Goal: Task Accomplishment & Management: Use online tool/utility

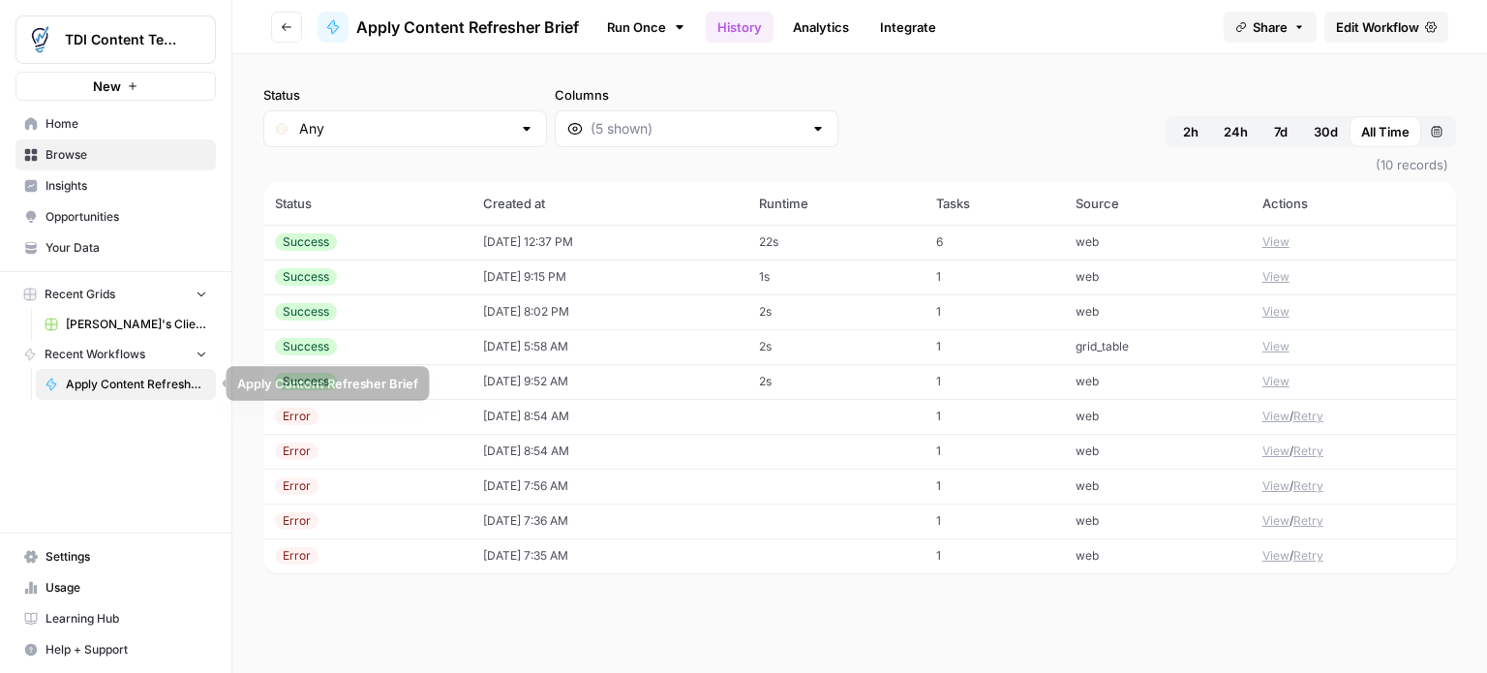
click at [116, 386] on span "Apply Content Refresher Brief" at bounding box center [136, 384] width 141 height 17
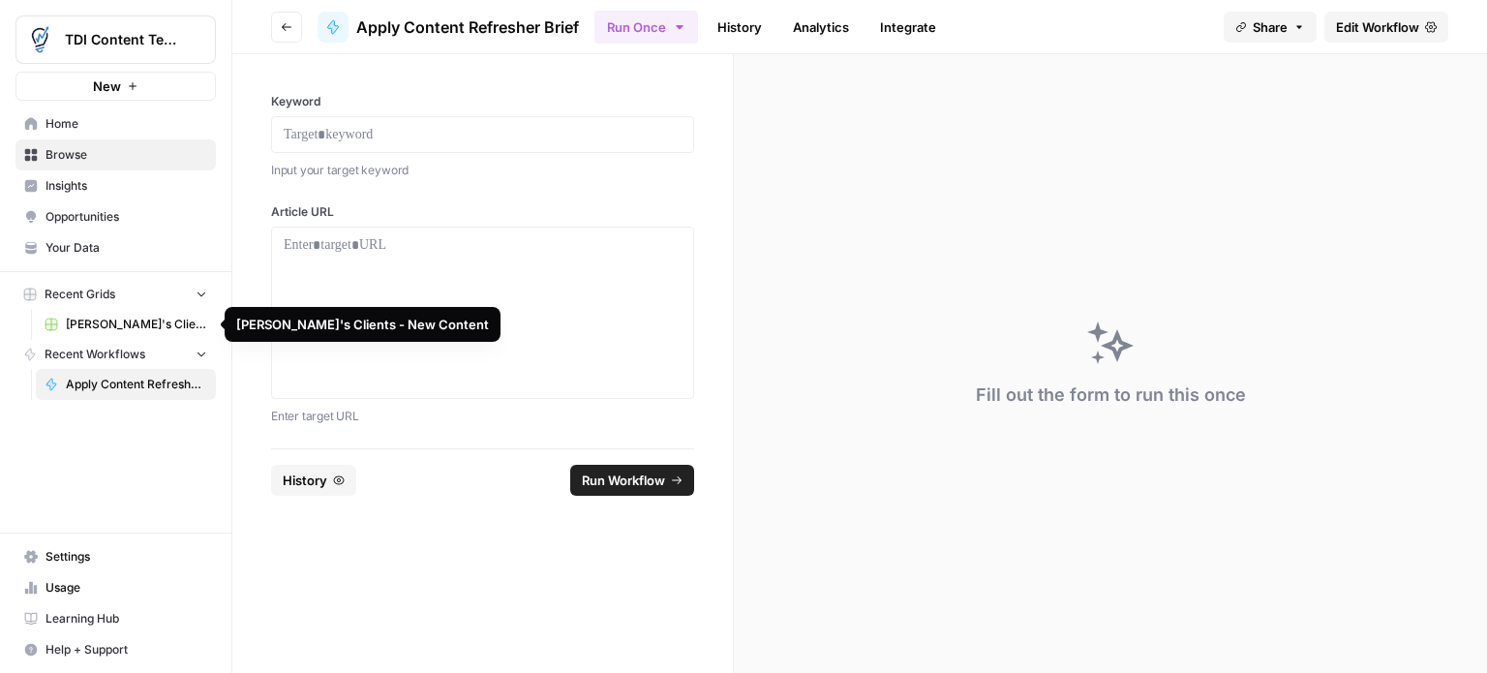
click at [92, 320] on span "[PERSON_NAME]'s Clients - New Content" at bounding box center [136, 324] width 141 height 17
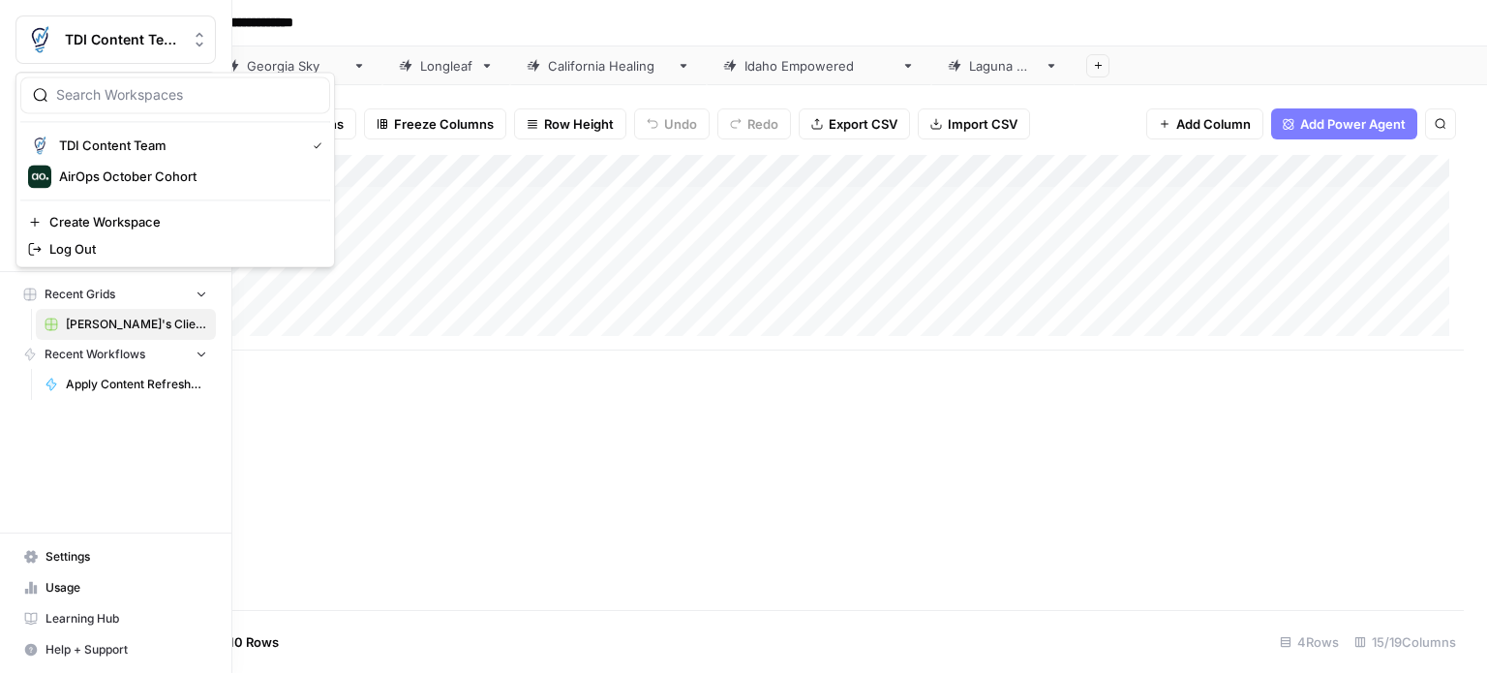
click at [182, 39] on span "TDI Content Team" at bounding box center [123, 39] width 117 height 19
click at [139, 178] on span "AirOps October Cohort" at bounding box center [187, 176] width 256 height 19
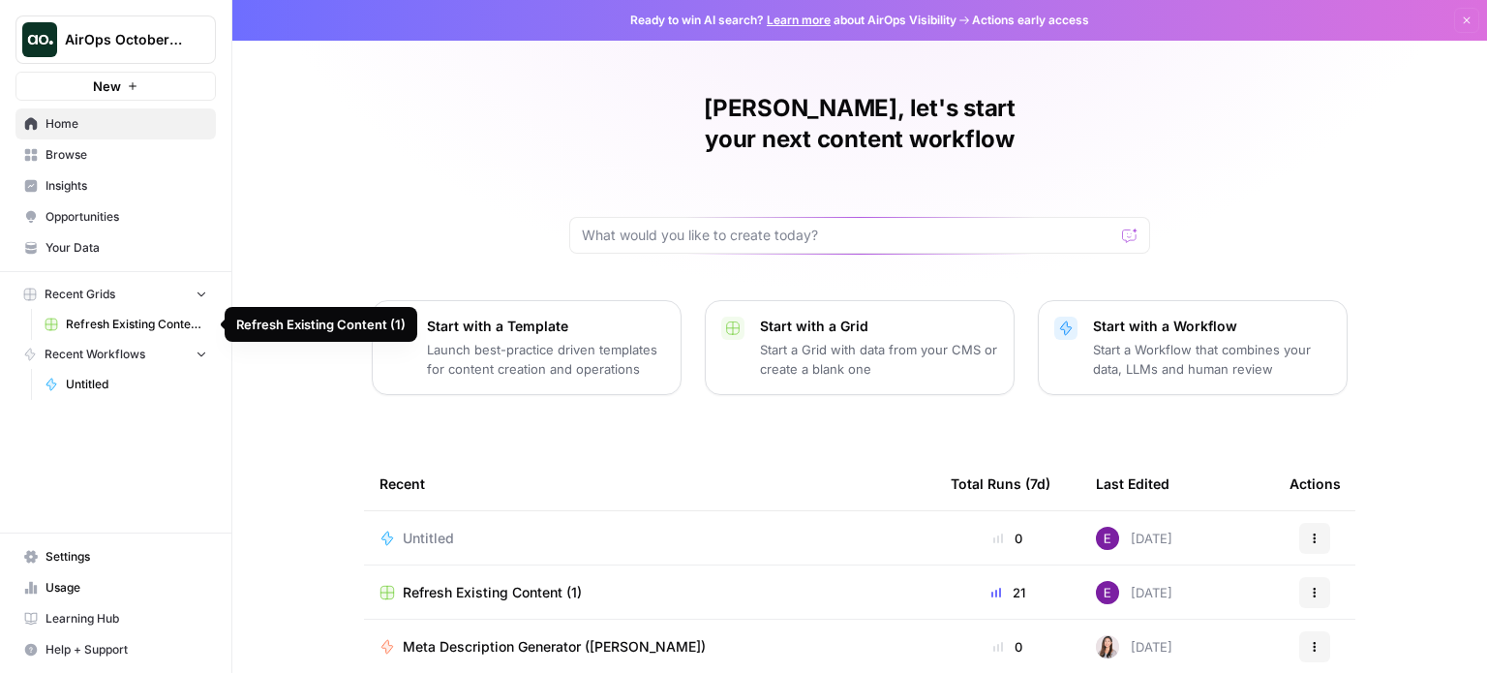
click at [68, 245] on span "Your Data" at bounding box center [127, 247] width 162 height 17
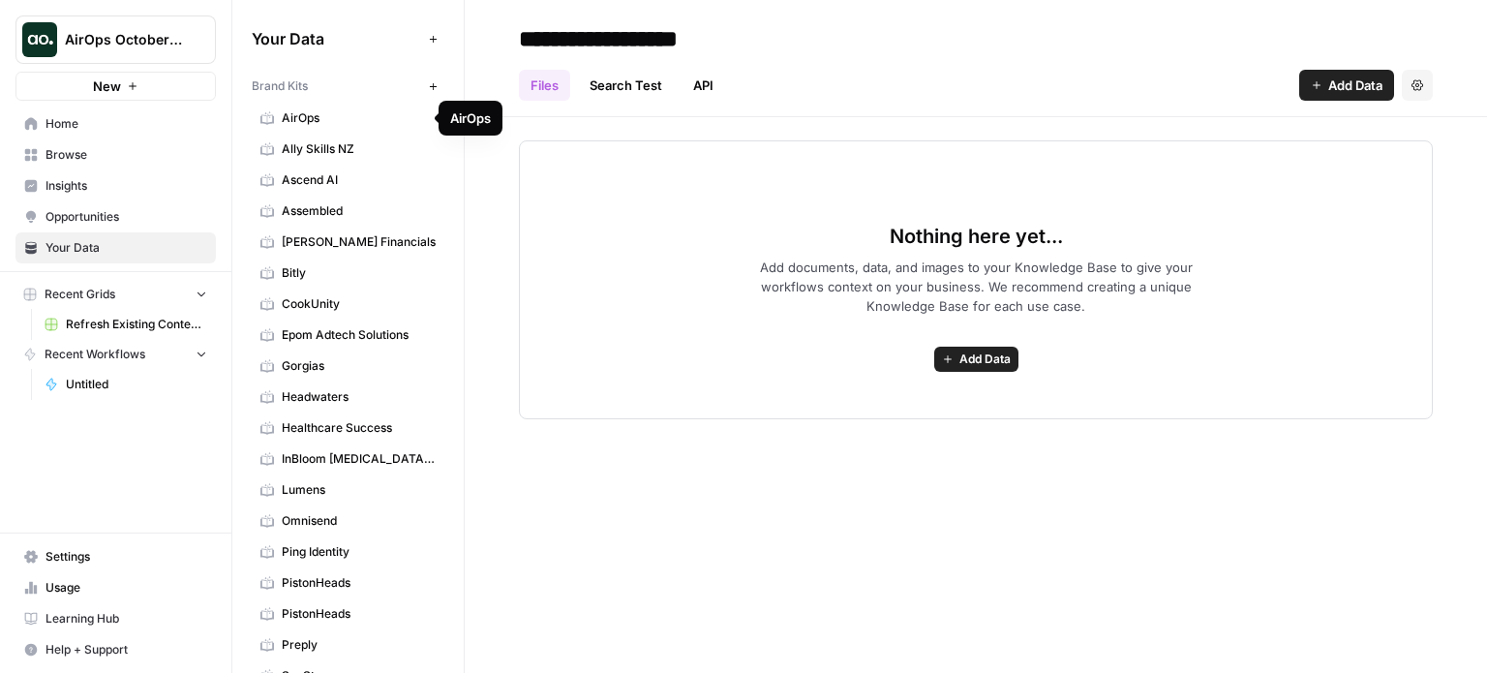
click at [300, 126] on span "AirOps" at bounding box center [359, 117] width 154 height 17
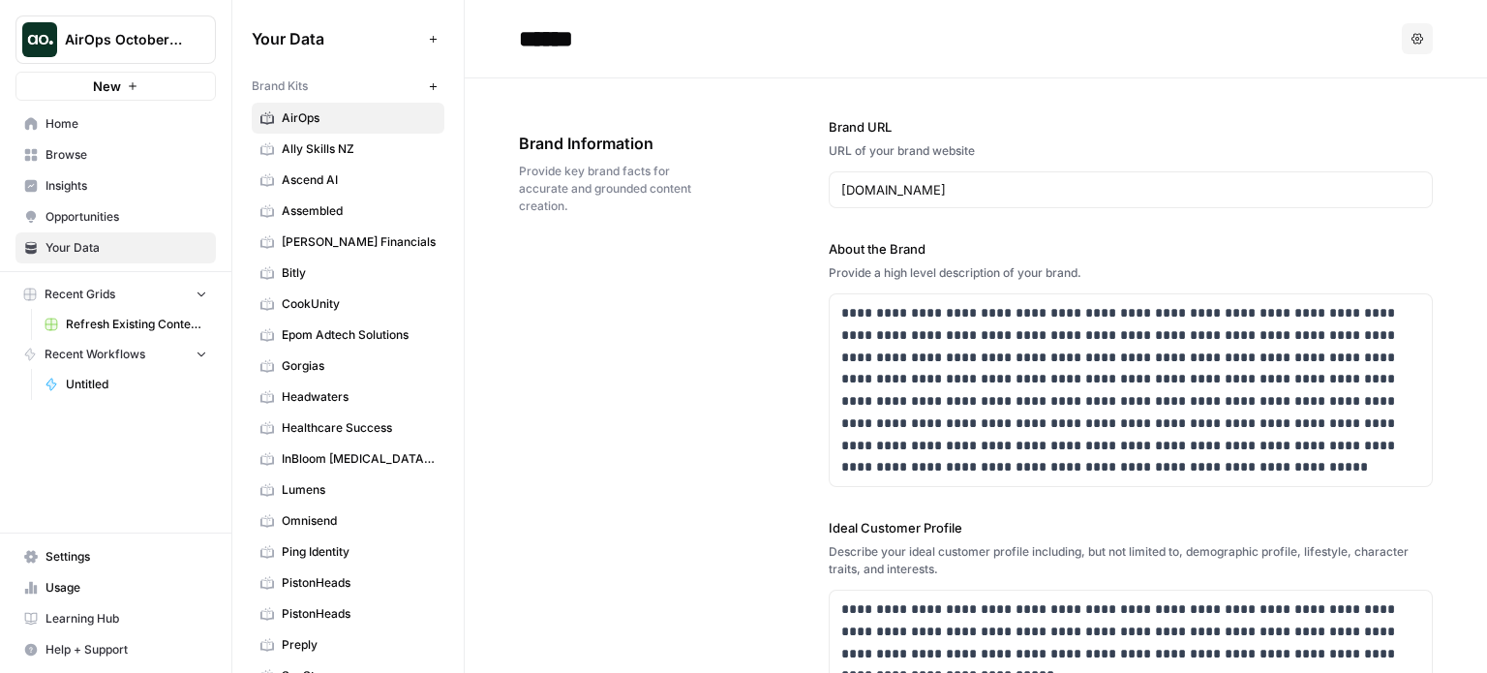
click at [320, 150] on span "Ally Skills NZ" at bounding box center [359, 148] width 154 height 17
click at [429, 86] on icon "button" at bounding box center [432, 85] width 7 height 7
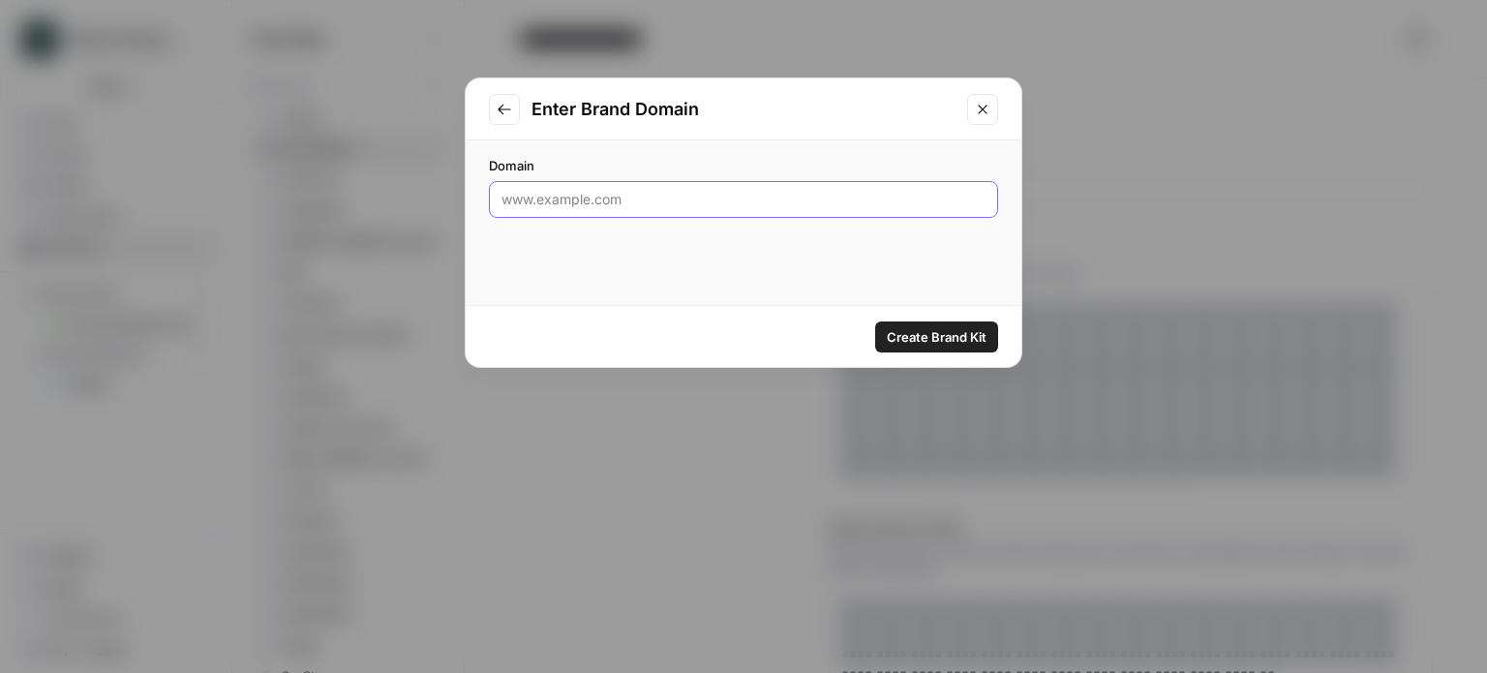
click at [642, 197] on input "Domain" at bounding box center [744, 199] width 484 height 19
type input "thedigitalintellect.com"
click at [959, 336] on span "Create Brand Kit" at bounding box center [937, 336] width 100 height 19
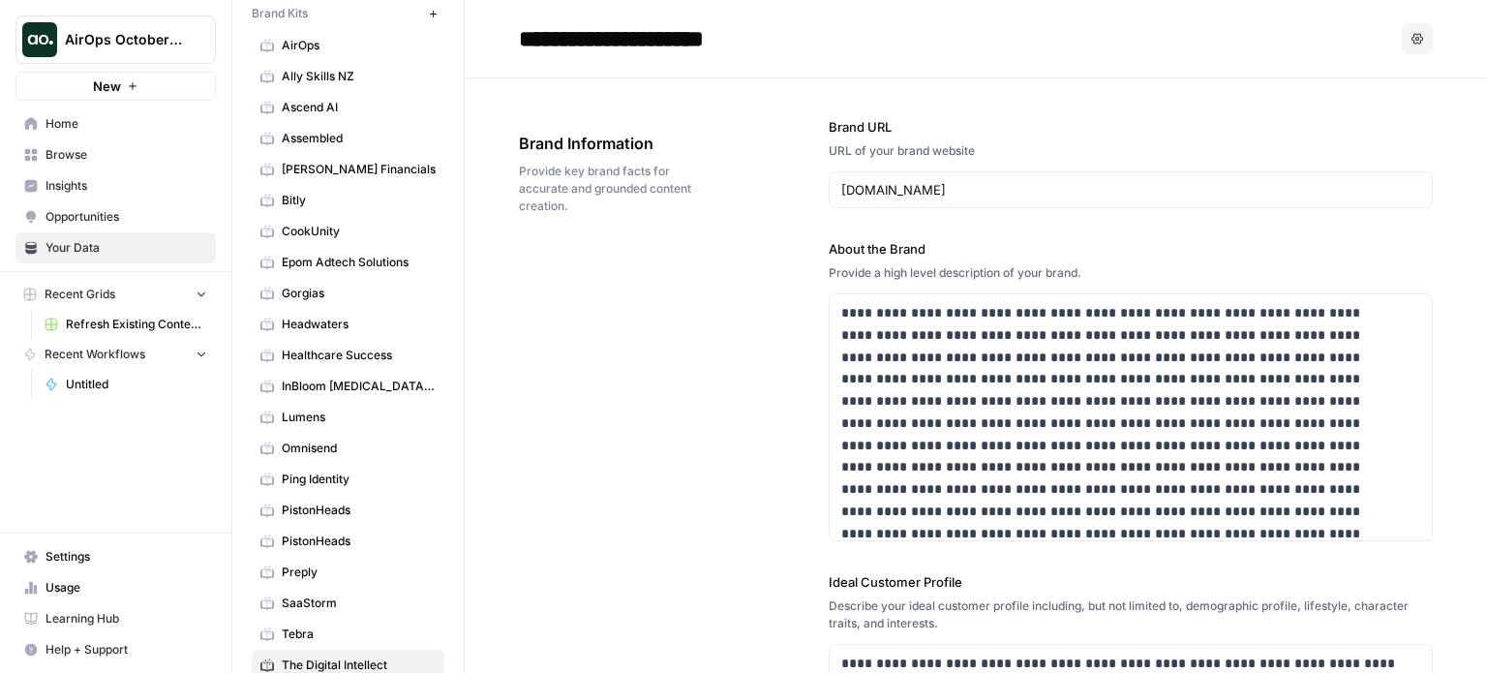
scroll to position [266, 0]
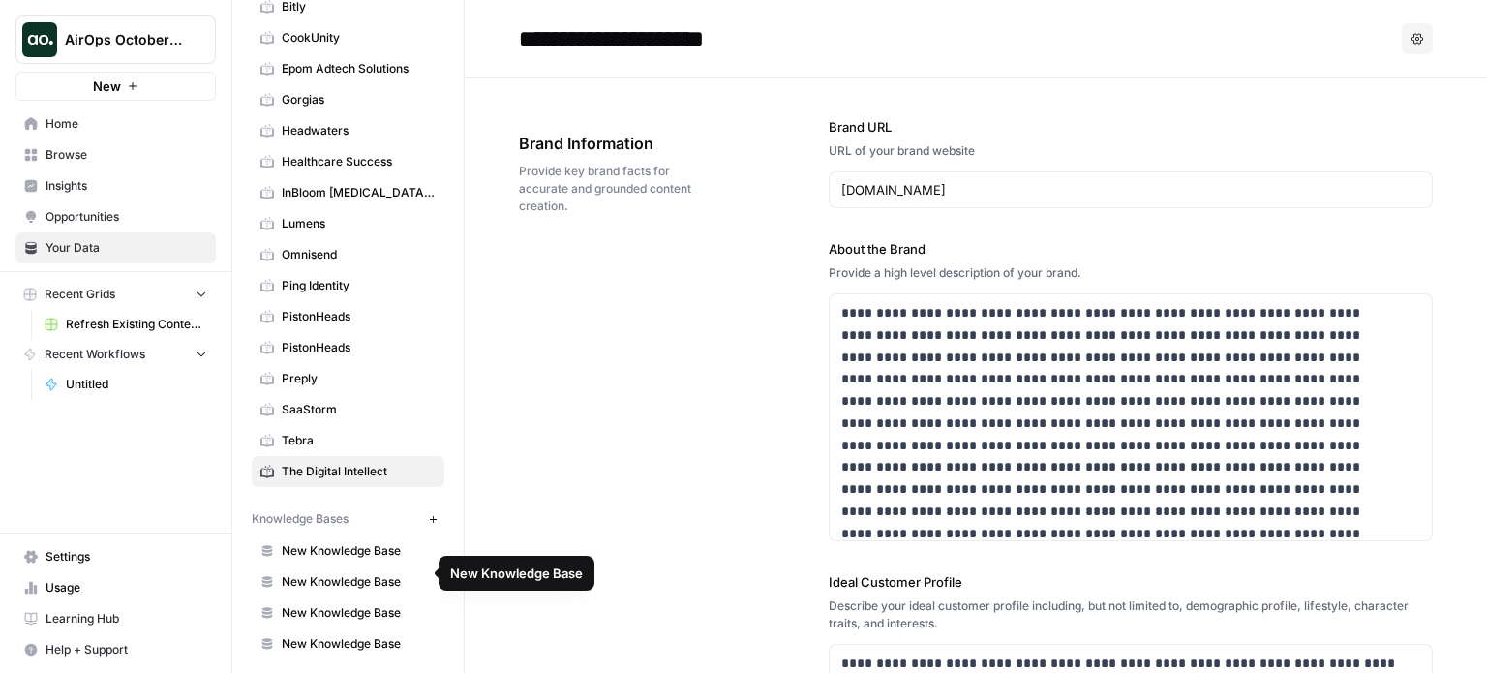
click at [350, 548] on span "New Knowledge Base" at bounding box center [359, 550] width 154 height 17
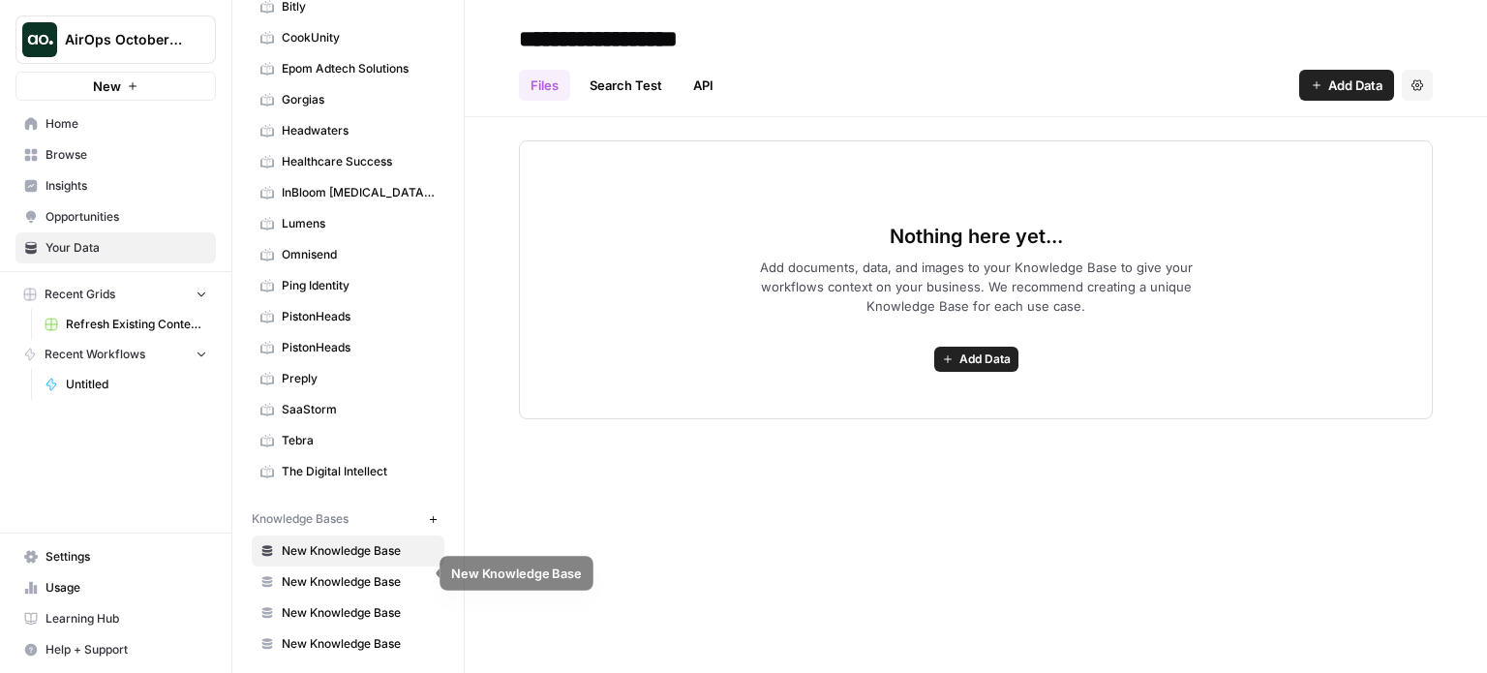
click at [384, 573] on span "New Knowledge Base" at bounding box center [359, 581] width 154 height 17
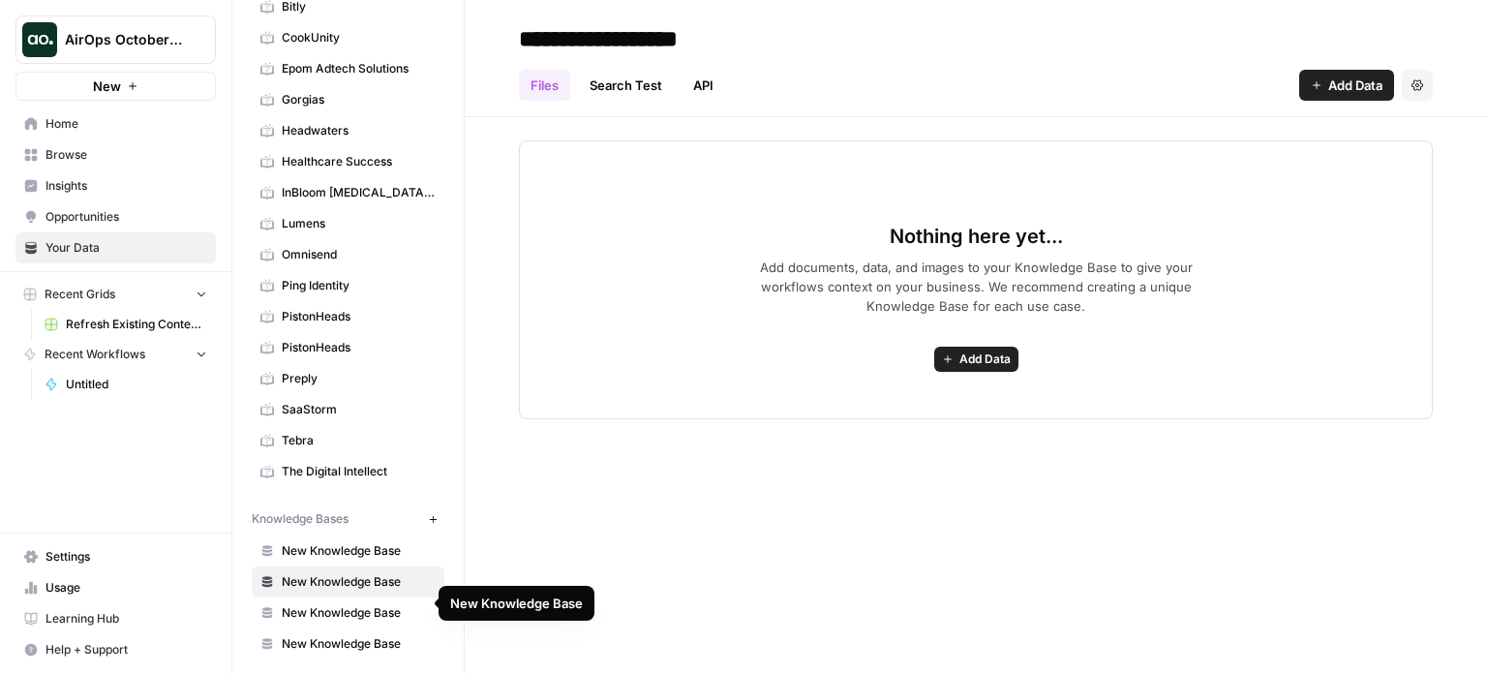
click at [367, 604] on span "New Knowledge Base" at bounding box center [359, 612] width 154 height 17
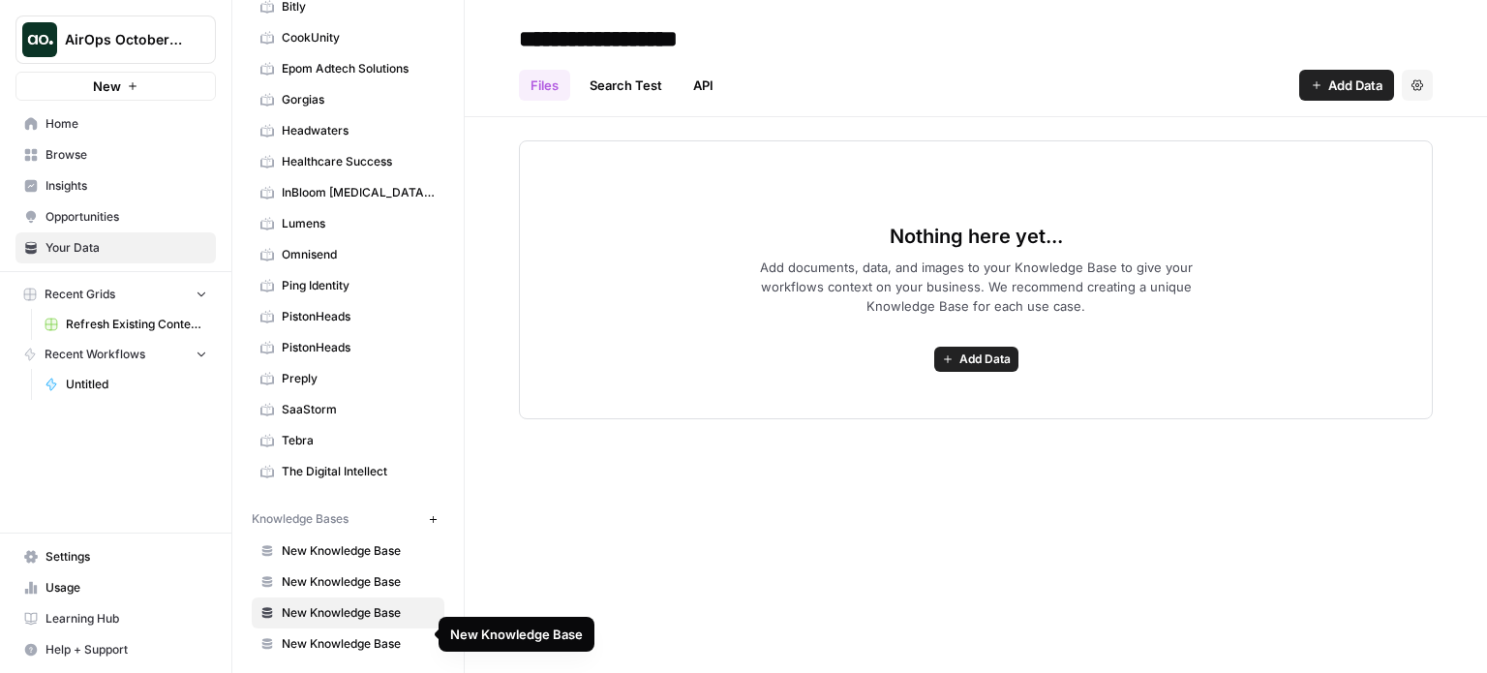
click at [368, 635] on span "New Knowledge Base" at bounding box center [359, 643] width 154 height 17
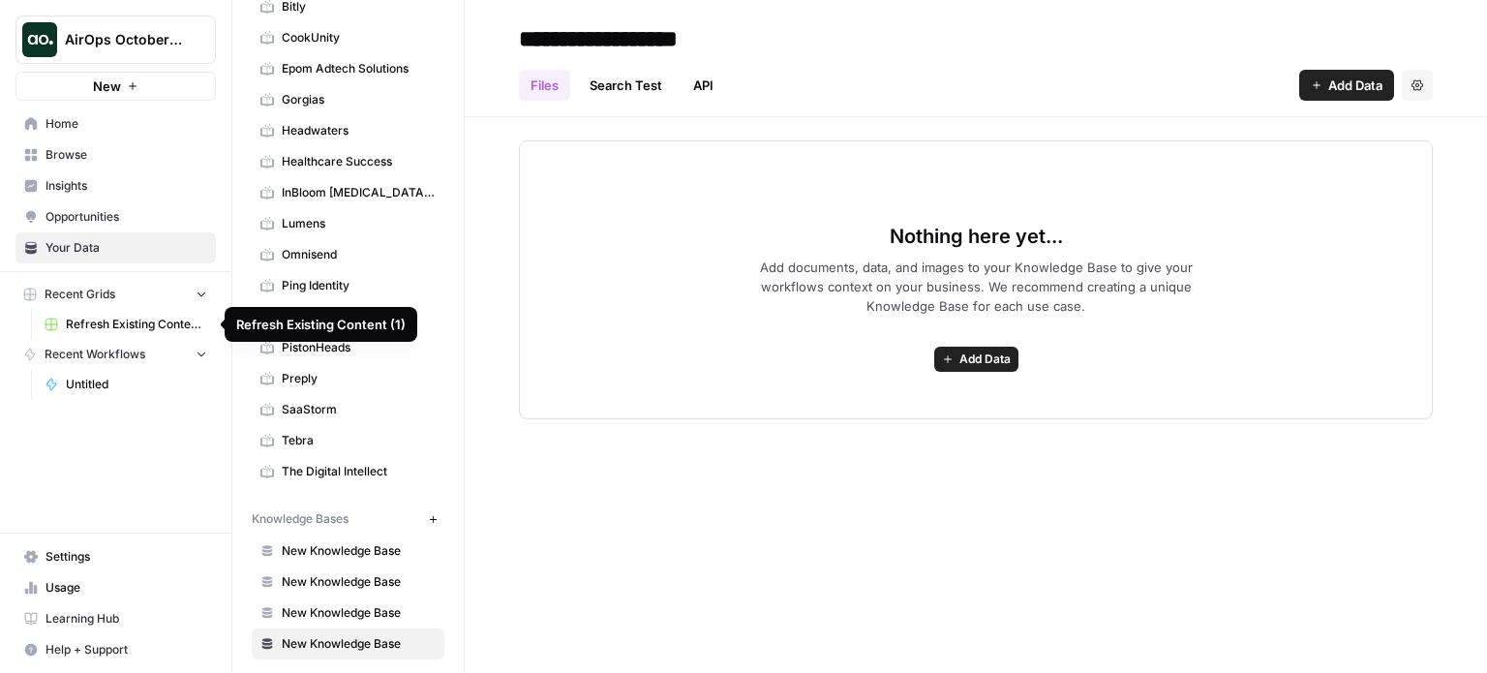
click at [95, 324] on span "Refresh Existing Content (1)" at bounding box center [136, 324] width 141 height 17
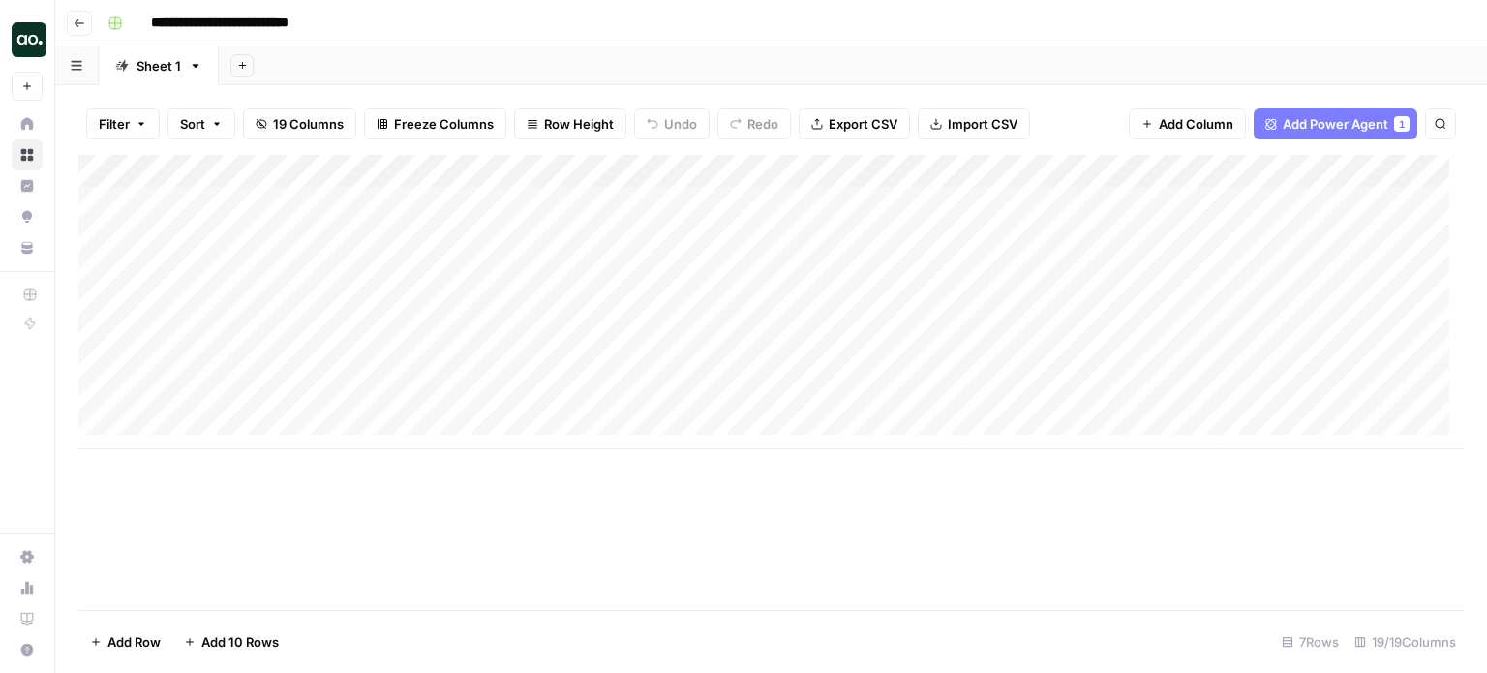
click at [78, 28] on icon "button" at bounding box center [80, 23] width 12 height 12
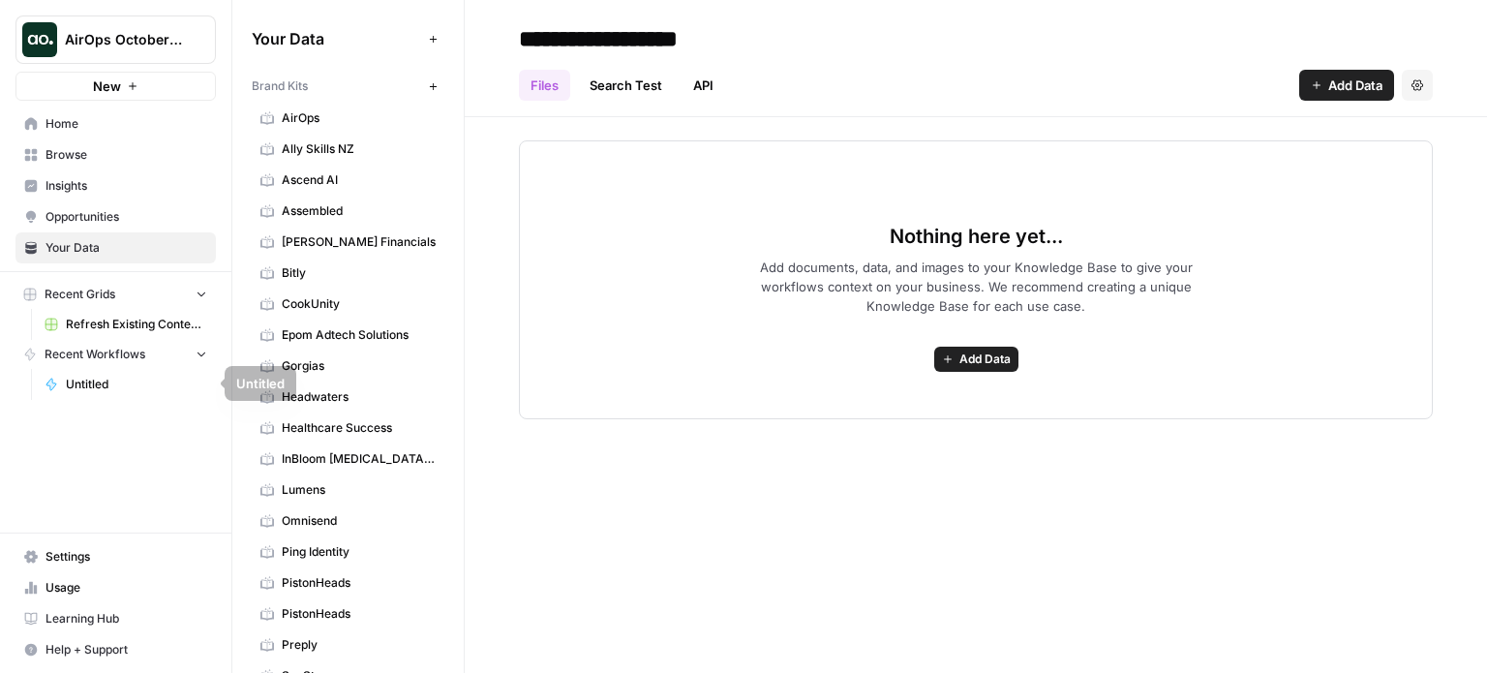
click at [89, 377] on span "Untitled" at bounding box center [136, 384] width 141 height 17
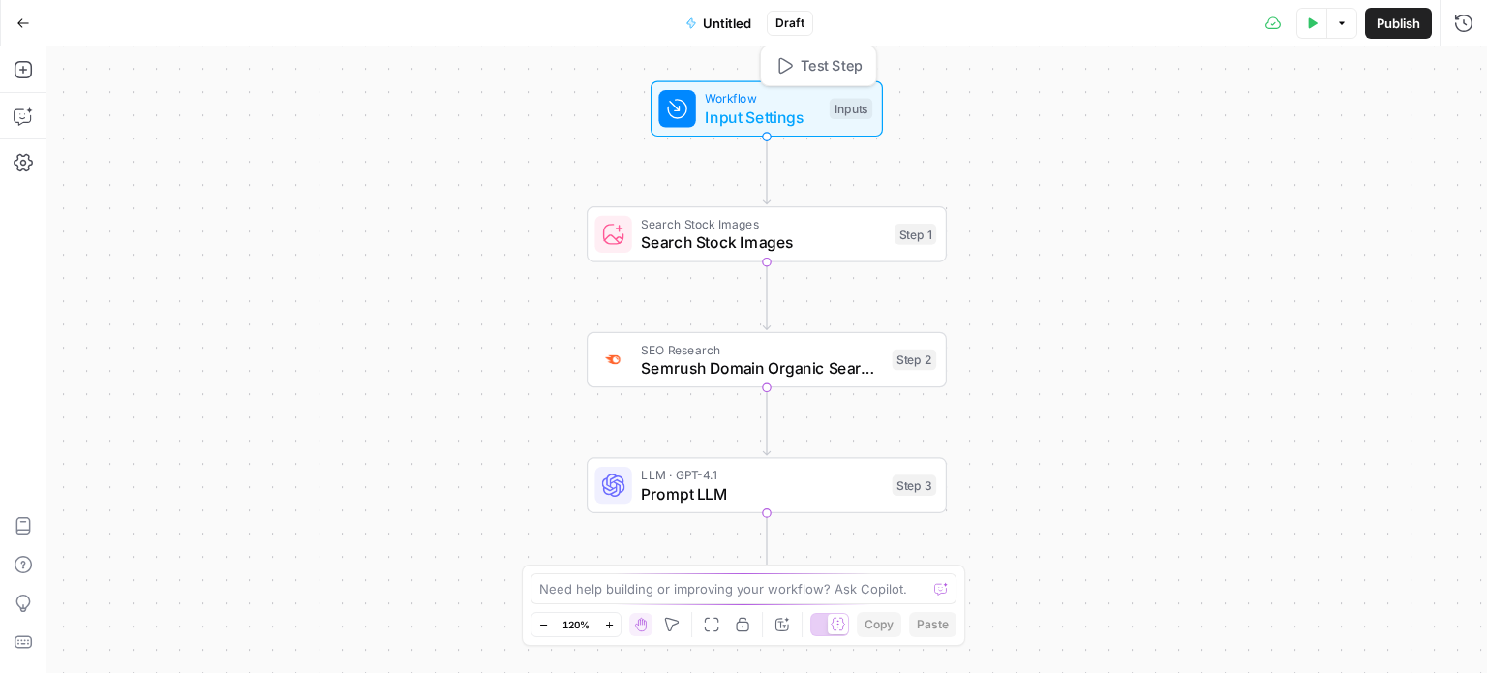
click at [764, 112] on span "Input Settings" at bounding box center [762, 117] width 115 height 23
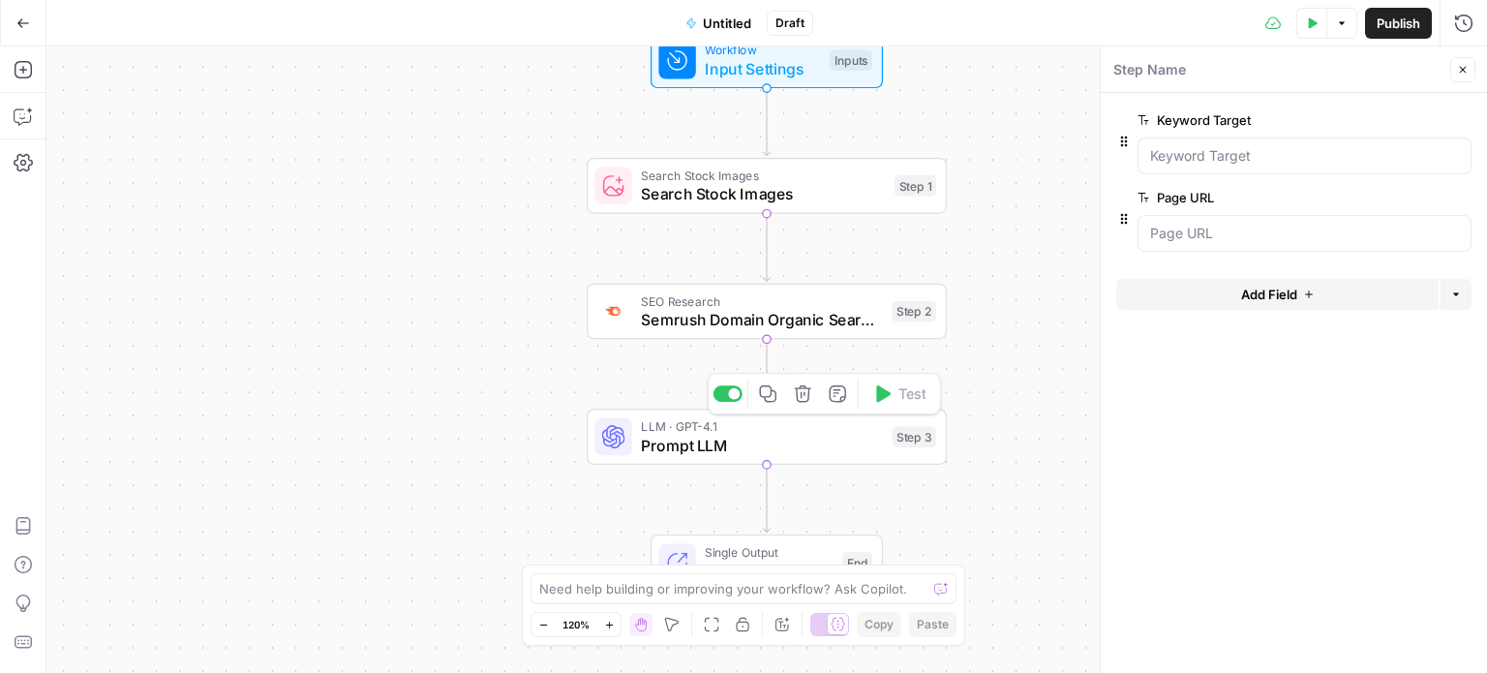
click at [794, 434] on span "Prompt LLM" at bounding box center [762, 445] width 242 height 23
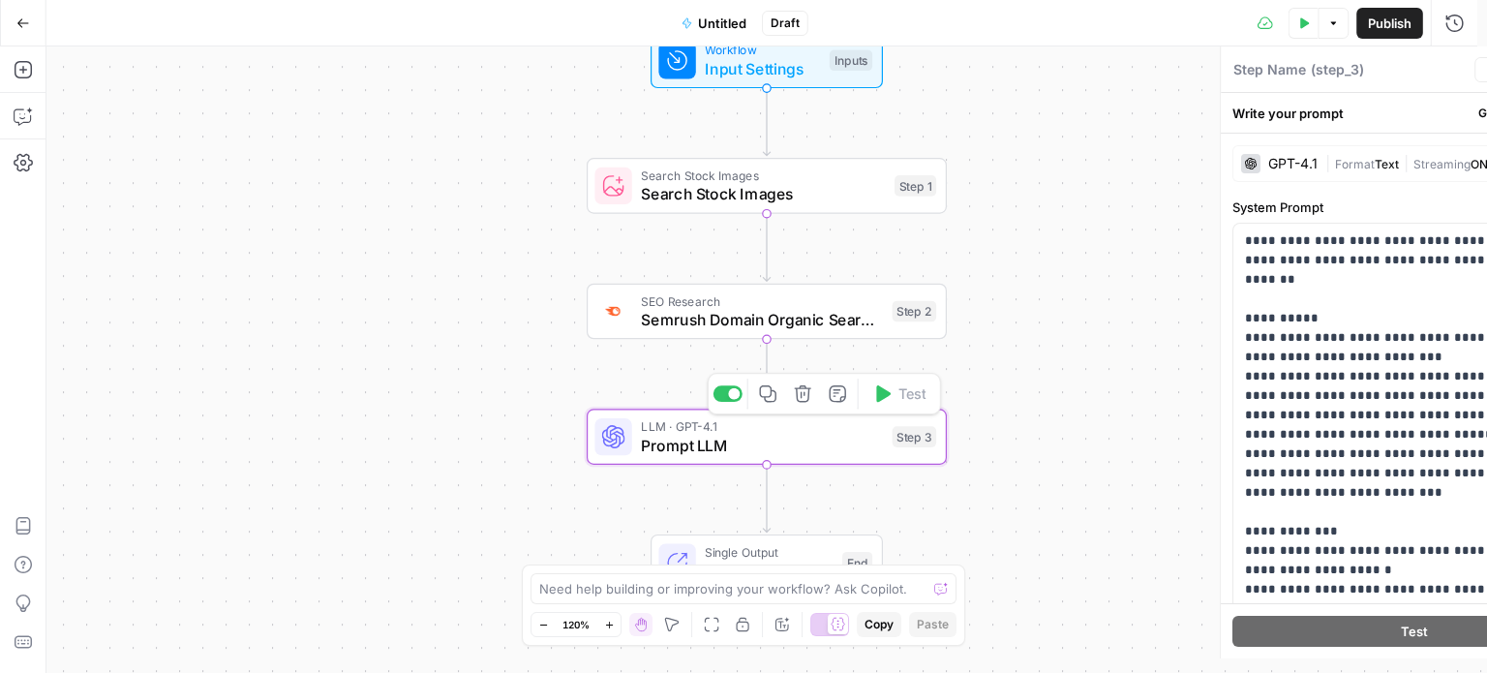
type textarea "Prompt LLM"
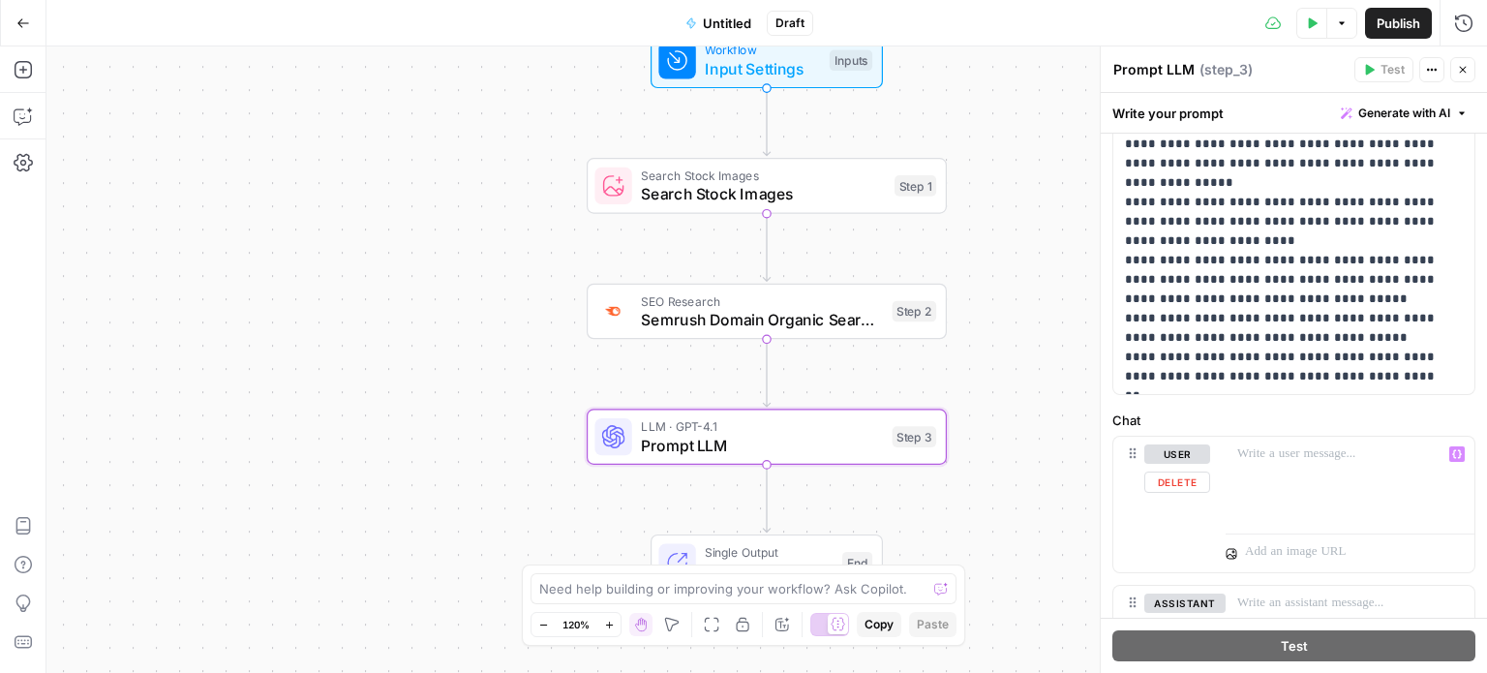
scroll to position [581, 0]
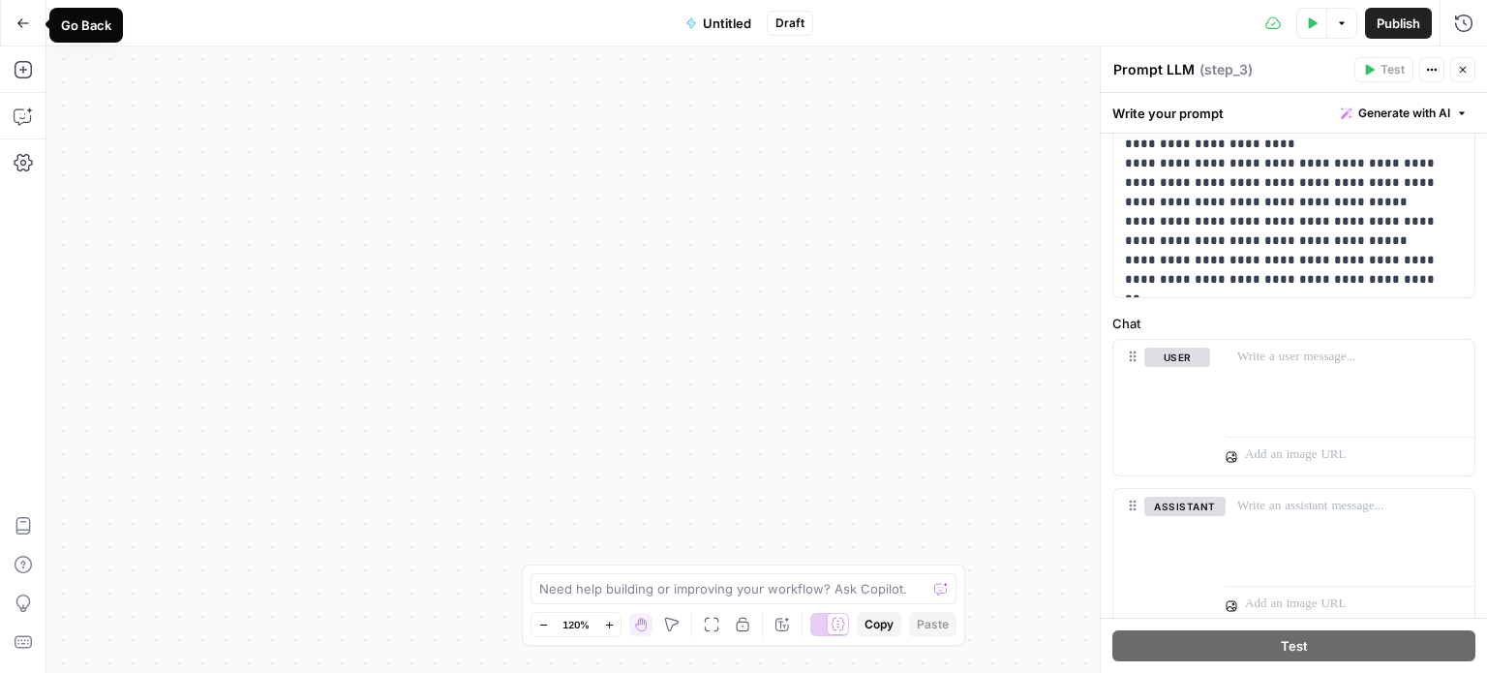
click at [20, 22] on icon "button" at bounding box center [23, 23] width 14 height 14
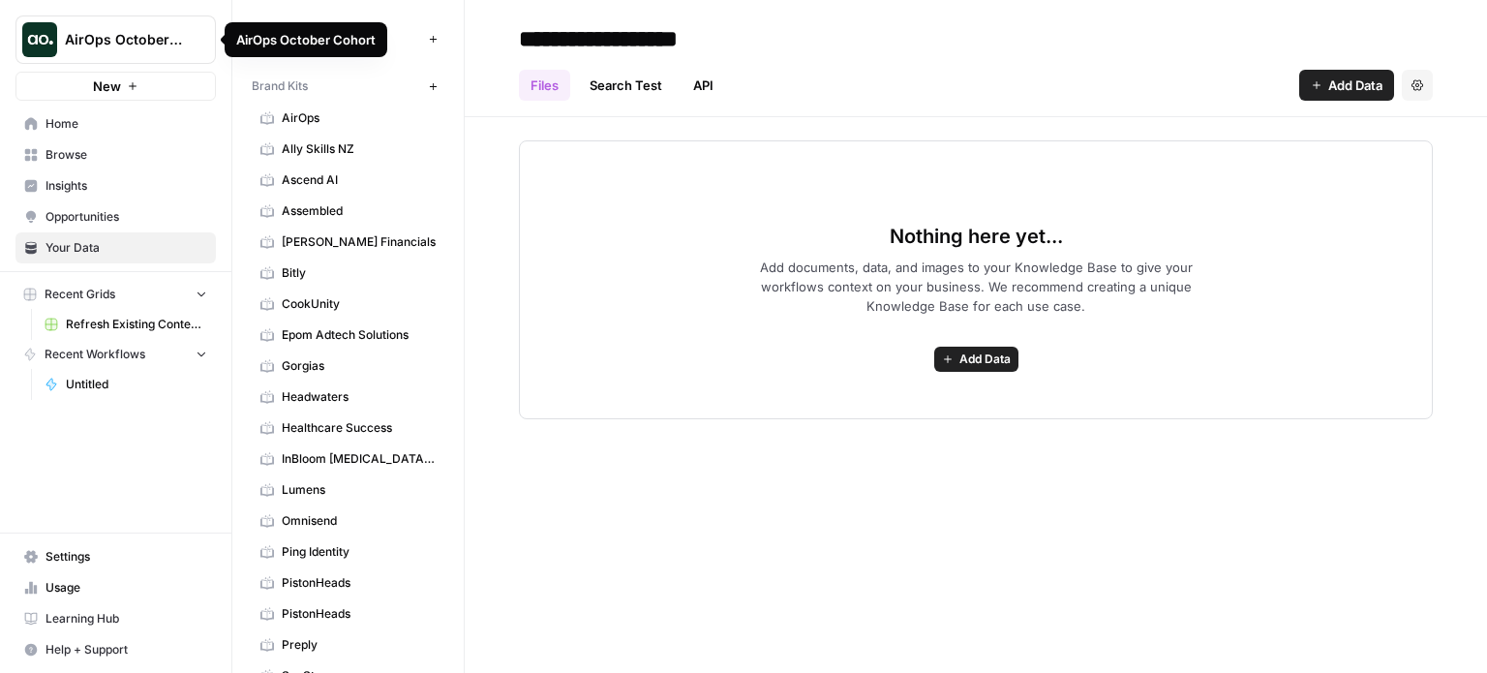
click at [194, 44] on icon "Workspace: AirOps October Cohort" at bounding box center [199, 39] width 19 height 19
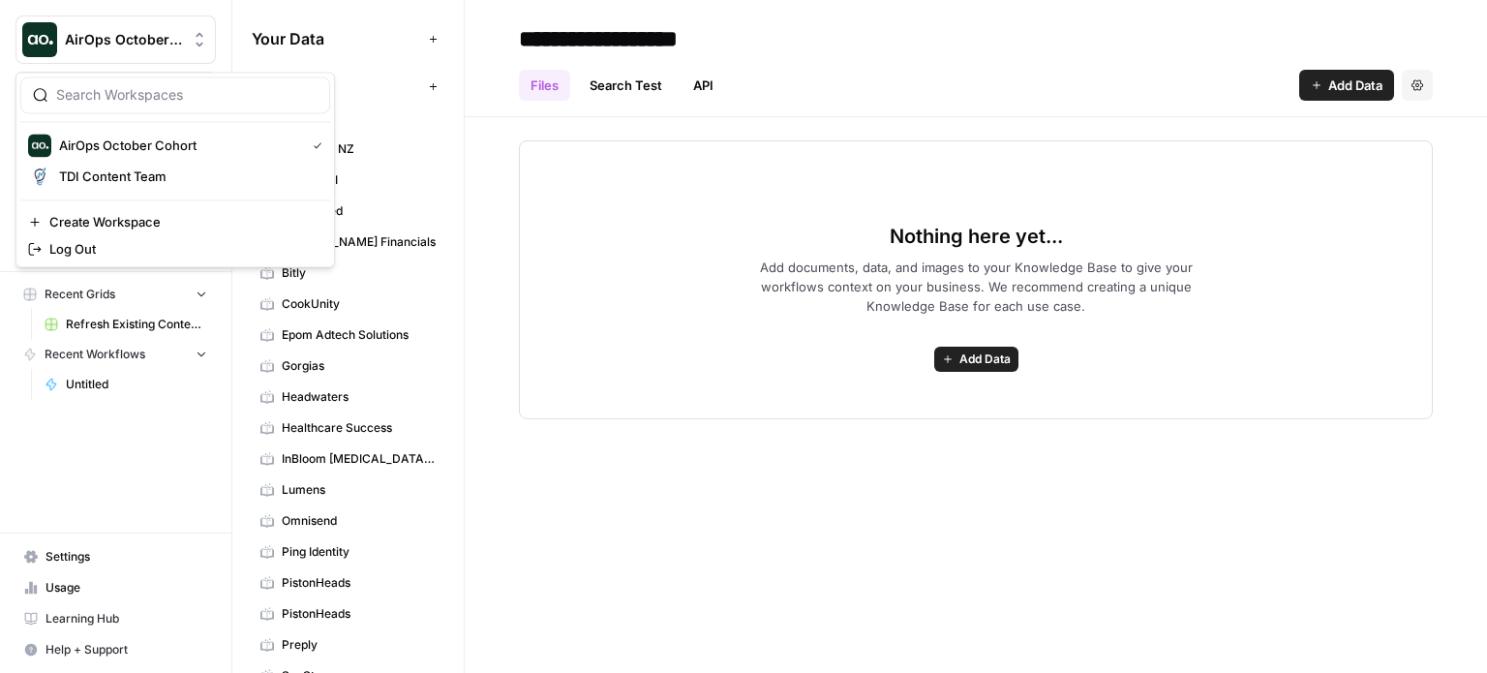
drag, startPoint x: 109, startPoint y: 173, endPoint x: 868, endPoint y: 80, distance: 764.8
click at [868, 80] on div "Files Search Test API Add Data Settings" at bounding box center [976, 77] width 914 height 46
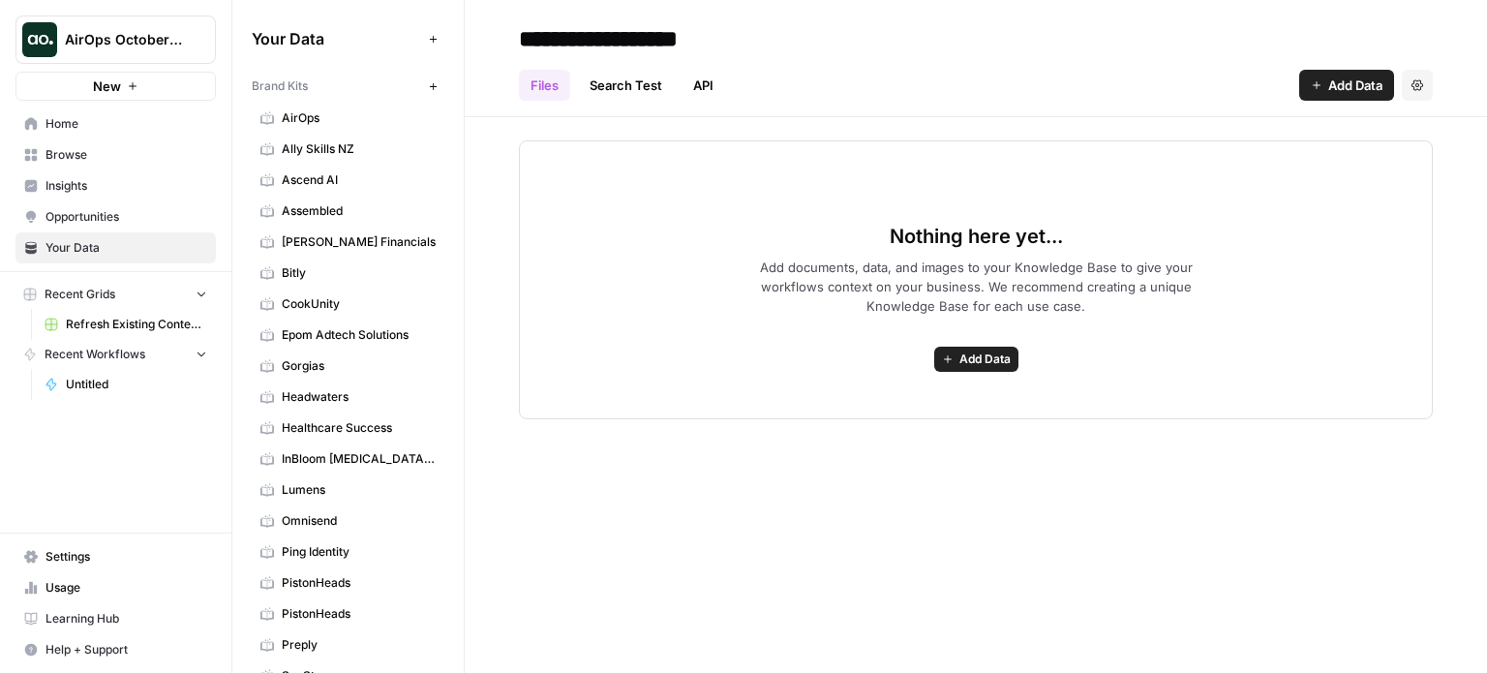
click at [86, 382] on span "Untitled" at bounding box center [136, 384] width 141 height 17
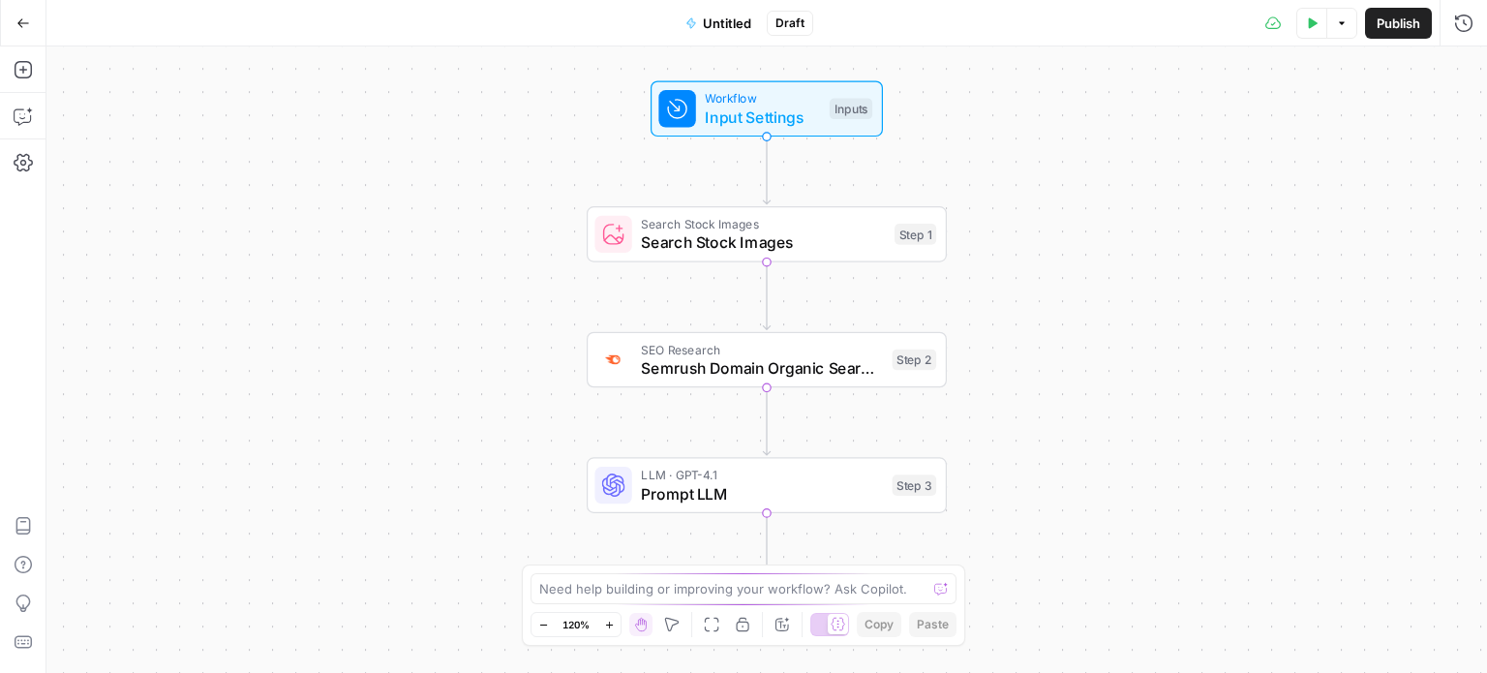
click at [760, 113] on span "Input Settings" at bounding box center [762, 117] width 115 height 23
click at [702, 251] on span "Search Stock Images" at bounding box center [763, 241] width 244 height 23
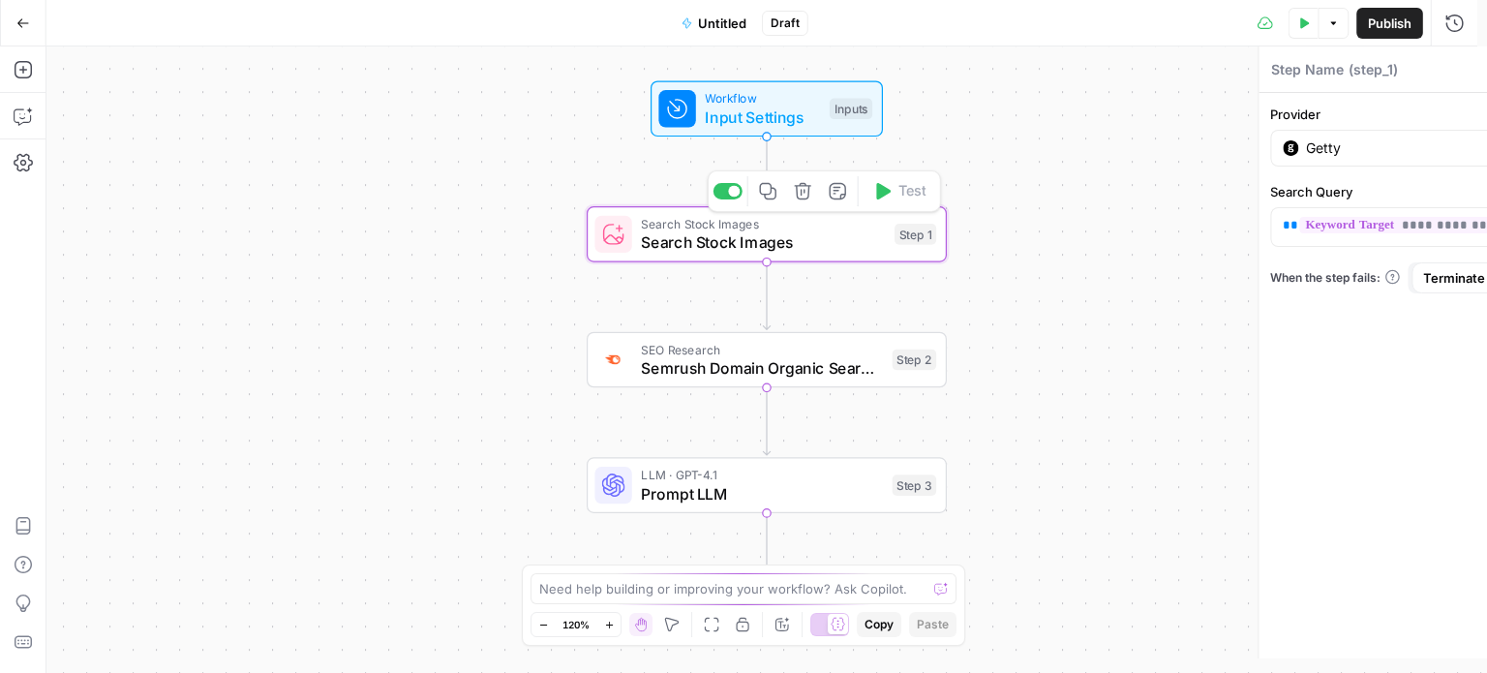
type textarea "Search Stock Images"
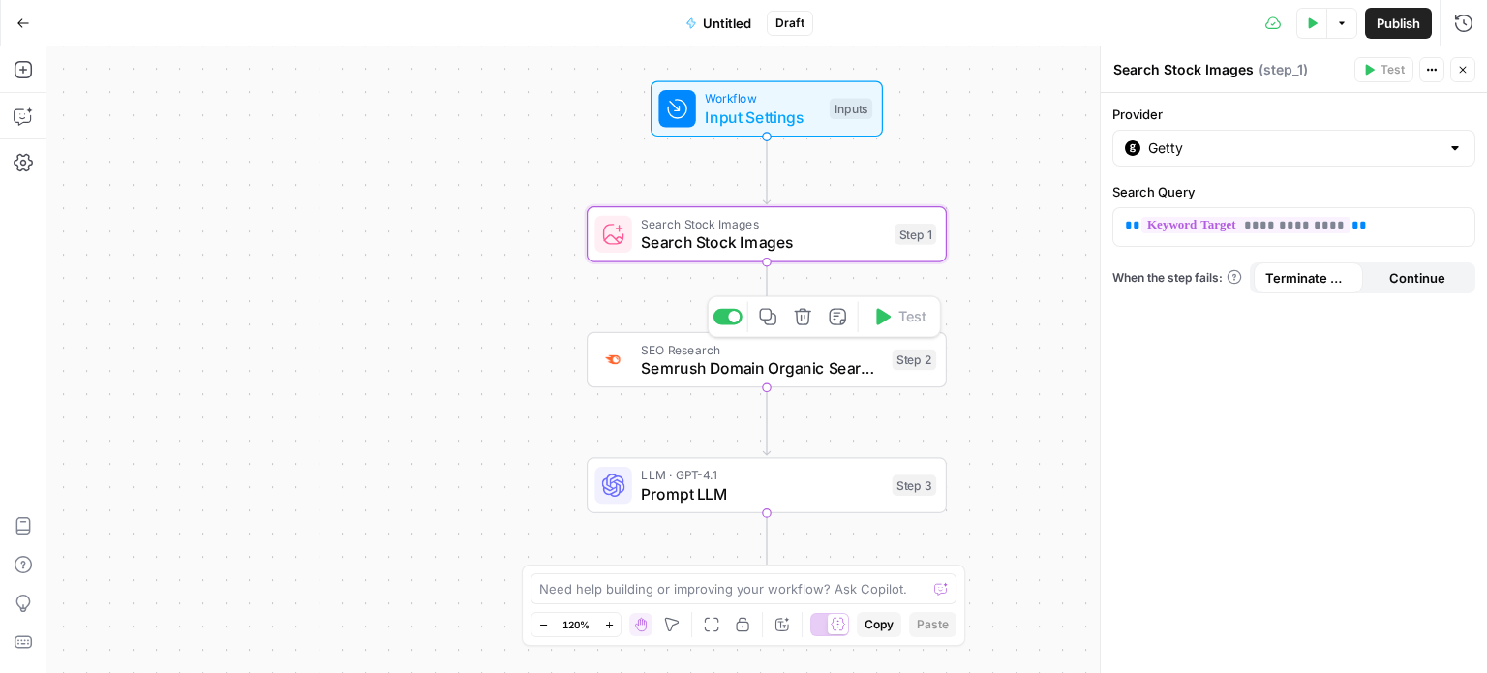
click at [668, 371] on span "Semrush Domain Organic Search Pages" at bounding box center [762, 367] width 242 height 23
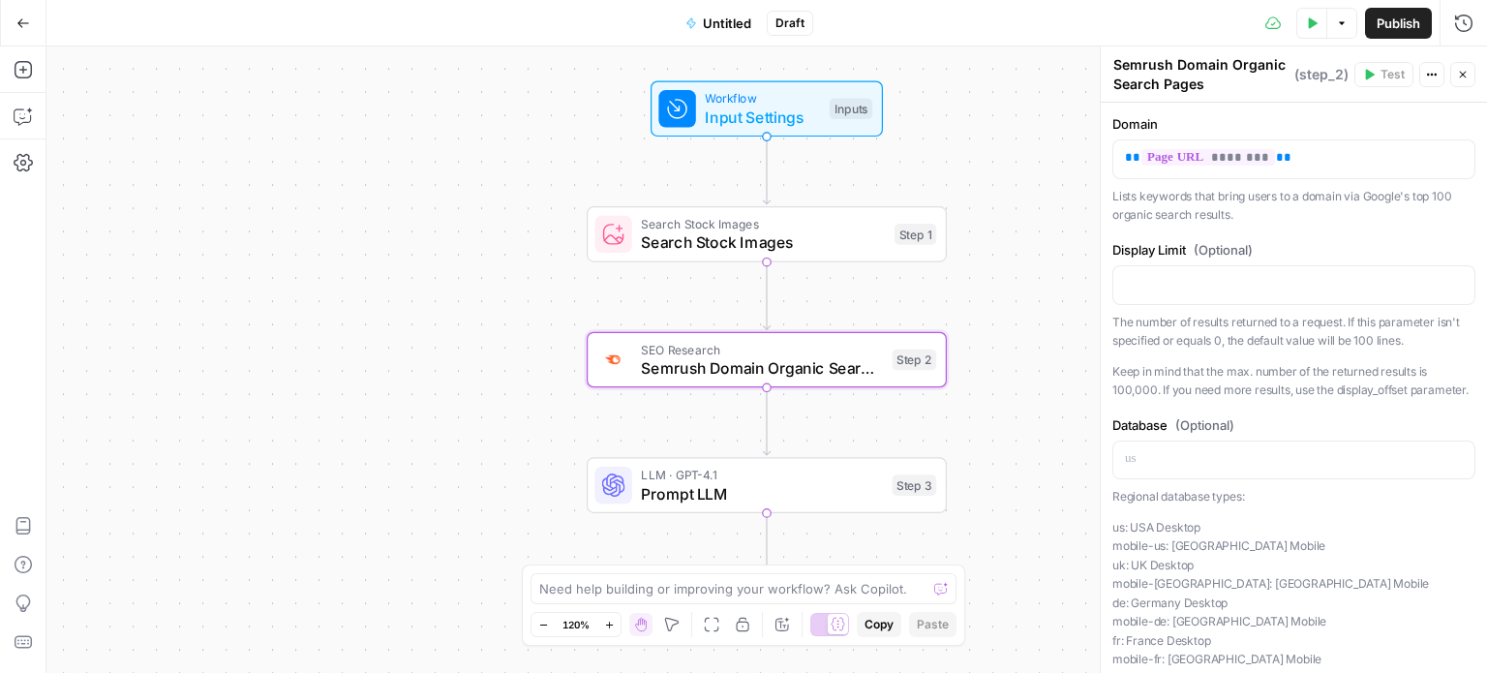
click at [759, 483] on span "Prompt LLM" at bounding box center [762, 493] width 242 height 23
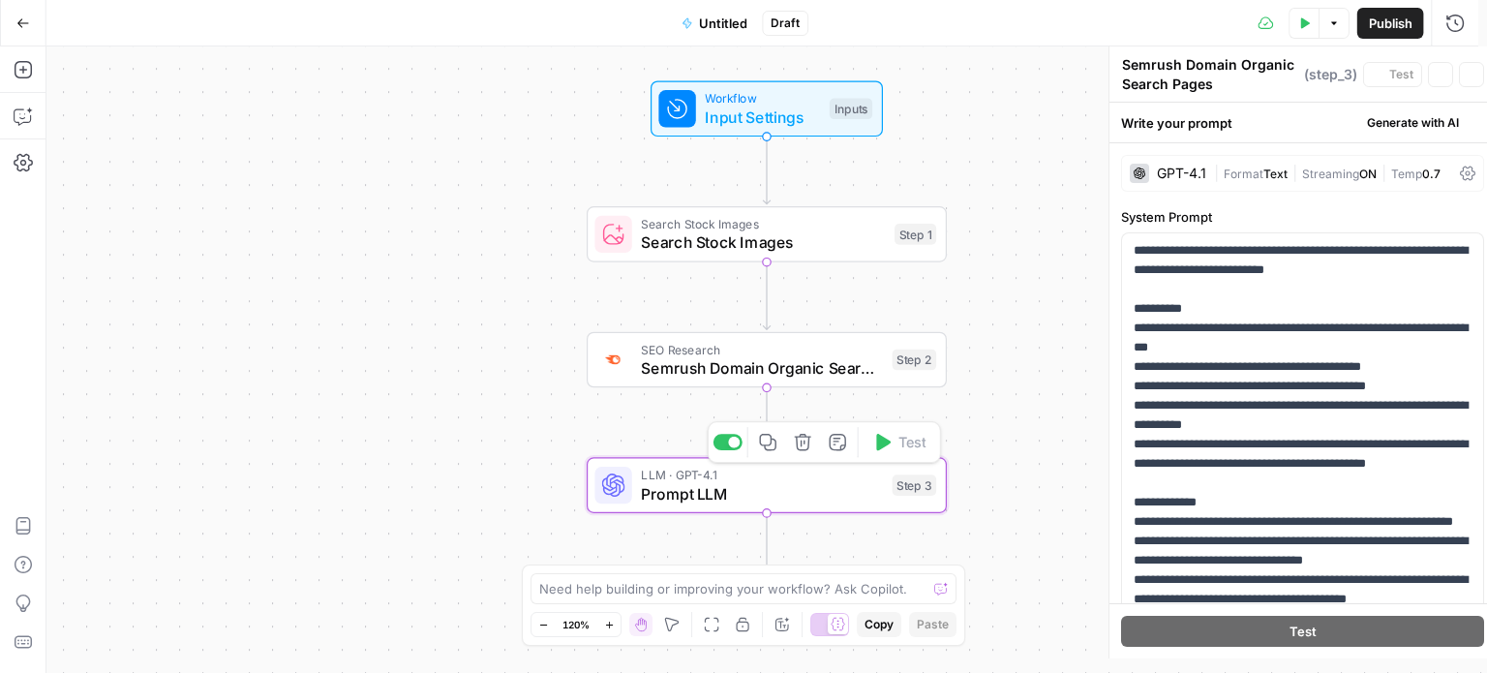
type textarea "Prompt LLM"
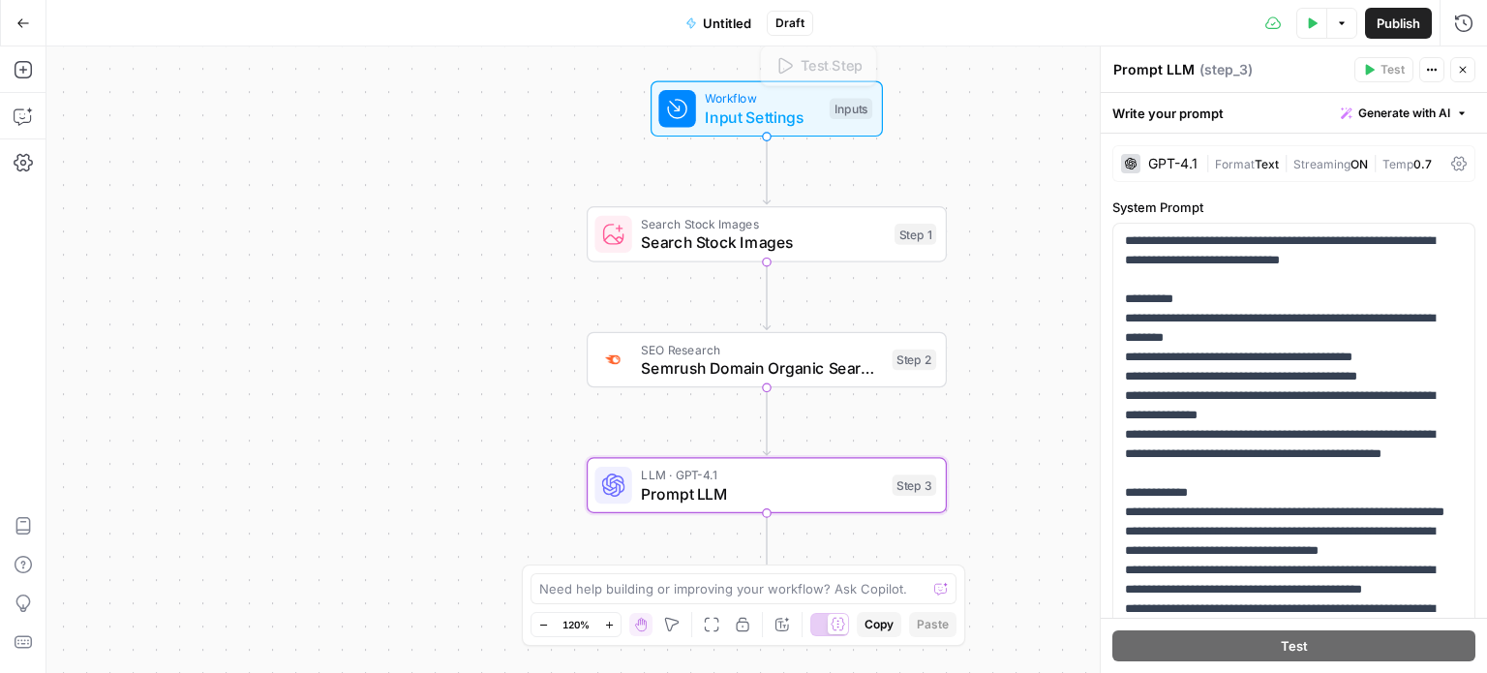
click at [738, 22] on span "Untitled" at bounding box center [727, 23] width 48 height 19
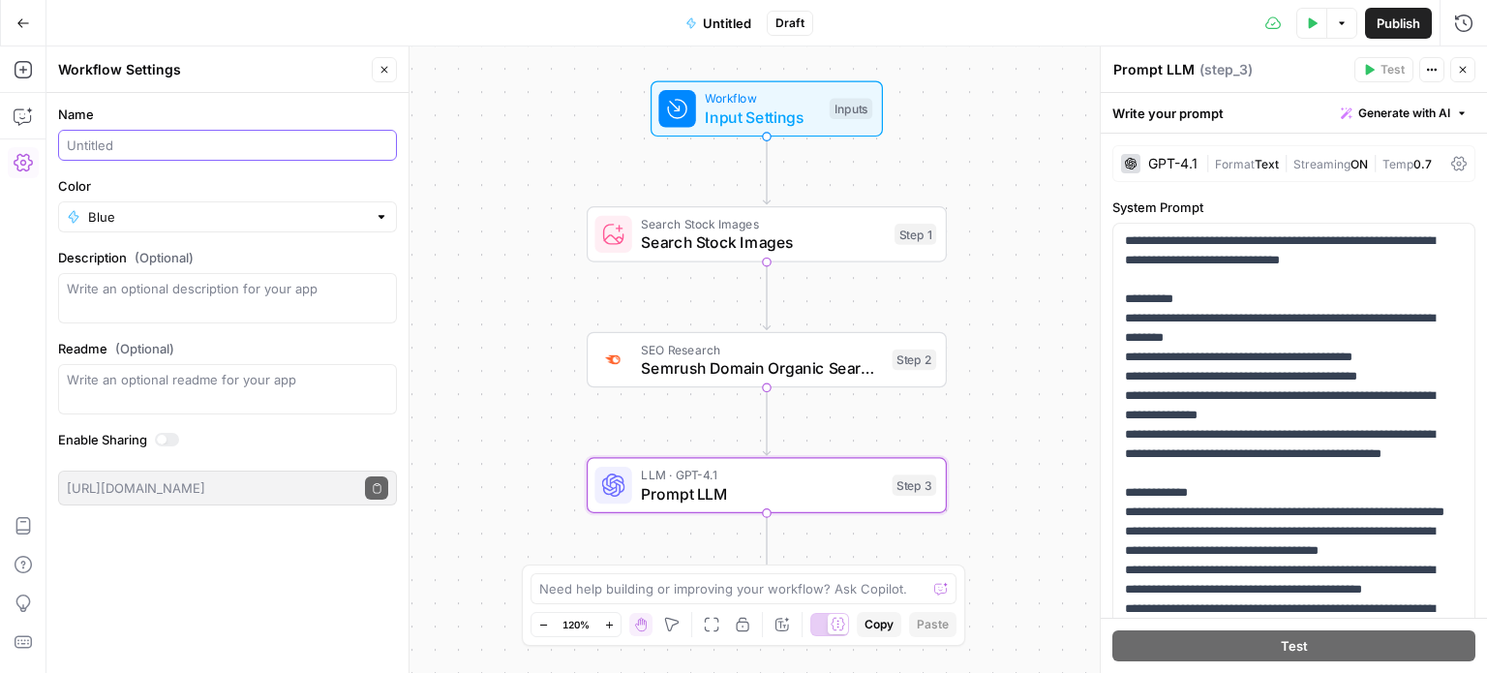
click at [132, 140] on input "Name" at bounding box center [227, 145] width 321 height 19
type input "Content Refresher (Elliott - TDI)"
click at [340, 257] on label "Description (Optional)" at bounding box center [227, 257] width 339 height 19
click at [340, 279] on textarea "Description (Optional)" at bounding box center [227, 298] width 321 height 39
click at [274, 435] on label "Enable Sharing" at bounding box center [227, 439] width 339 height 19
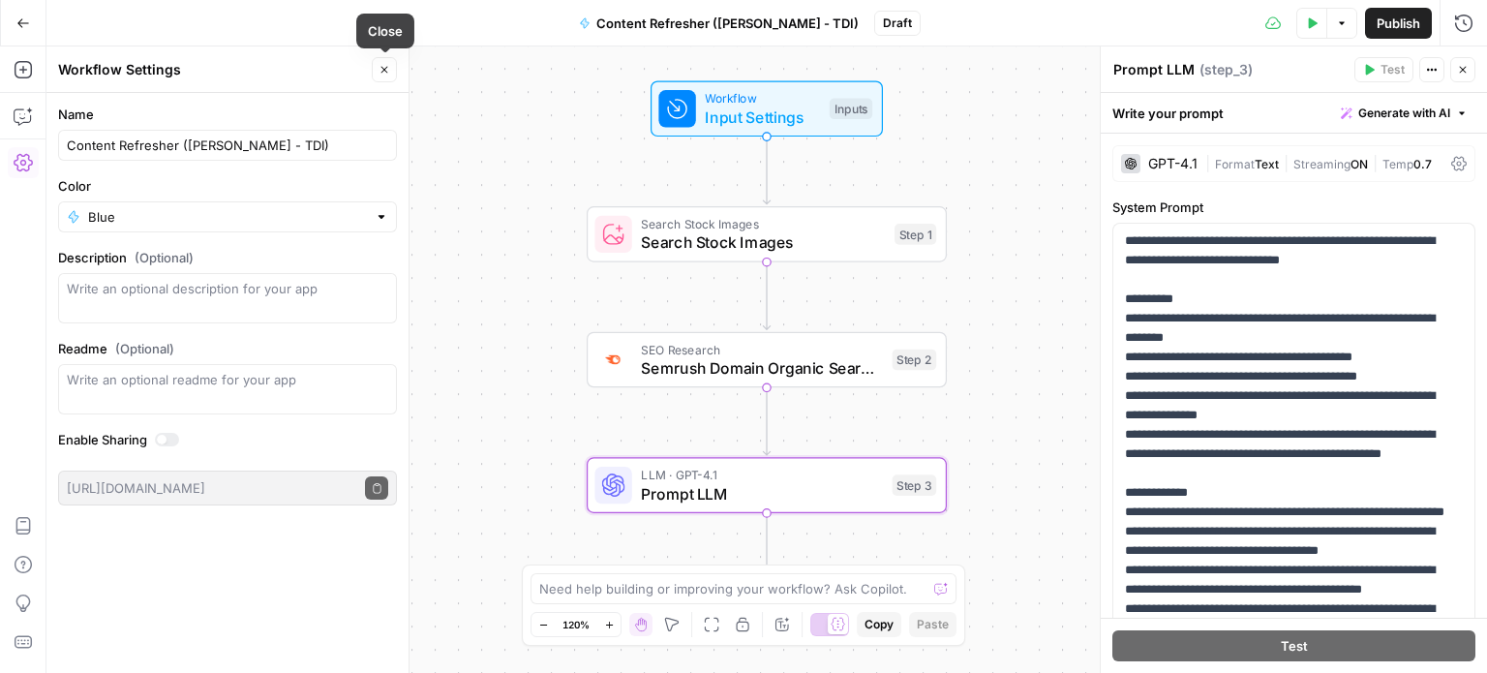
click at [385, 65] on icon "button" at bounding box center [385, 70] width 12 height 12
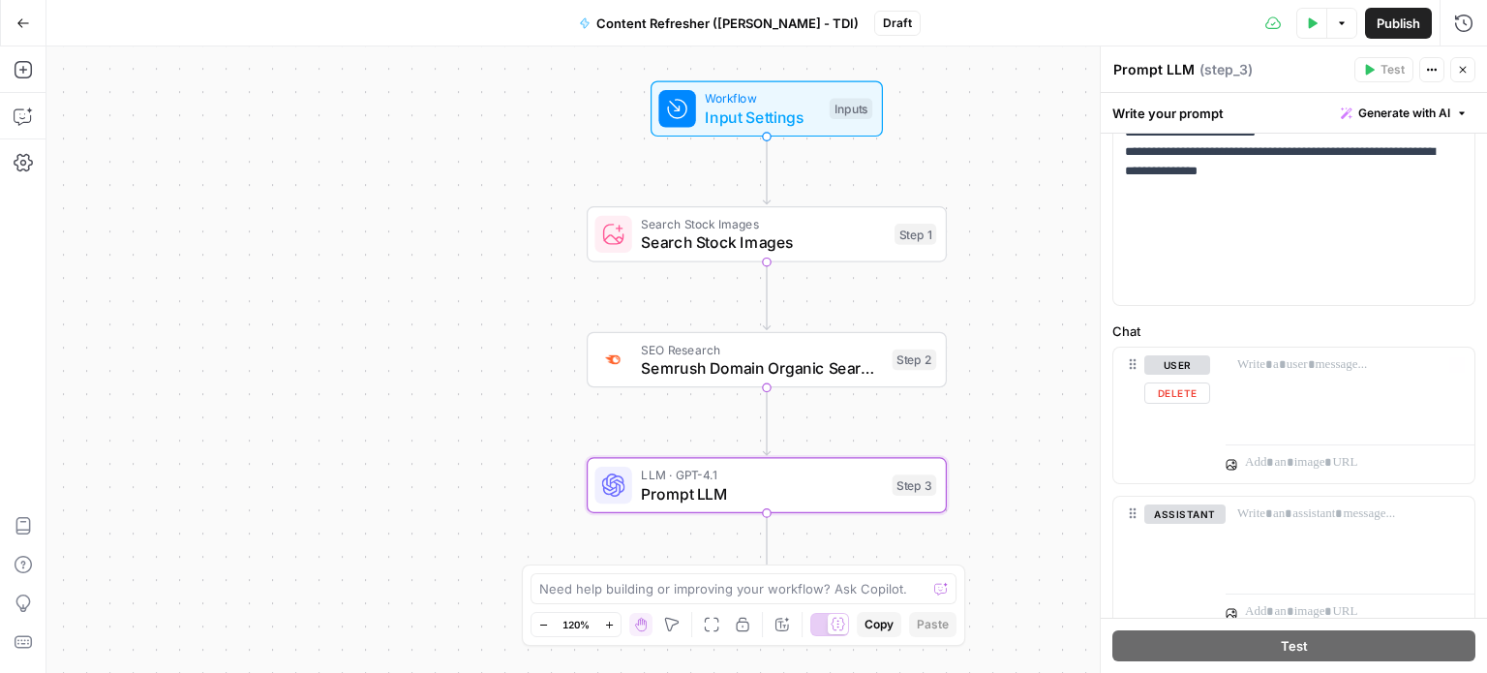
scroll to position [546, 0]
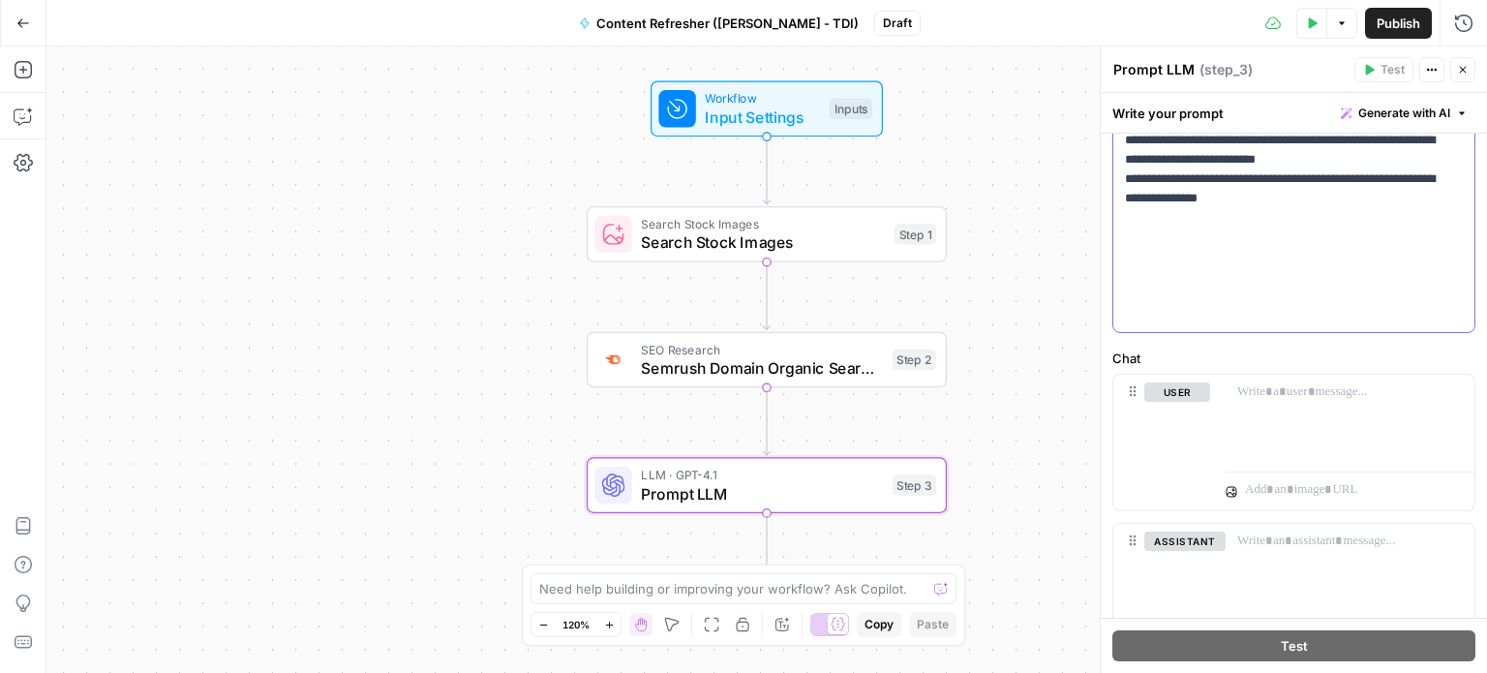
click at [1377, 209] on p "**********" at bounding box center [1286, 4] width 323 height 639
click at [1270, 413] on div at bounding box center [1350, 419] width 249 height 89
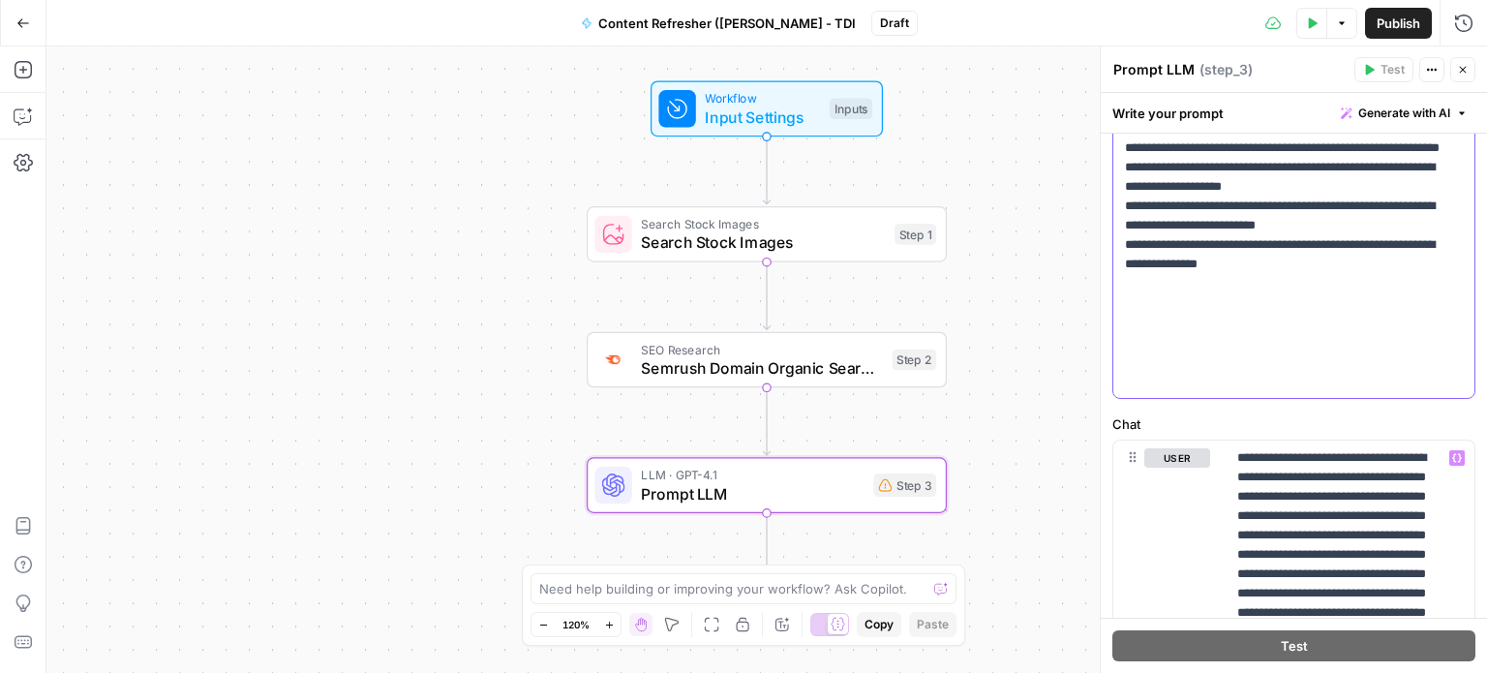
scroll to position [484, 0]
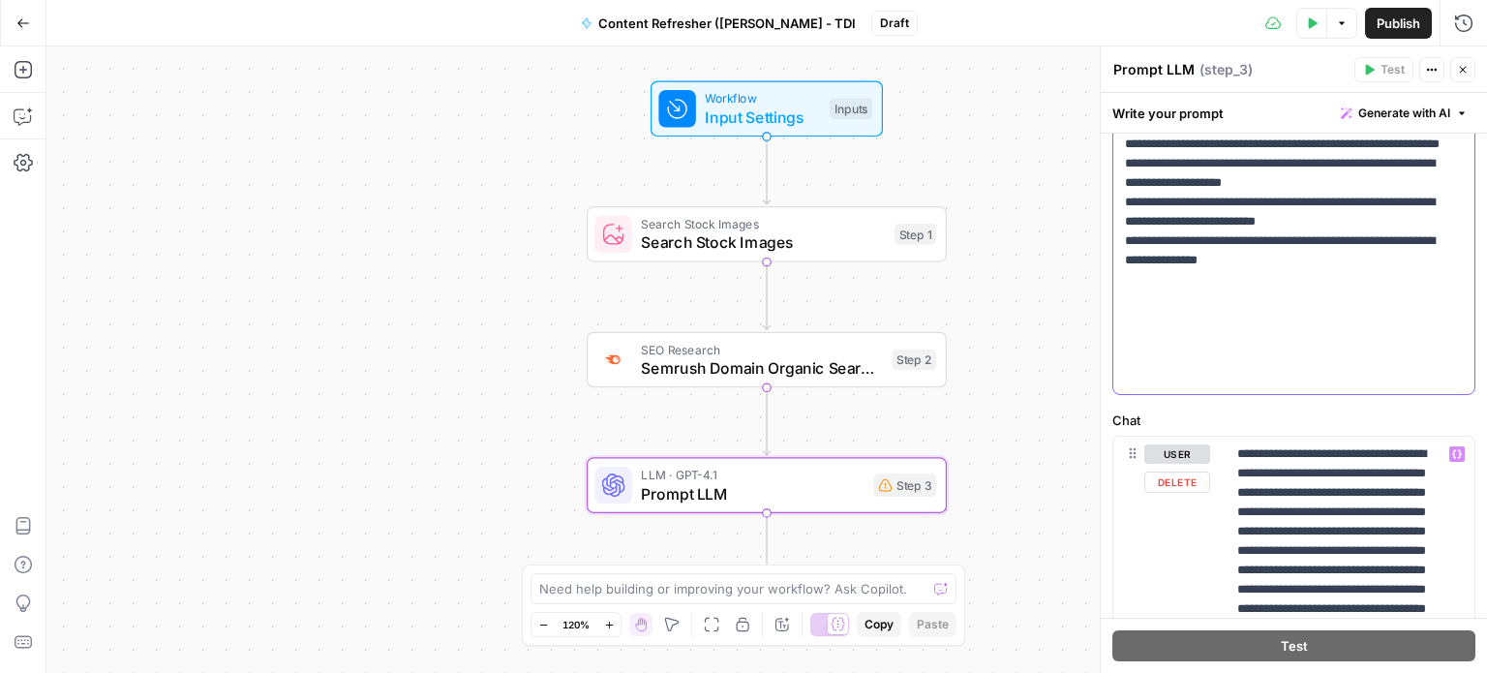
drag, startPoint x: 1125, startPoint y: 317, endPoint x: 1367, endPoint y: 439, distance: 271.1
click at [0, 0] on form "**********" at bounding box center [0, 0] width 0 height 0
click at [1318, 356] on p "**********" at bounding box center [1286, 66] width 323 height 639
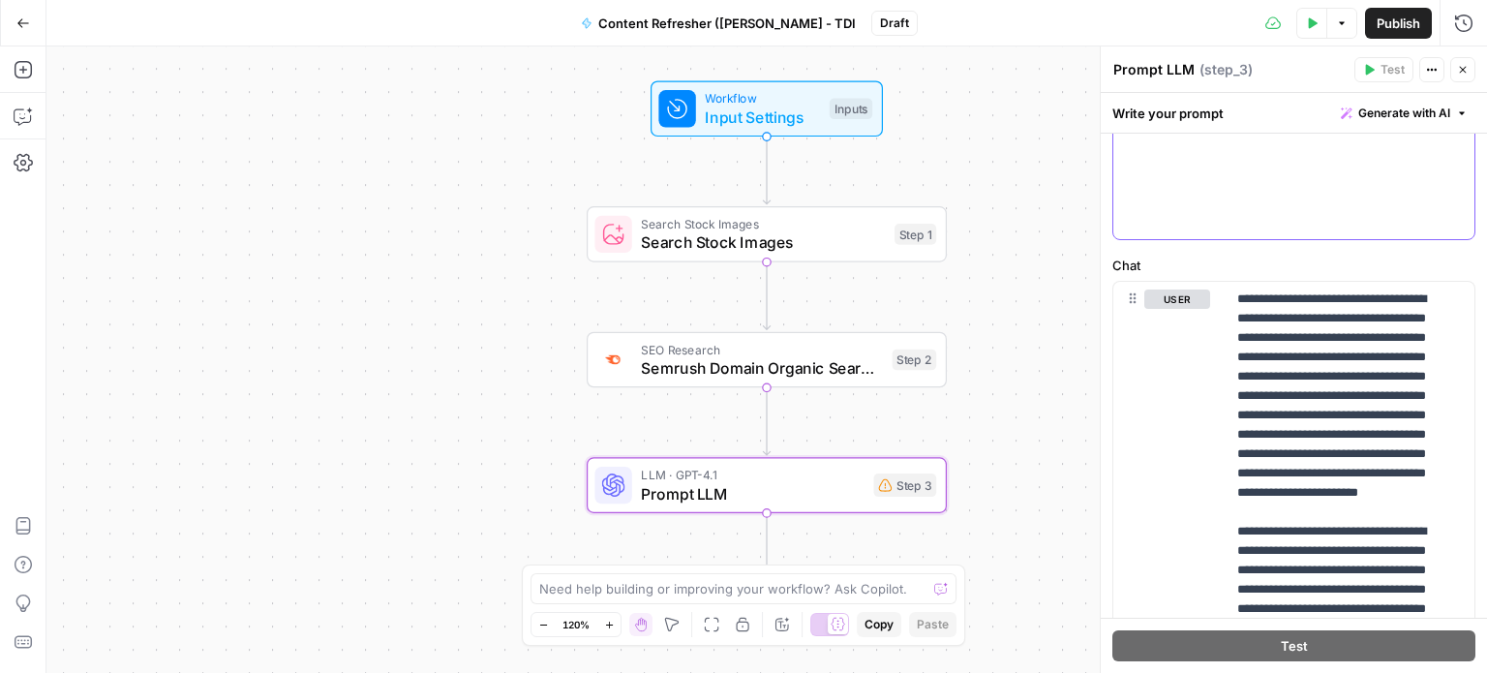
scroll to position [678, 0]
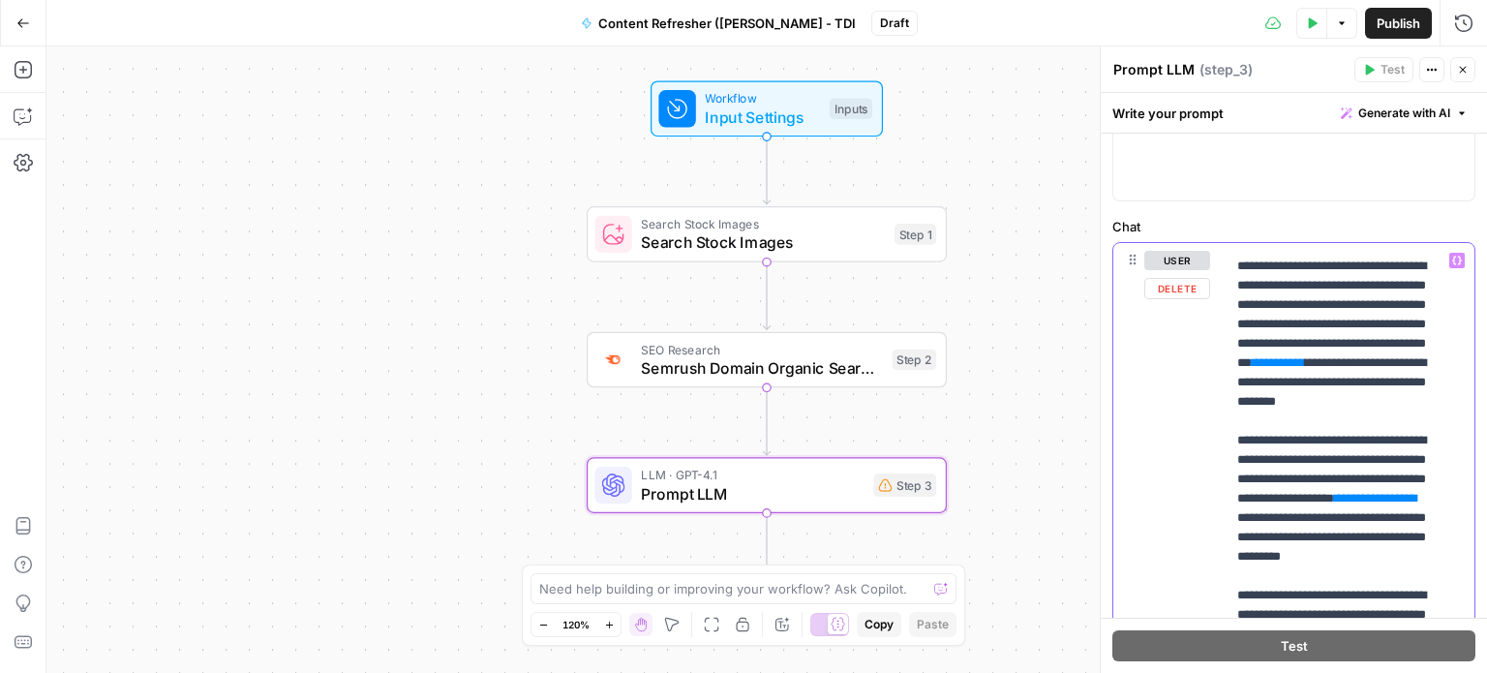
scroll to position [290, 0]
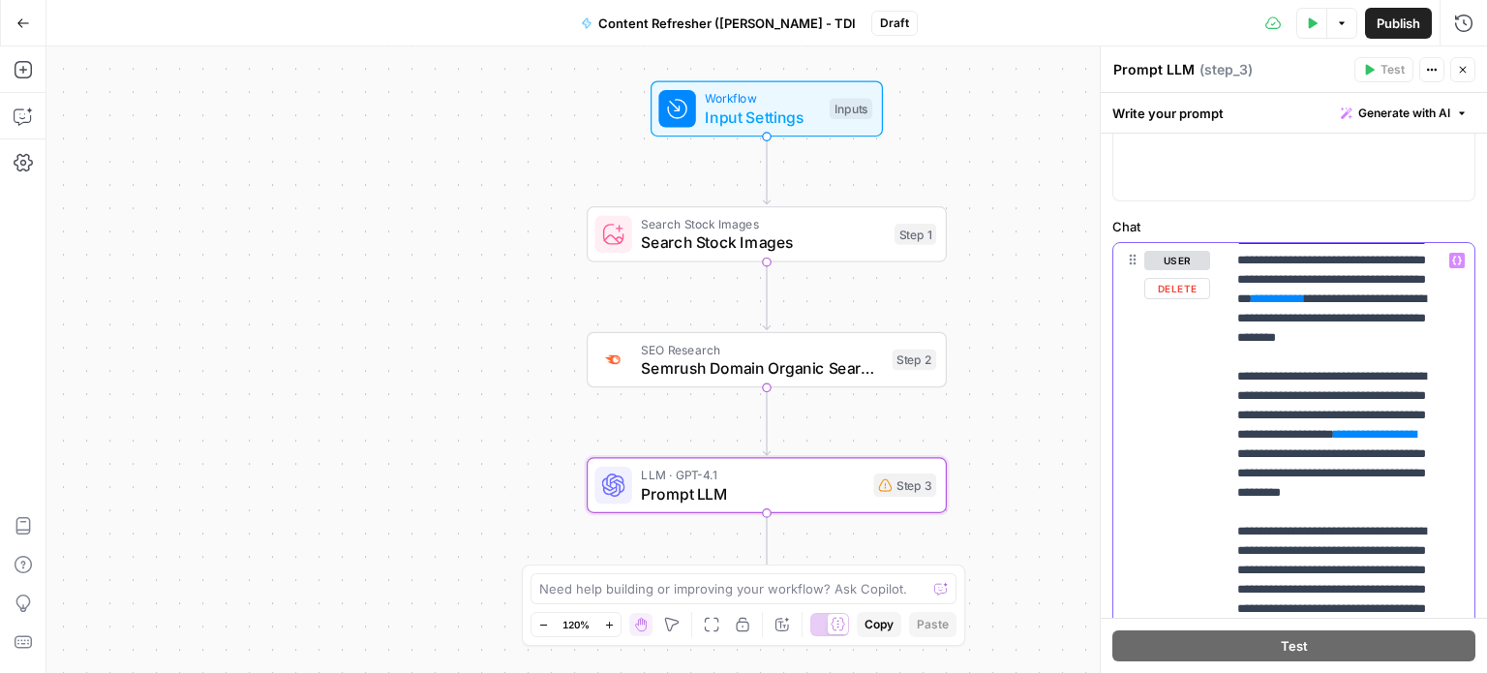
click at [1305, 305] on span "**" at bounding box center [1300, 298] width 10 height 13
drag, startPoint x: 1367, startPoint y: 411, endPoint x: 1286, endPoint y: 419, distance: 81.8
click at [1286, 419] on p "**********" at bounding box center [1335, 647] width 197 height 1375
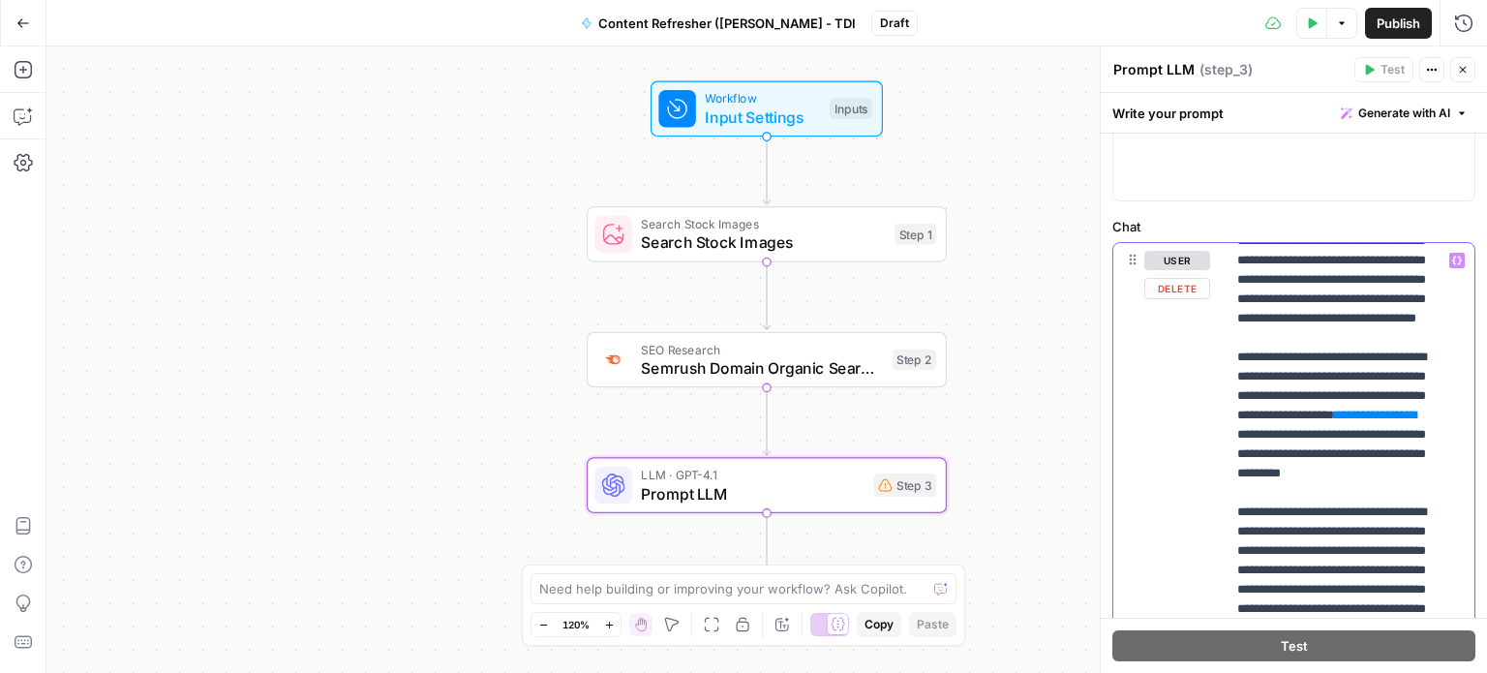
click at [1452, 258] on icon "button" at bounding box center [1457, 261] width 10 height 9
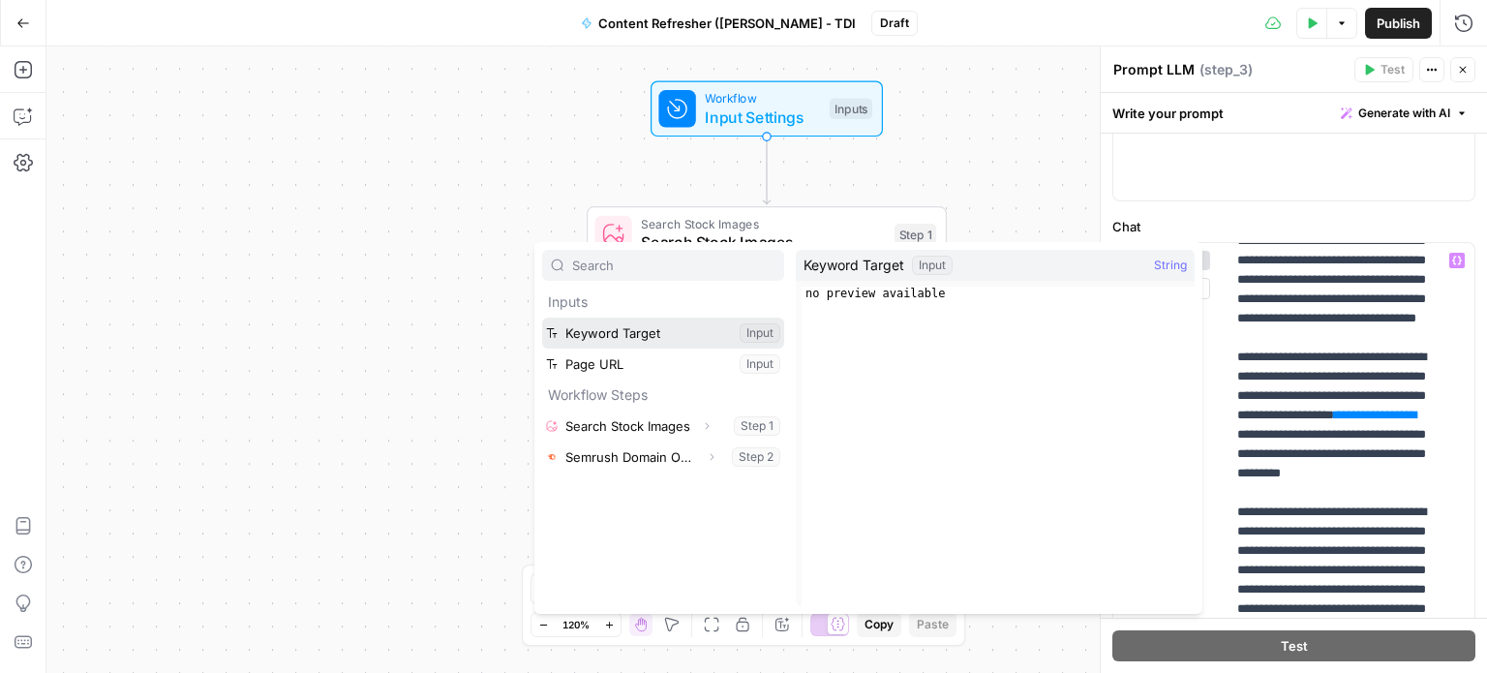
click at [643, 332] on button "Select variable Keyword Target" at bounding box center [663, 333] width 242 height 31
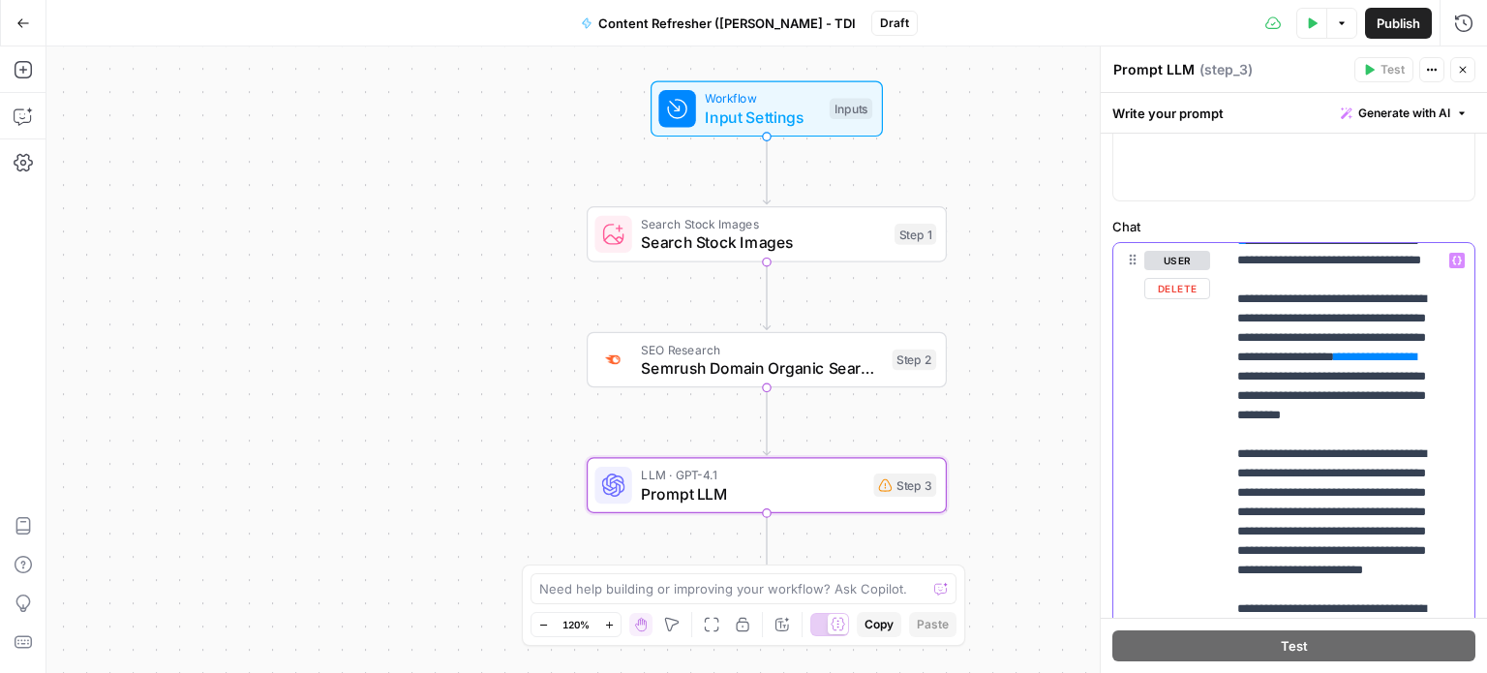
scroll to position [484, 0]
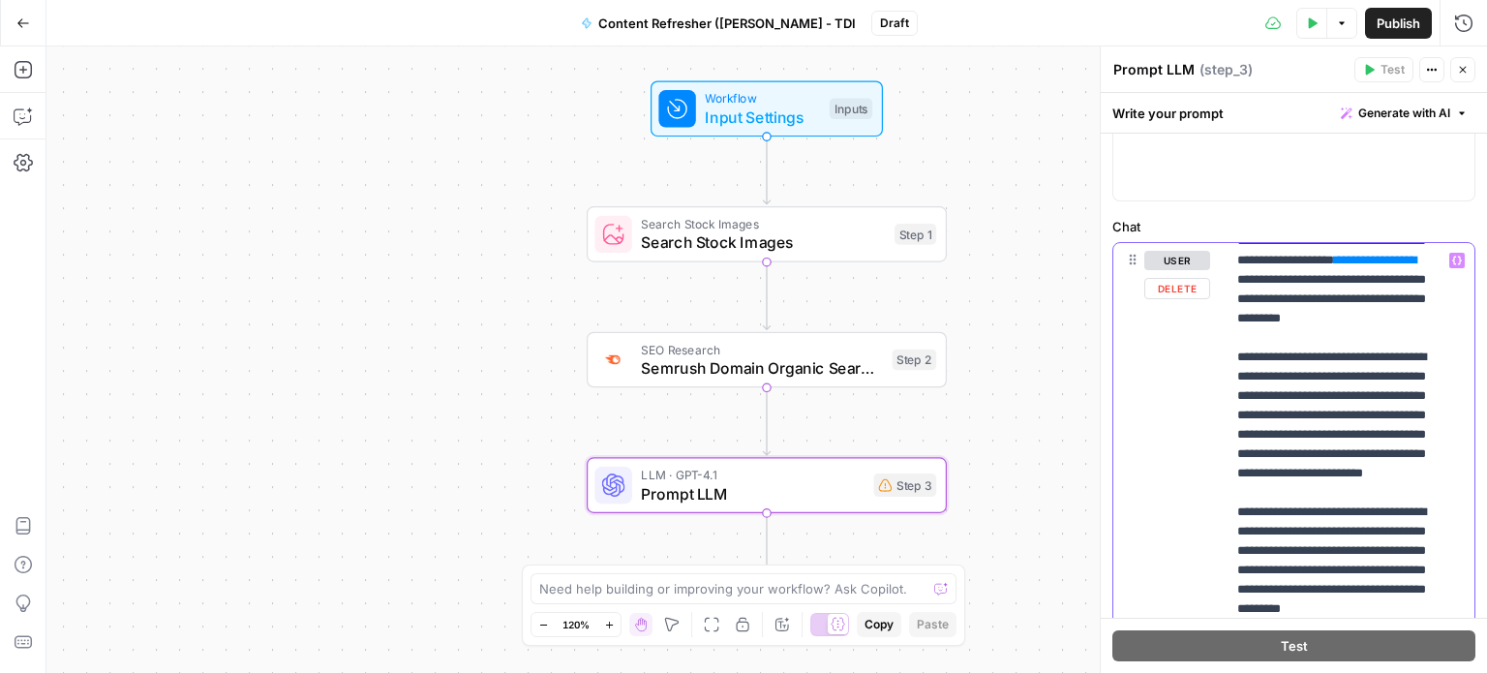
drag, startPoint x: 1337, startPoint y: 432, endPoint x: 1236, endPoint y: 437, distance: 100.8
click at [1237, 437] on p "**********" at bounding box center [1335, 464] width 197 height 1394
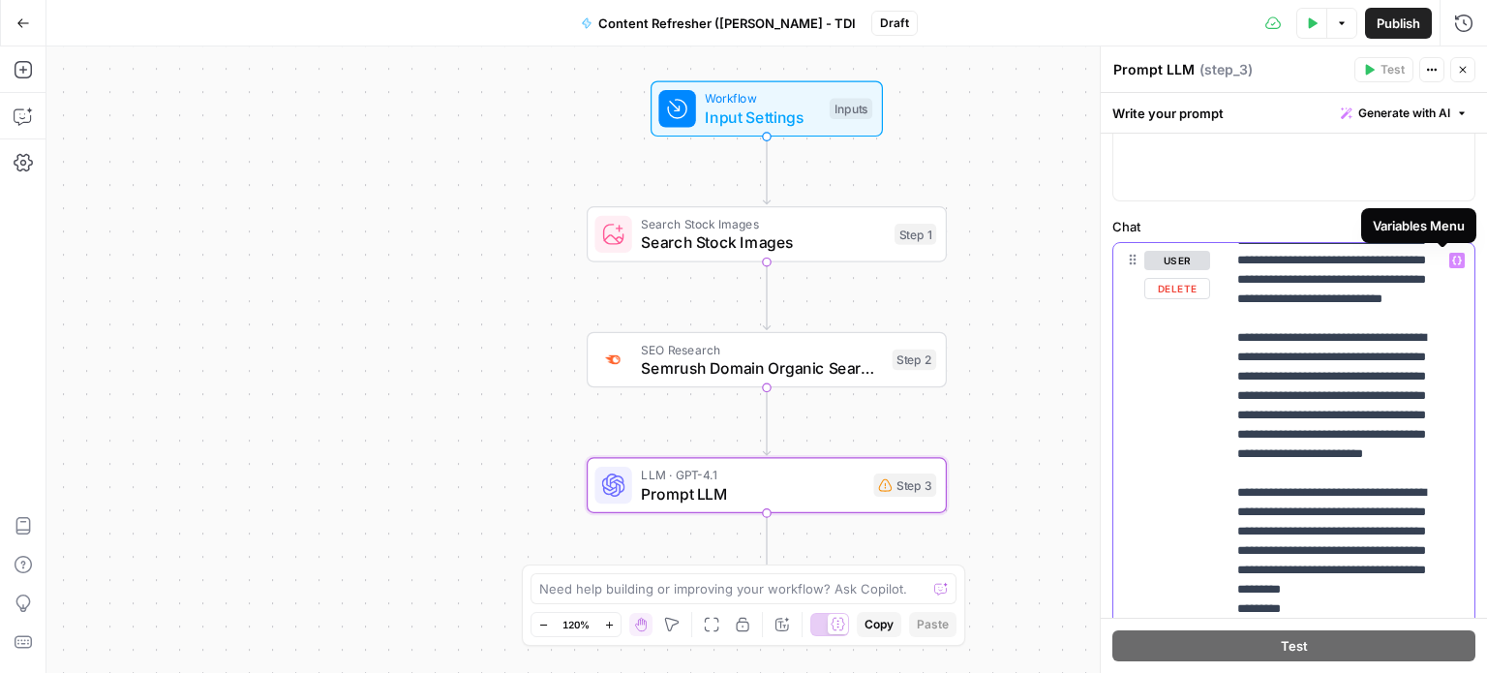
click at [1452, 259] on icon "button" at bounding box center [1457, 261] width 10 height 9
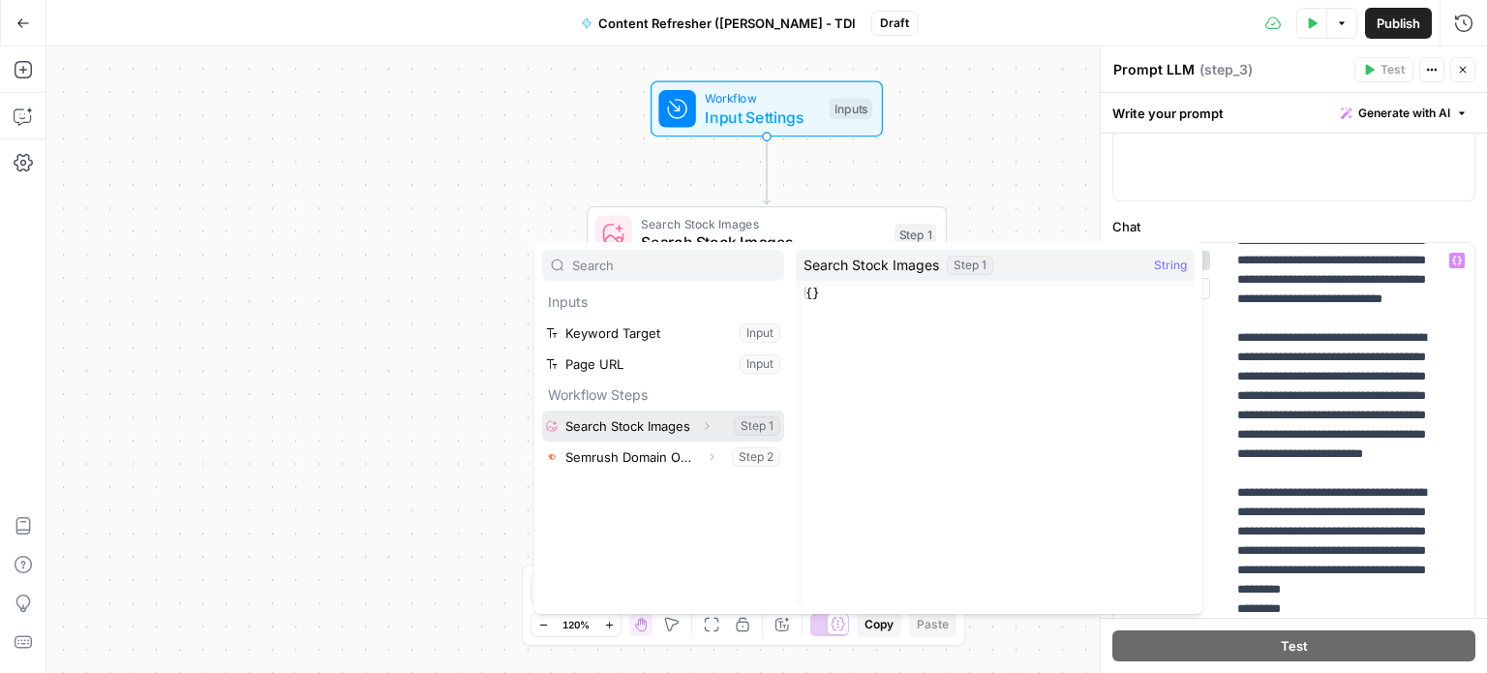
click at [624, 421] on button "Select variable Search Stock Images" at bounding box center [663, 426] width 242 height 31
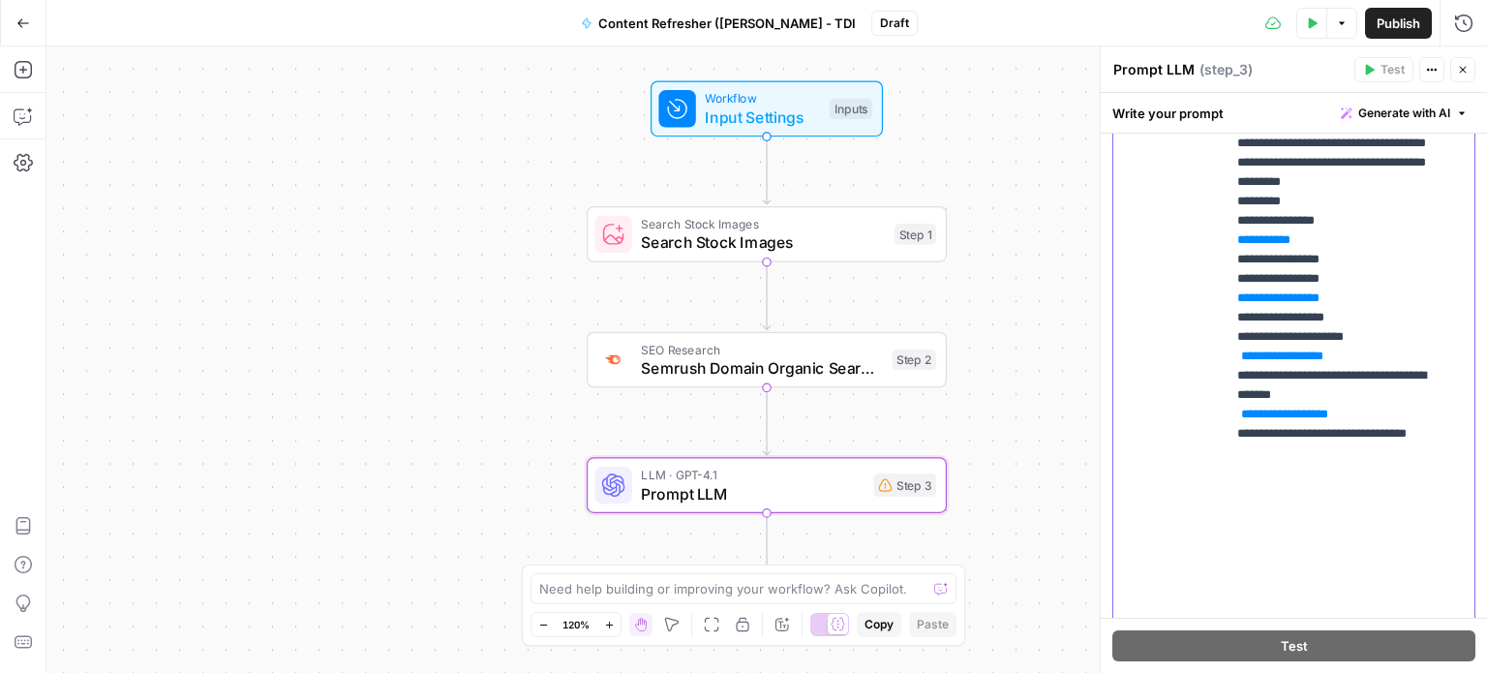
scroll to position [1065, 0]
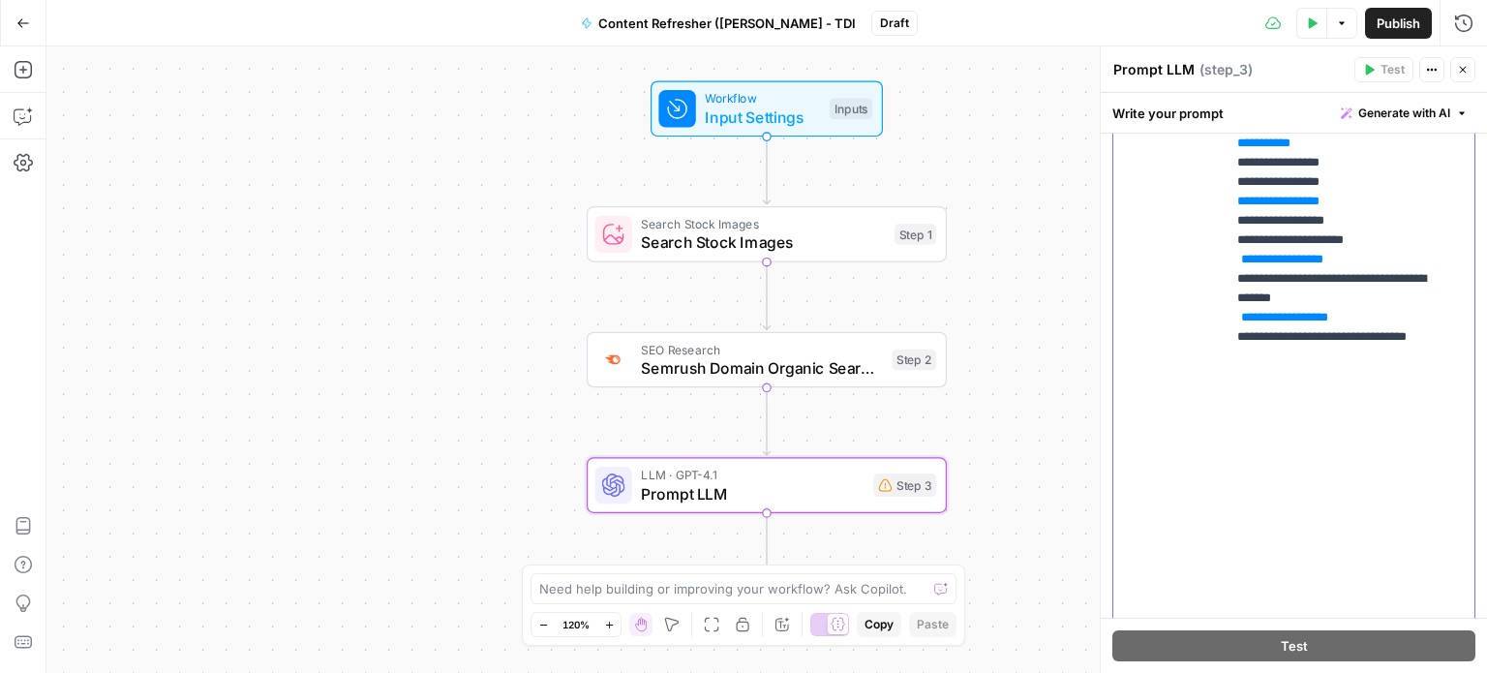
drag, startPoint x: 1313, startPoint y: 393, endPoint x: 1221, endPoint y: 401, distance: 92.3
click at [1221, 401] on div "**********" at bounding box center [1293, 273] width 361 height 835
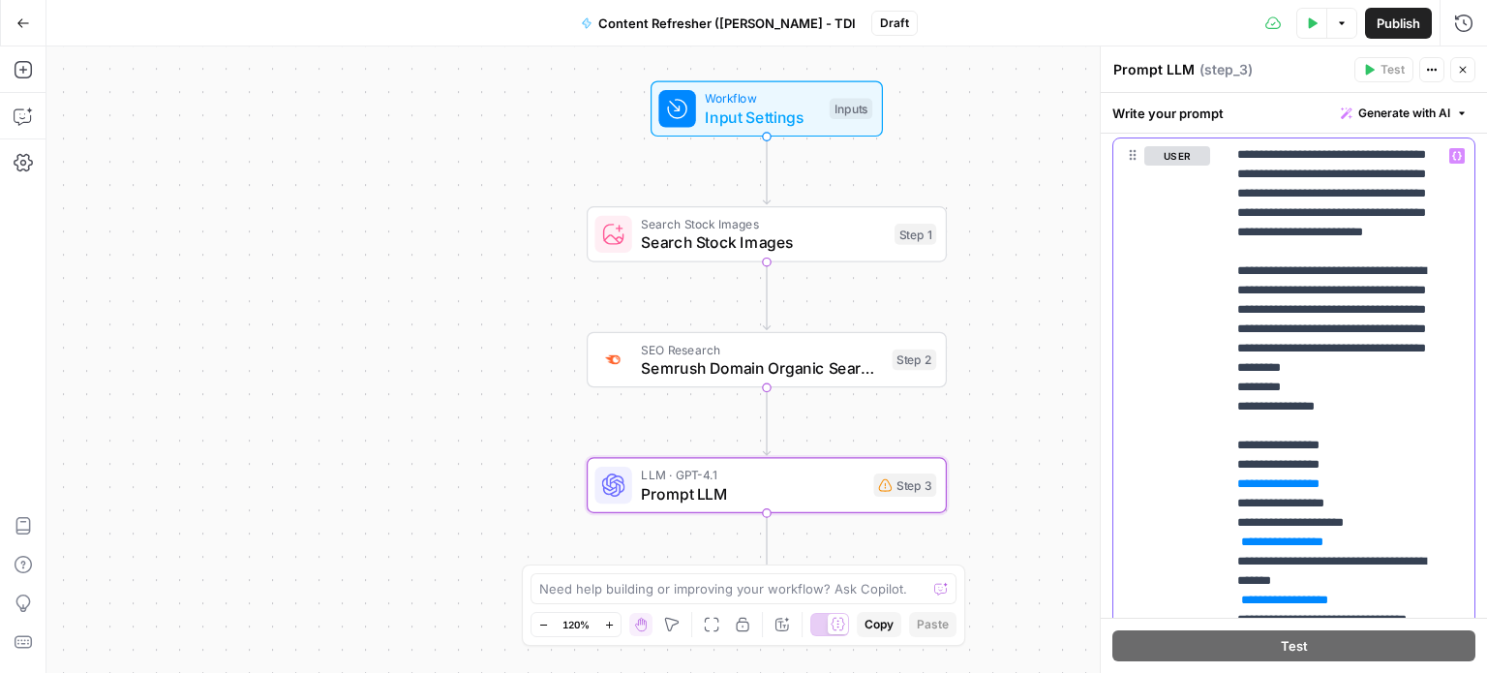
scroll to position [775, 0]
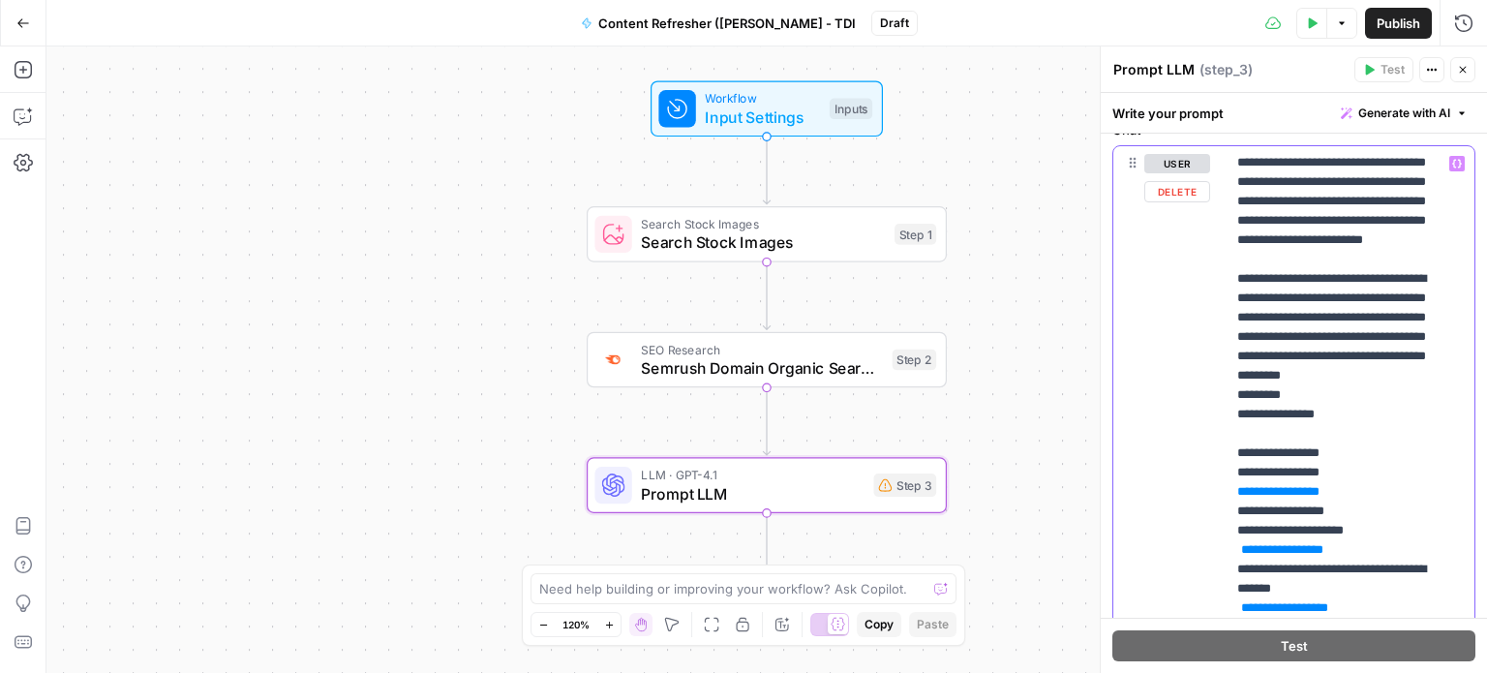
click at [1452, 162] on icon "button" at bounding box center [1457, 164] width 10 height 10
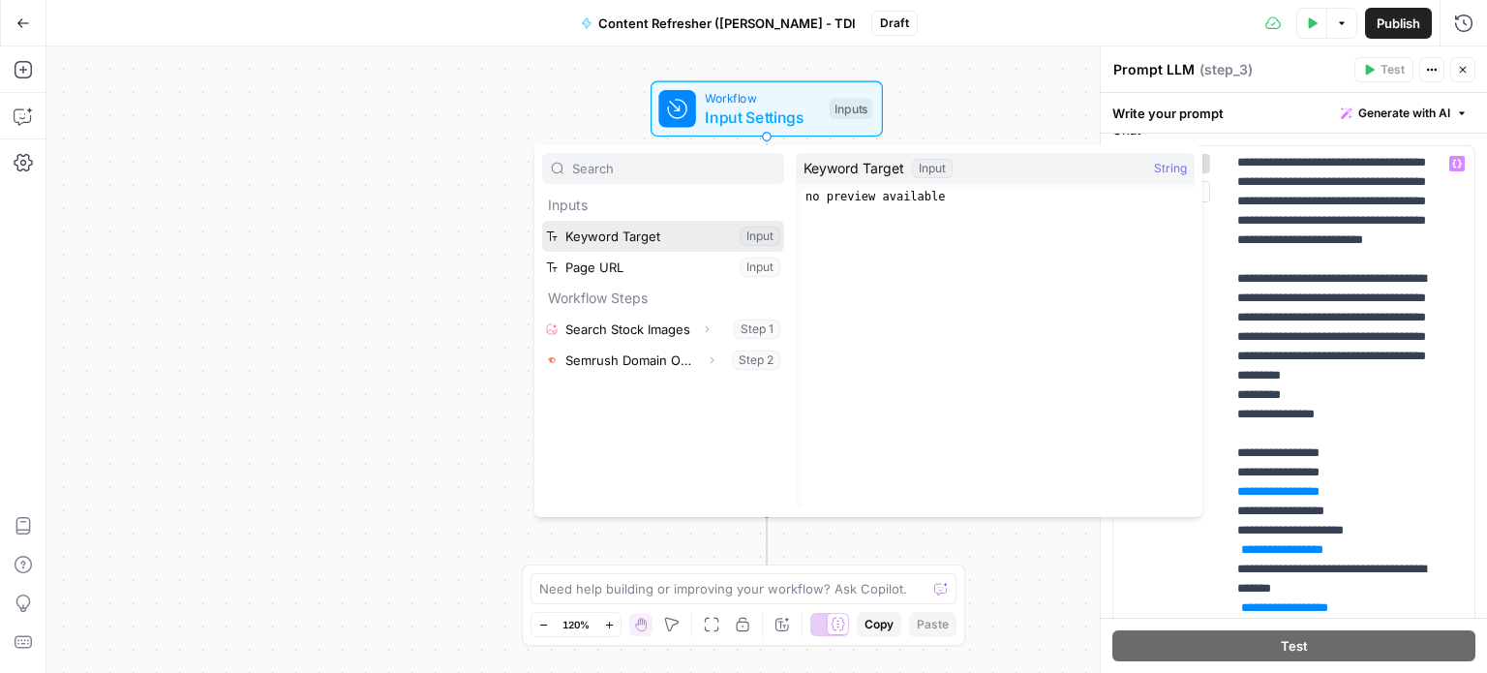
click at [621, 235] on button "Select variable Keyword Target" at bounding box center [663, 236] width 242 height 31
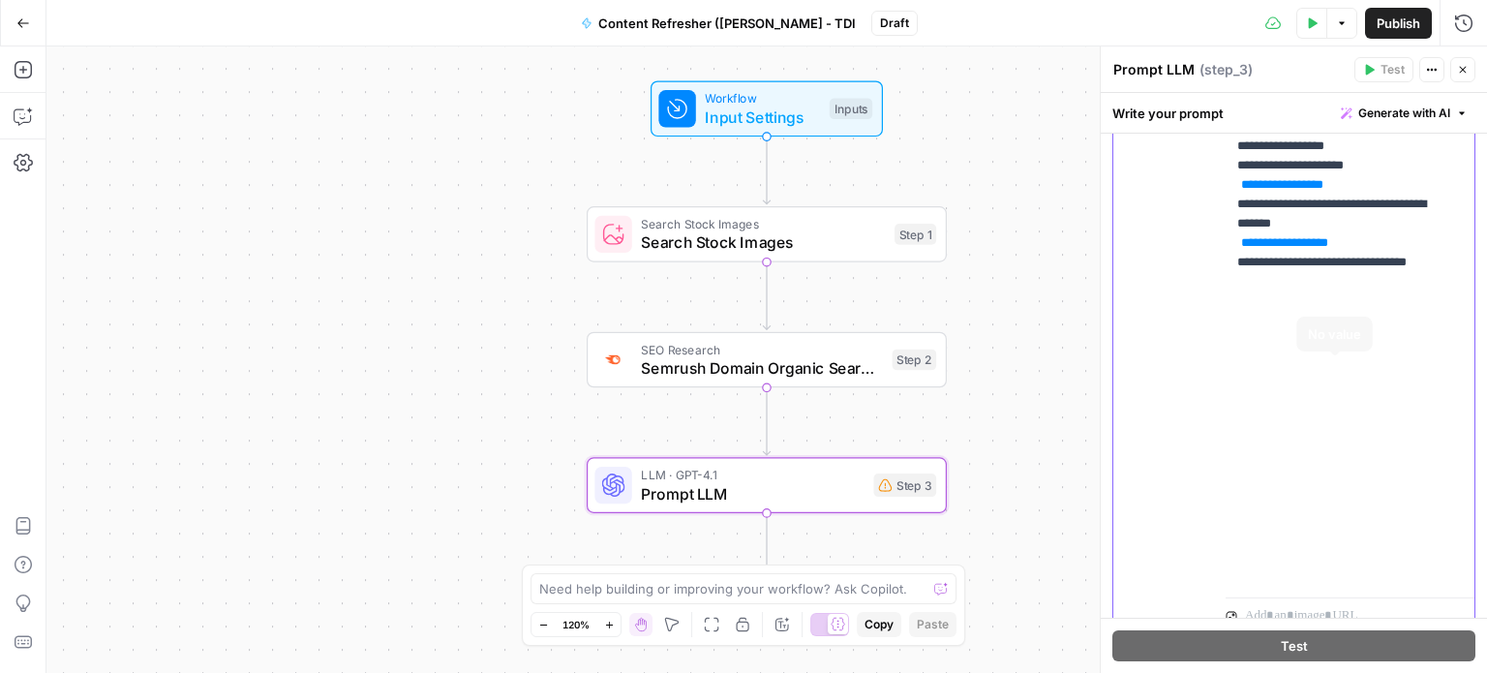
scroll to position [1162, 0]
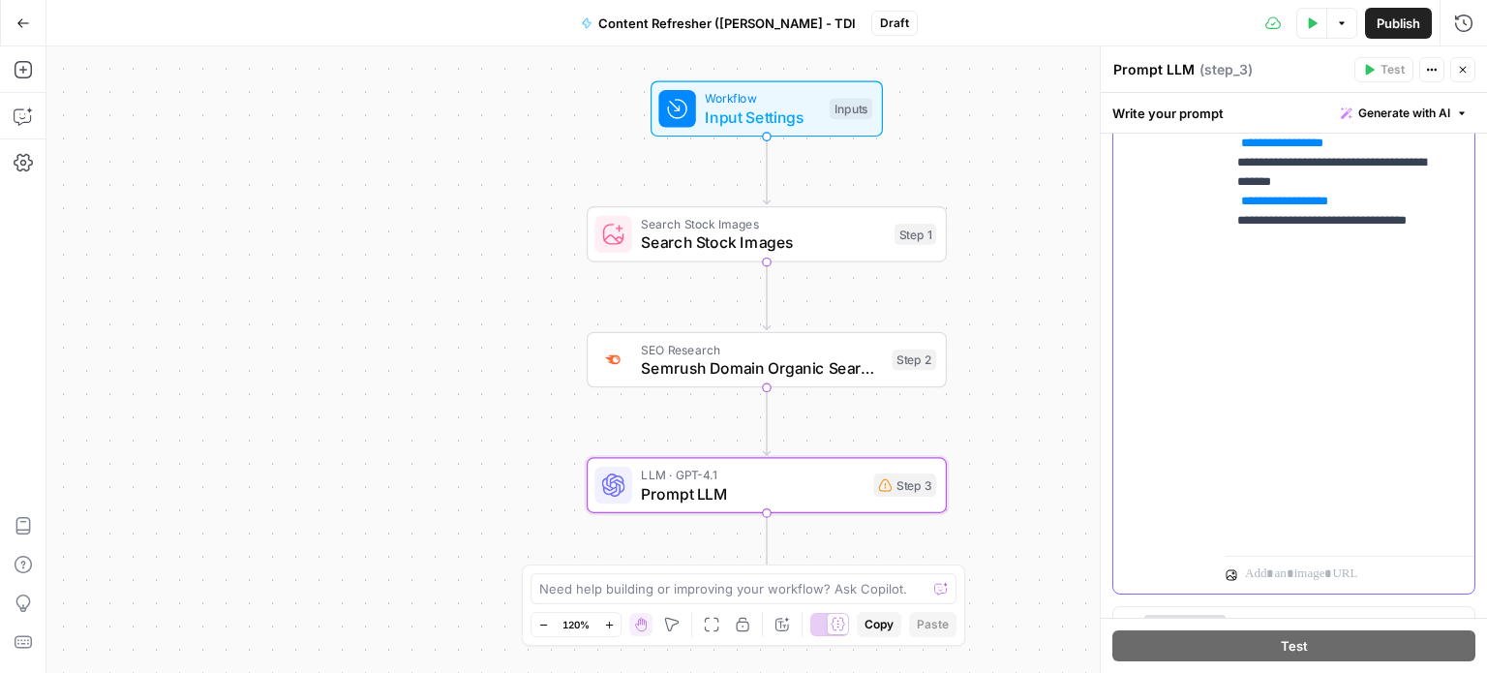
drag, startPoint x: 1344, startPoint y: 359, endPoint x: 1235, endPoint y: 361, distance: 108.5
click at [1235, 361] on div "**********" at bounding box center [1343, 153] width 234 height 789
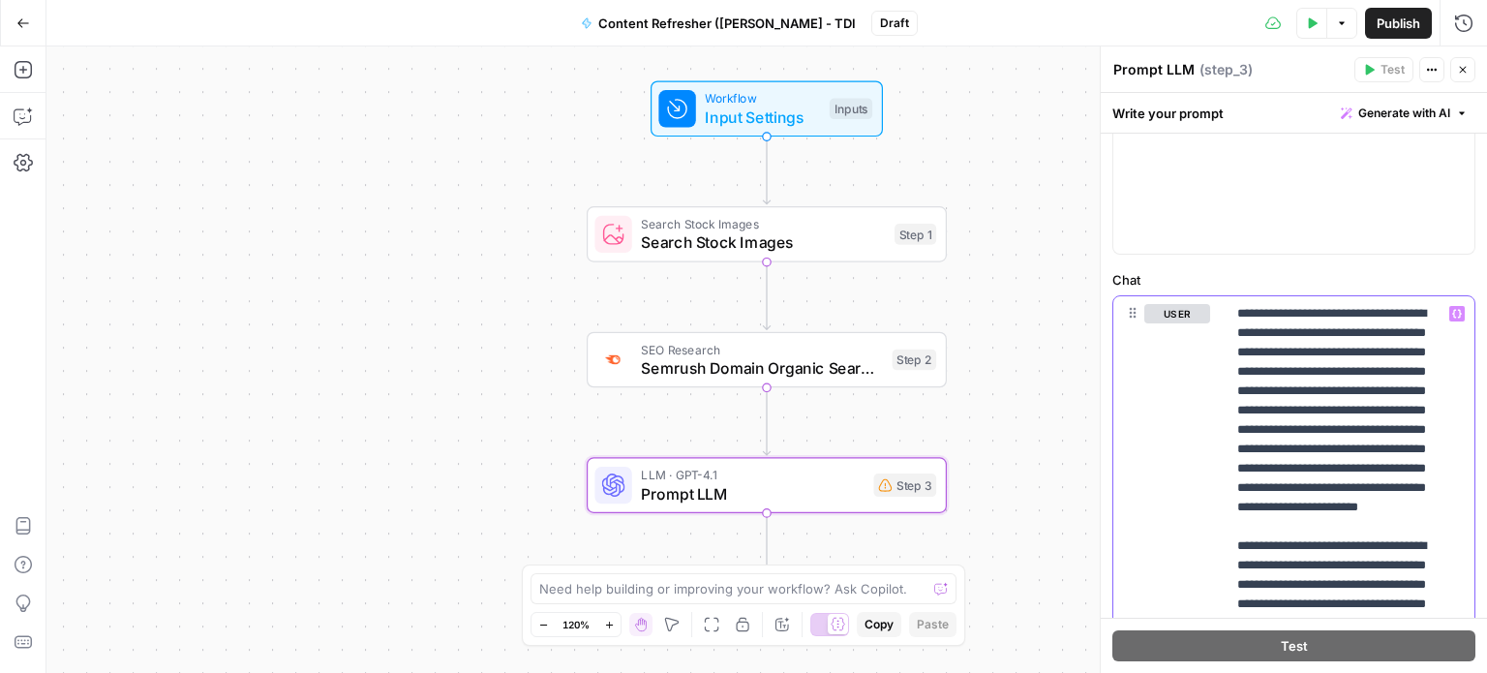
scroll to position [581, 0]
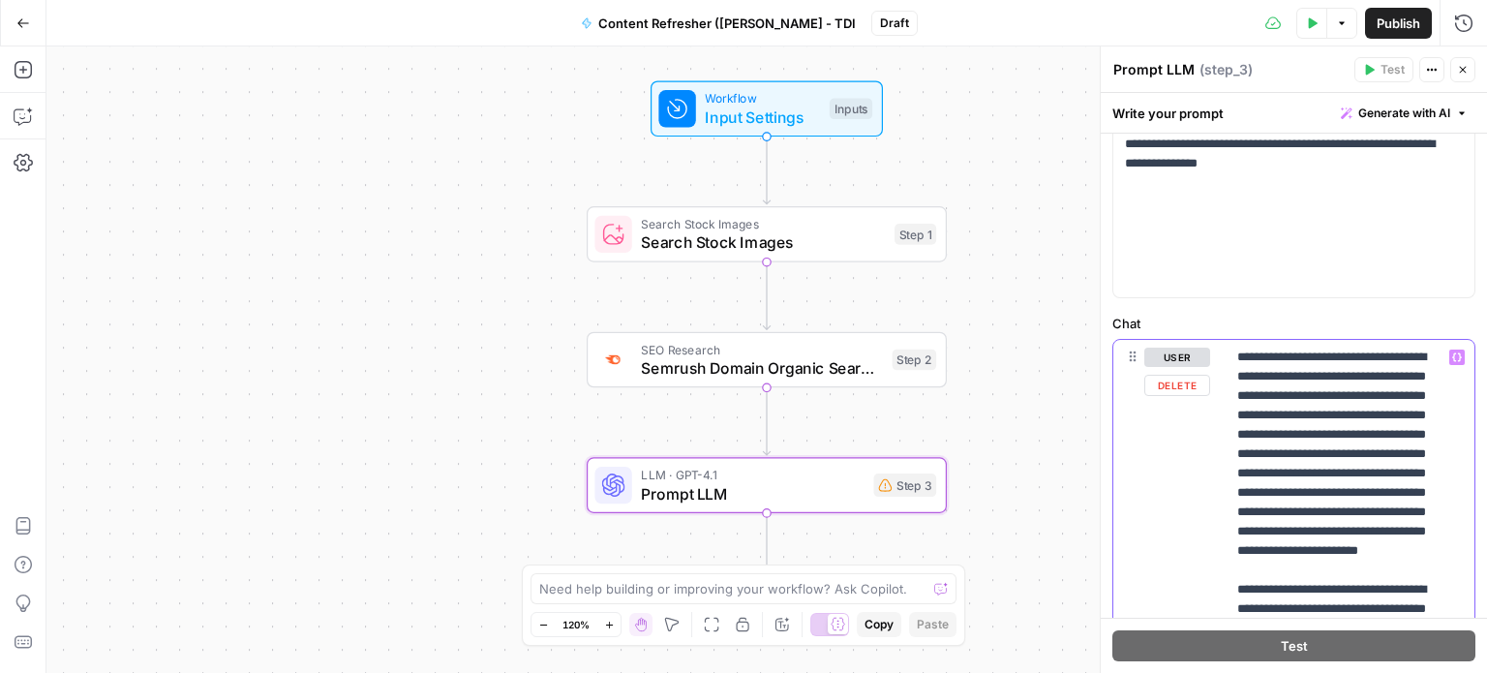
click at [1452, 353] on icon "button" at bounding box center [1457, 357] width 10 height 9
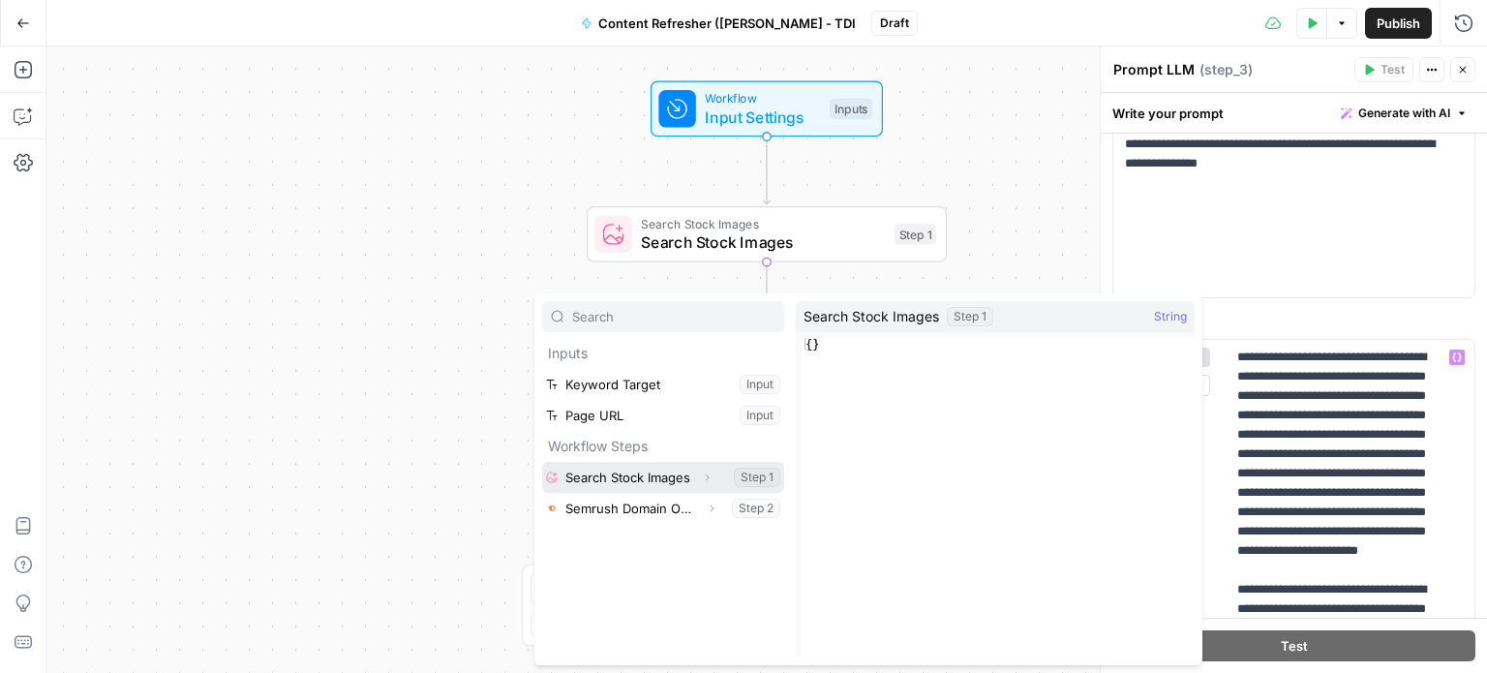
click at [620, 474] on button "Select variable Search Stock Images" at bounding box center [663, 477] width 242 height 31
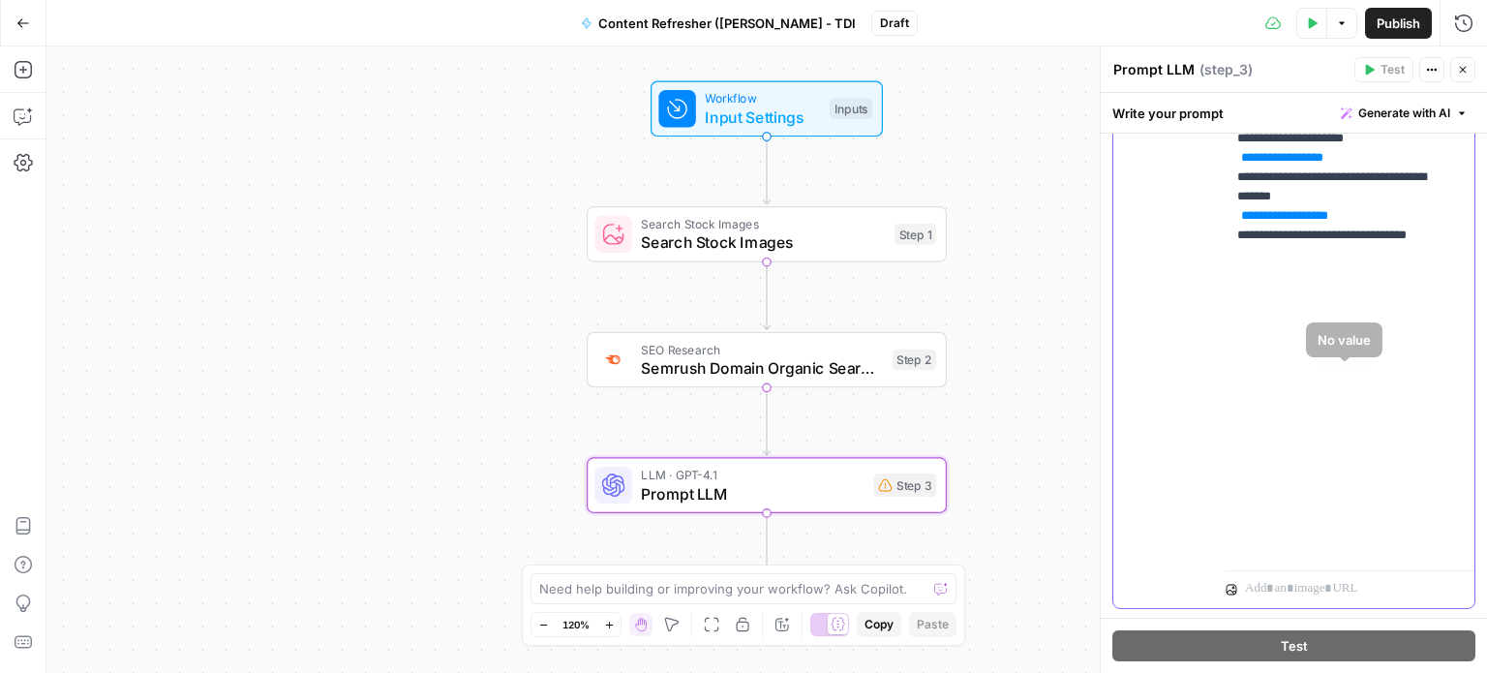
scroll to position [1162, 0]
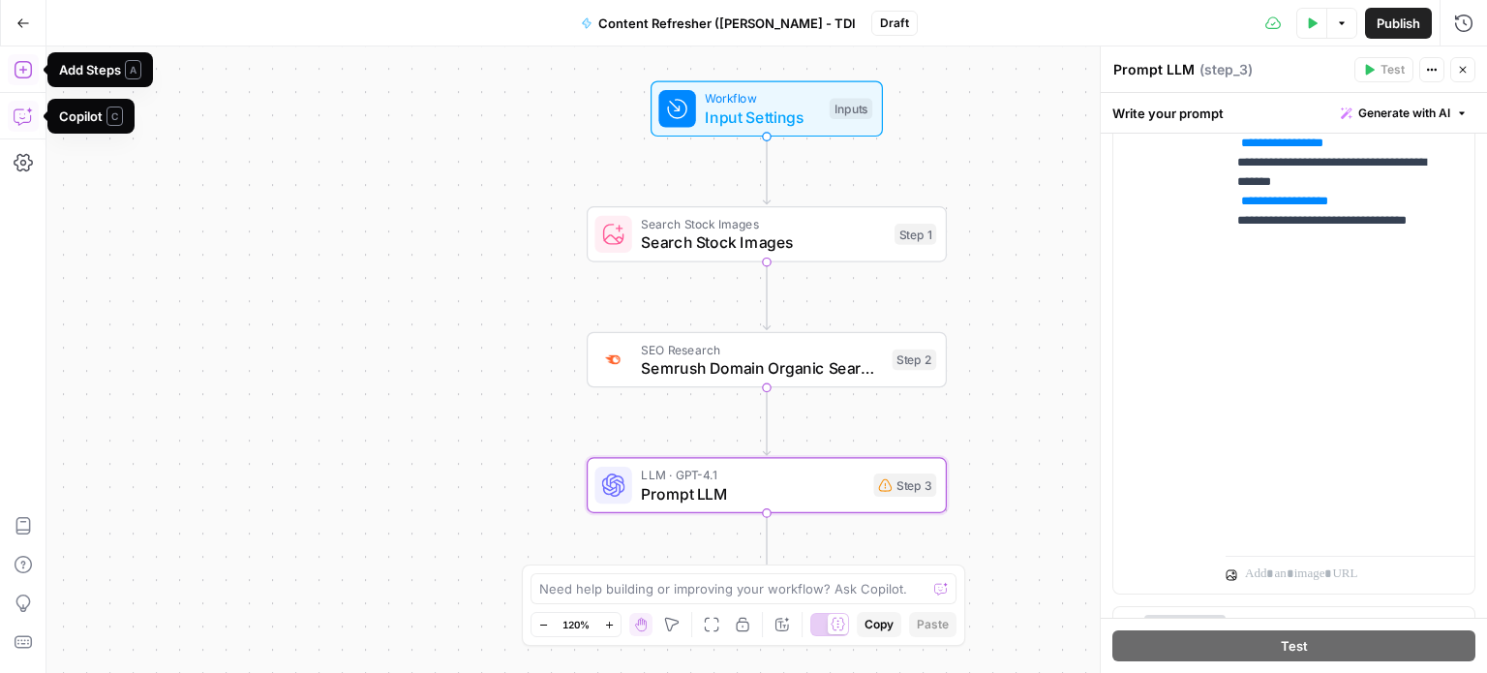
click at [19, 65] on icon "button" at bounding box center [23, 69] width 19 height 19
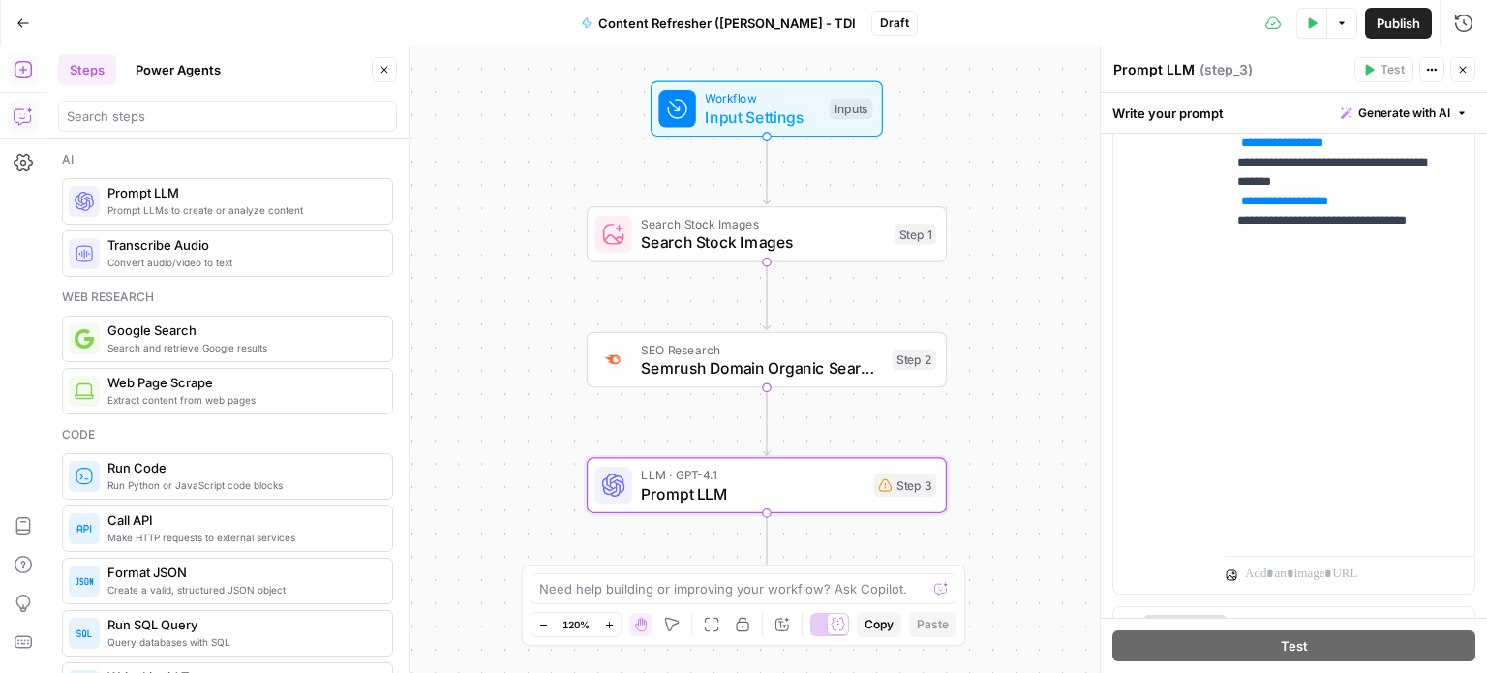
scroll to position [97, 0]
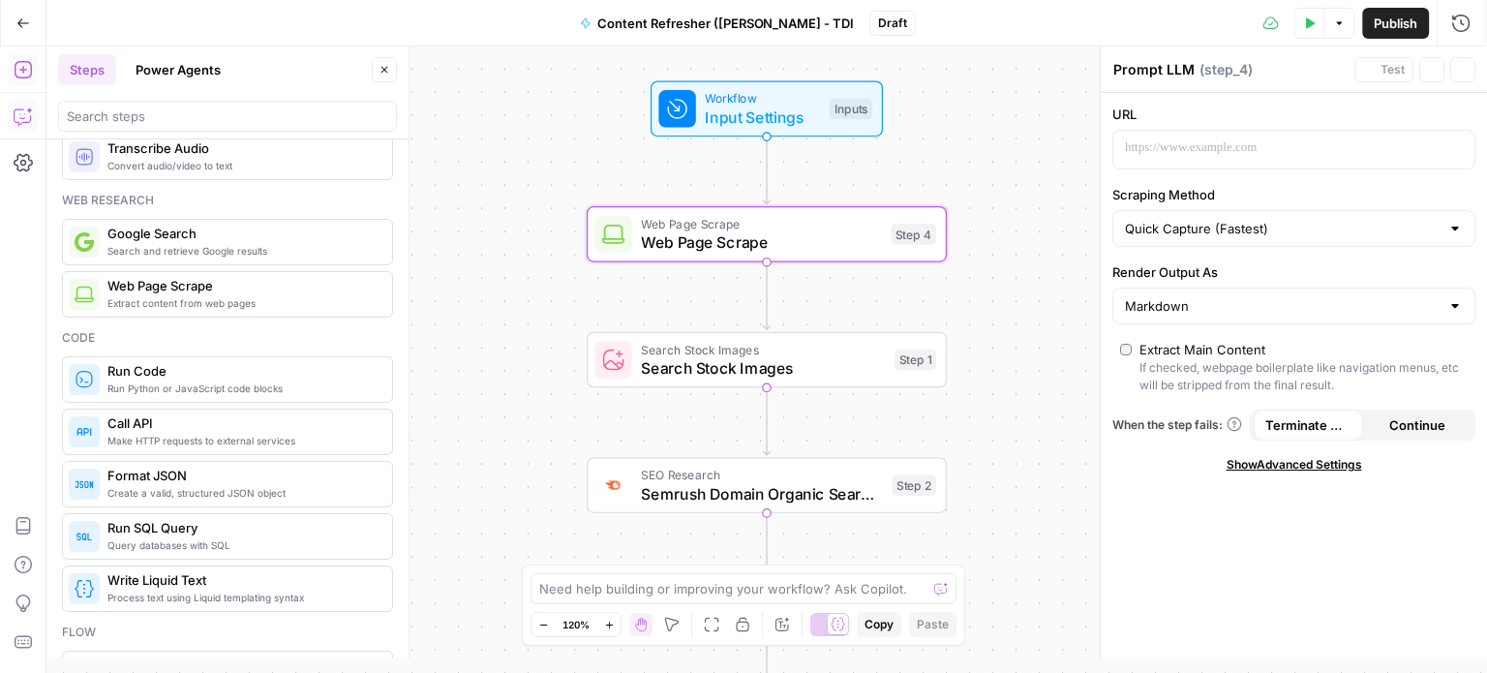
type textarea "Web Page Scrape"
click at [775, 244] on span "Web Page Scrape" at bounding box center [761, 241] width 240 height 23
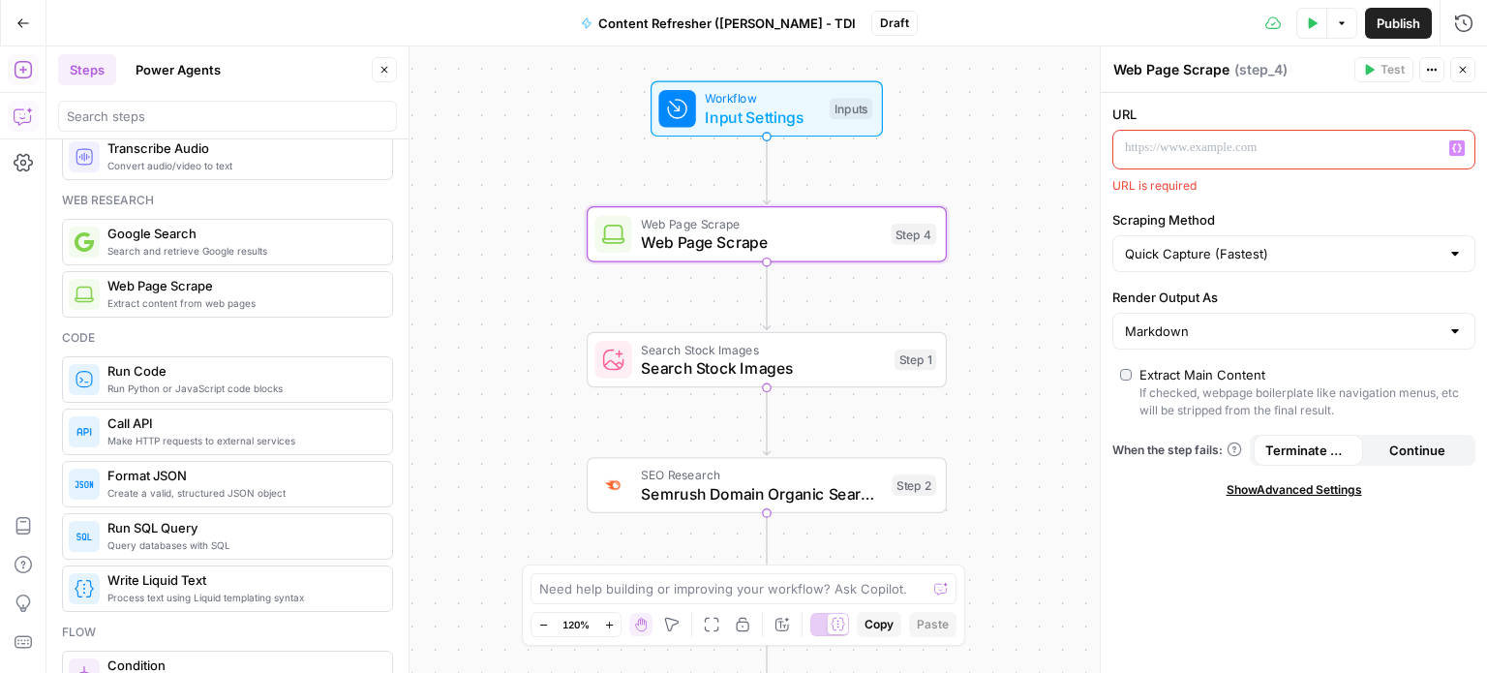
click at [1460, 150] on icon "button" at bounding box center [1457, 148] width 10 height 9
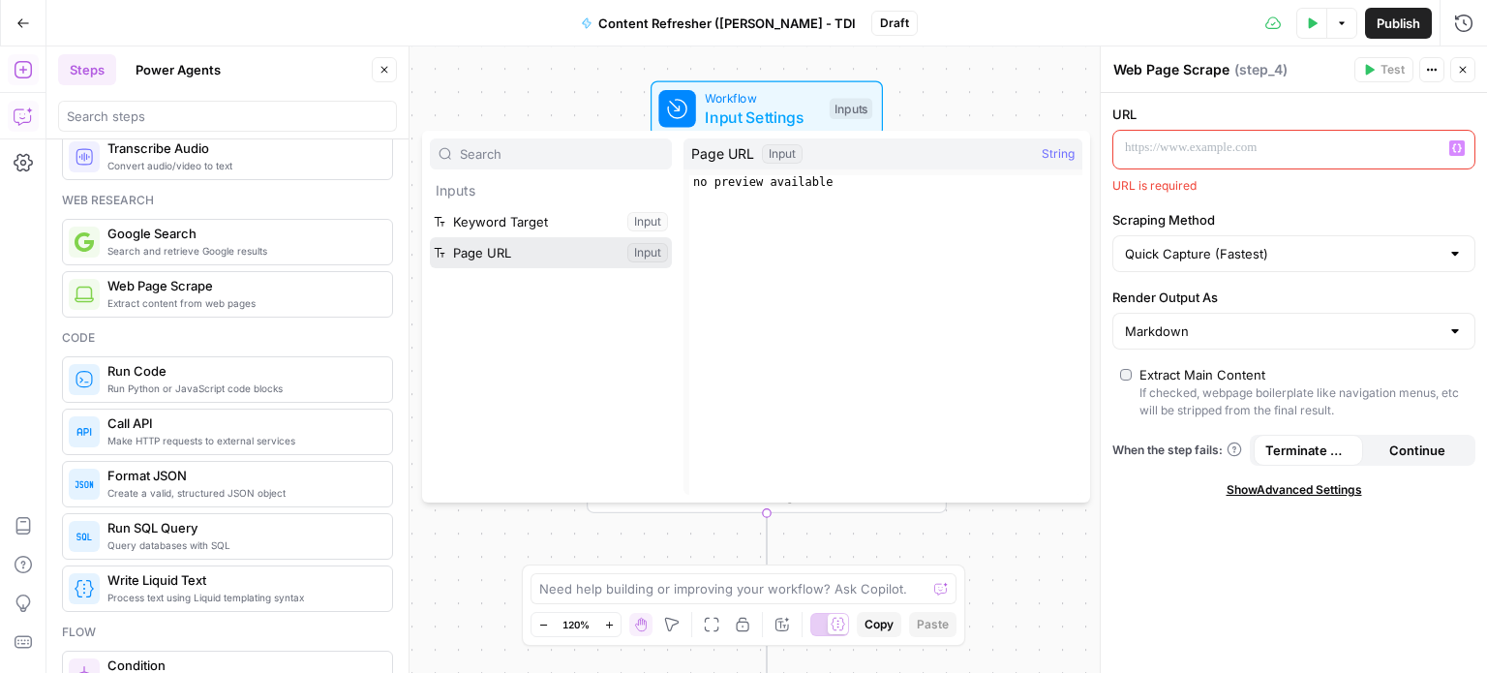
click at [481, 254] on button "Select variable Page URL" at bounding box center [551, 252] width 242 height 31
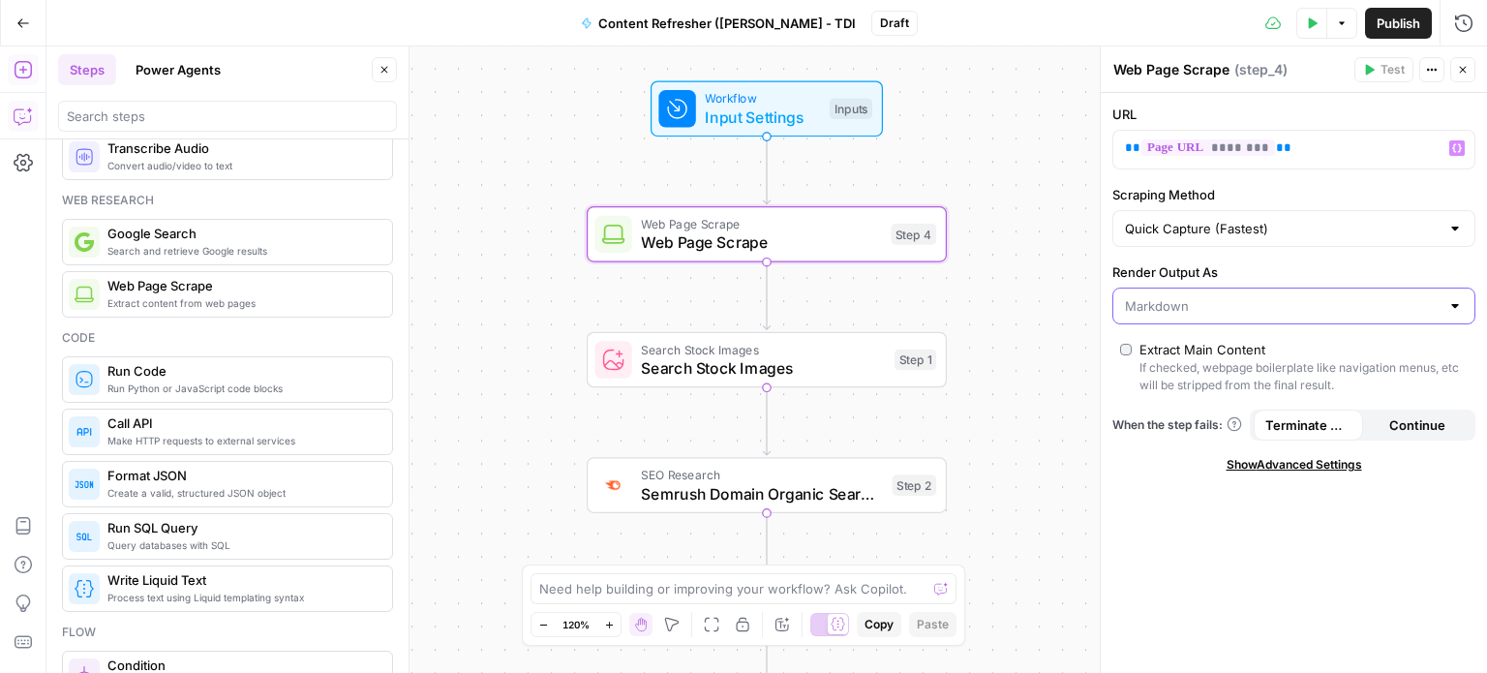
click at [1220, 305] on input "Render Output As" at bounding box center [1282, 305] width 315 height 19
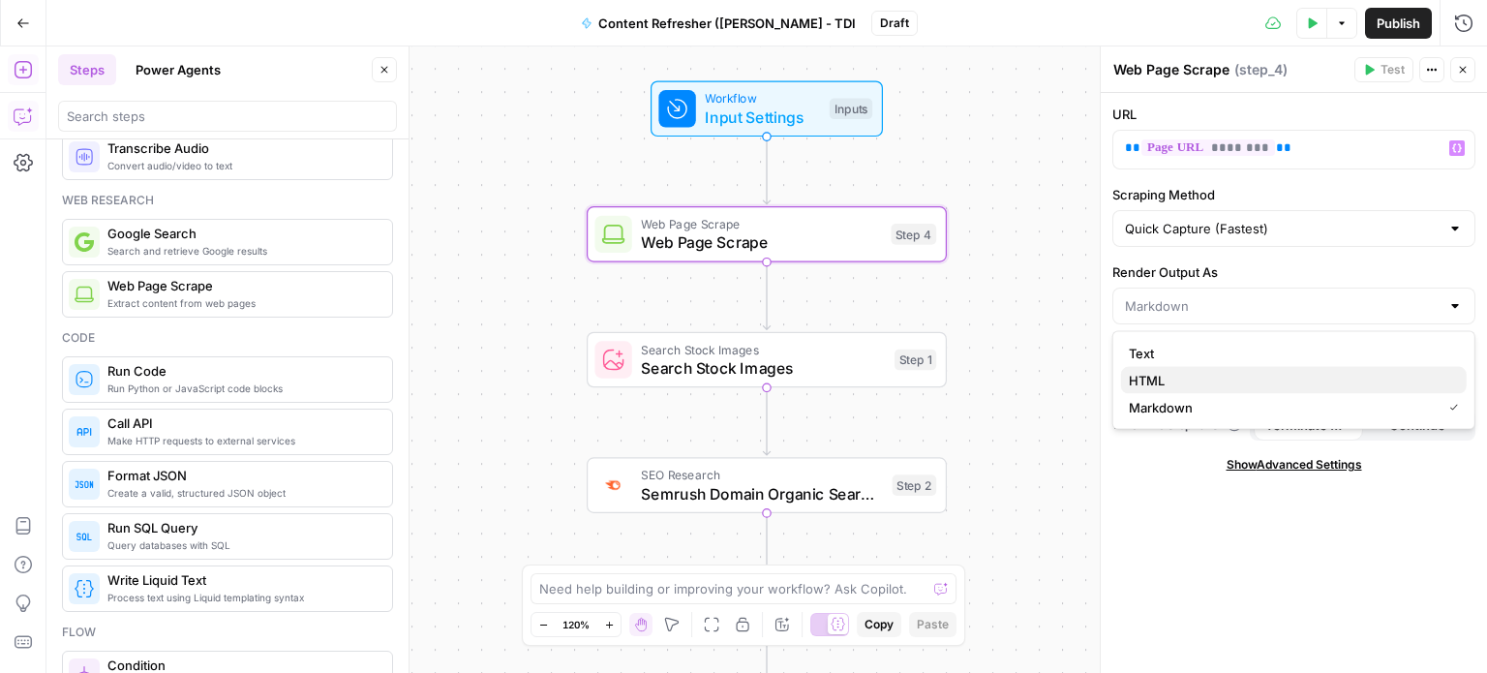
click at [1172, 375] on span "HTML" at bounding box center [1290, 380] width 322 height 19
type input "HTML"
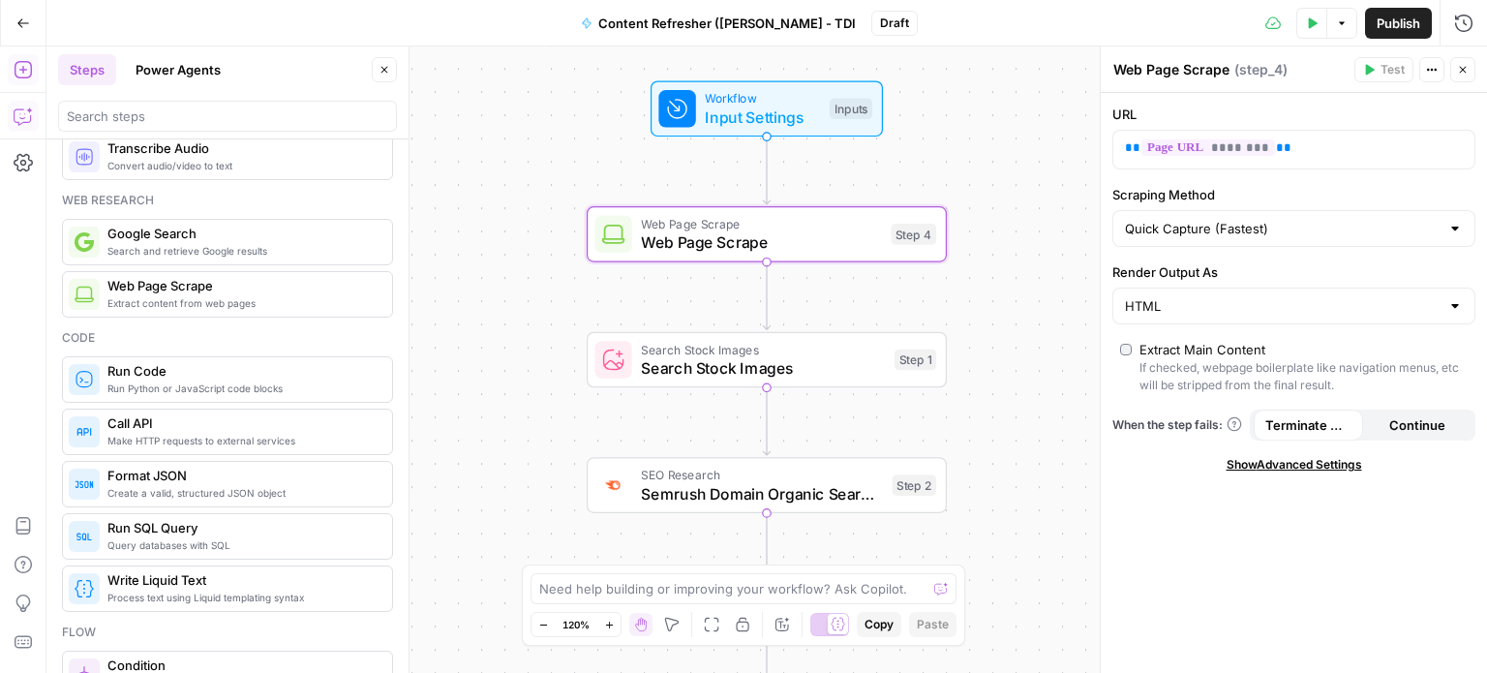
click at [1035, 289] on div "Workflow Input Settings Inputs Web Page Scrape Web Page Scrape Step 4 Search St…" at bounding box center [766, 359] width 1441 height 626
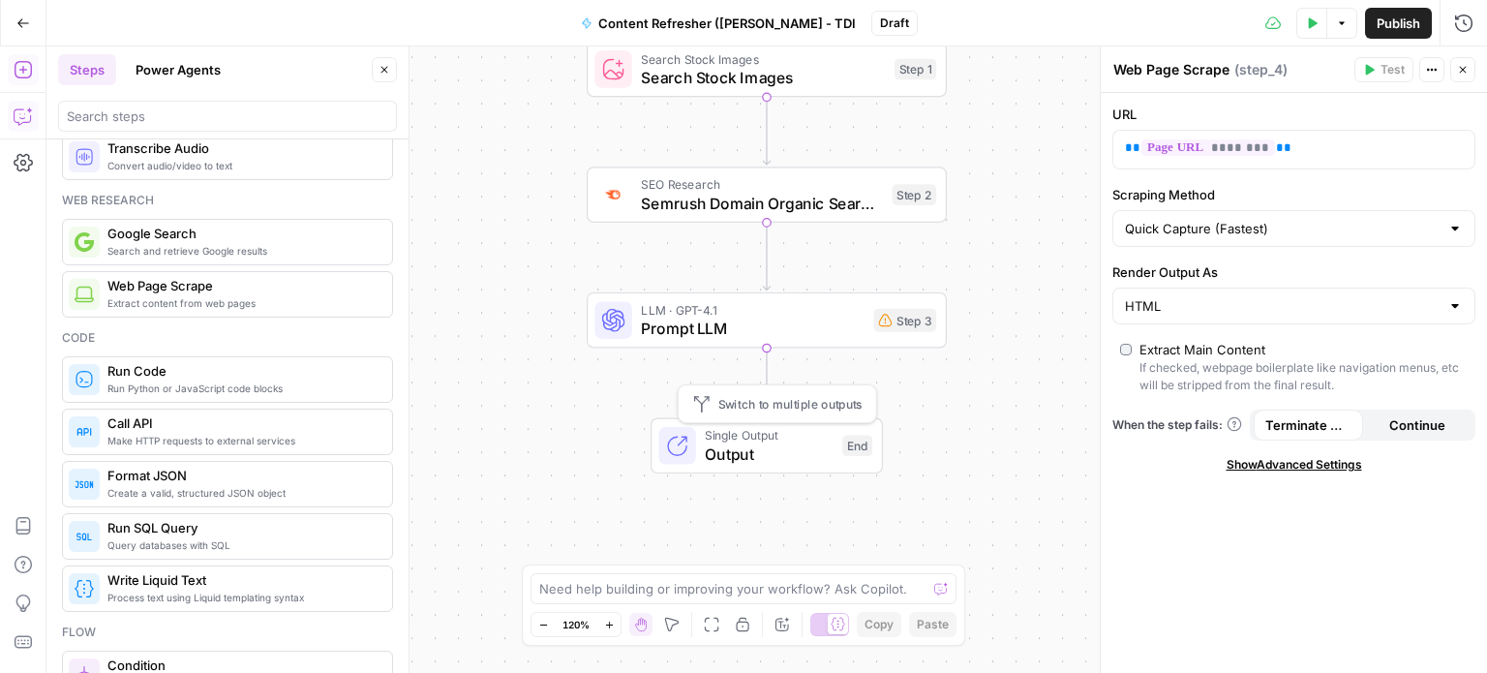
click at [732, 320] on span "Prompt LLM" at bounding box center [752, 328] width 223 height 23
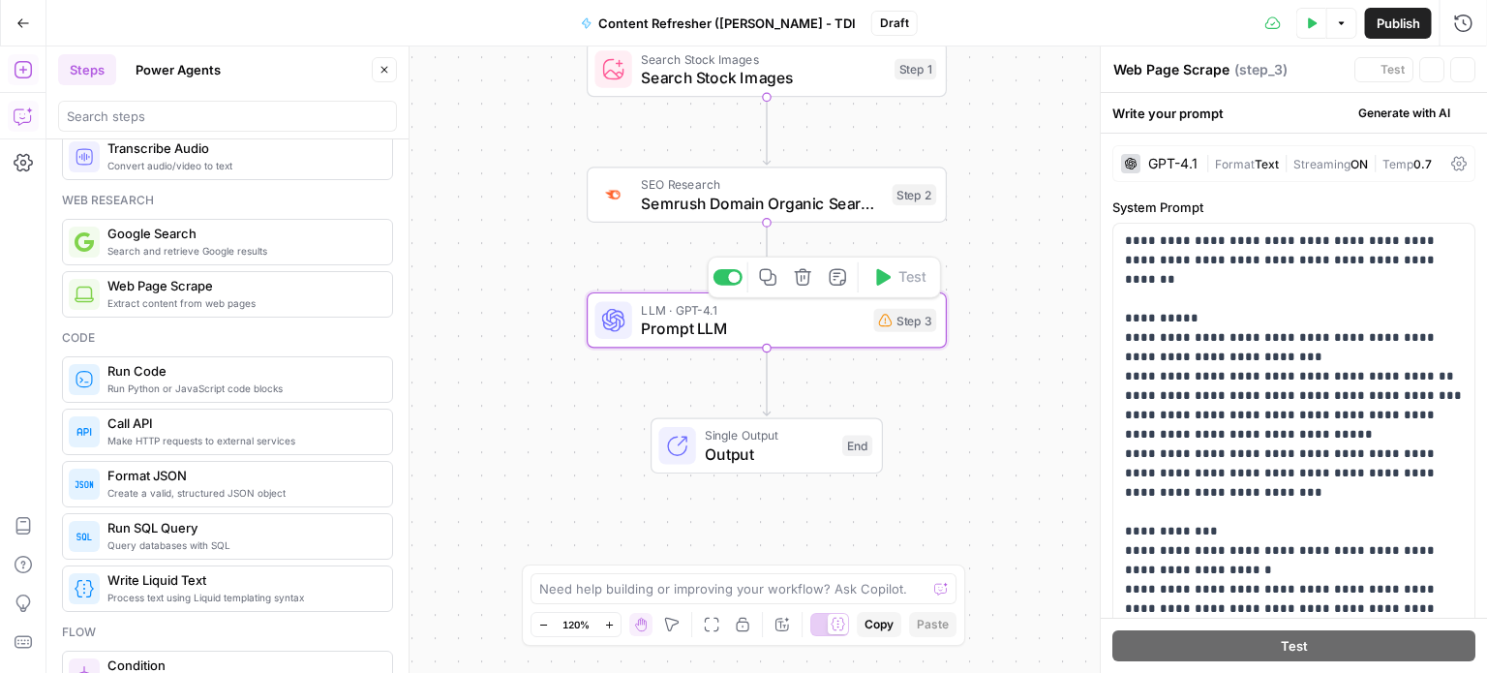
type textarea "Prompt LLM"
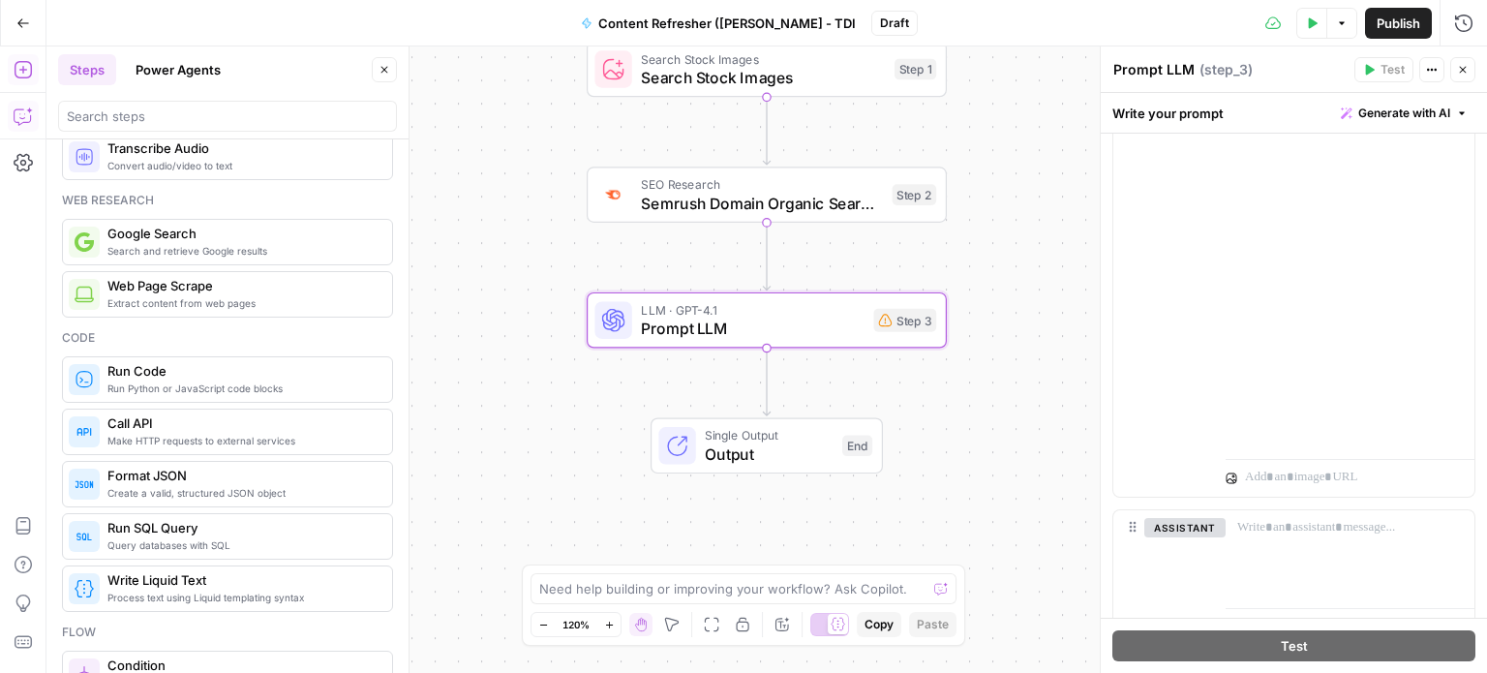
scroll to position [771, 0]
drag, startPoint x: 1351, startPoint y: 324, endPoint x: 1234, endPoint y: 324, distance: 117.2
click at [1234, 324] on div "**********" at bounding box center [1343, 56] width 234 height 789
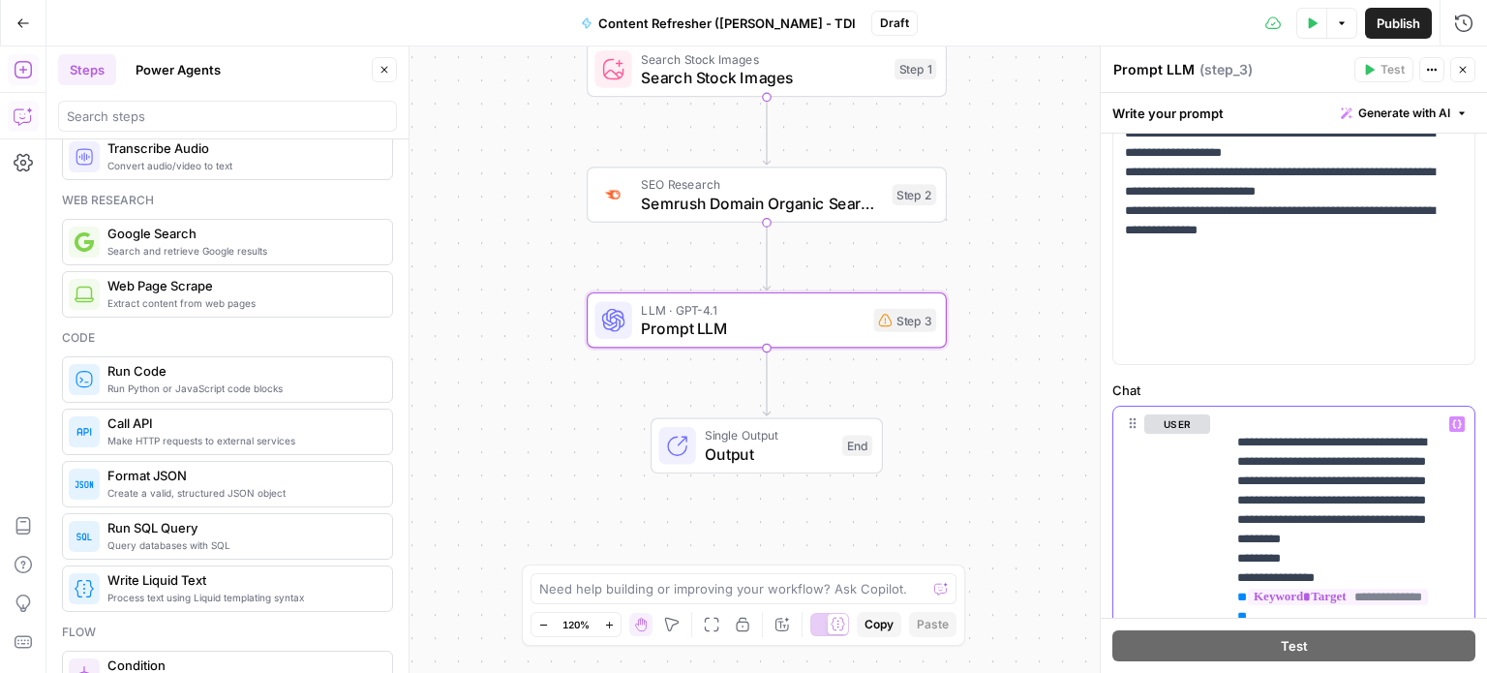
scroll to position [484, 0]
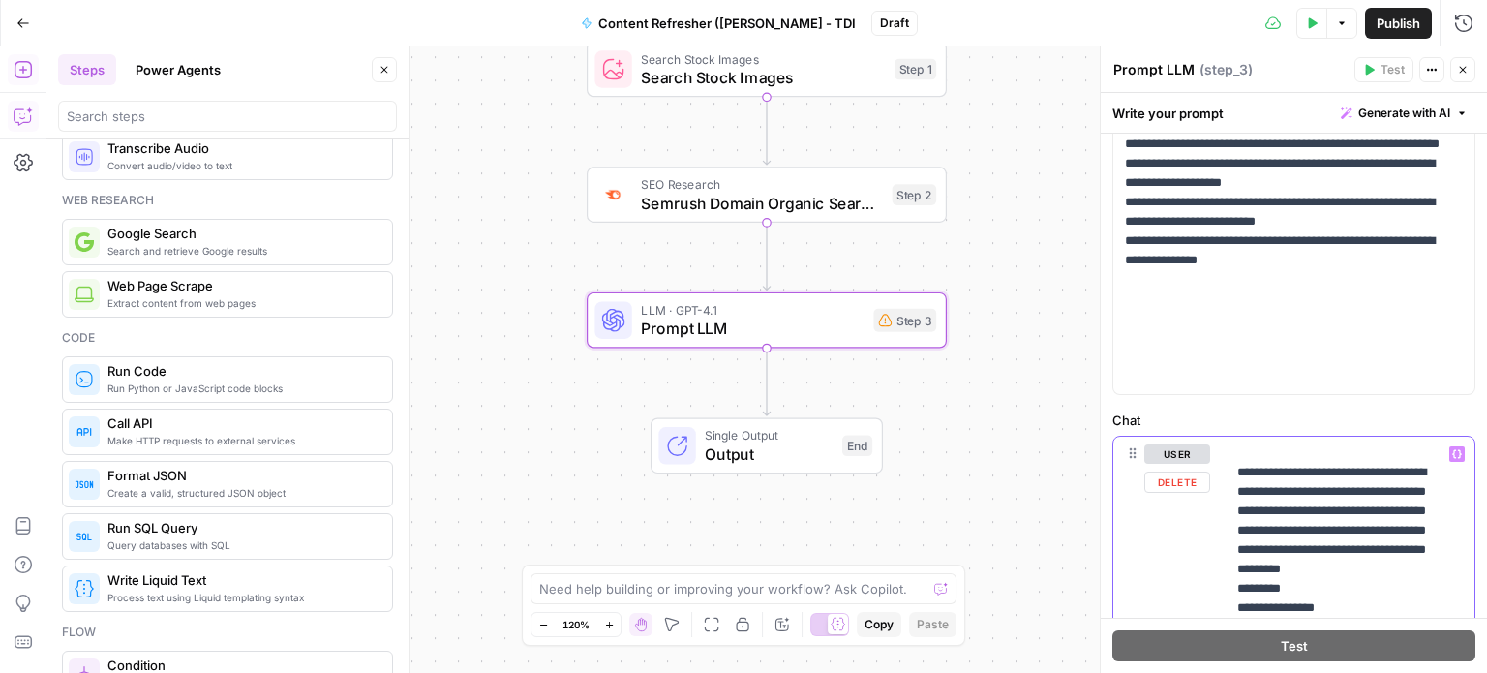
click at [1452, 452] on icon "button" at bounding box center [1457, 454] width 10 height 10
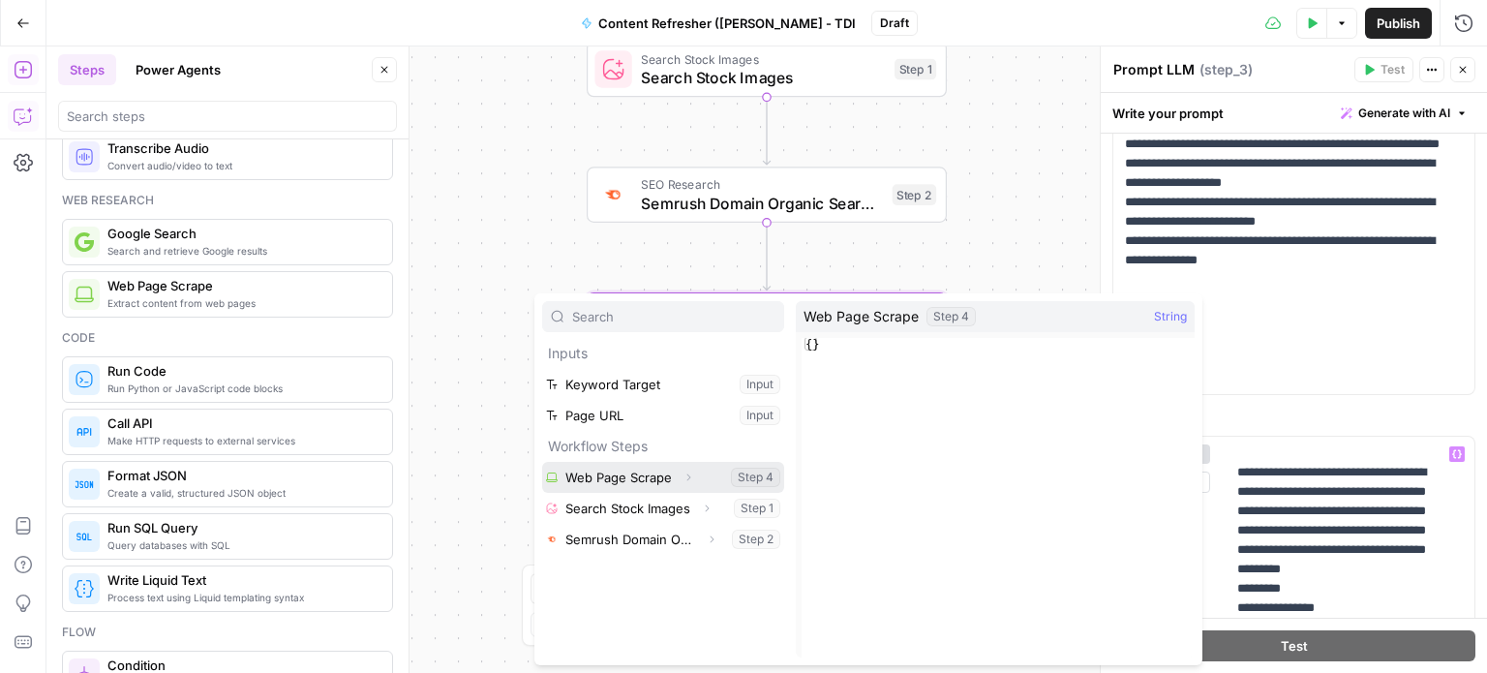
click at [594, 479] on button "Select variable Web Page Scrape" at bounding box center [663, 477] width 242 height 31
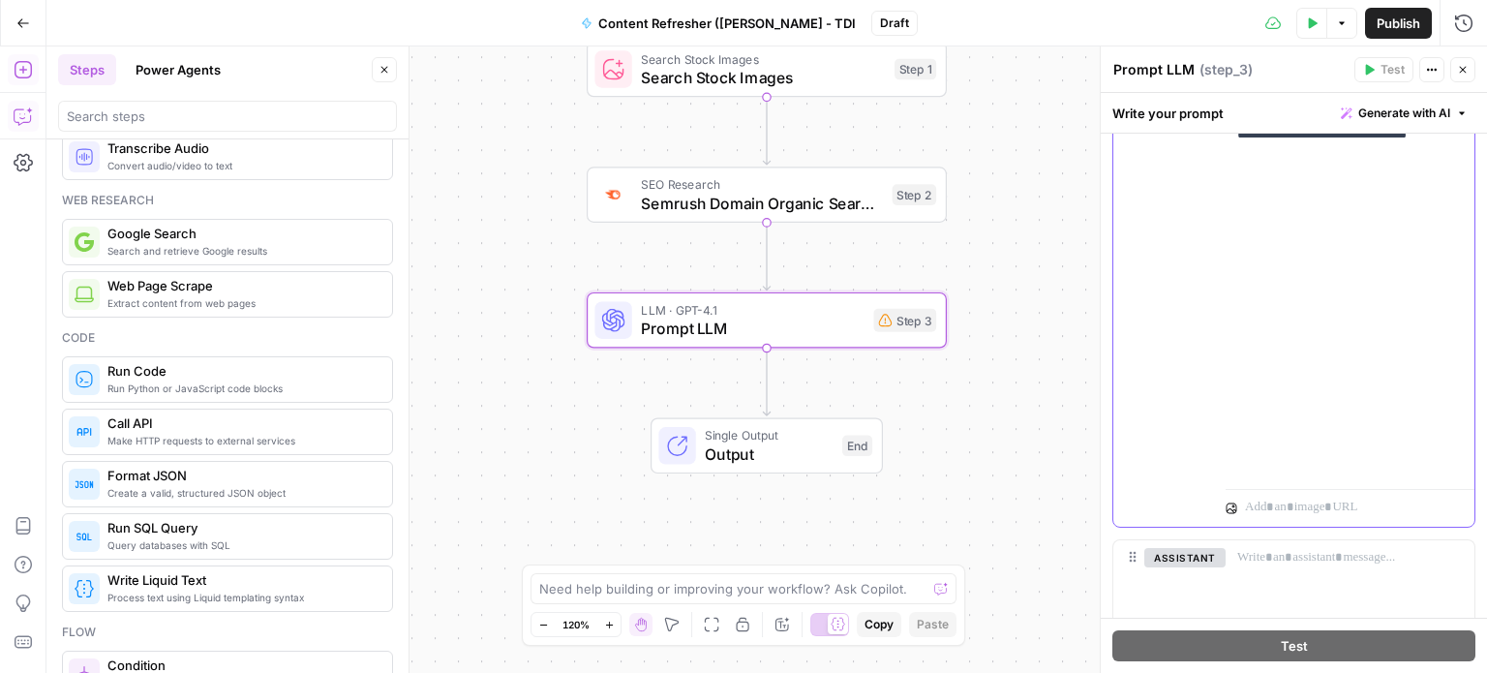
scroll to position [1259, 0]
drag, startPoint x: 1356, startPoint y: 379, endPoint x: 1238, endPoint y: 382, distance: 118.2
drag, startPoint x: 1406, startPoint y: 396, endPoint x: 1398, endPoint y: 337, distance: 59.6
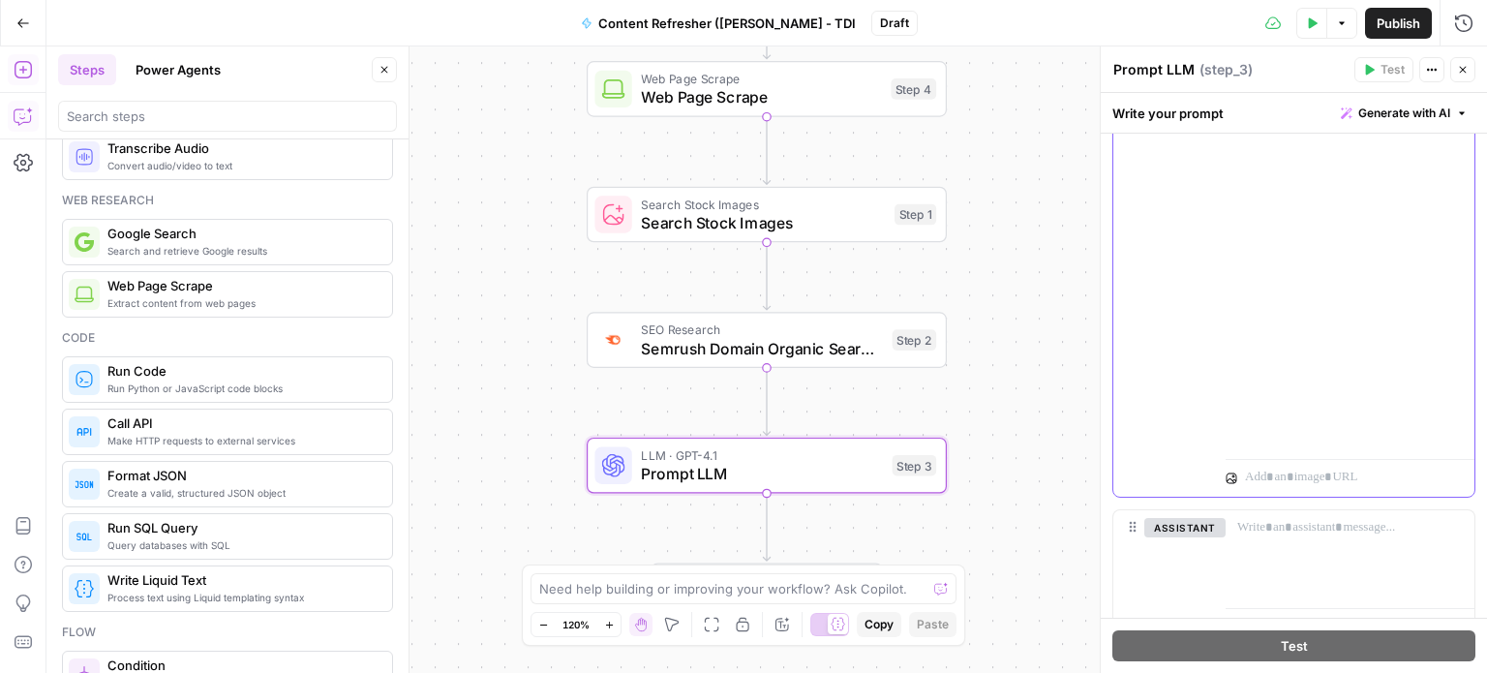
scroll to position [809, 0]
drag, startPoint x: 1356, startPoint y: 381, endPoint x: 1237, endPoint y: 379, distance: 118.2
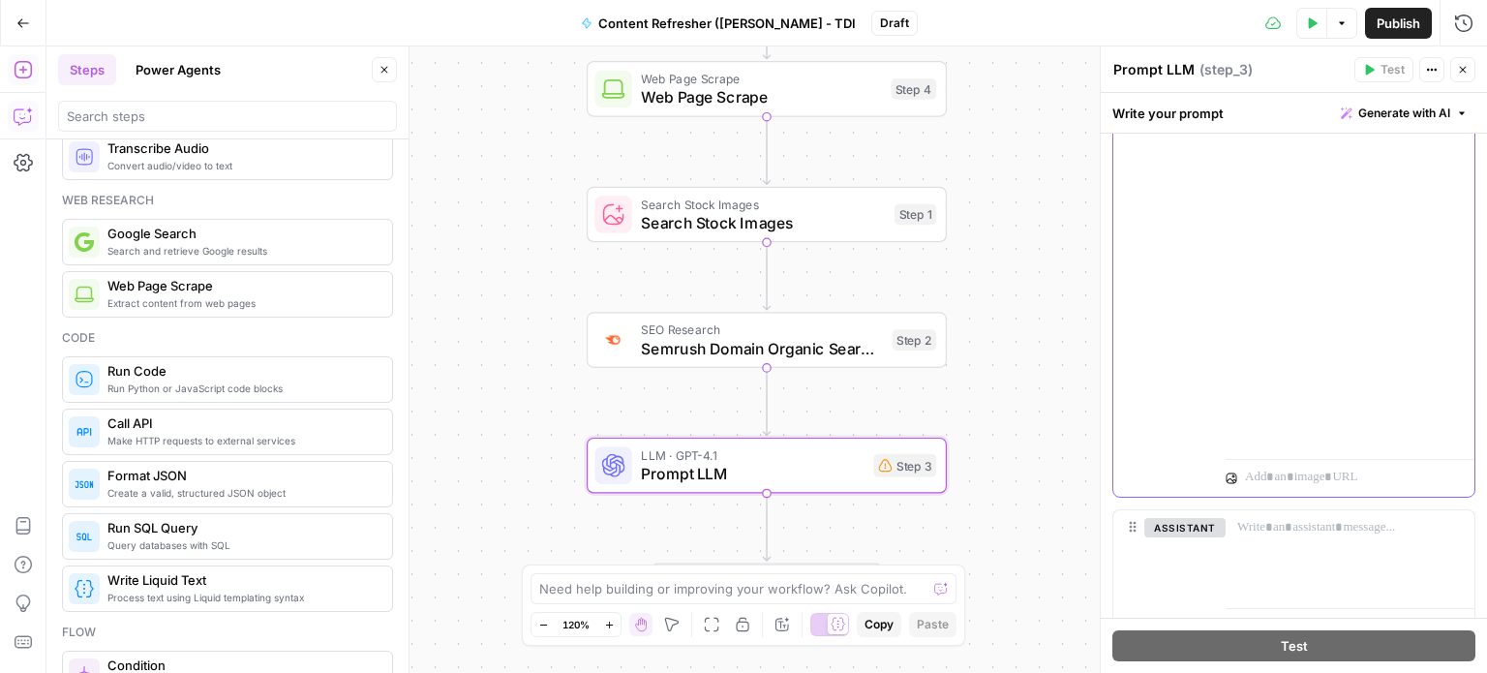
drag, startPoint x: 1251, startPoint y: 377, endPoint x: 1352, endPoint y: 371, distance: 100.9
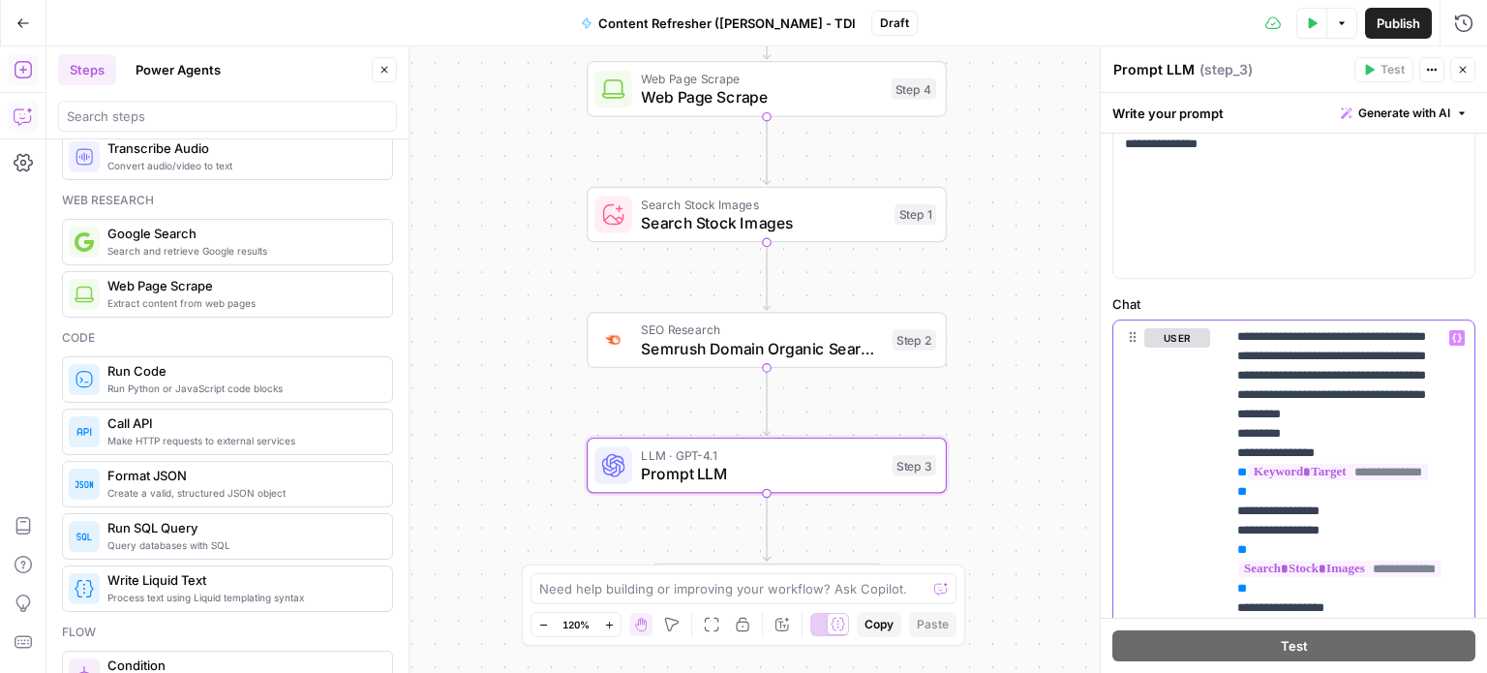
scroll to position [678, 0]
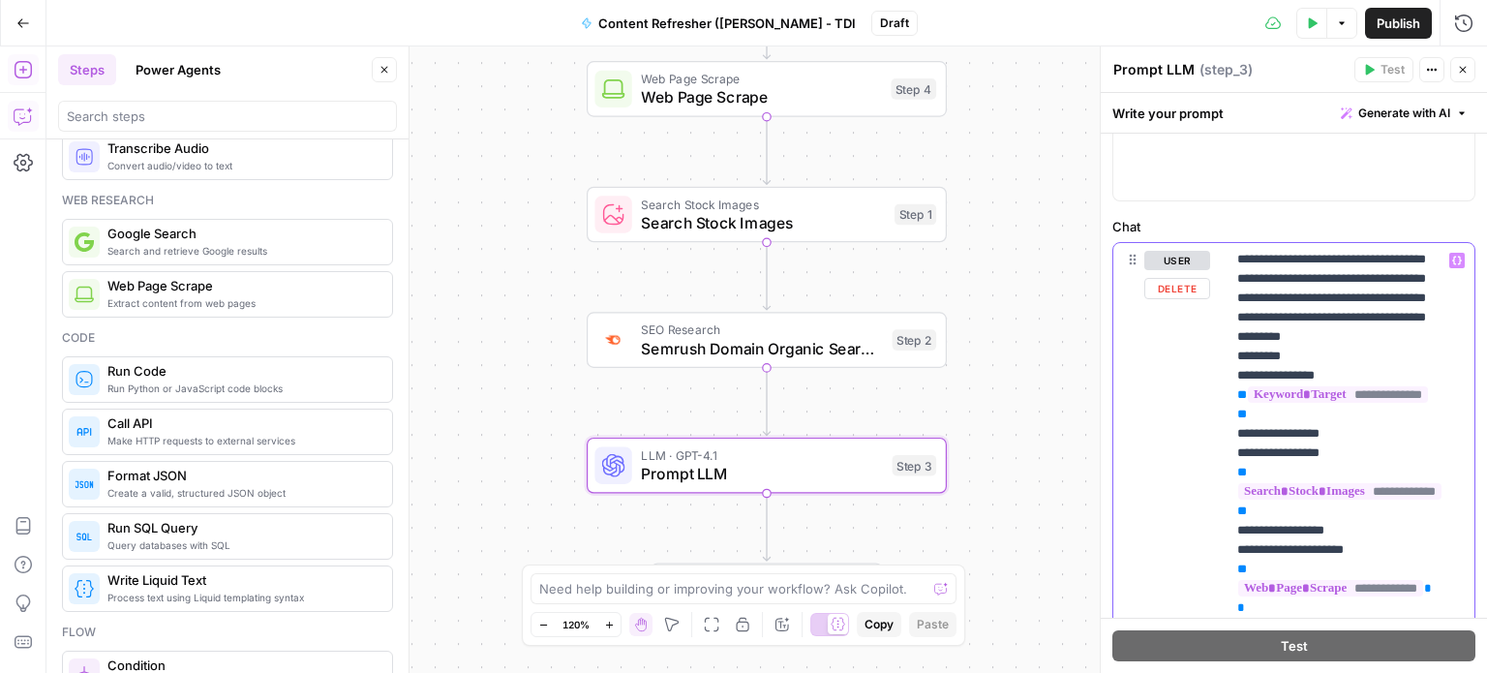
click at [1452, 259] on icon "button" at bounding box center [1457, 261] width 10 height 10
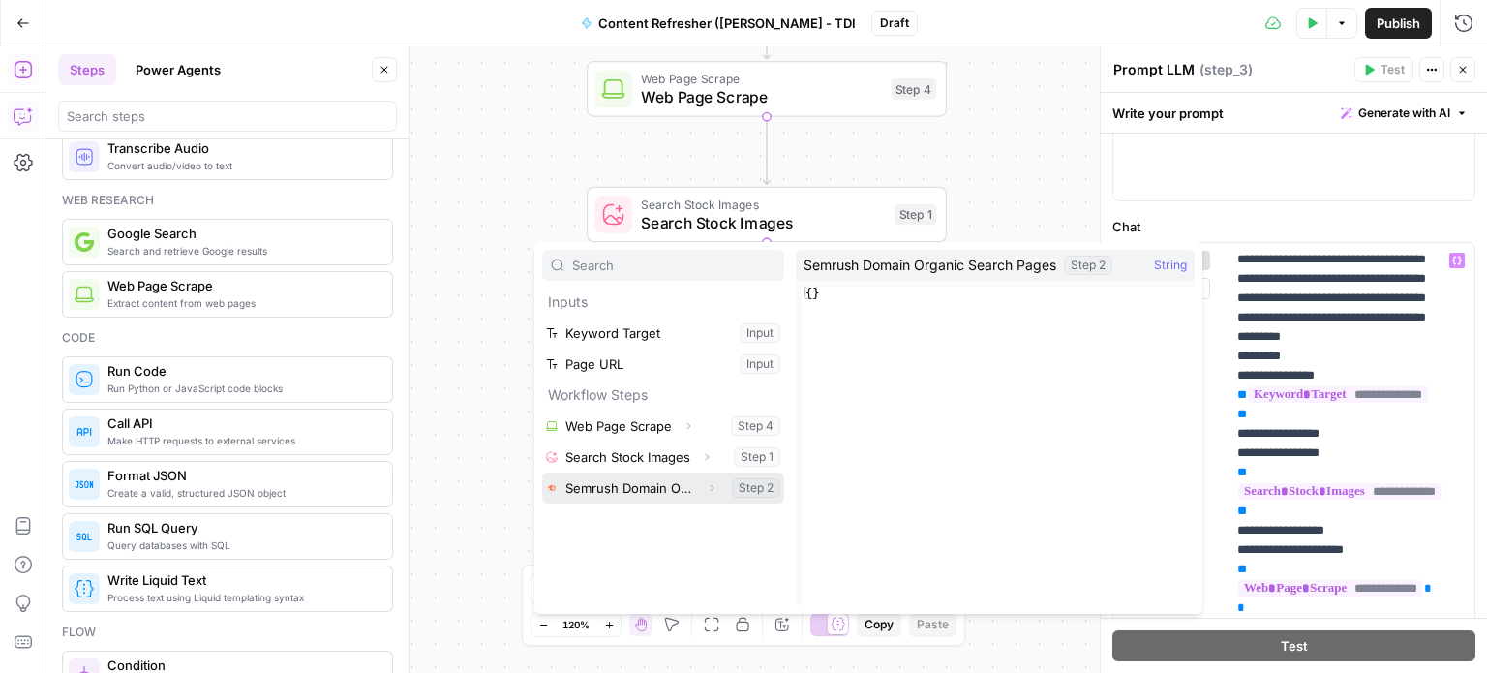
click at [621, 491] on button "Select variable Semrush Domain Organic Search Pages" at bounding box center [663, 487] width 242 height 31
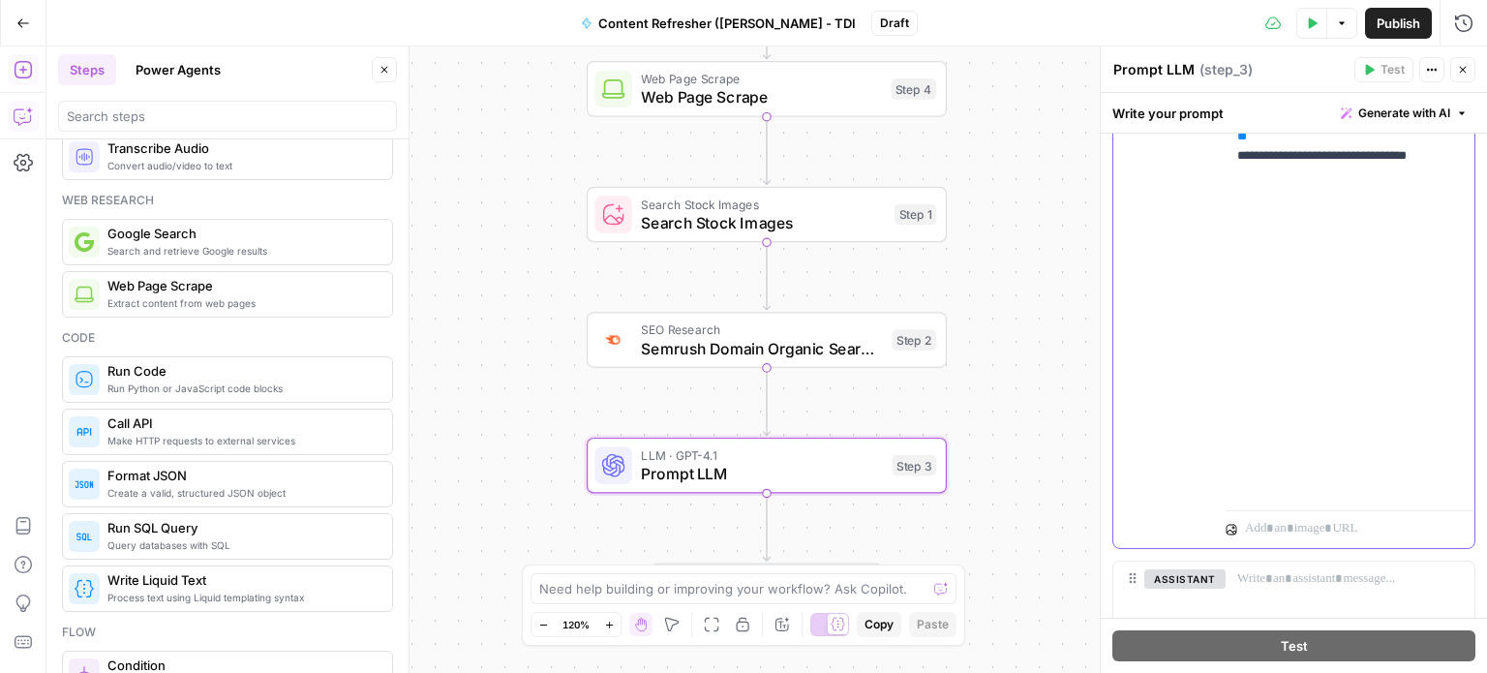
scroll to position [1341, 0]
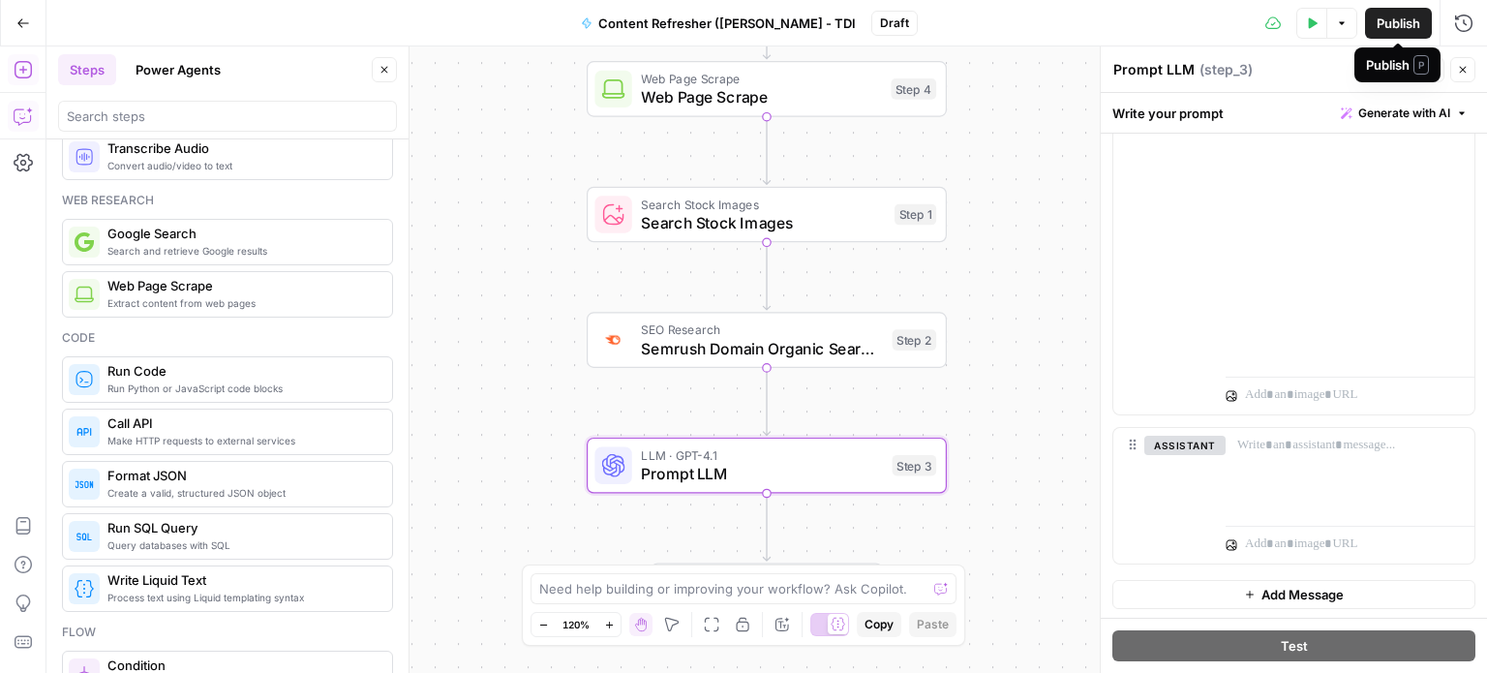
click at [1390, 21] on span "Publish" at bounding box center [1399, 23] width 44 height 19
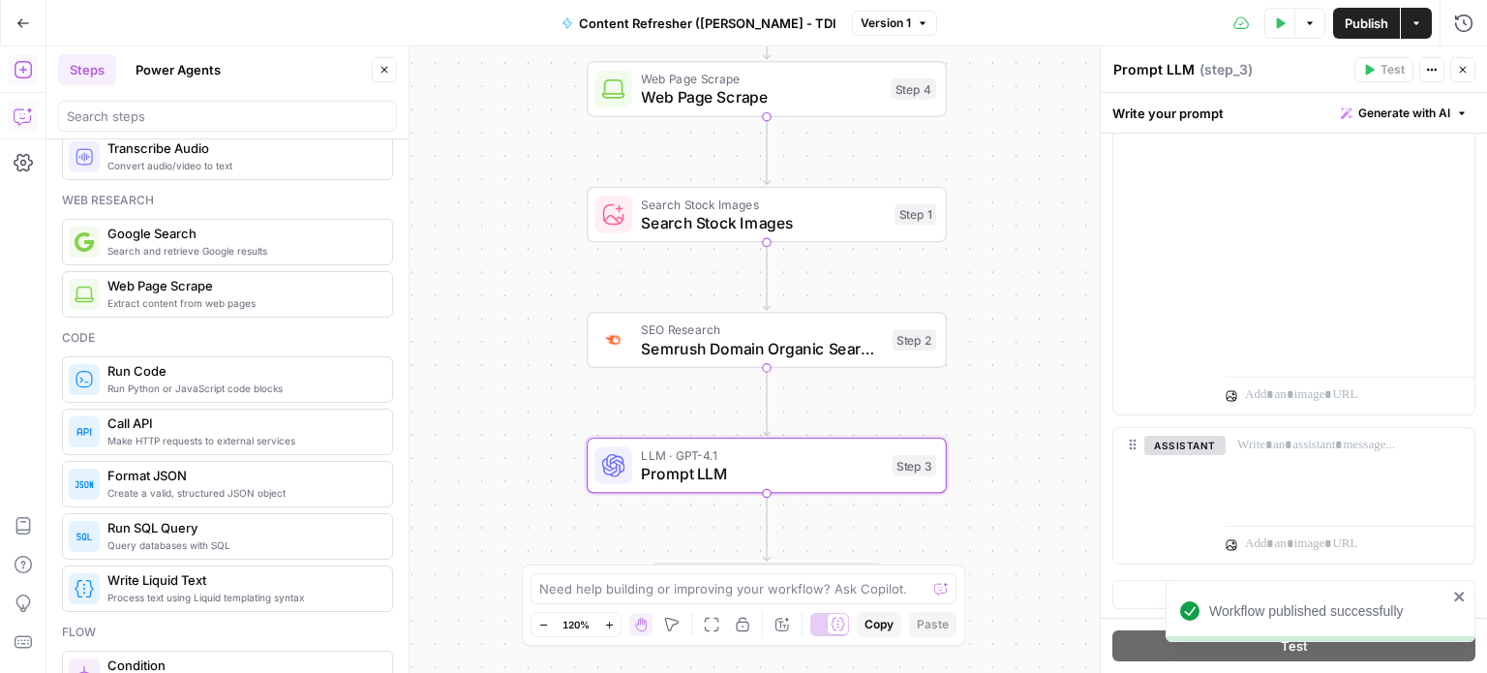
click at [383, 62] on button "Close" at bounding box center [384, 69] width 25 height 25
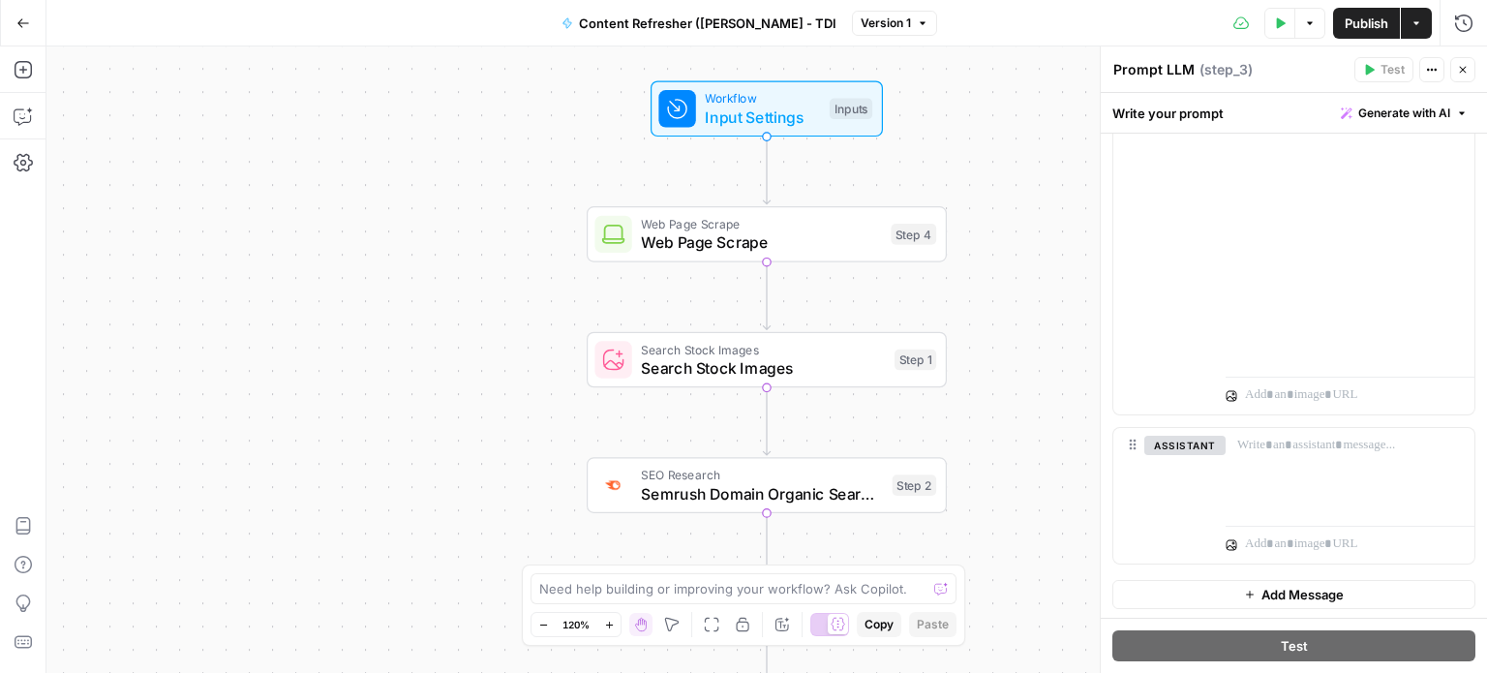
click at [1285, 18] on icon "button" at bounding box center [1280, 23] width 12 height 12
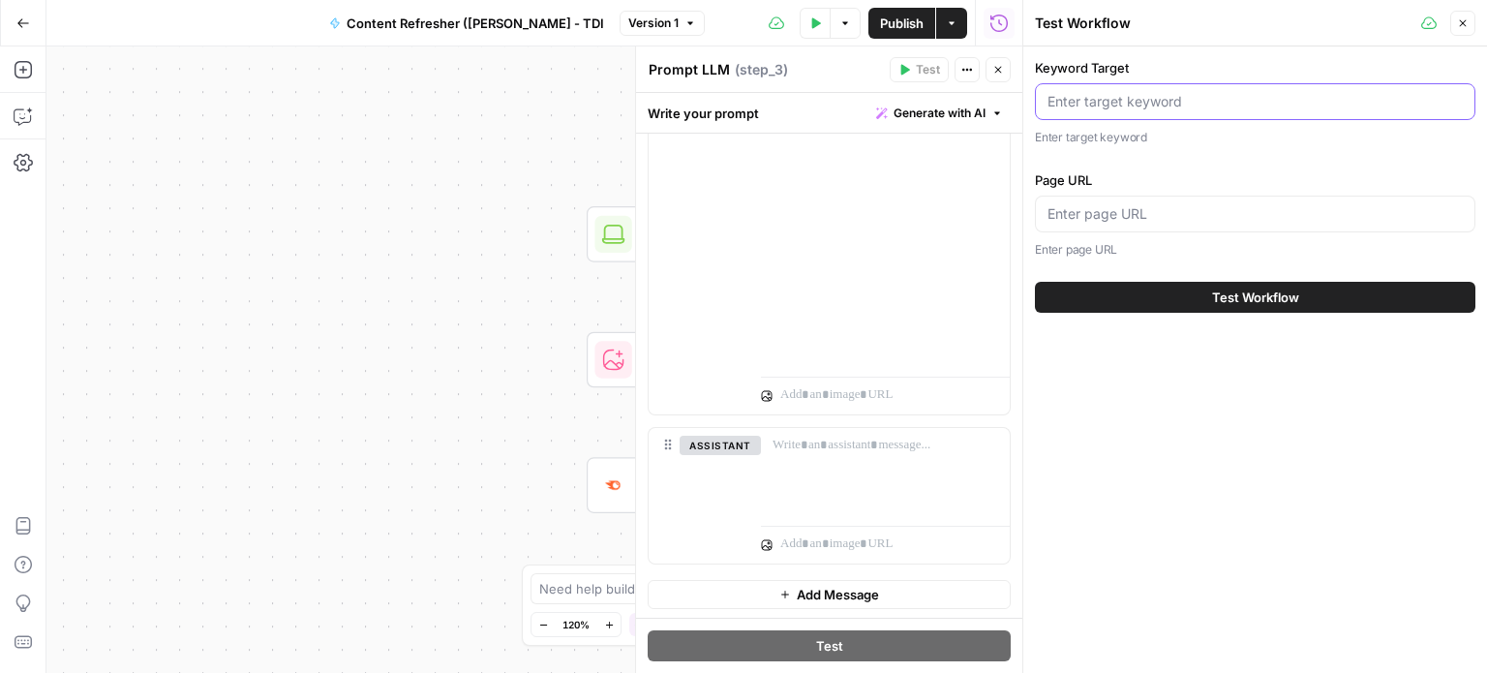
click at [1140, 100] on input "Keyword Target" at bounding box center [1255, 101] width 415 height 19
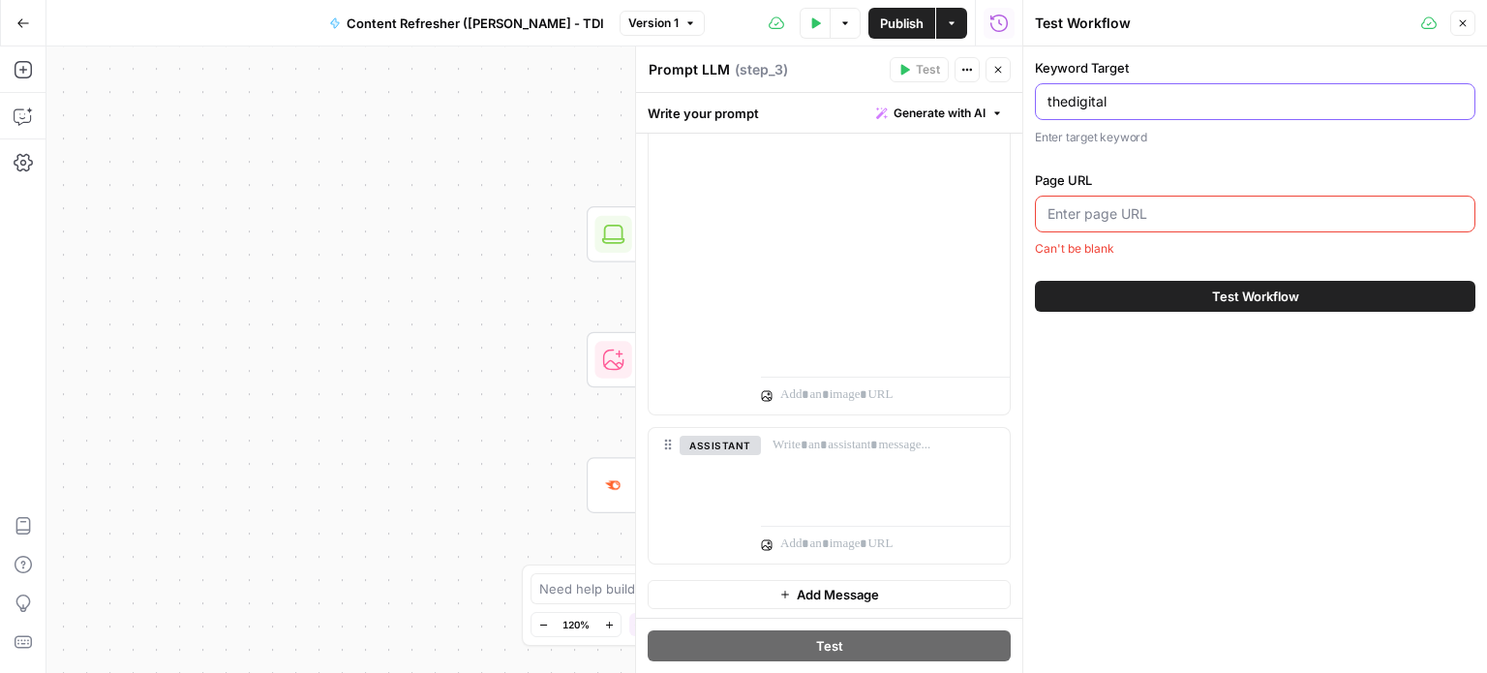
type input "thedigita"
type input "SEO Marketing"
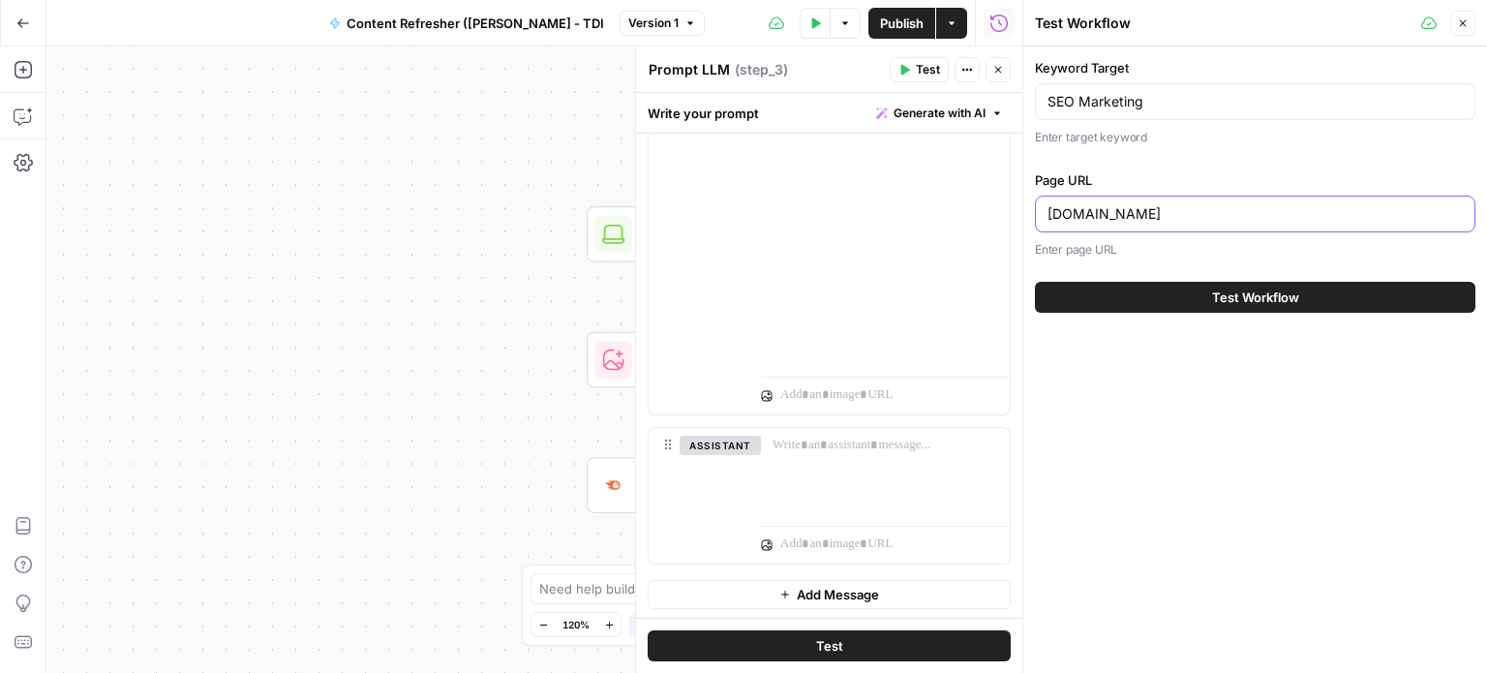
type input "thedigitalintellect.com"
click at [1264, 297] on span "Test Workflow" at bounding box center [1255, 297] width 87 height 19
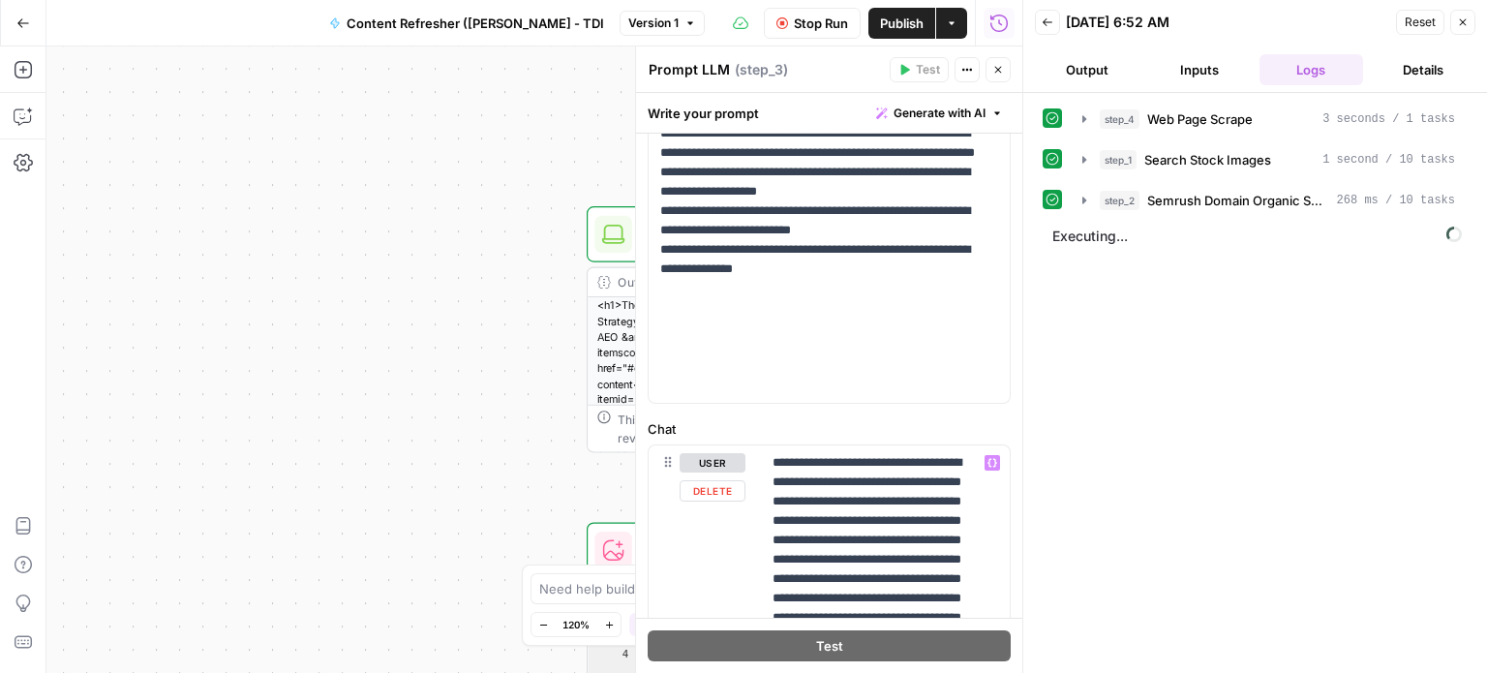
scroll to position [470, 0]
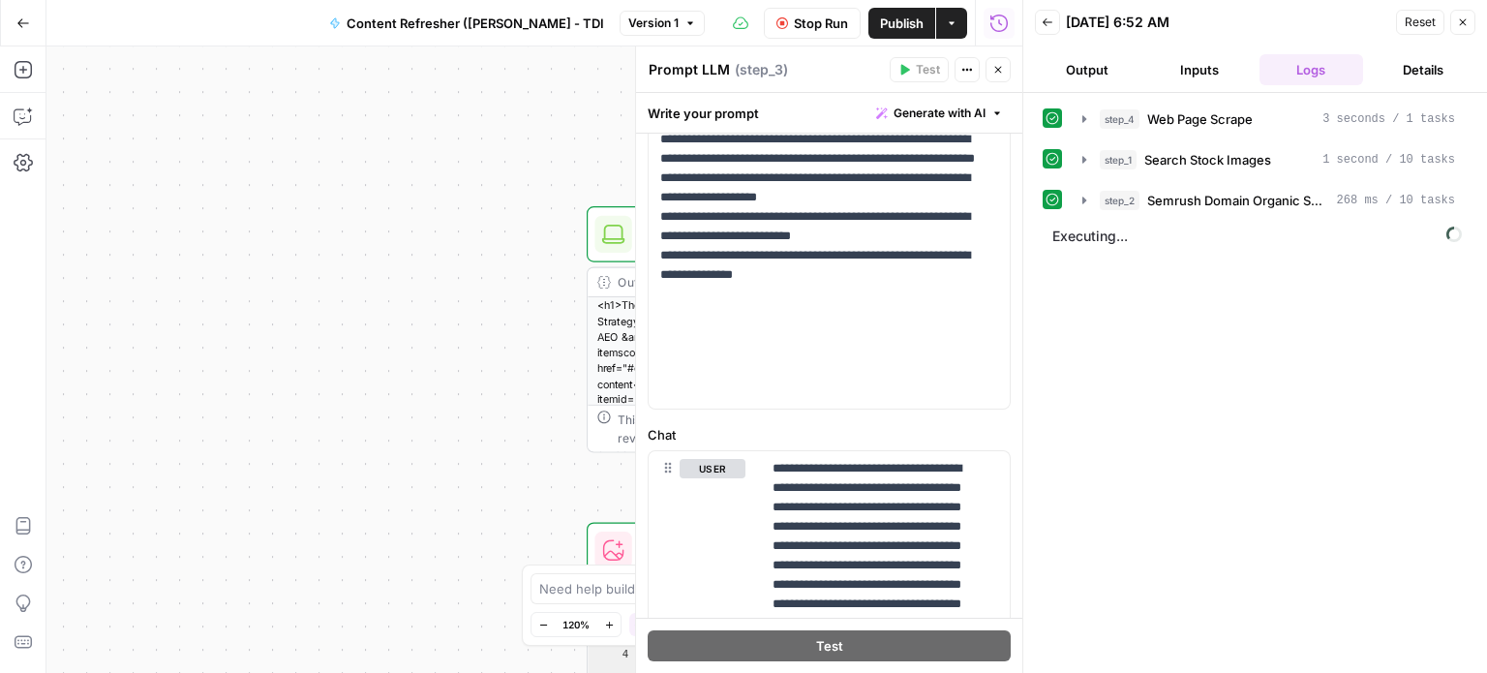
click at [995, 70] on icon "button" at bounding box center [998, 70] width 12 height 12
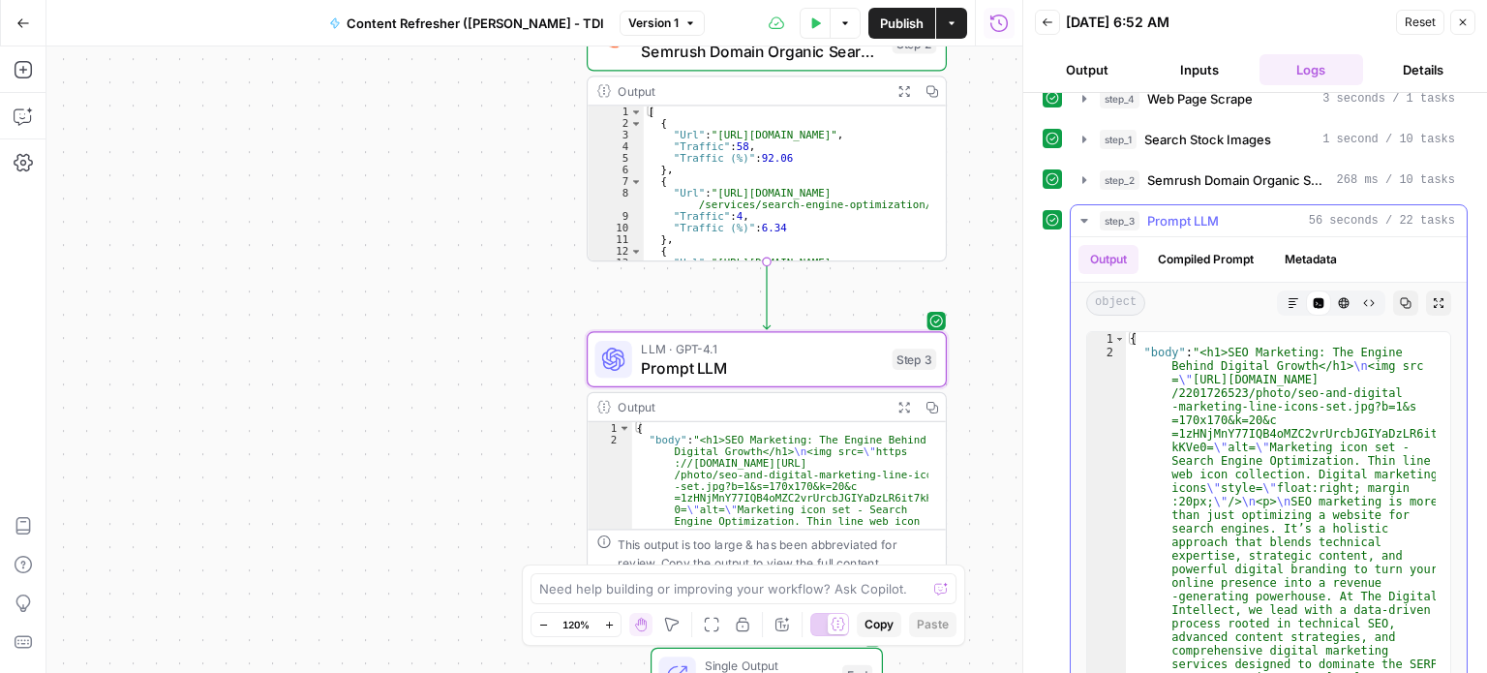
scroll to position [0, 0]
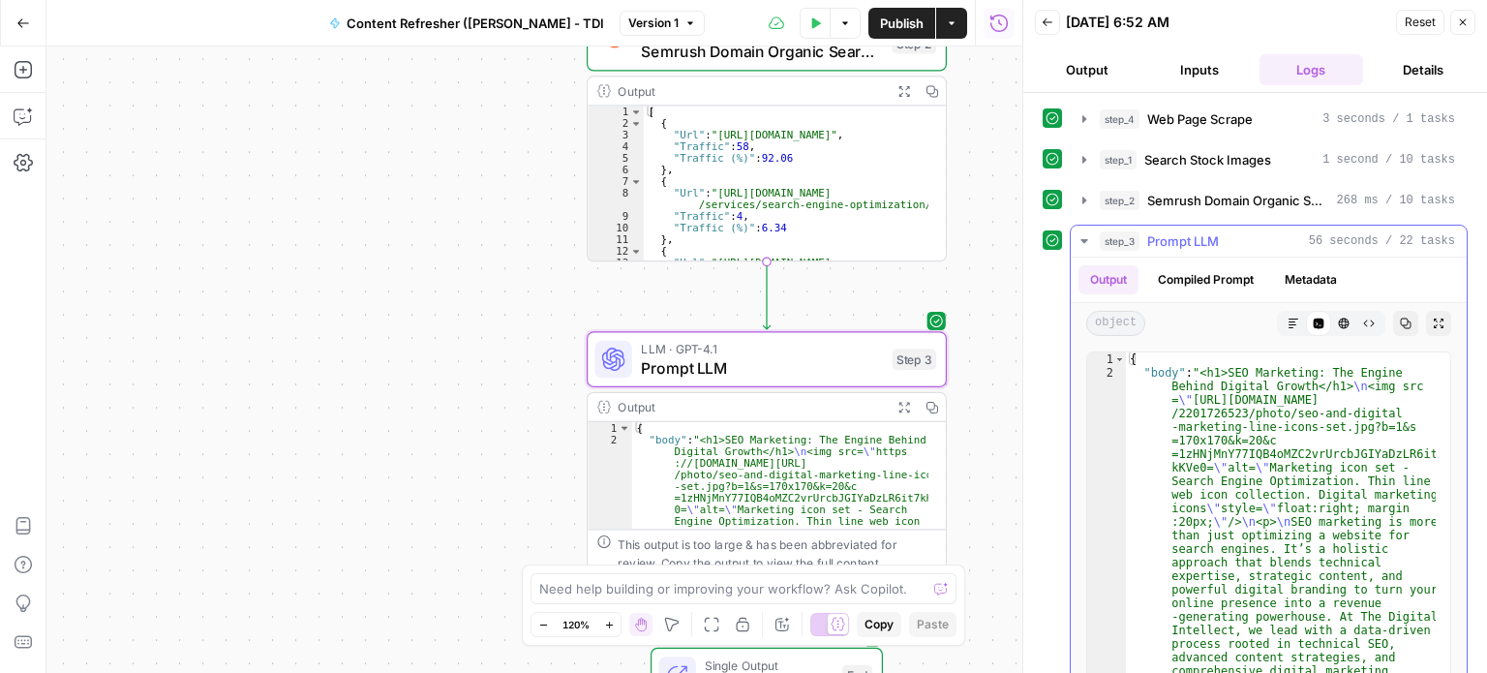
click at [1178, 235] on span "Prompt LLM" at bounding box center [1183, 240] width 72 height 19
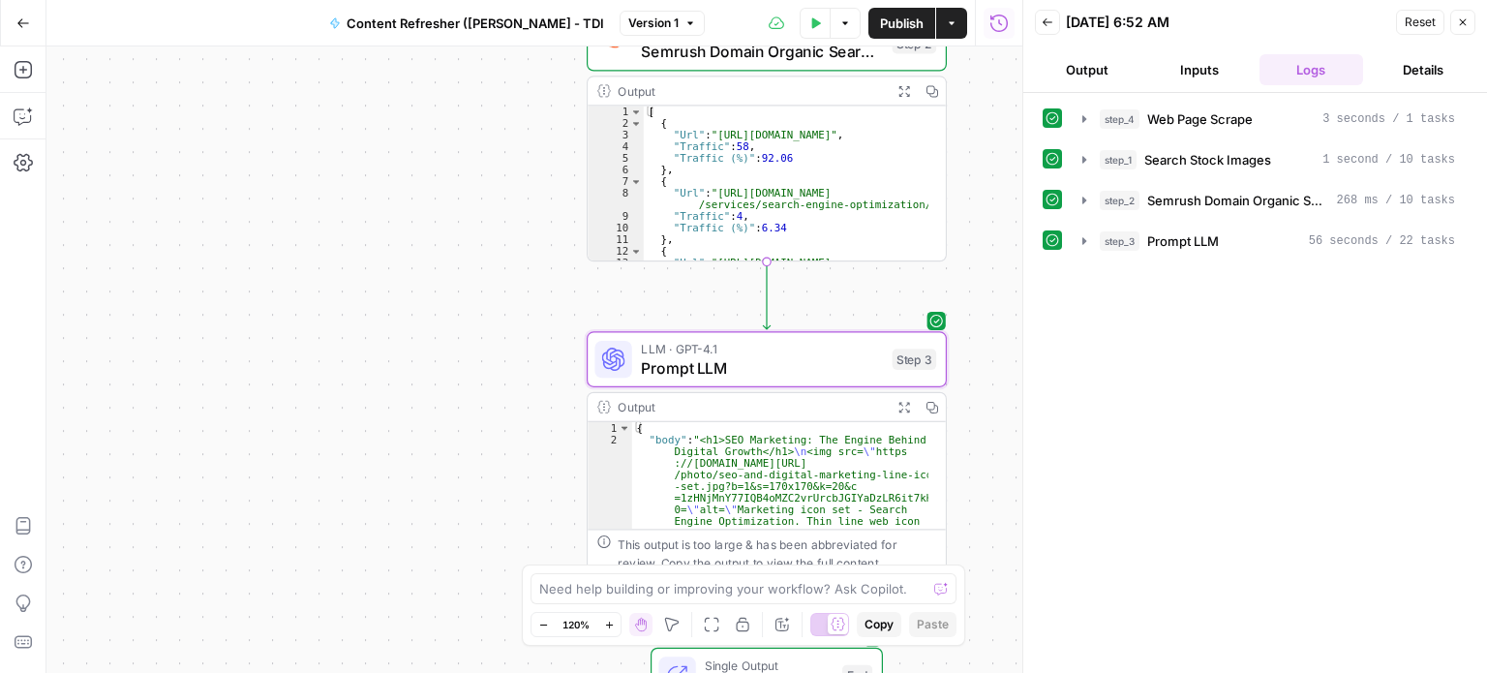
click at [1092, 66] on button "Output" at bounding box center [1087, 69] width 105 height 31
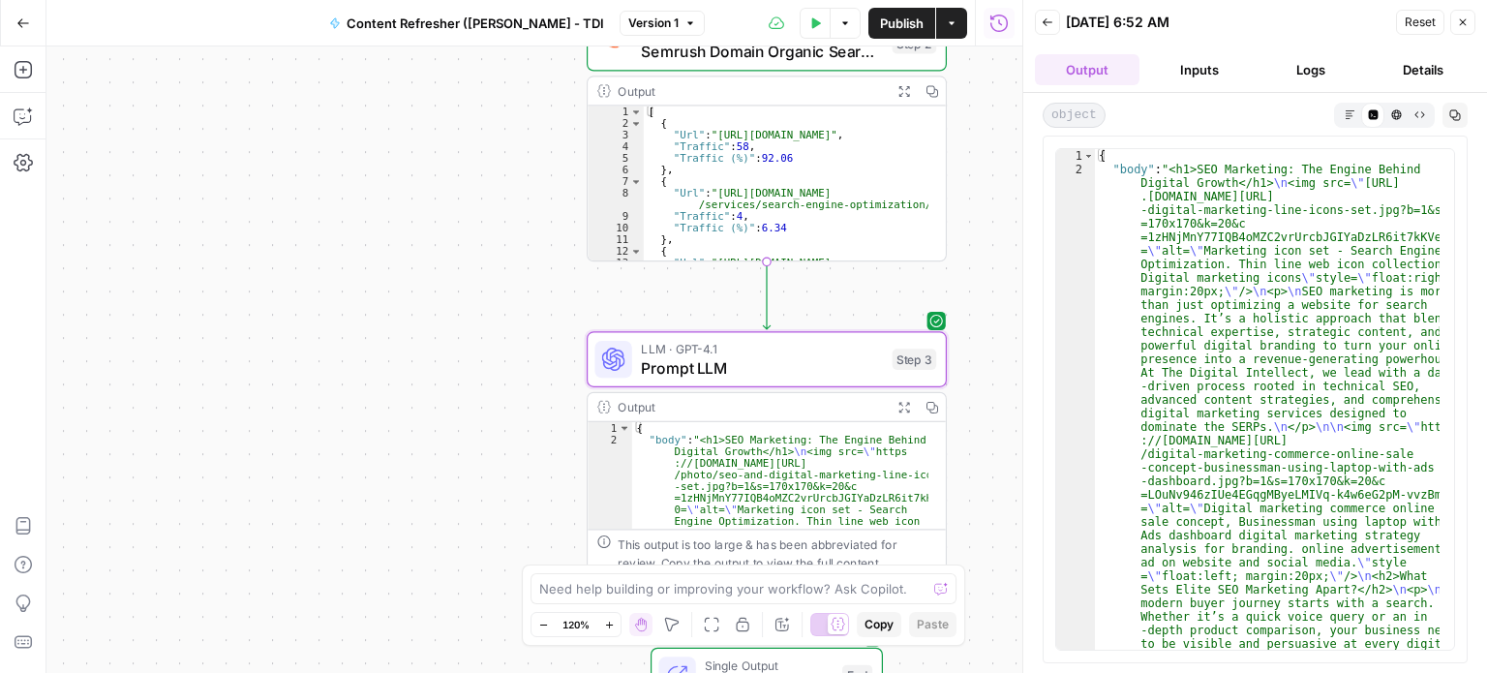
click at [1353, 113] on icon "button" at bounding box center [1350, 114] width 11 height 11
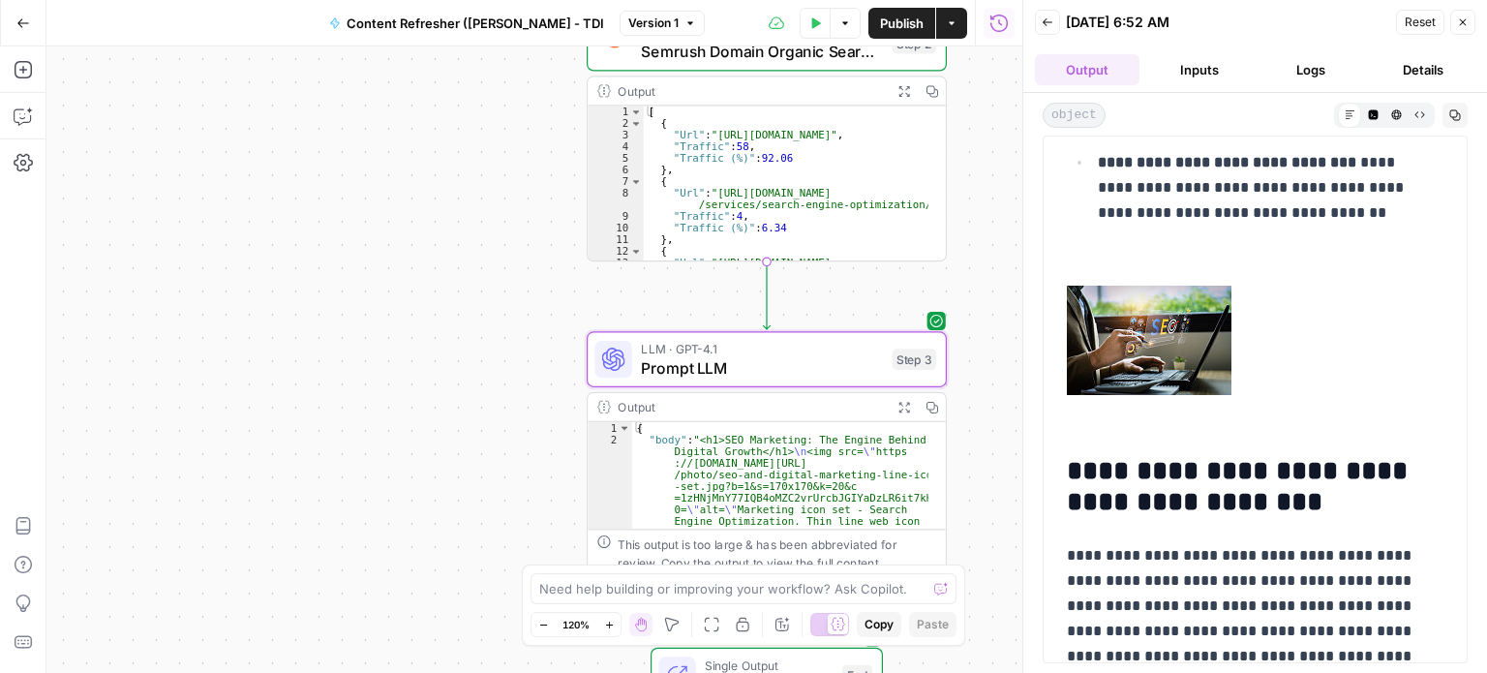
scroll to position [1452, 0]
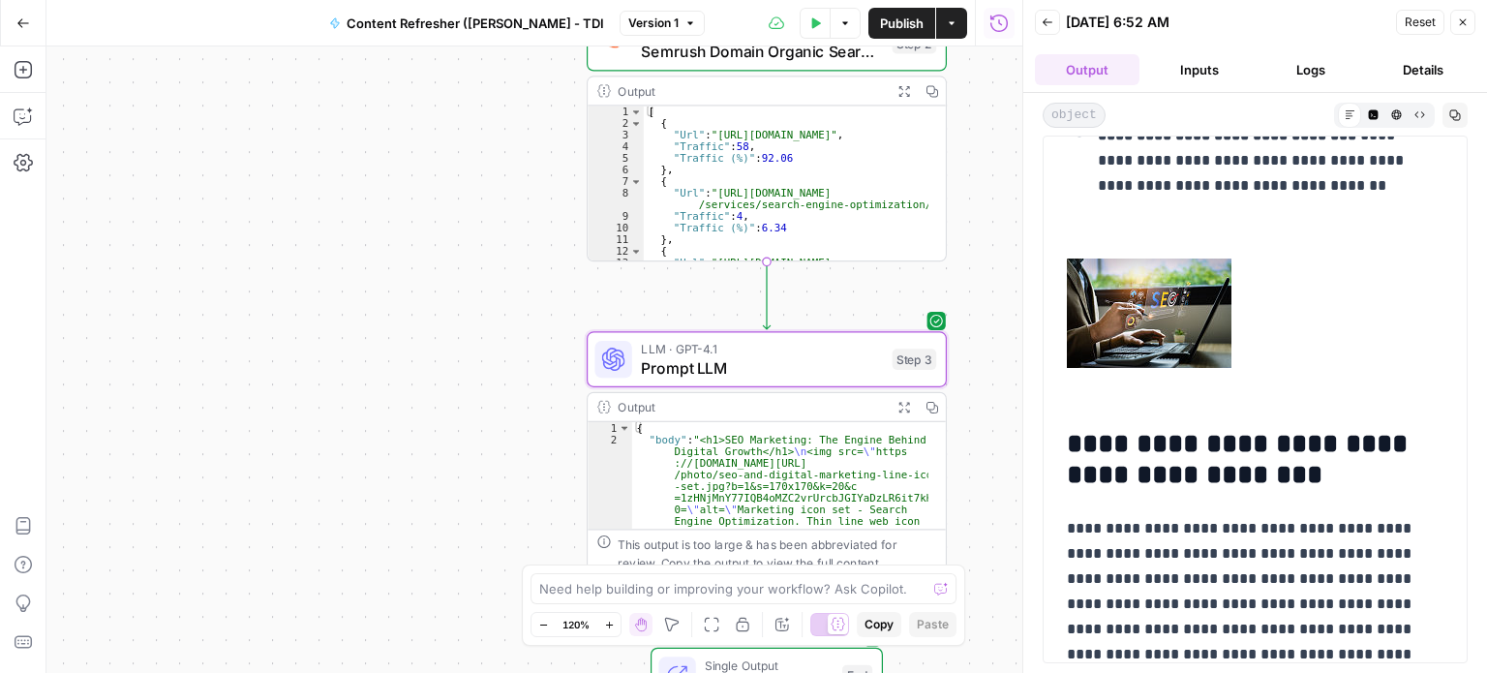
click at [1173, 304] on img at bounding box center [1149, 313] width 165 height 109
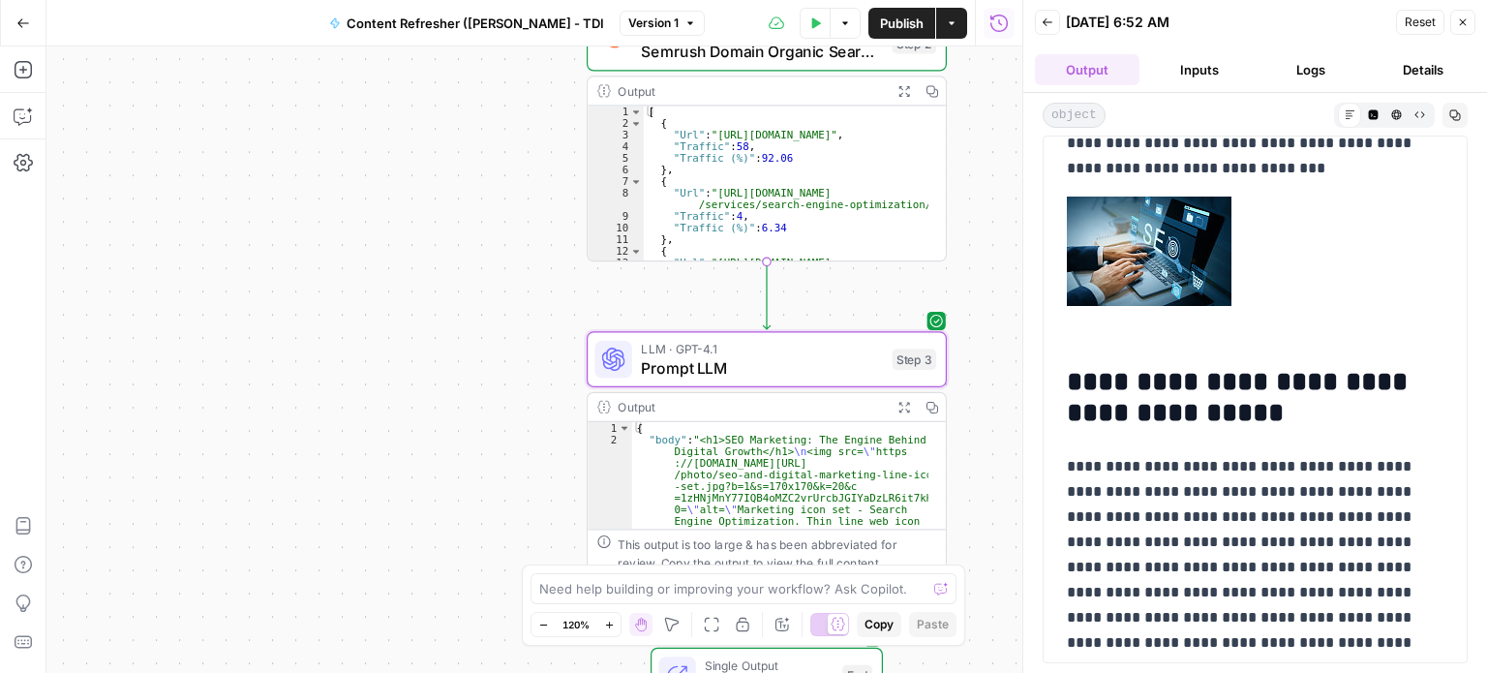
scroll to position [5047, 0]
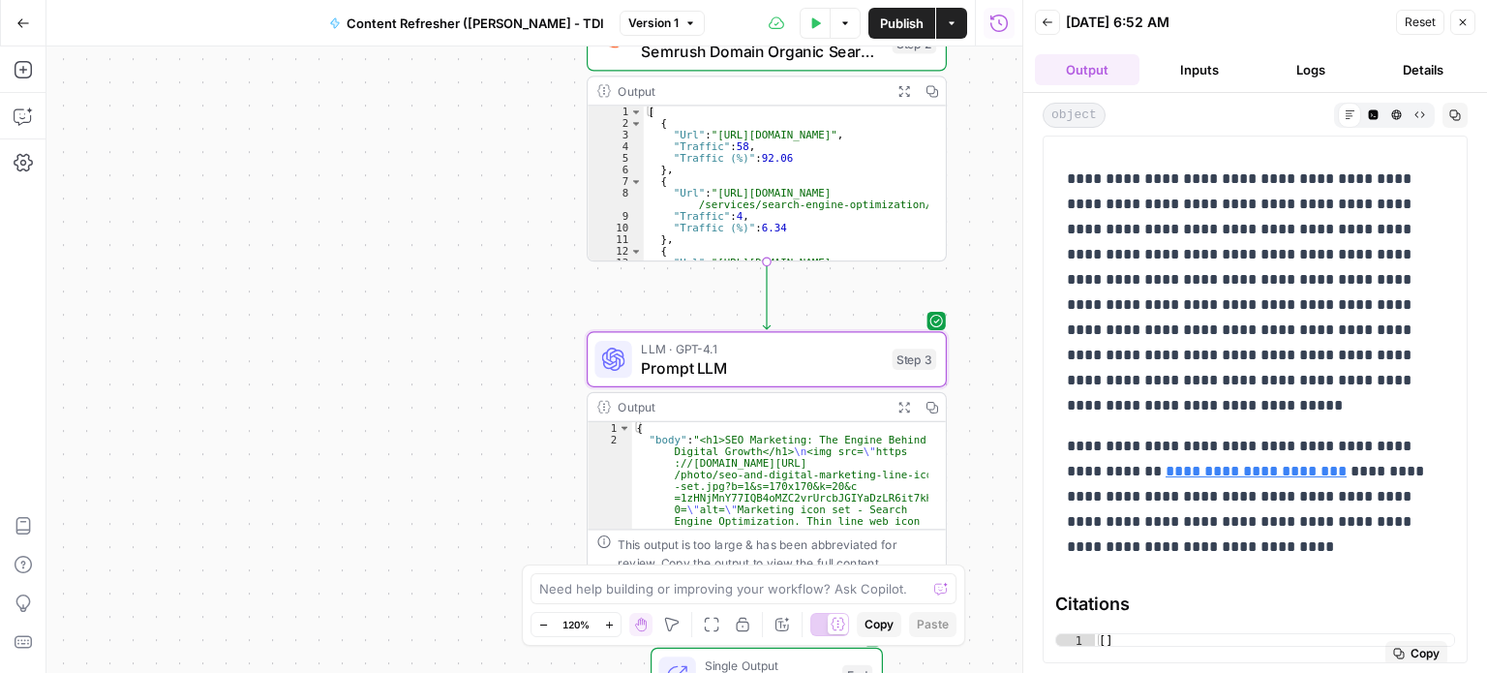
type textarea "**"
click at [1104, 634] on div "[ ]" at bounding box center [1274, 654] width 359 height 41
click at [1164, 610] on span "Citations" at bounding box center [1255, 604] width 400 height 27
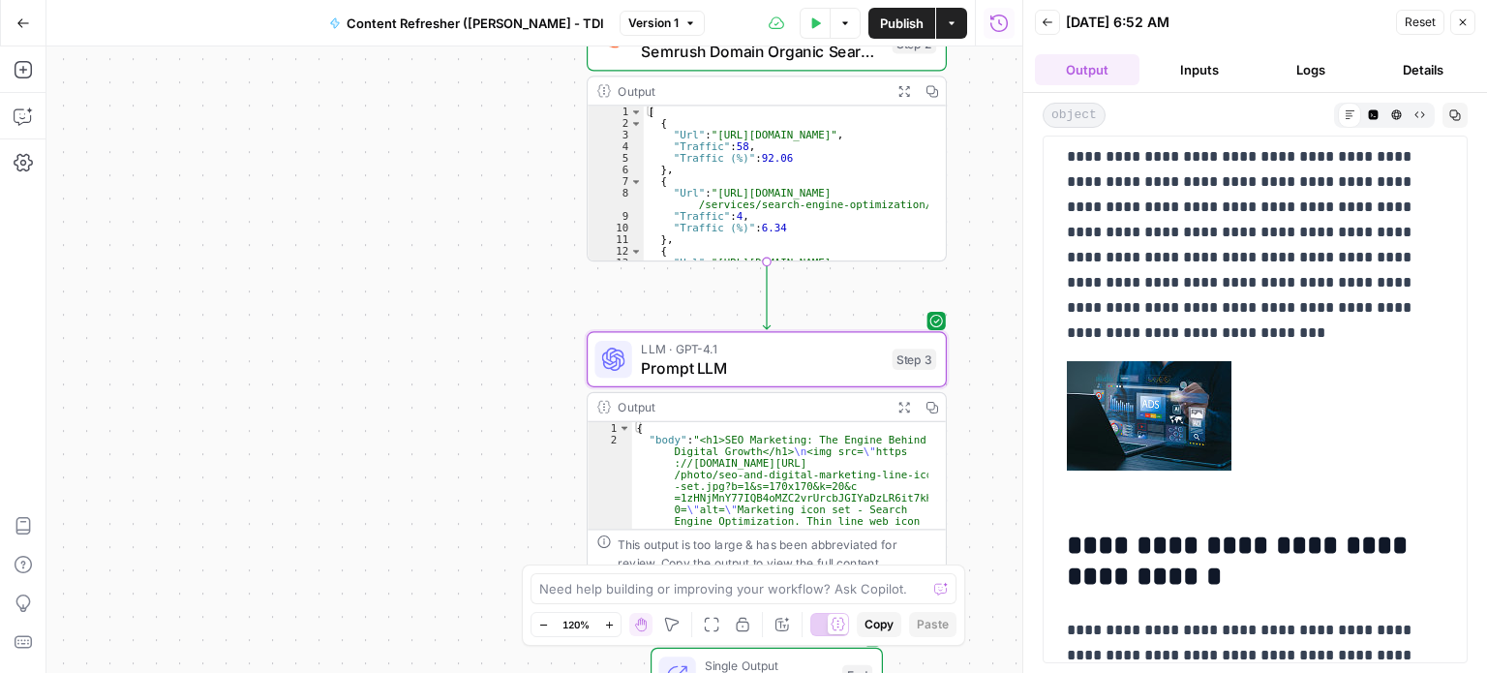
scroll to position [0, 0]
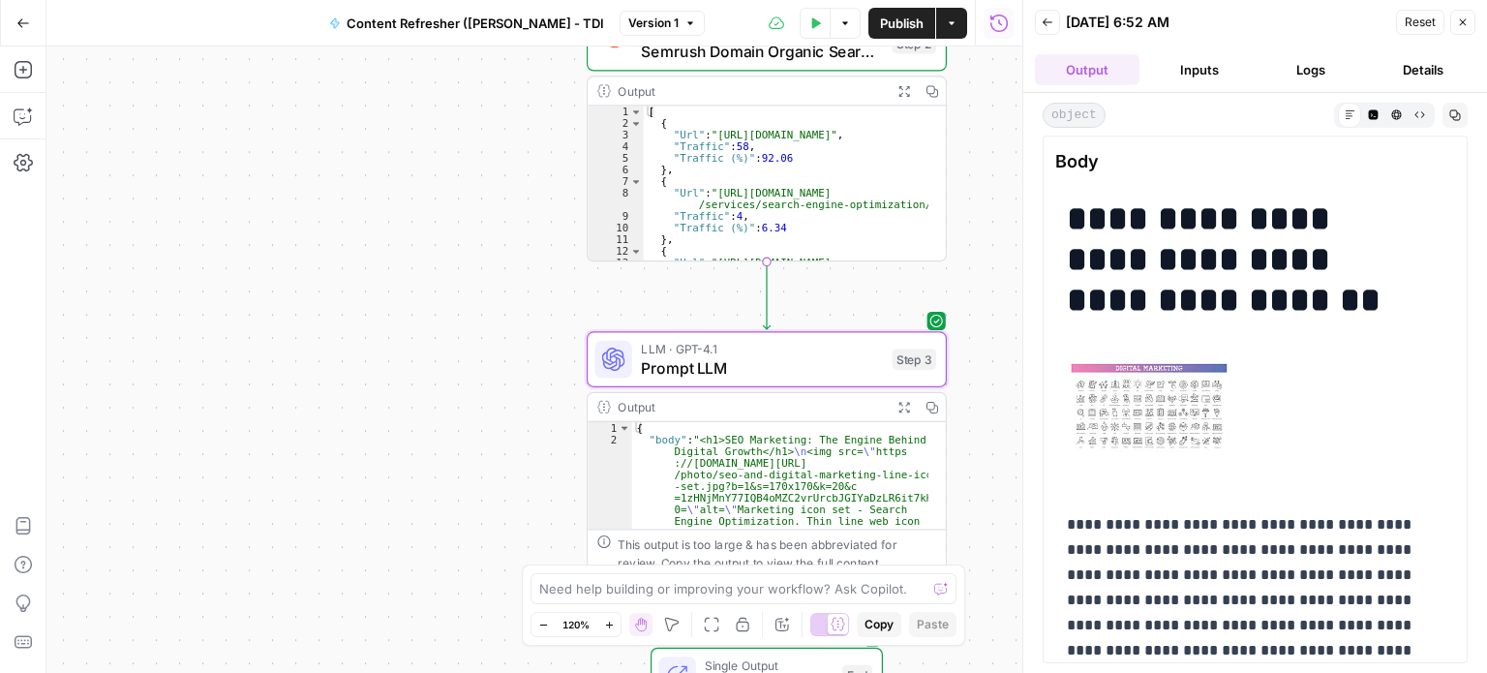
click at [1193, 65] on button "Inputs" at bounding box center [1199, 69] width 105 height 31
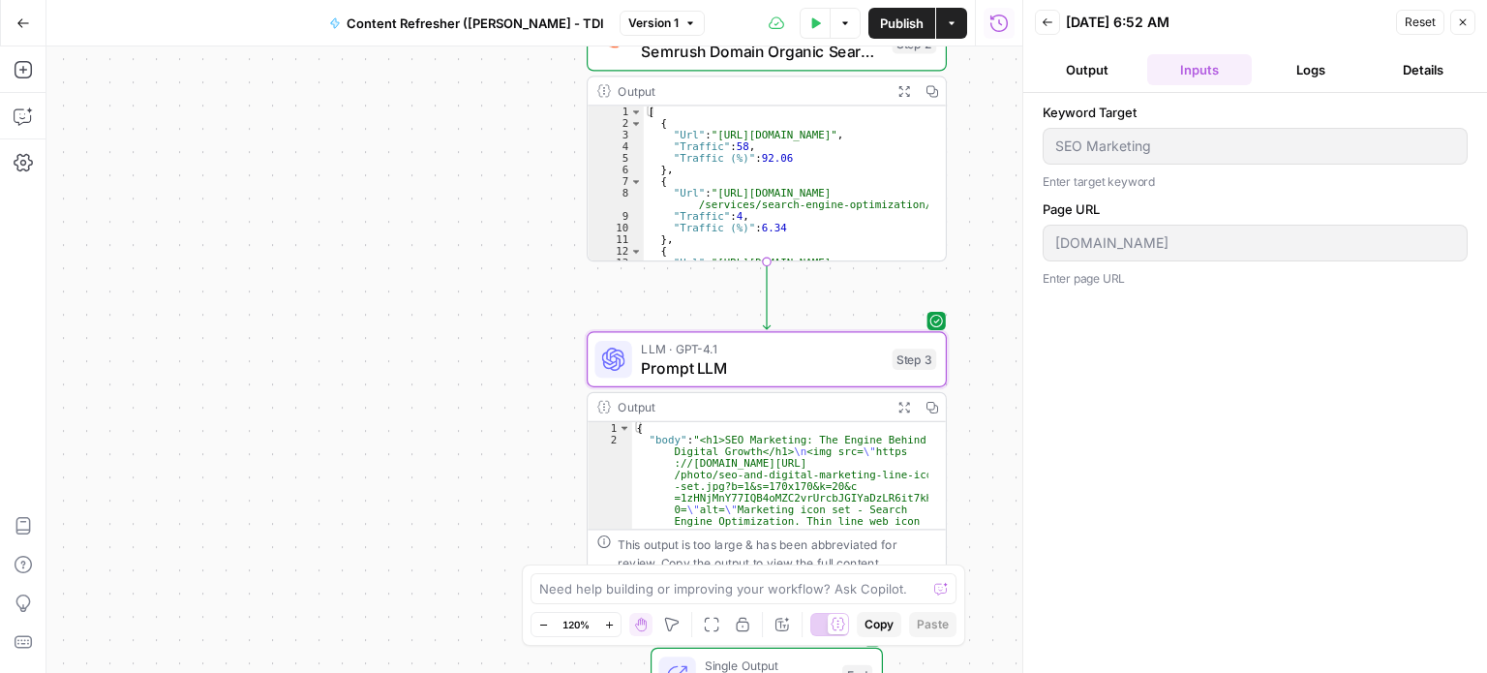
click at [1318, 66] on button "Logs" at bounding box center [1312, 69] width 105 height 31
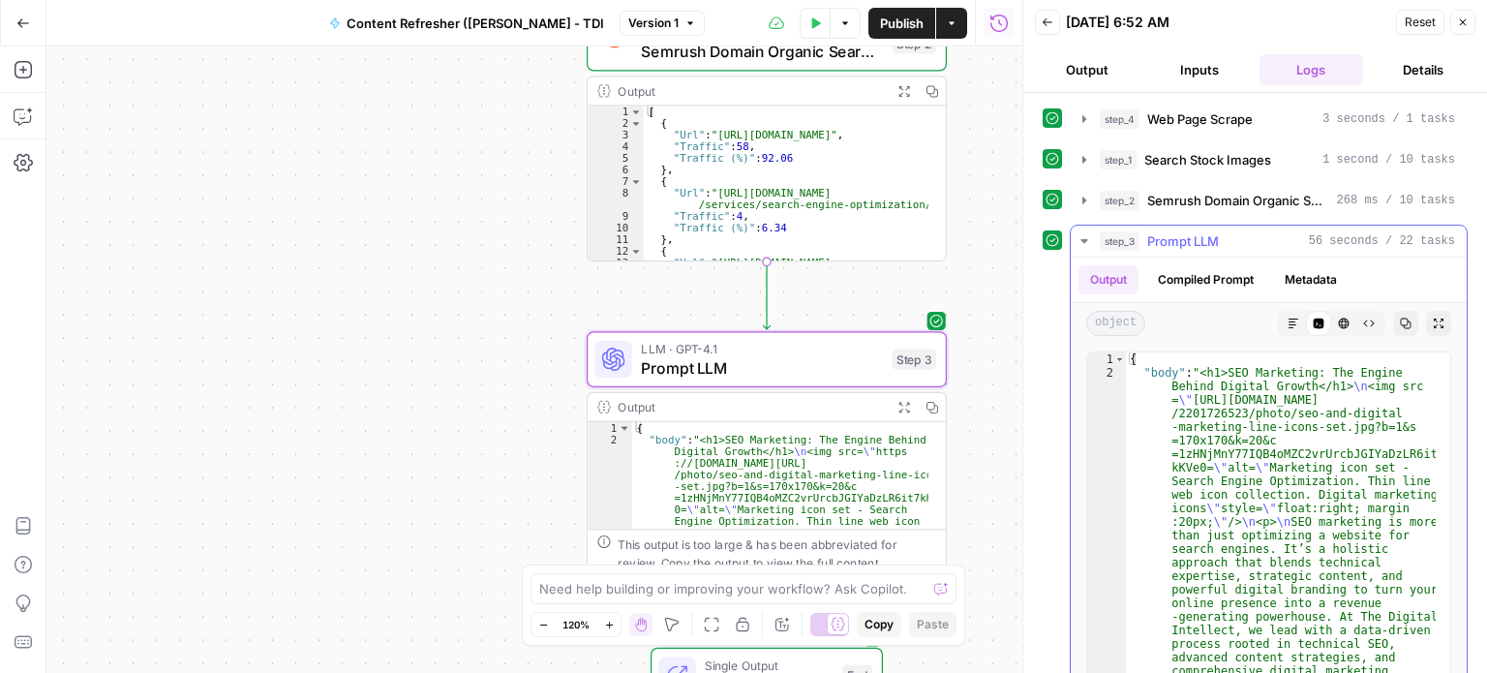
click at [1170, 234] on span "Prompt LLM" at bounding box center [1183, 240] width 72 height 19
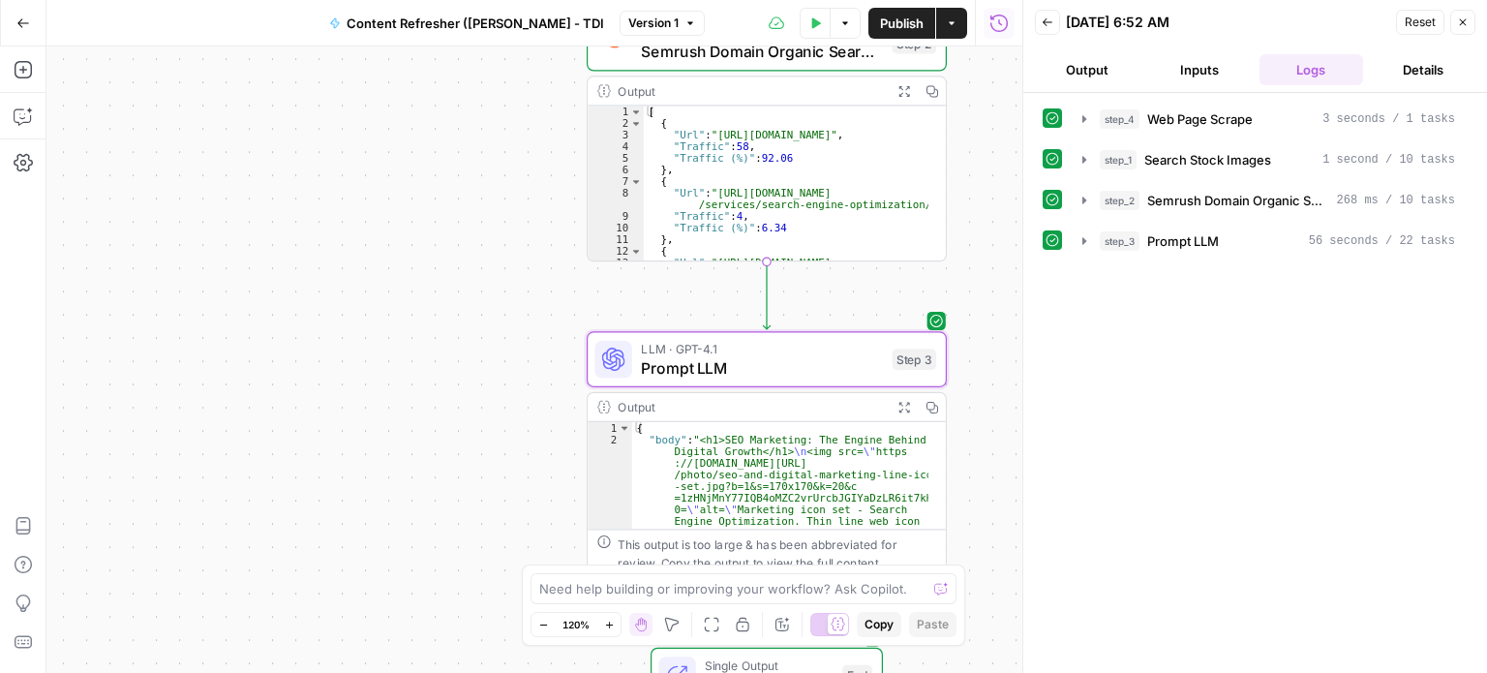
click at [1437, 62] on button "Details" at bounding box center [1423, 69] width 105 height 31
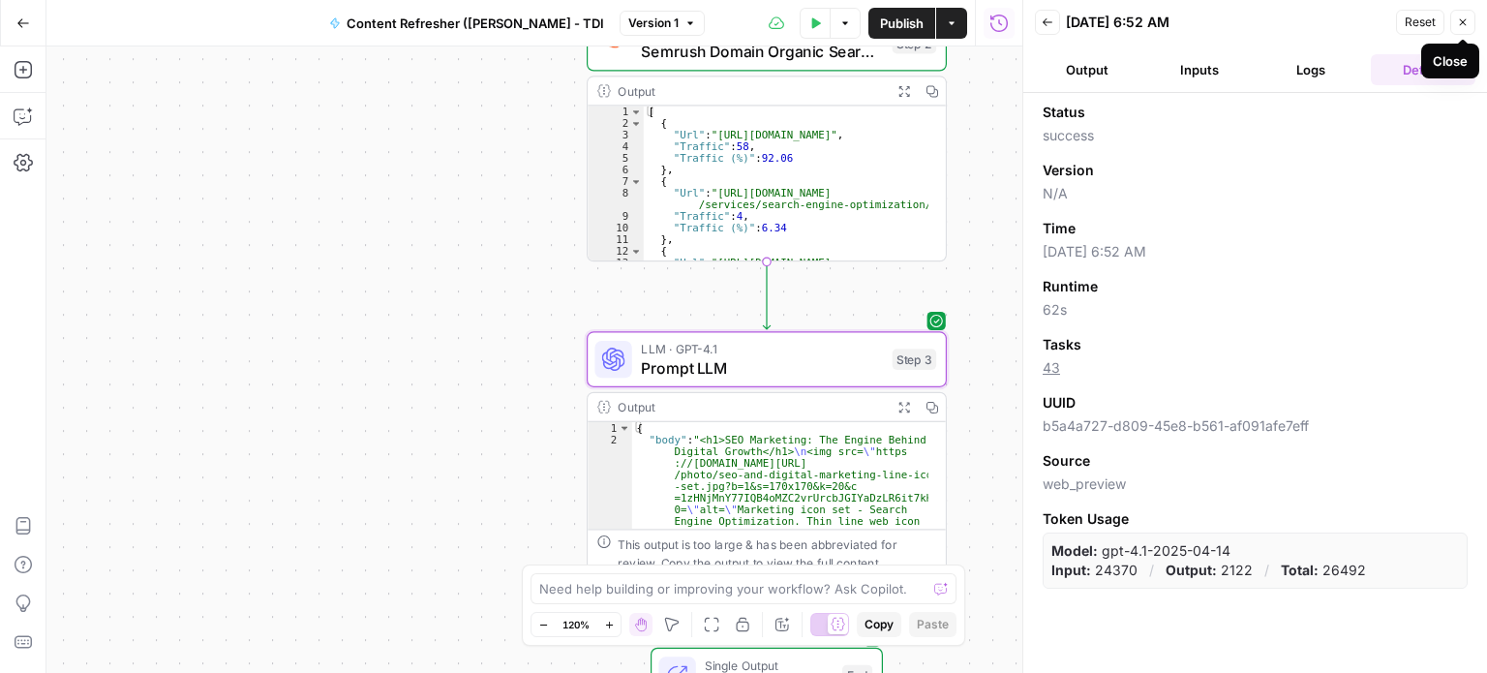
click at [1466, 16] on icon "button" at bounding box center [1463, 22] width 12 height 12
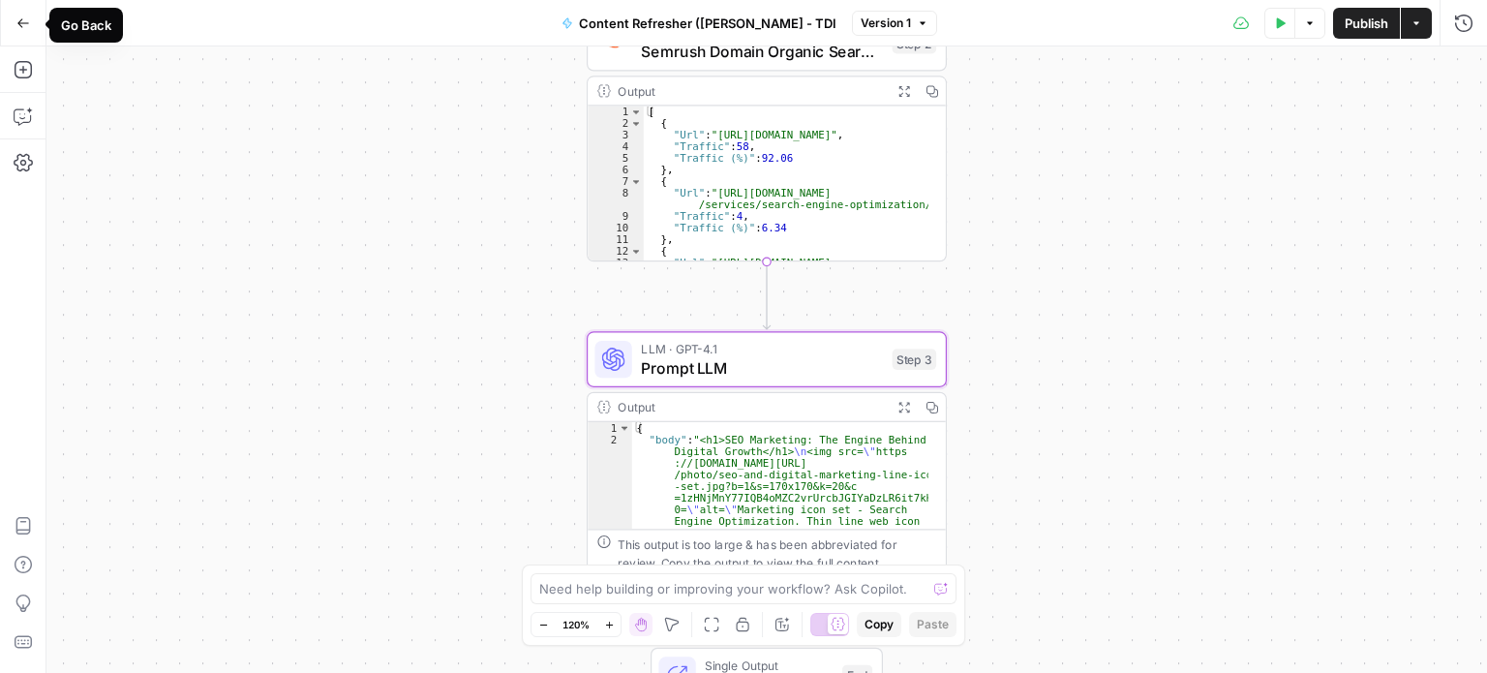
click at [19, 23] on icon "button" at bounding box center [23, 23] width 14 height 14
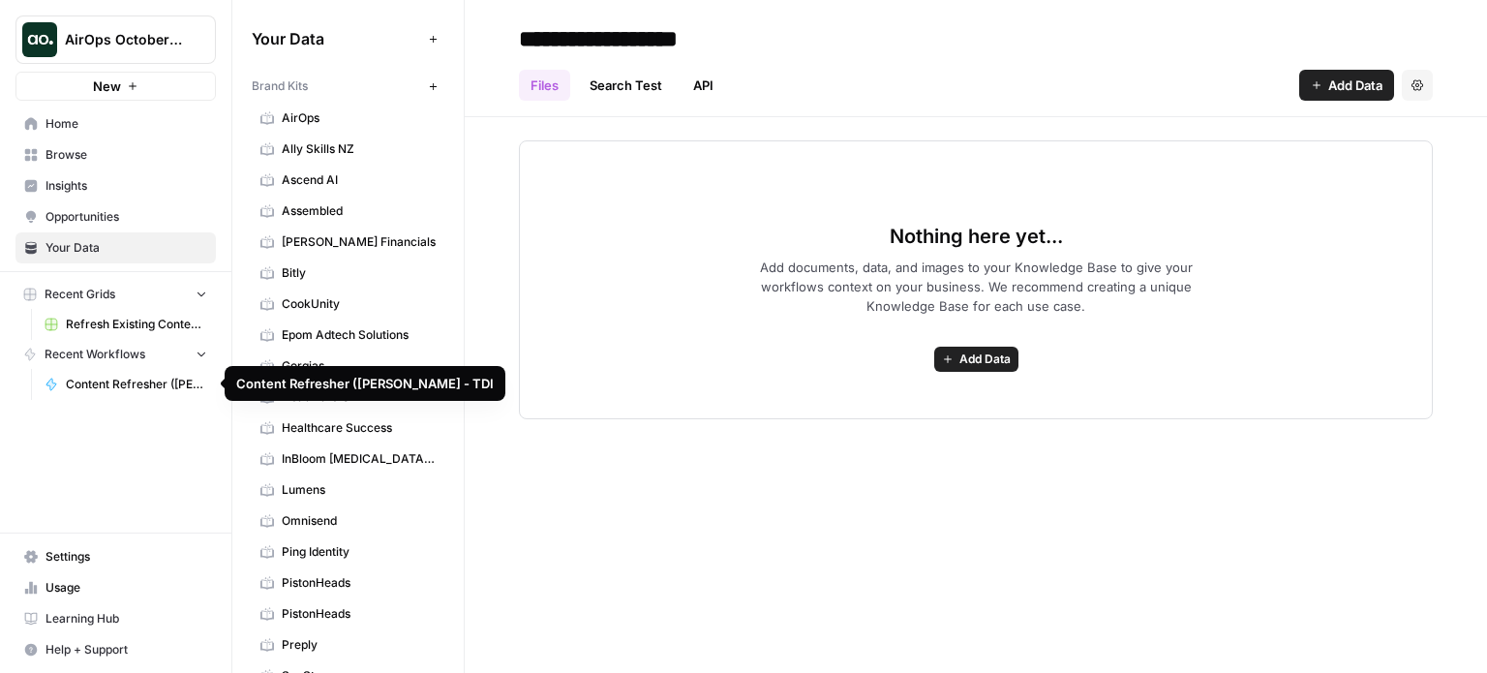
click at [97, 382] on span "Content Refresher ([PERSON_NAME] - TDI" at bounding box center [136, 384] width 141 height 17
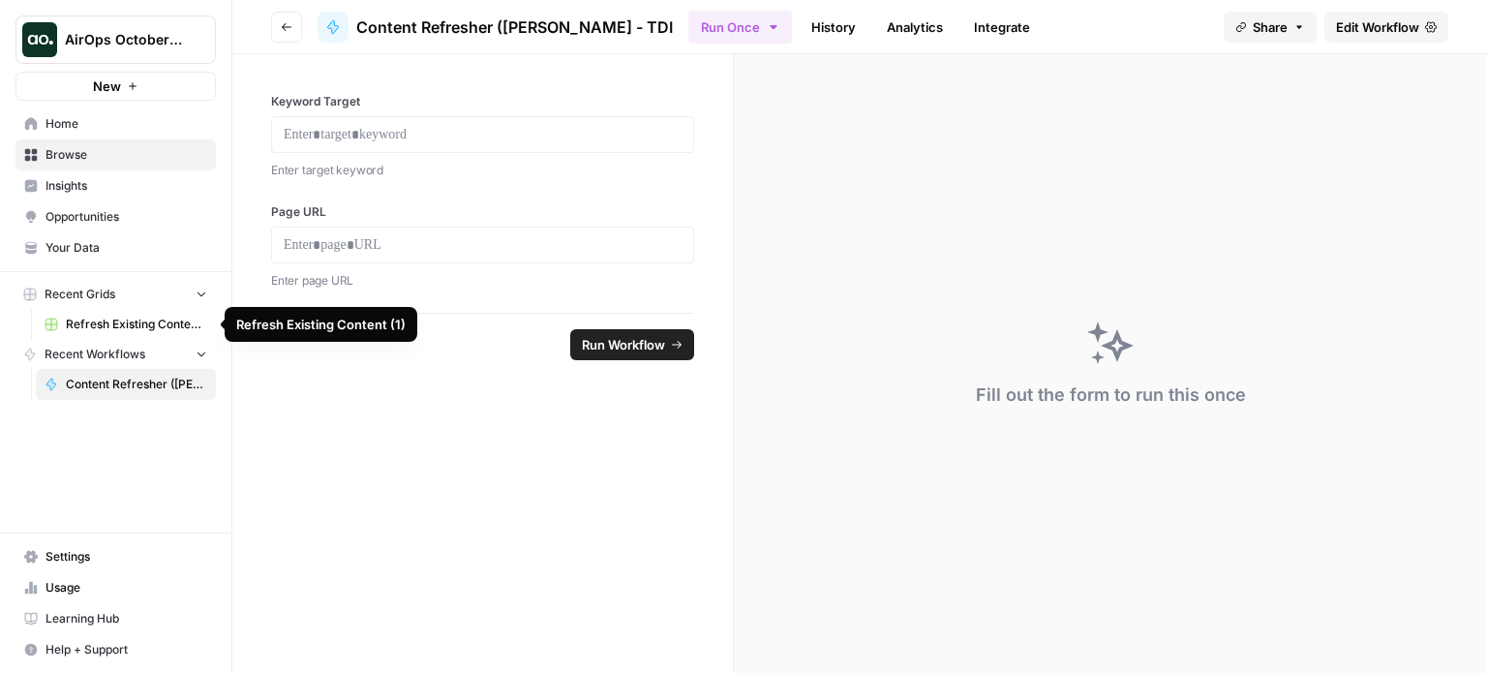
click at [125, 317] on span "Refresh Existing Content (1)" at bounding box center [136, 324] width 141 height 17
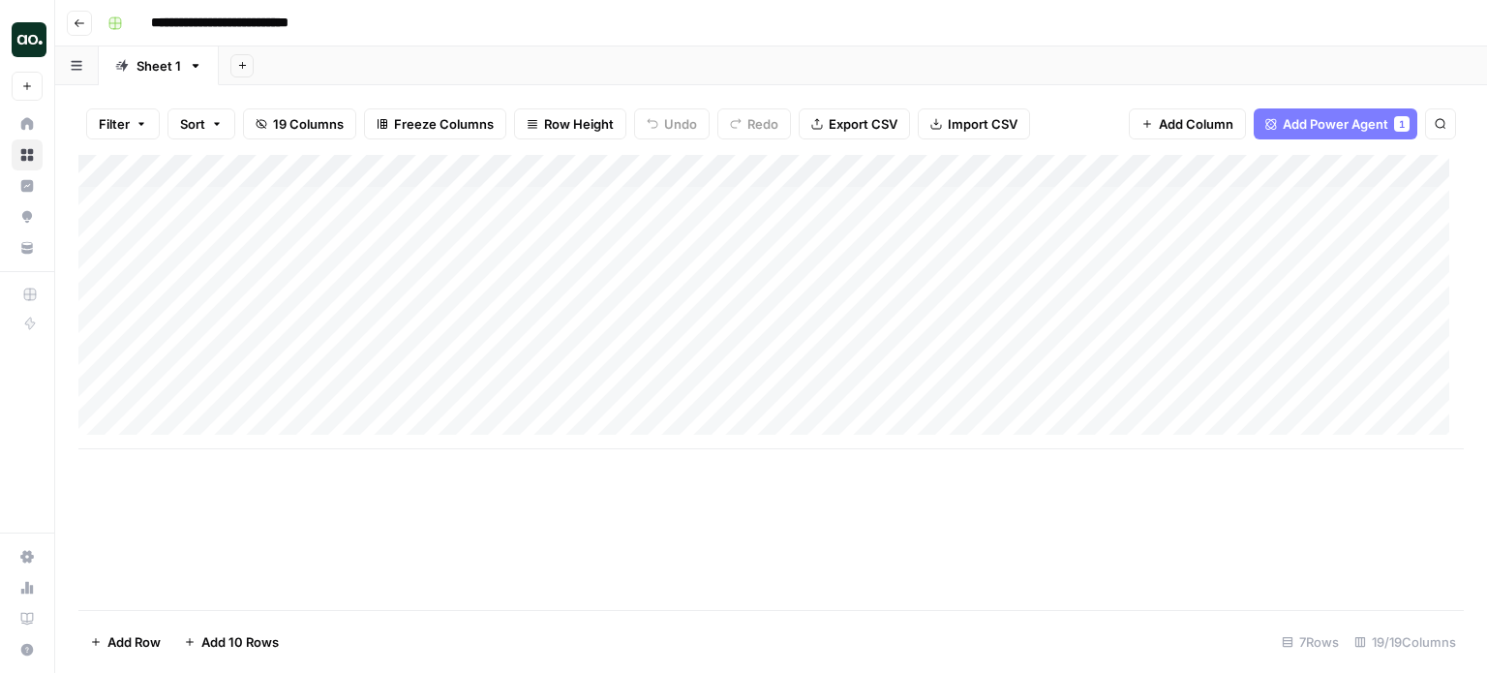
click at [651, 204] on div "Add Column" at bounding box center [771, 302] width 1386 height 294
click at [760, 204] on div "Add Column" at bounding box center [771, 302] width 1386 height 294
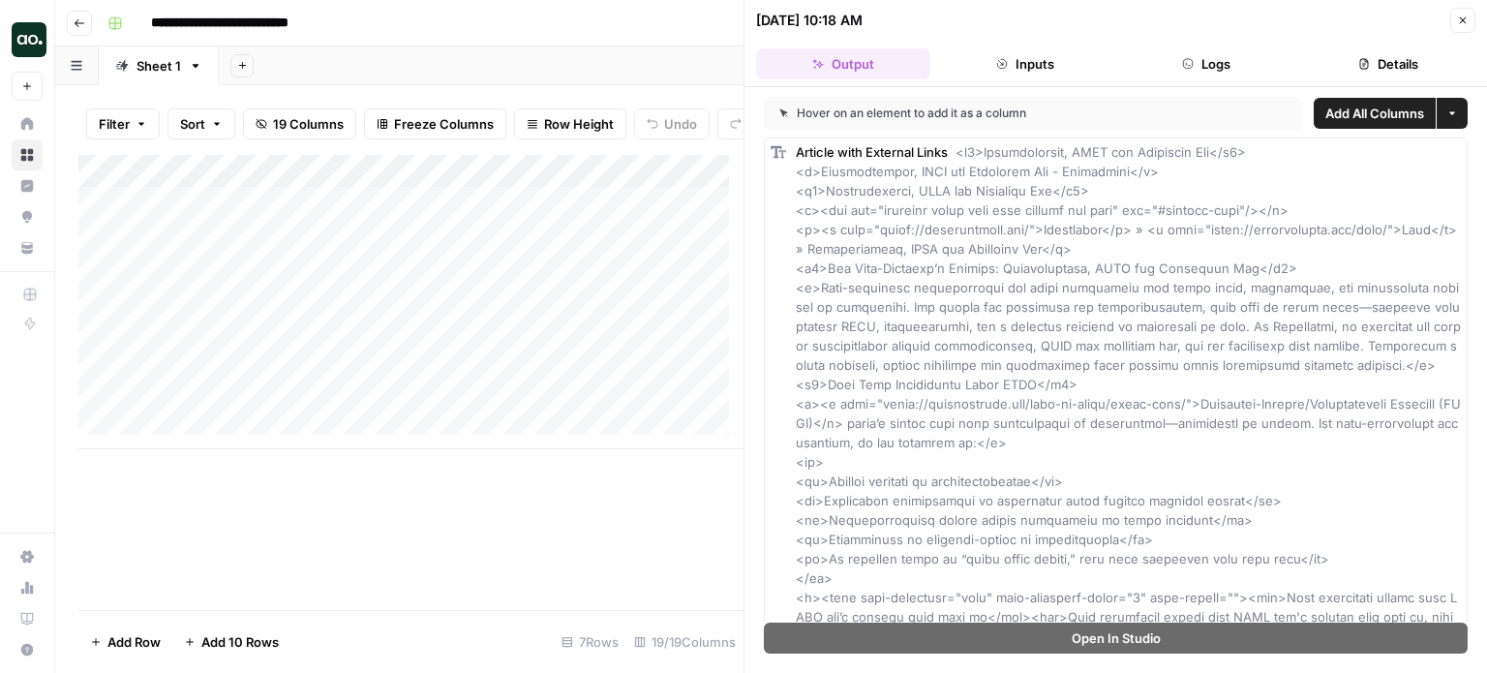
click at [1019, 61] on button "Inputs" at bounding box center [1025, 63] width 174 height 31
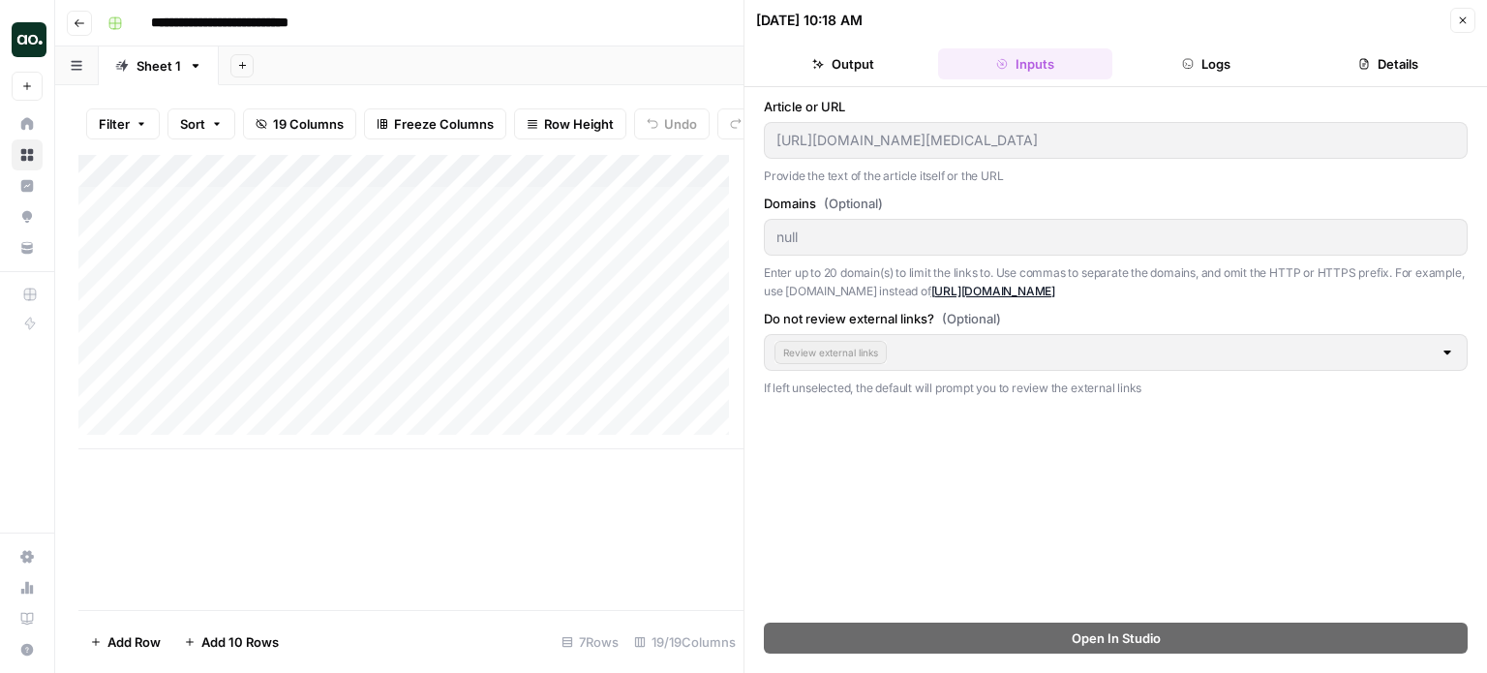
click at [1212, 60] on button "Logs" at bounding box center [1207, 63] width 174 height 31
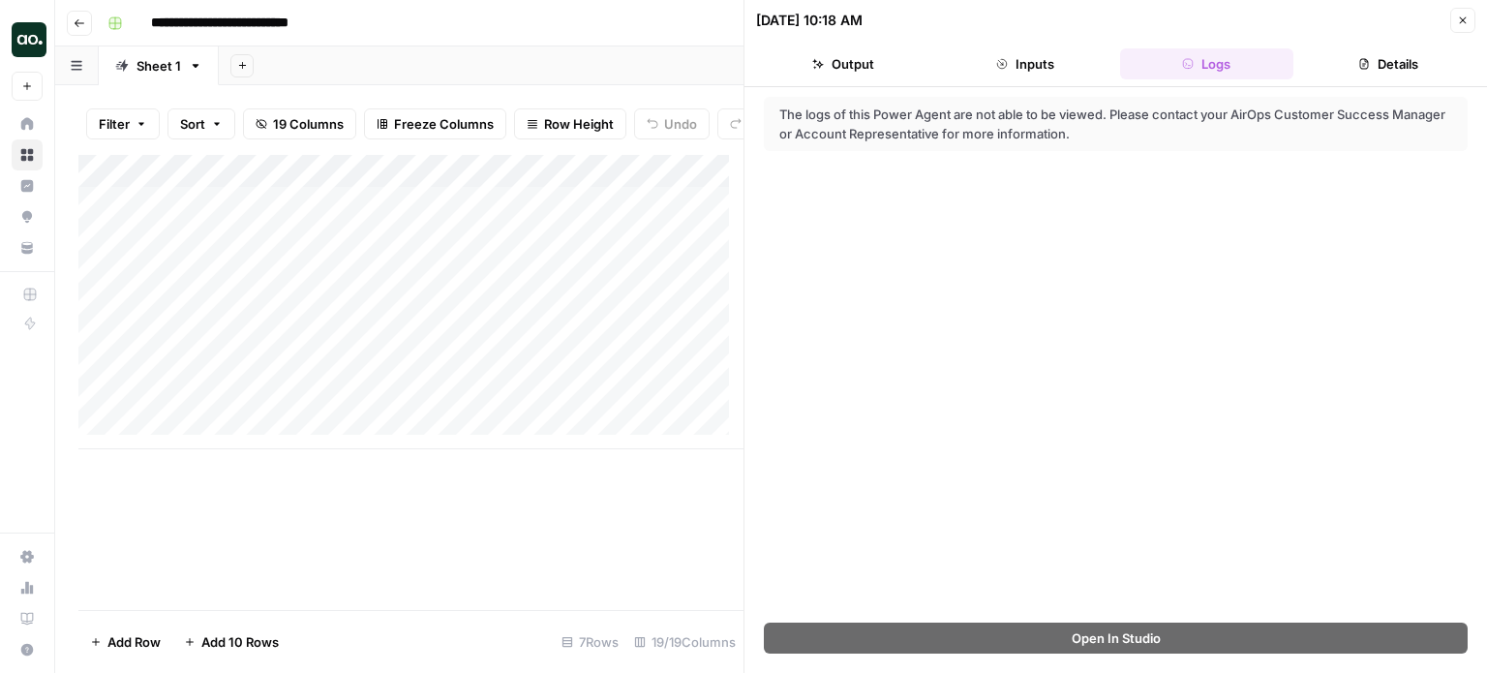
click at [1402, 62] on button "Details" at bounding box center [1388, 63] width 174 height 31
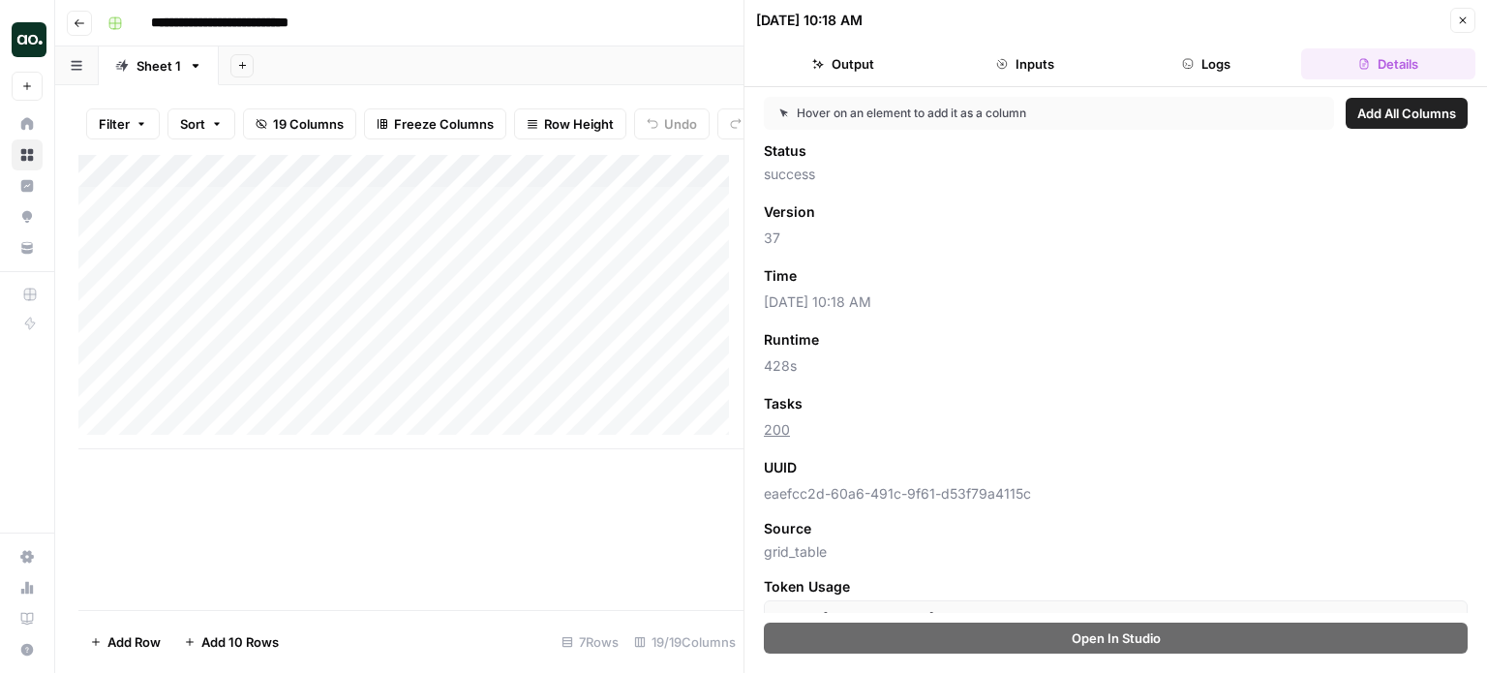
click at [1463, 12] on button "Close" at bounding box center [1462, 20] width 25 height 25
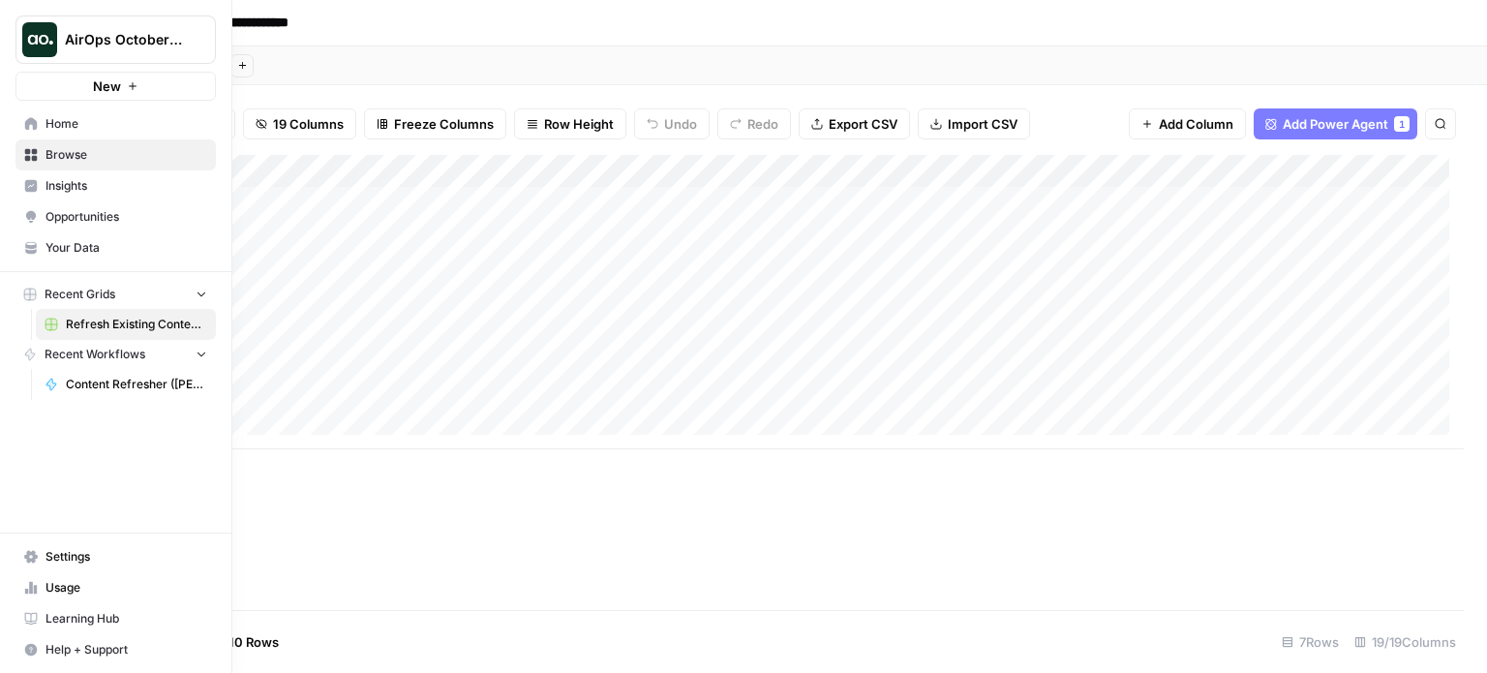
click at [100, 379] on span "Content Refresher ([PERSON_NAME] - TDI" at bounding box center [136, 384] width 141 height 17
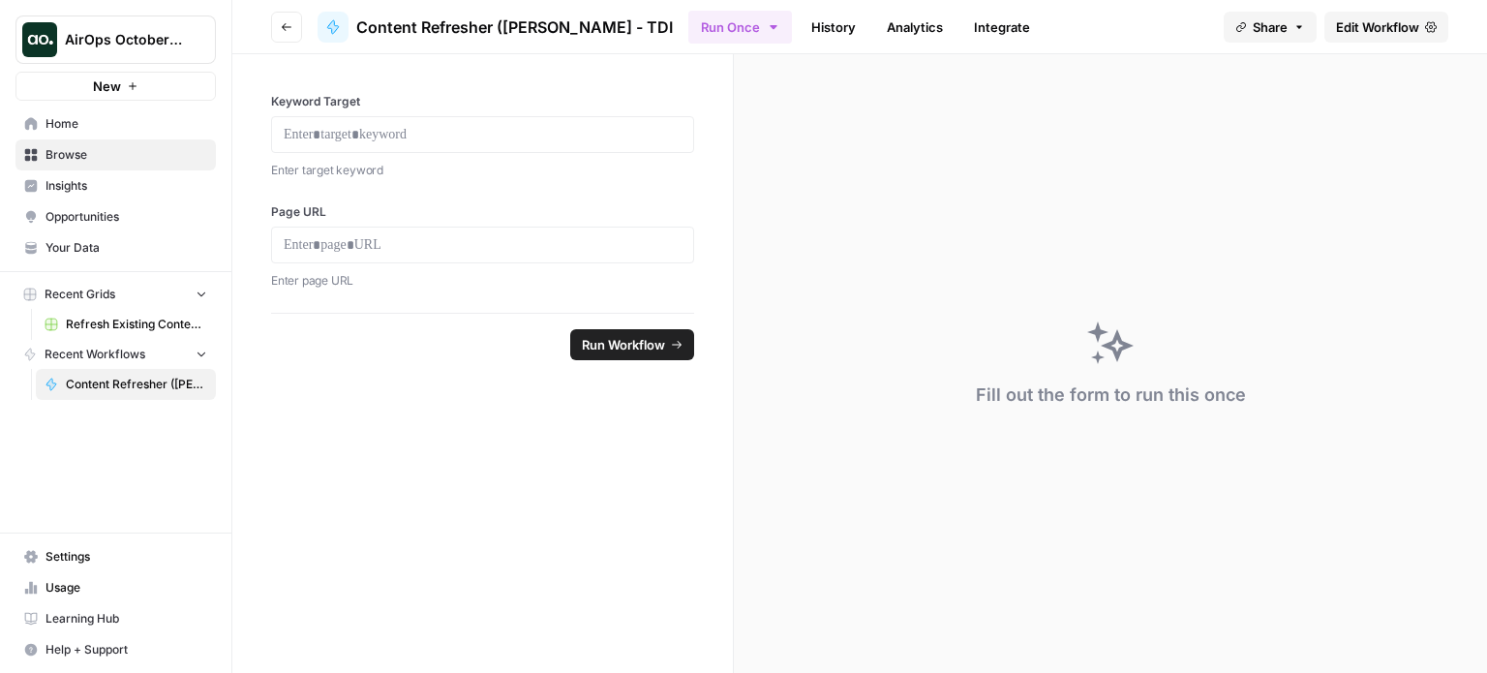
click at [800, 20] on link "History" at bounding box center [834, 27] width 68 height 31
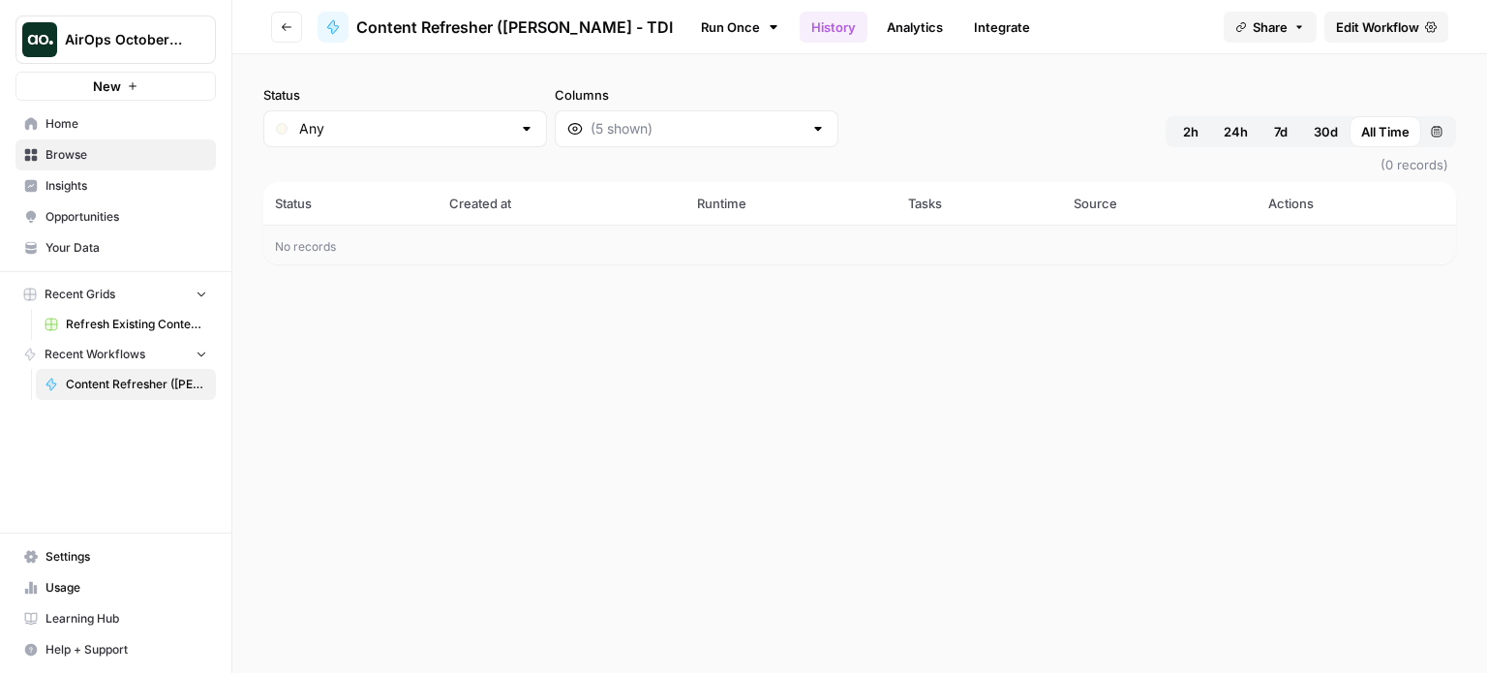
click at [875, 30] on link "Analytics" at bounding box center [914, 27] width 79 height 31
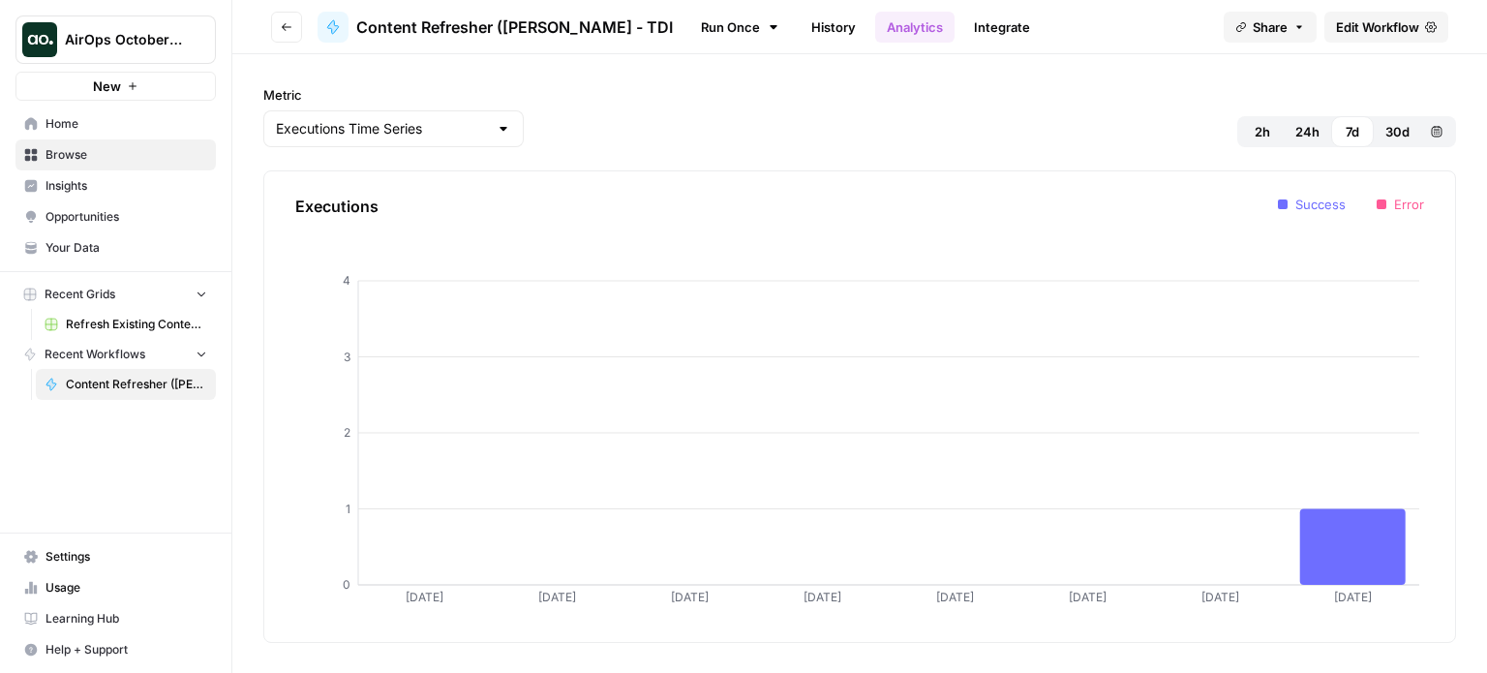
click at [962, 33] on link "Integrate" at bounding box center [1001, 27] width 79 height 31
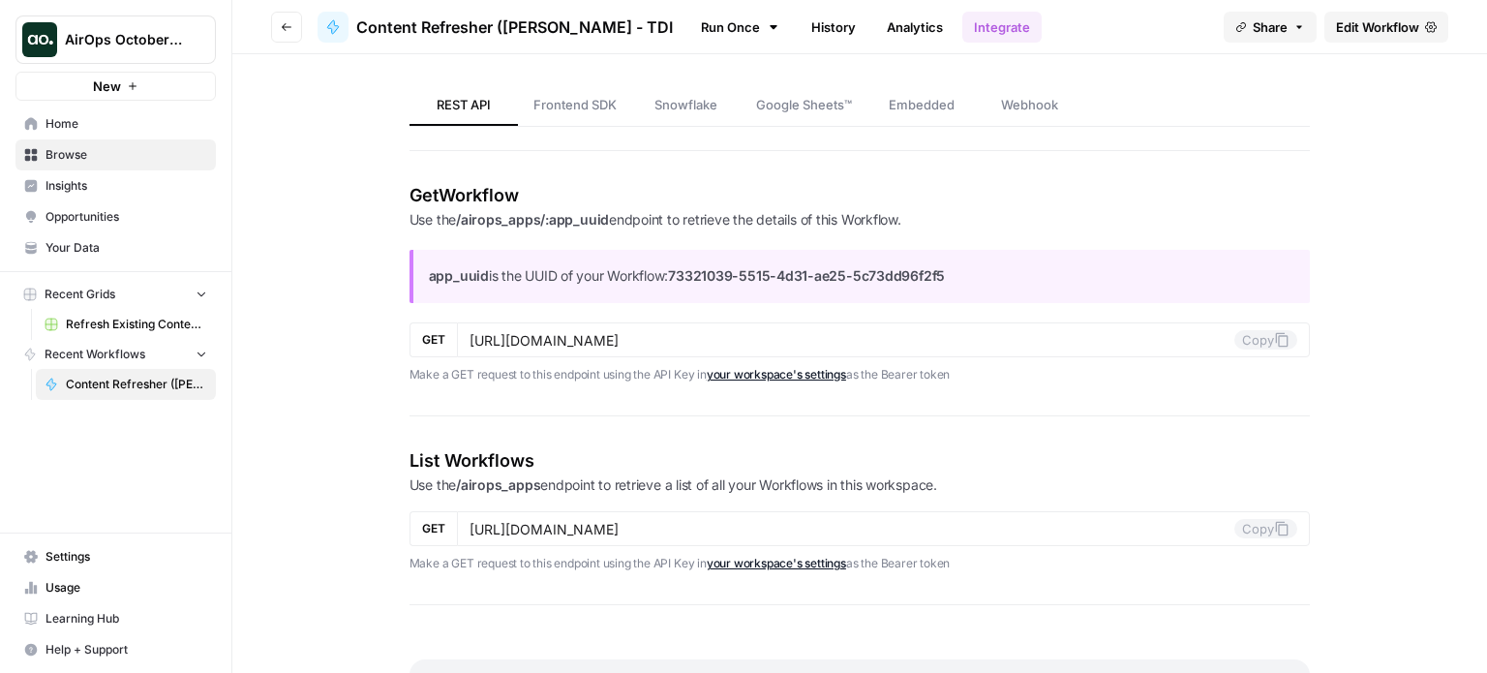
scroll to position [2412, 0]
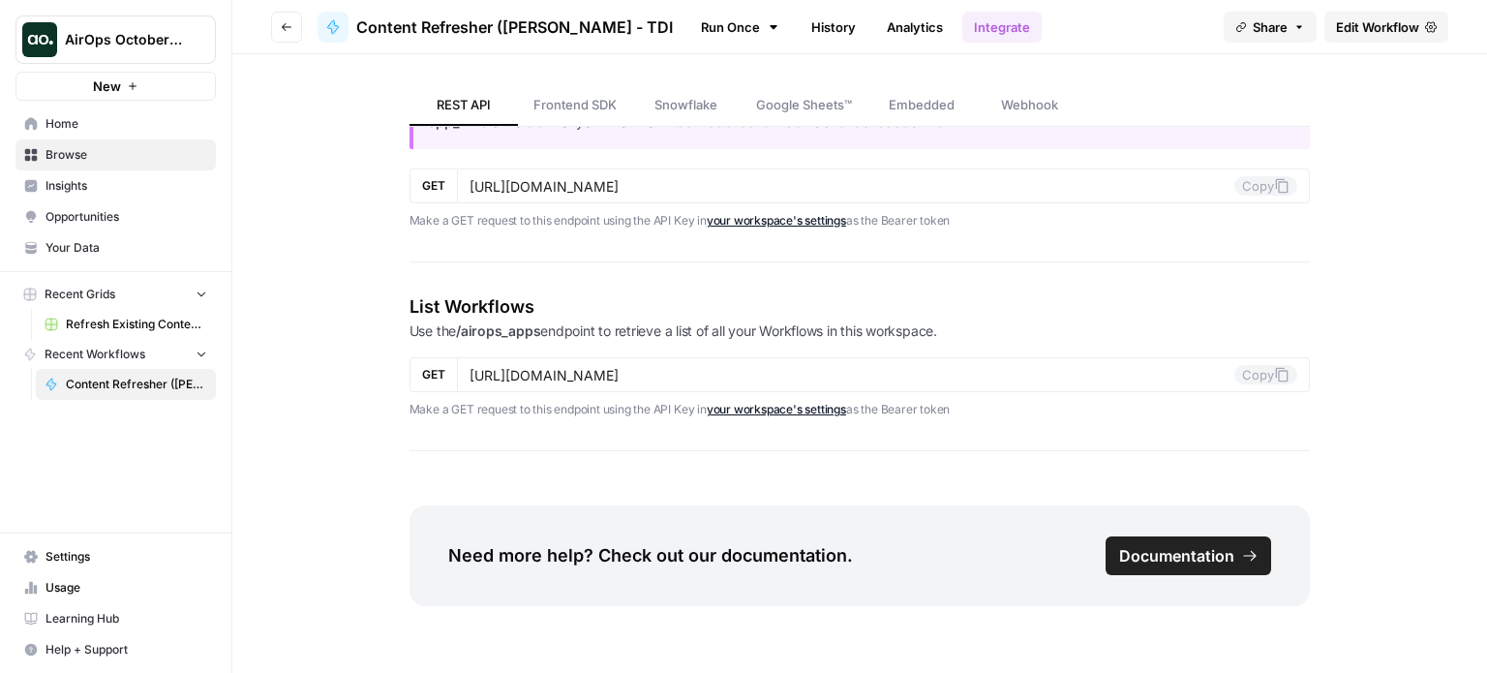
click at [800, 27] on link "History" at bounding box center [834, 27] width 68 height 31
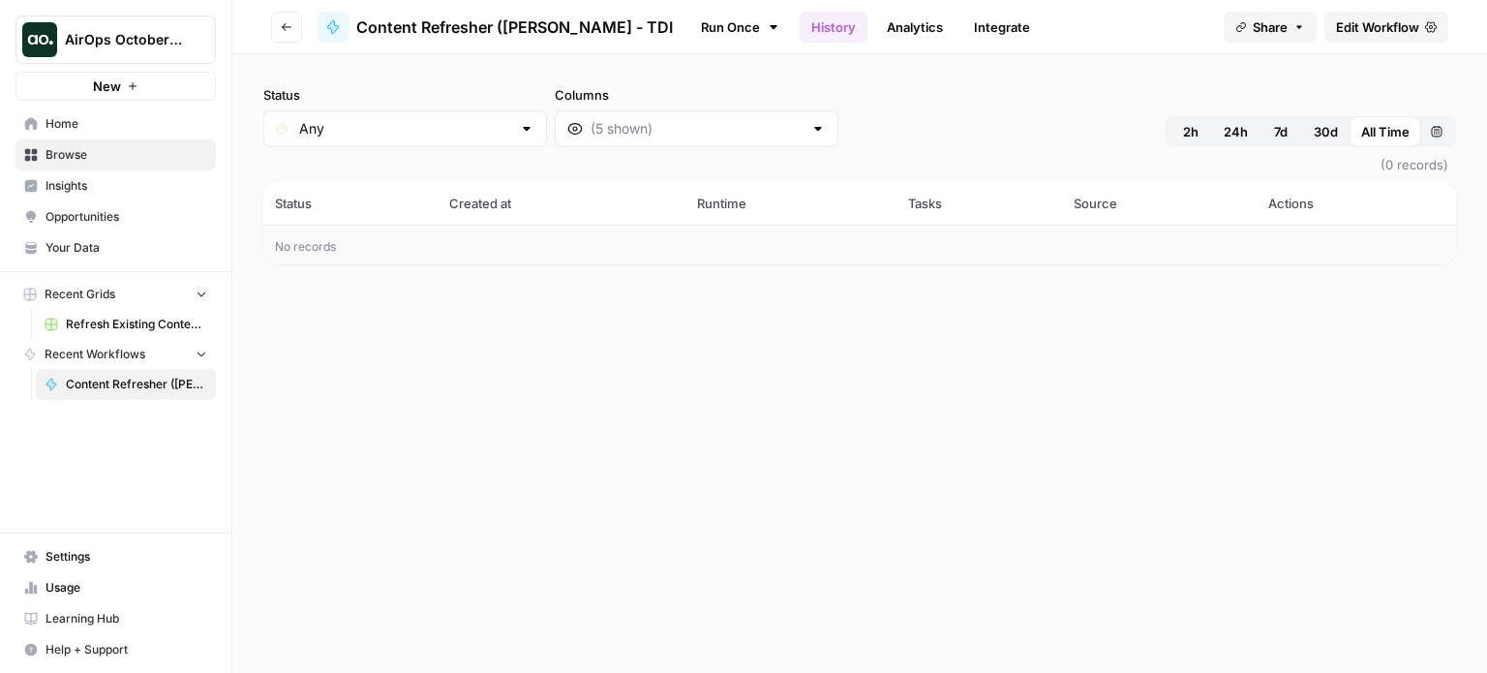
click at [766, 23] on icon at bounding box center [773, 26] width 15 height 15
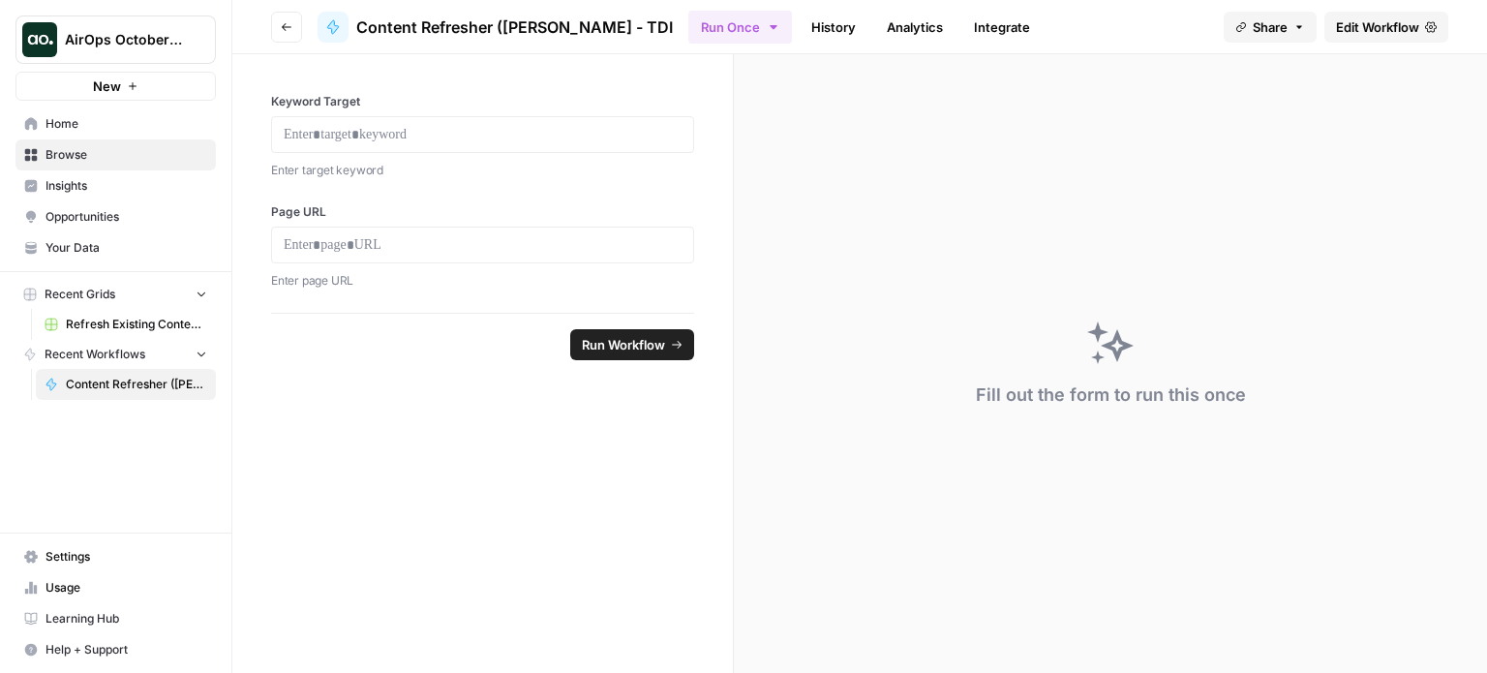
click at [800, 17] on link "History" at bounding box center [834, 27] width 68 height 31
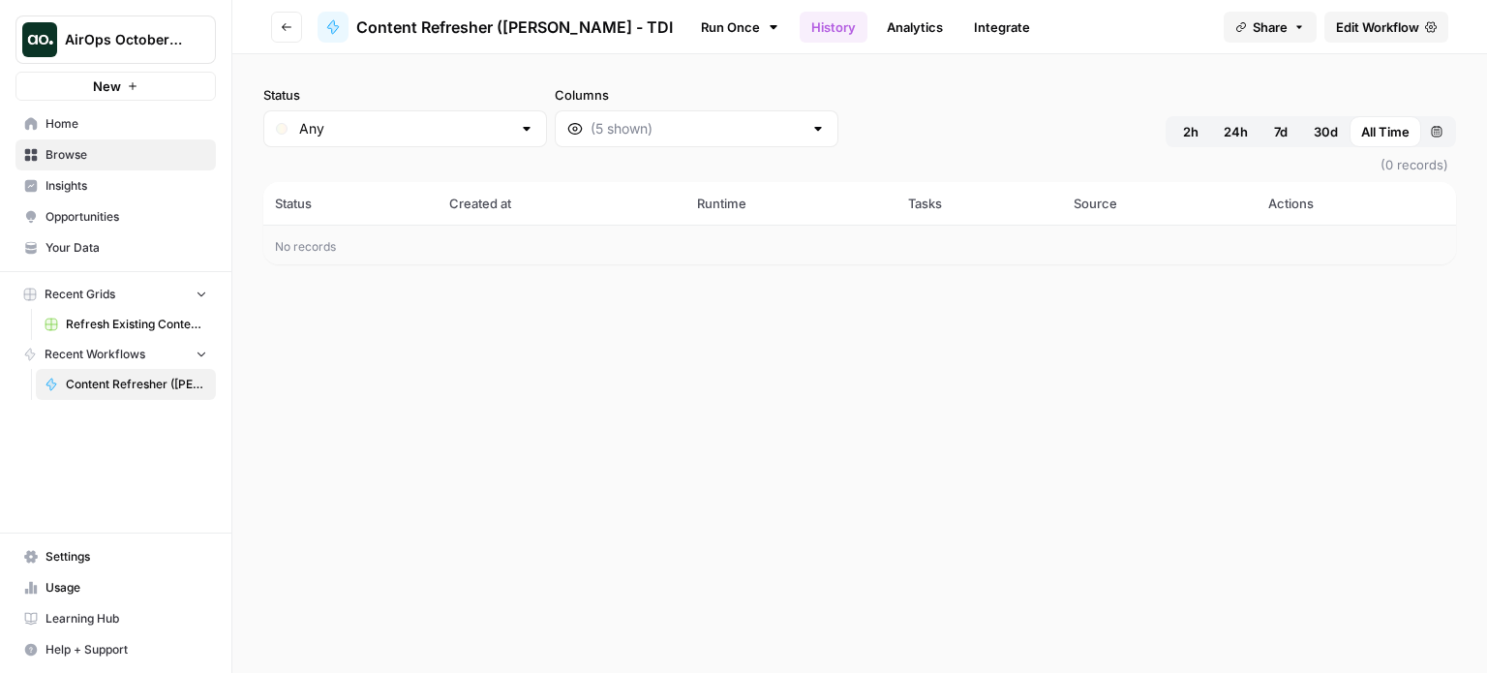
click at [58, 559] on span "Settings" at bounding box center [127, 556] width 162 height 17
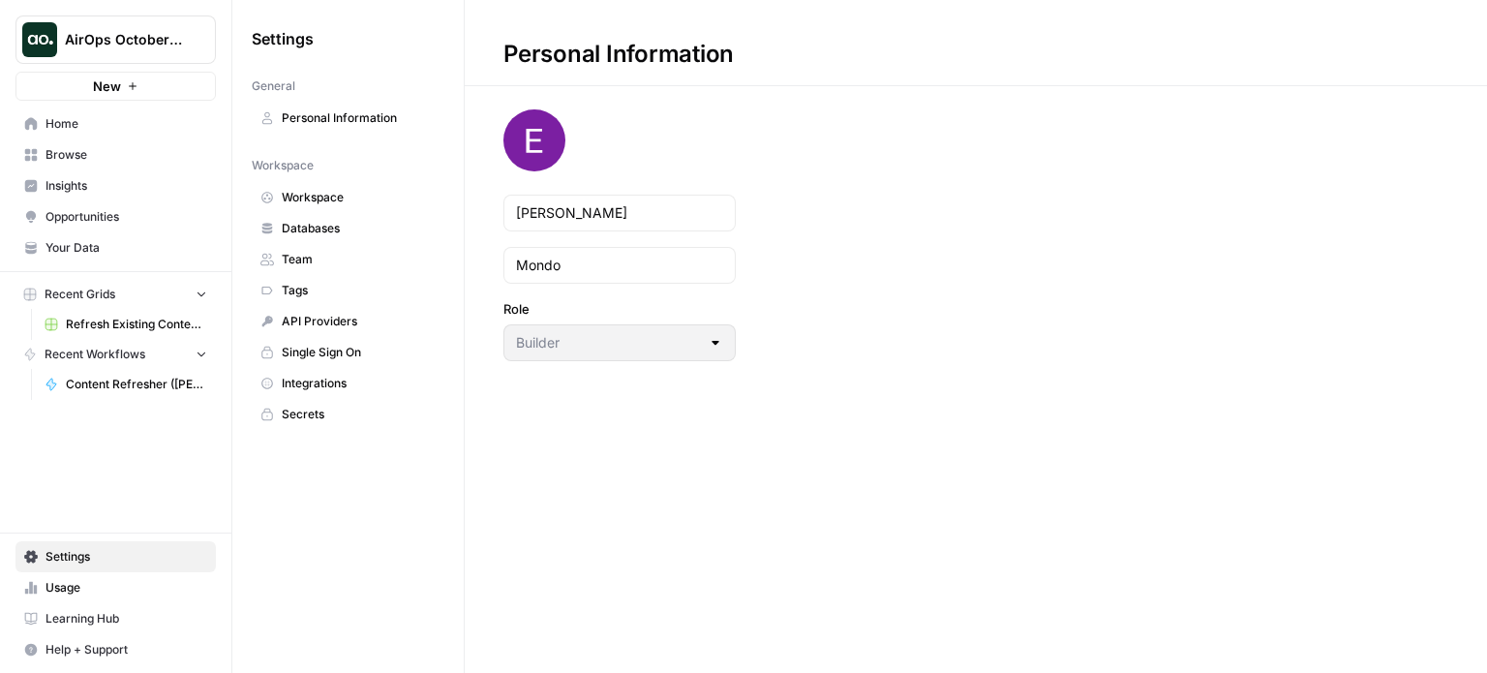
click at [314, 225] on span "Databases" at bounding box center [359, 228] width 154 height 17
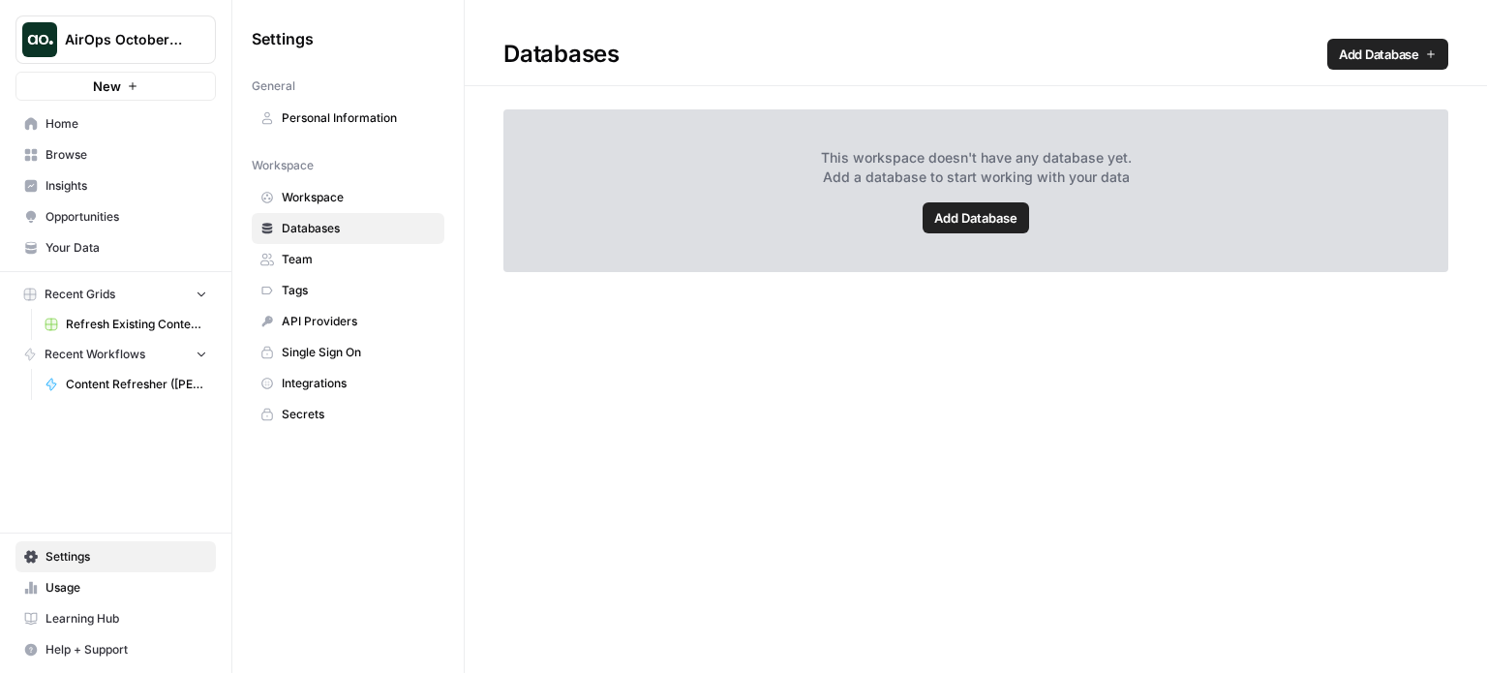
click at [307, 258] on span "Team" at bounding box center [359, 259] width 154 height 17
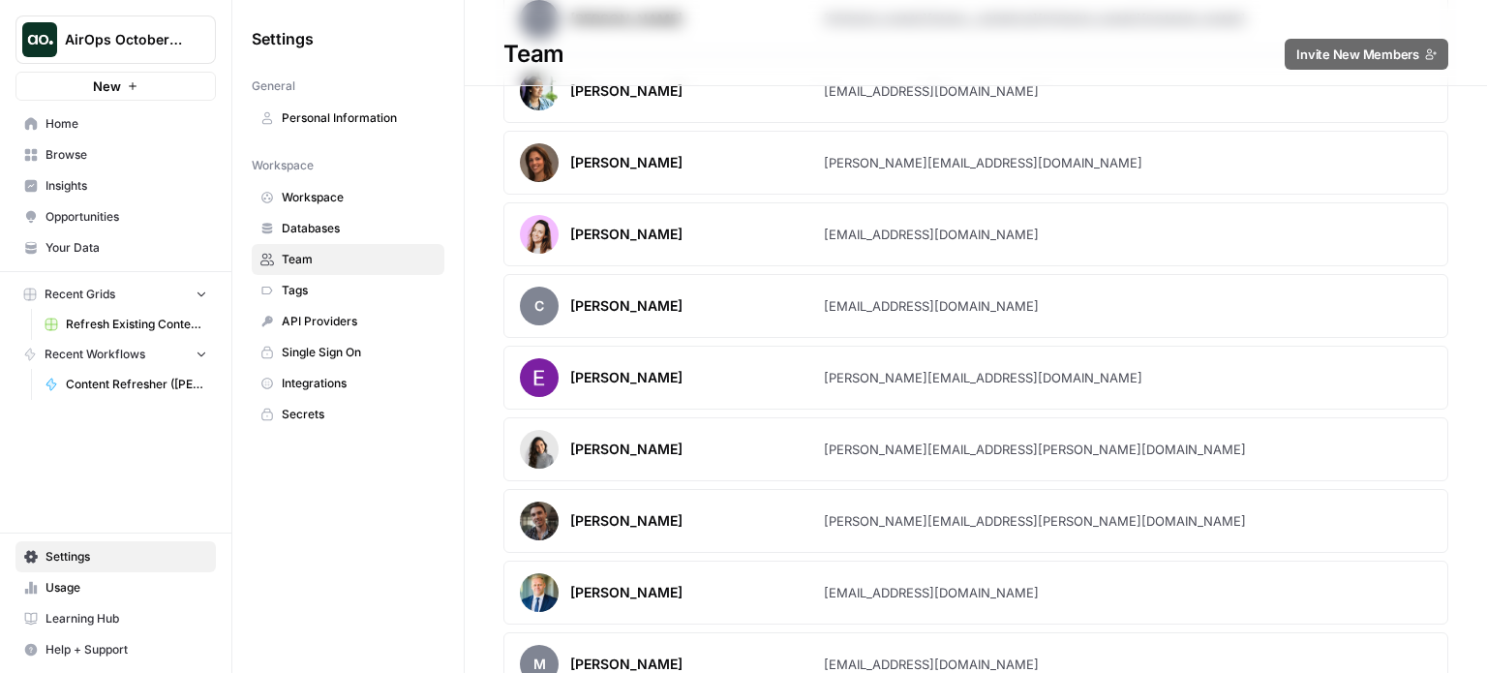
scroll to position [1936, 0]
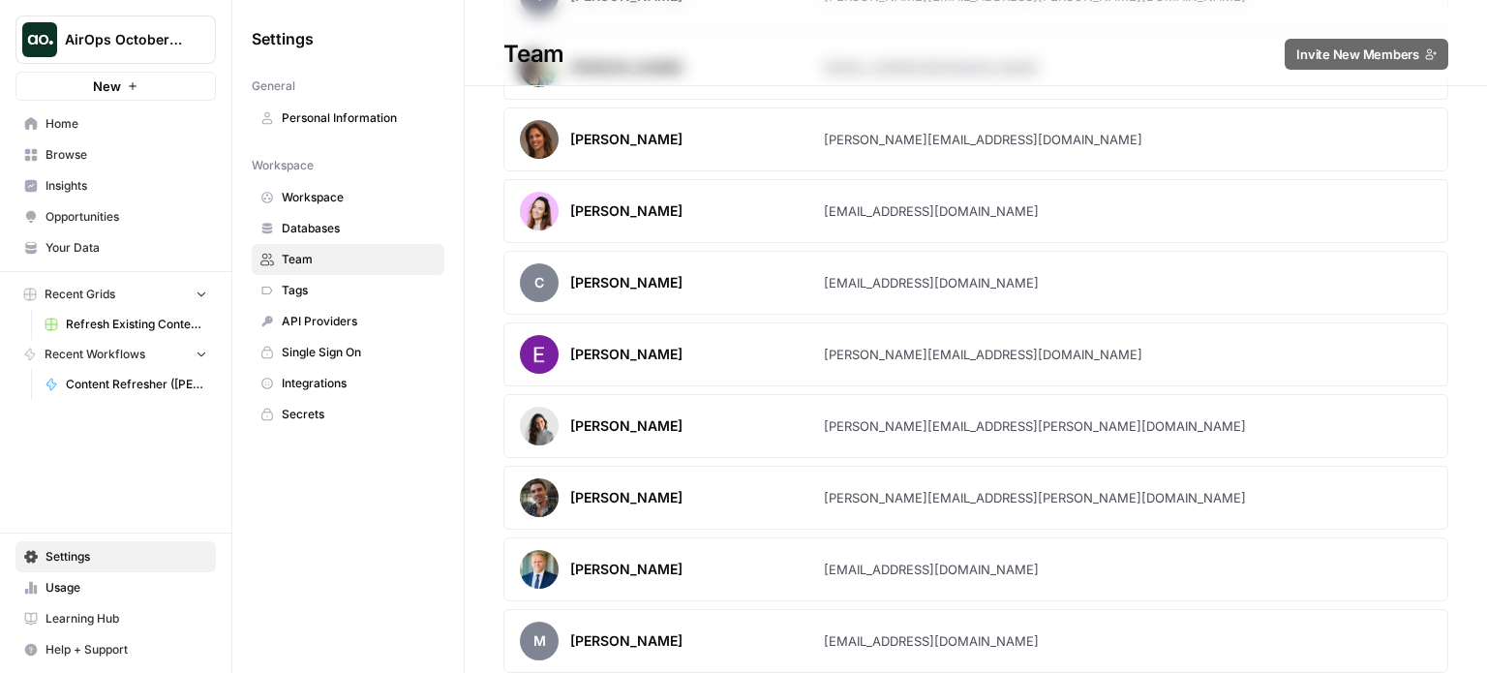
click at [1029, 328] on article "Elliot Mondo elliott@thedigitalintellect.com" at bounding box center [975, 354] width 945 height 64
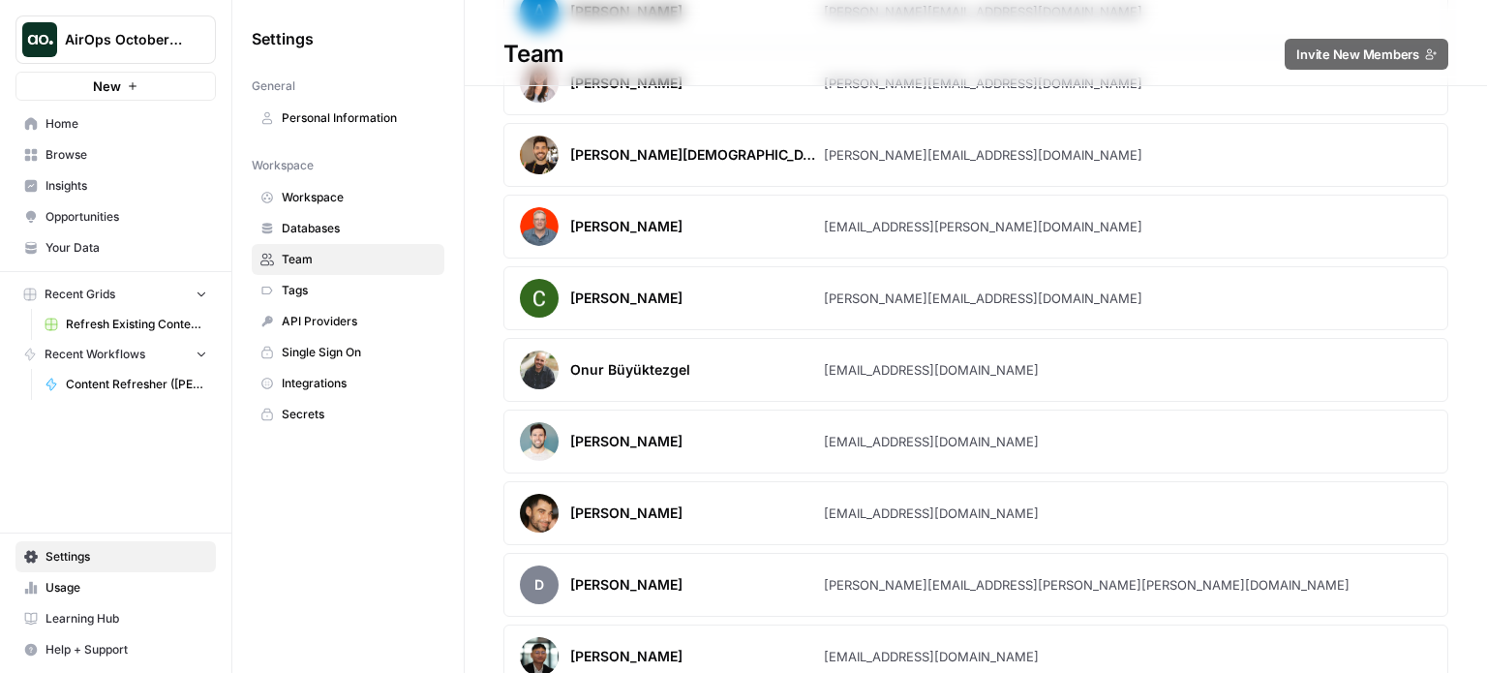
scroll to position [0, 0]
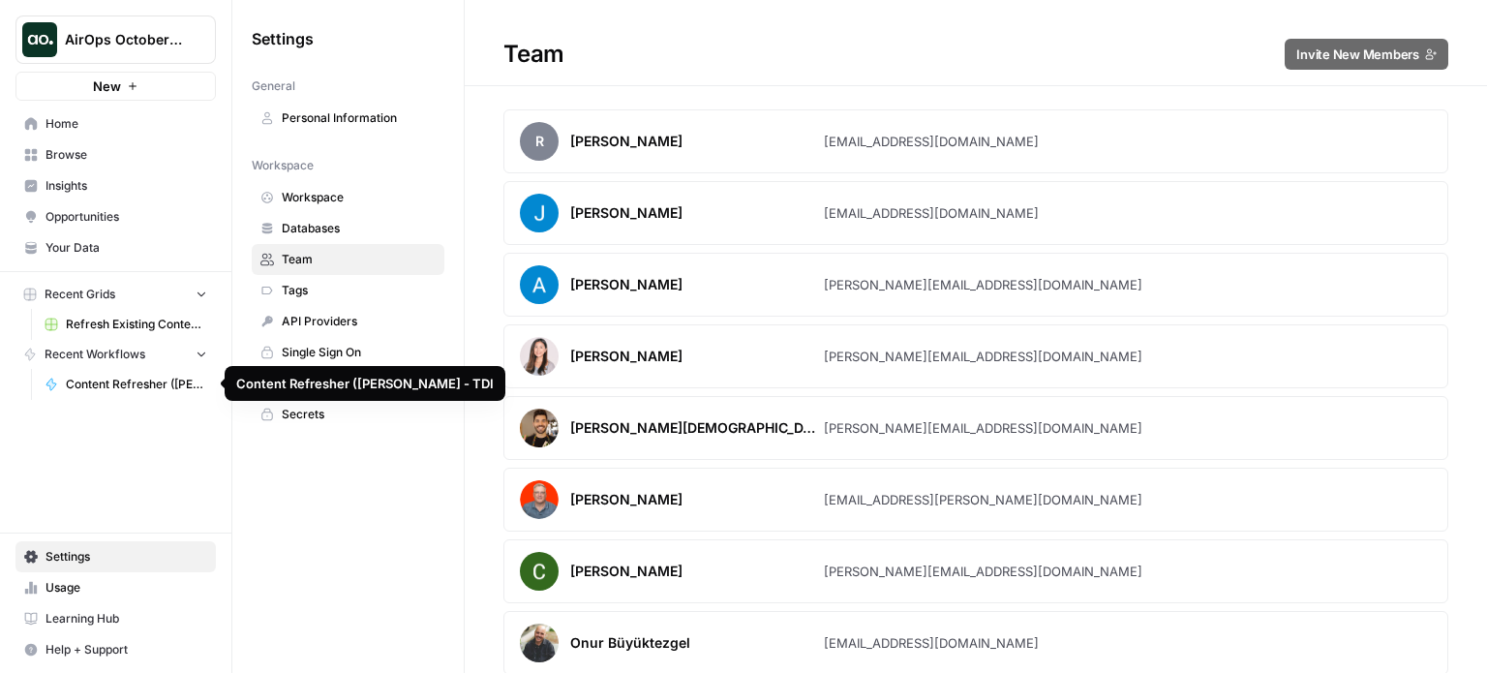
click at [139, 379] on span "Content Refresher ([PERSON_NAME] - TDI" at bounding box center [136, 384] width 141 height 17
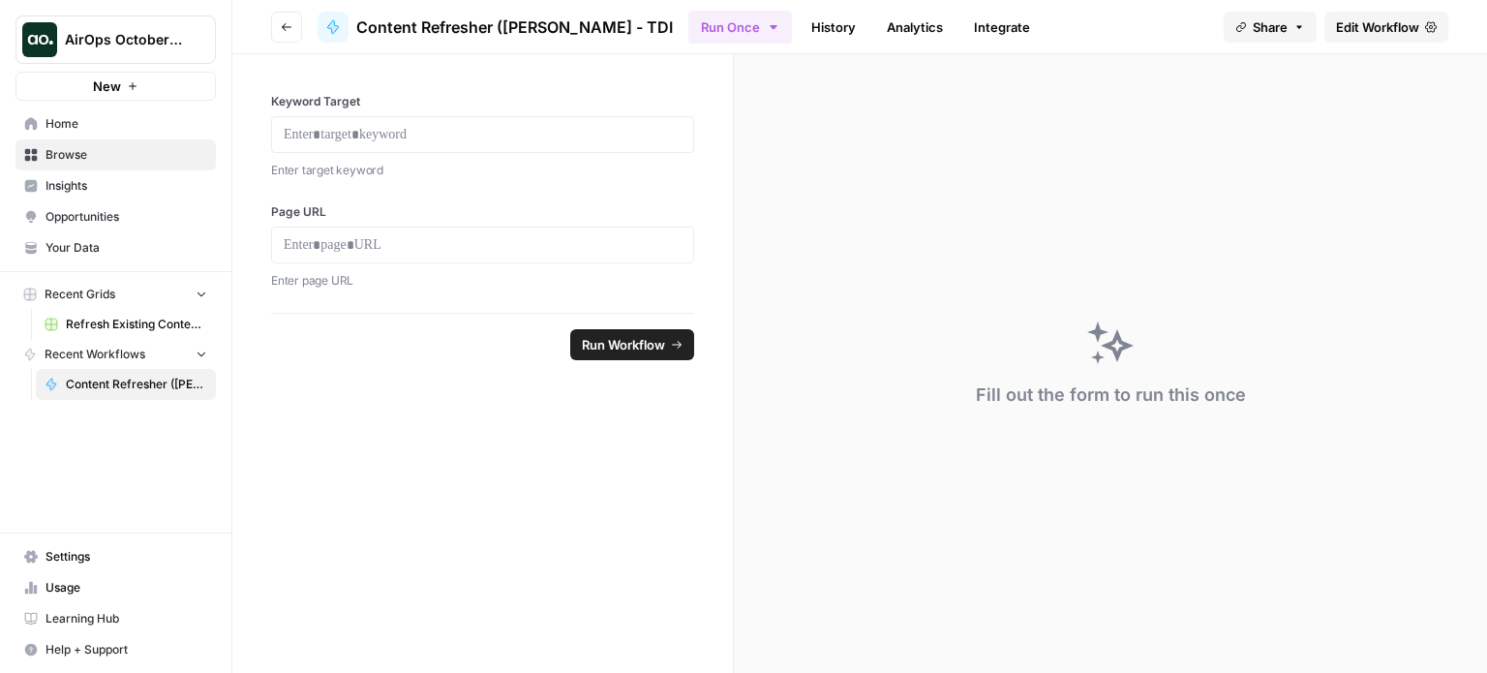
click at [77, 247] on span "Your Data" at bounding box center [127, 247] width 162 height 17
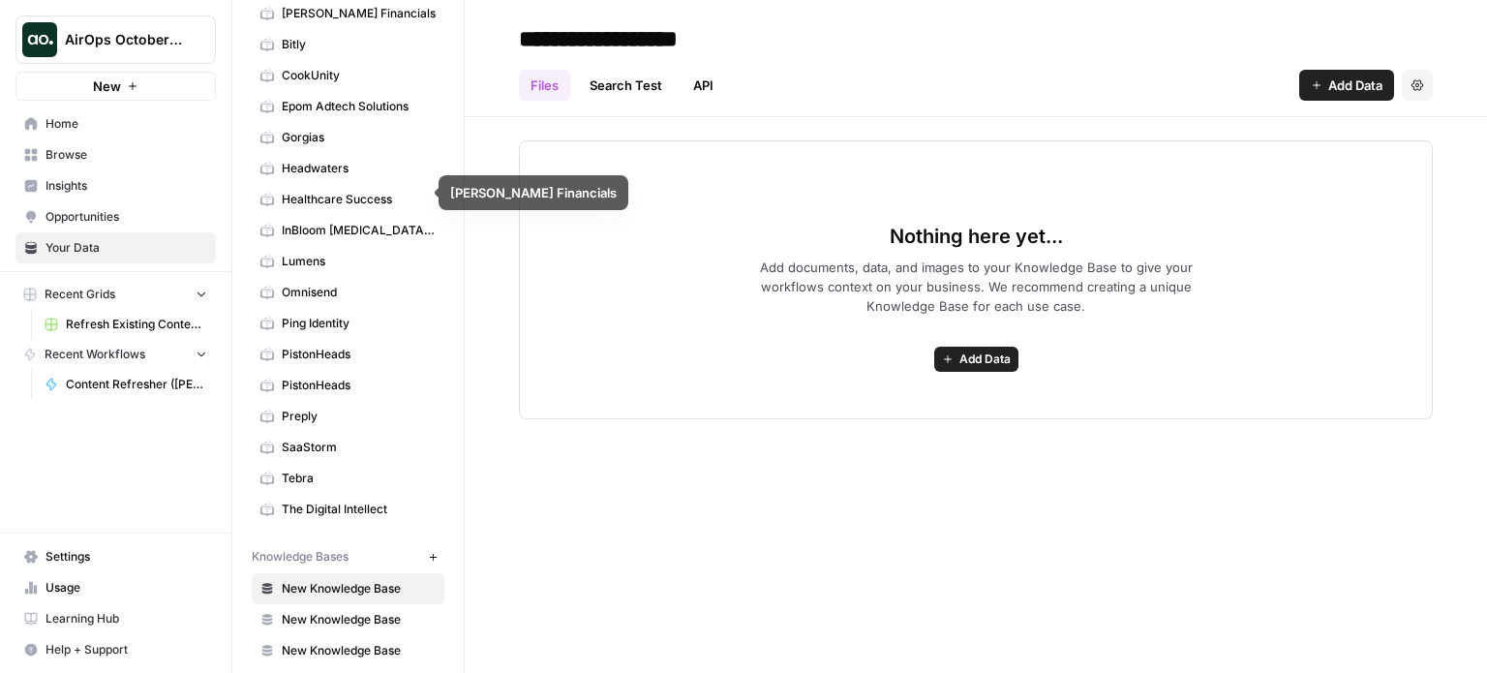
scroll to position [266, 0]
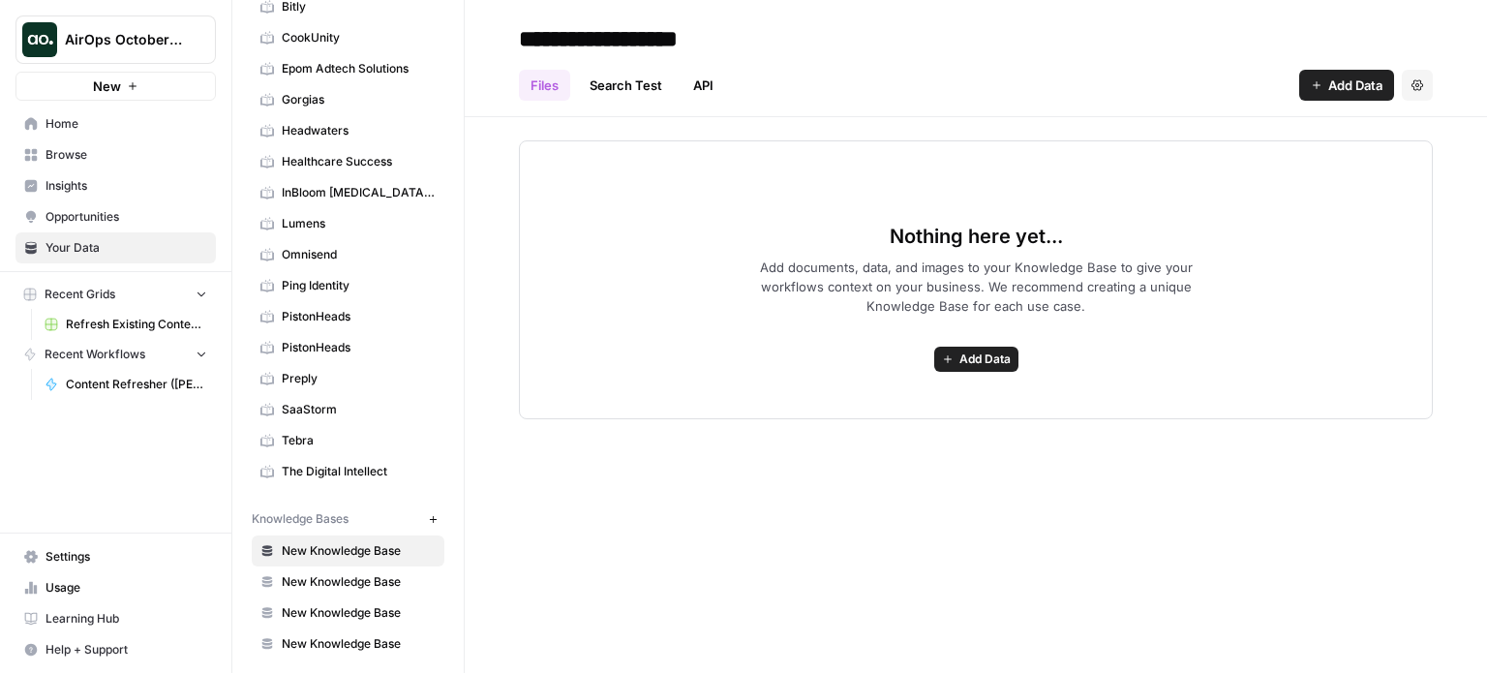
click at [102, 381] on span "Content Refresher ([PERSON_NAME] - TDI" at bounding box center [136, 384] width 141 height 17
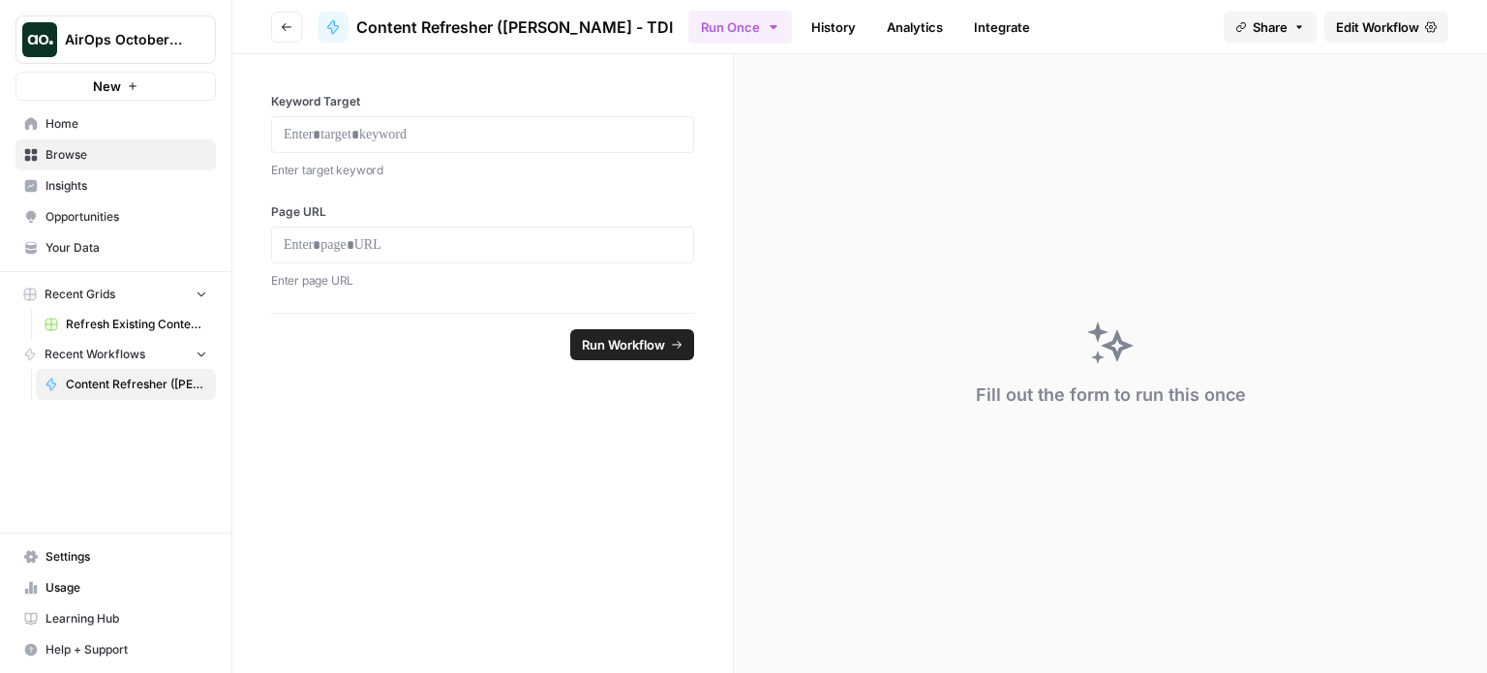
click at [84, 248] on span "Your Data" at bounding box center [127, 247] width 162 height 17
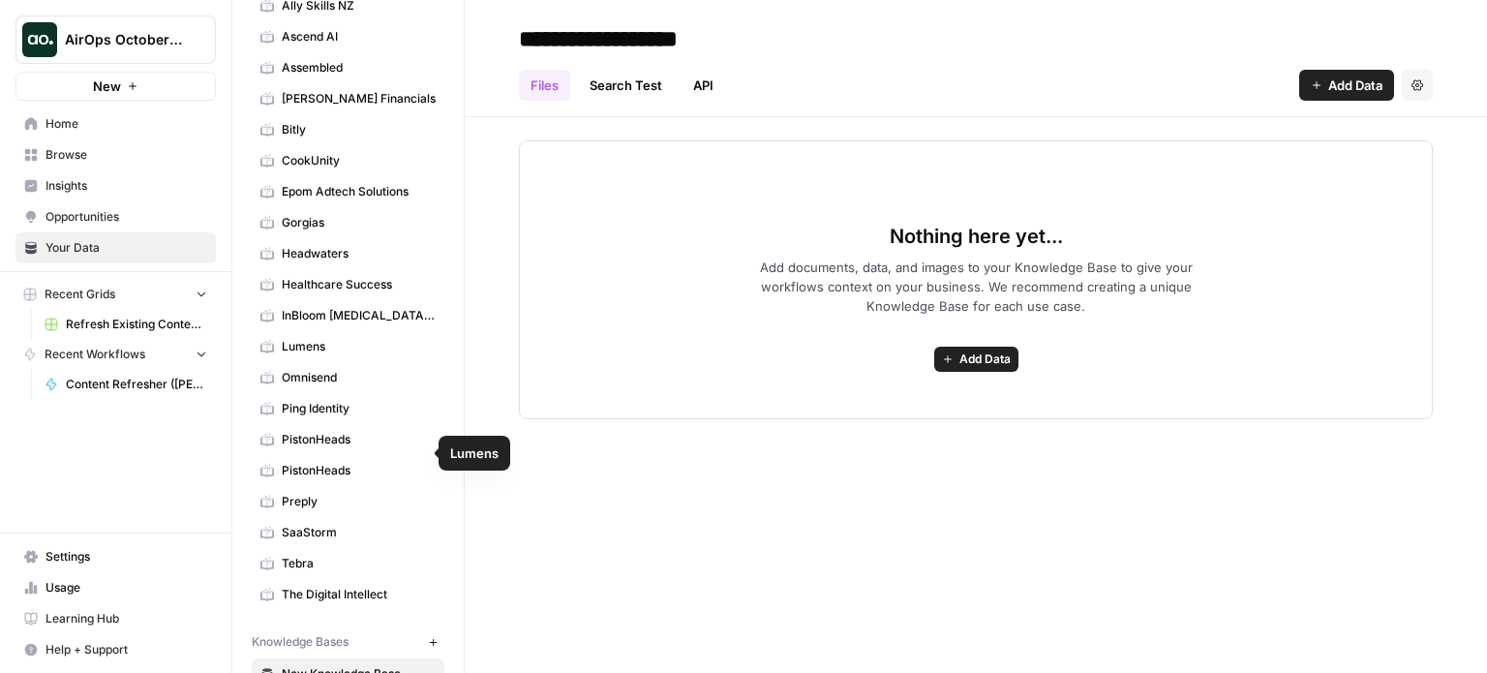
scroll to position [266, 0]
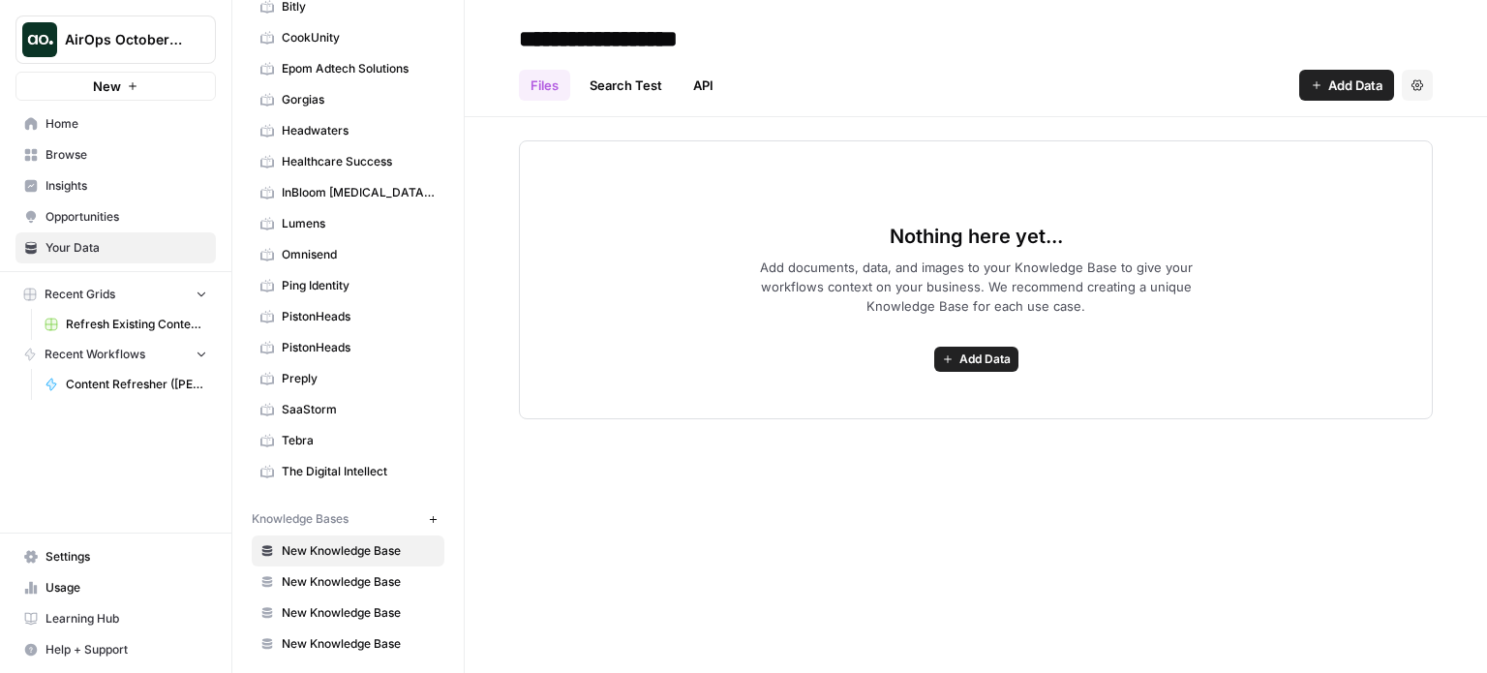
click at [330, 470] on span "The Digital Intellect" at bounding box center [359, 471] width 154 height 17
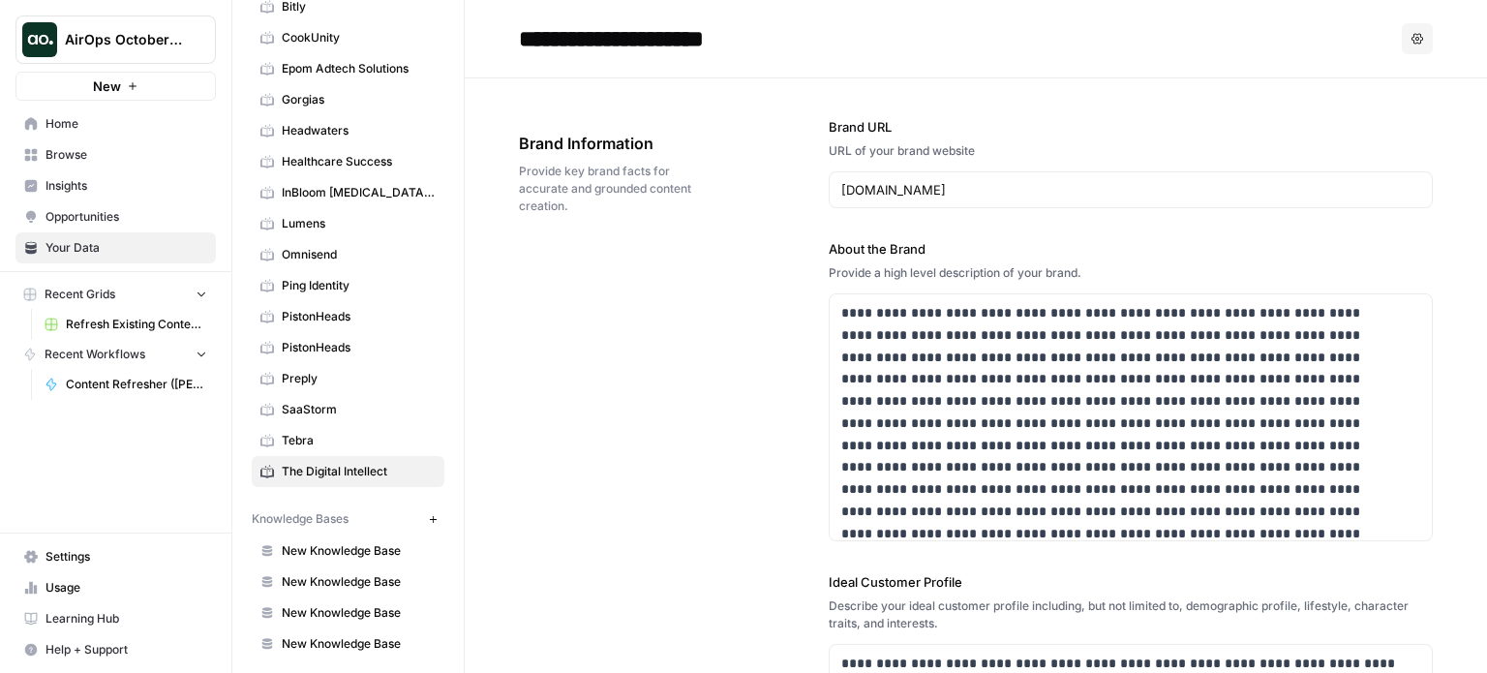
click at [71, 122] on span "Home" at bounding box center [127, 123] width 162 height 17
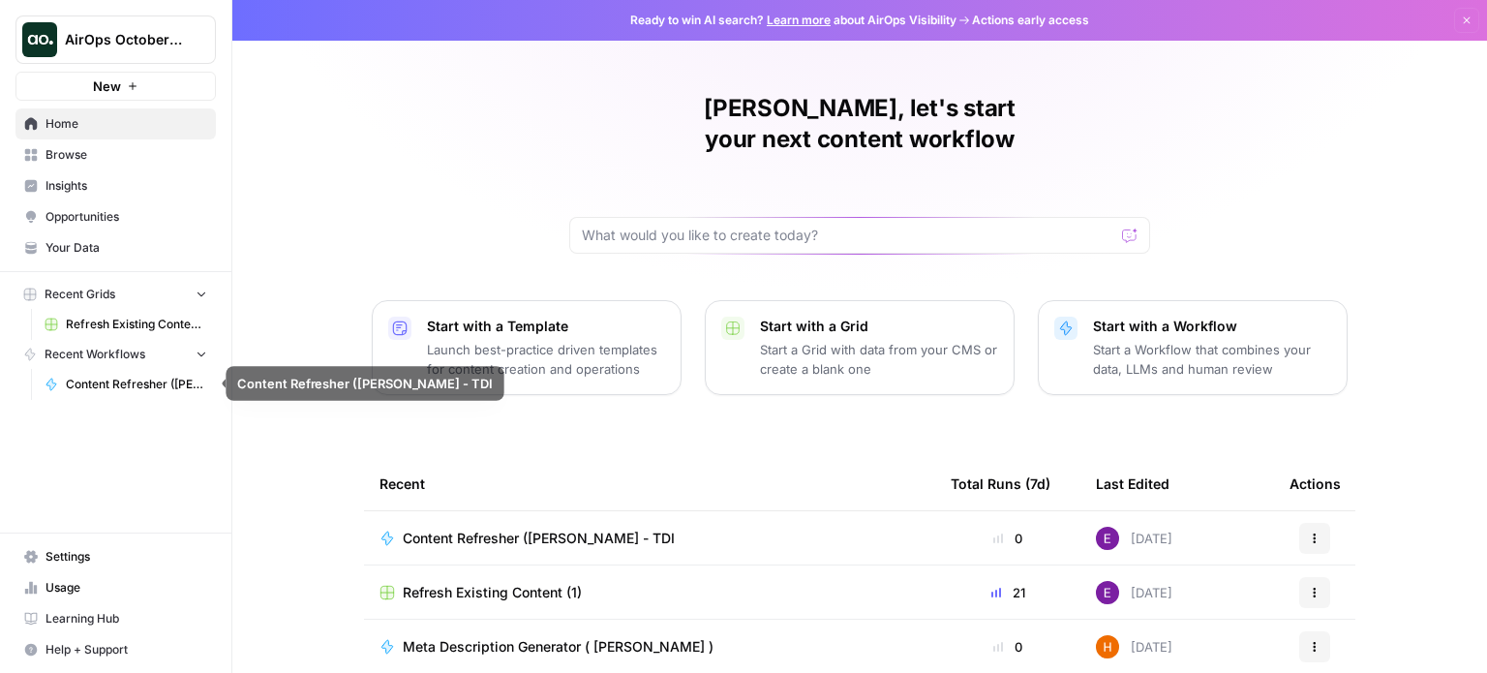
click at [153, 379] on span "Content Refresher ([PERSON_NAME] - TDI" at bounding box center [136, 384] width 141 height 17
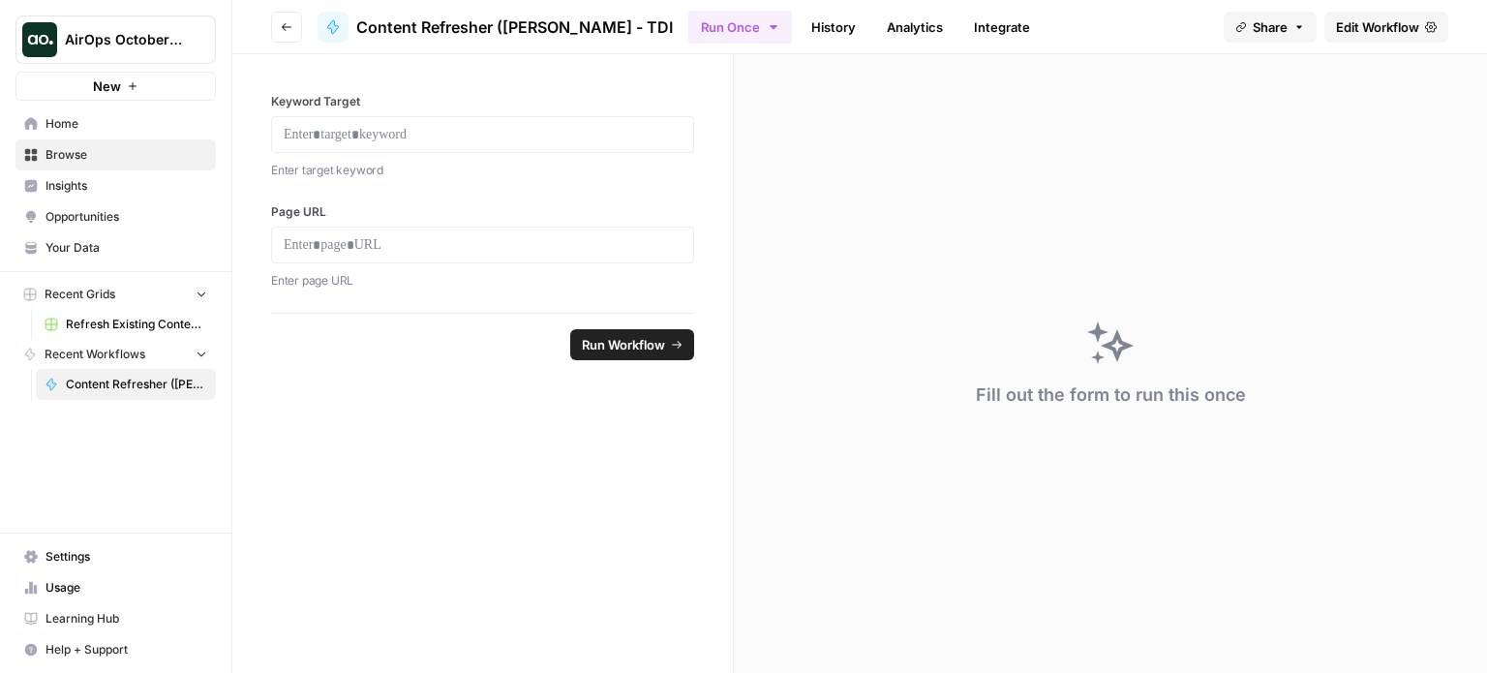
click at [1362, 28] on span "Edit Workflow" at bounding box center [1377, 26] width 83 height 19
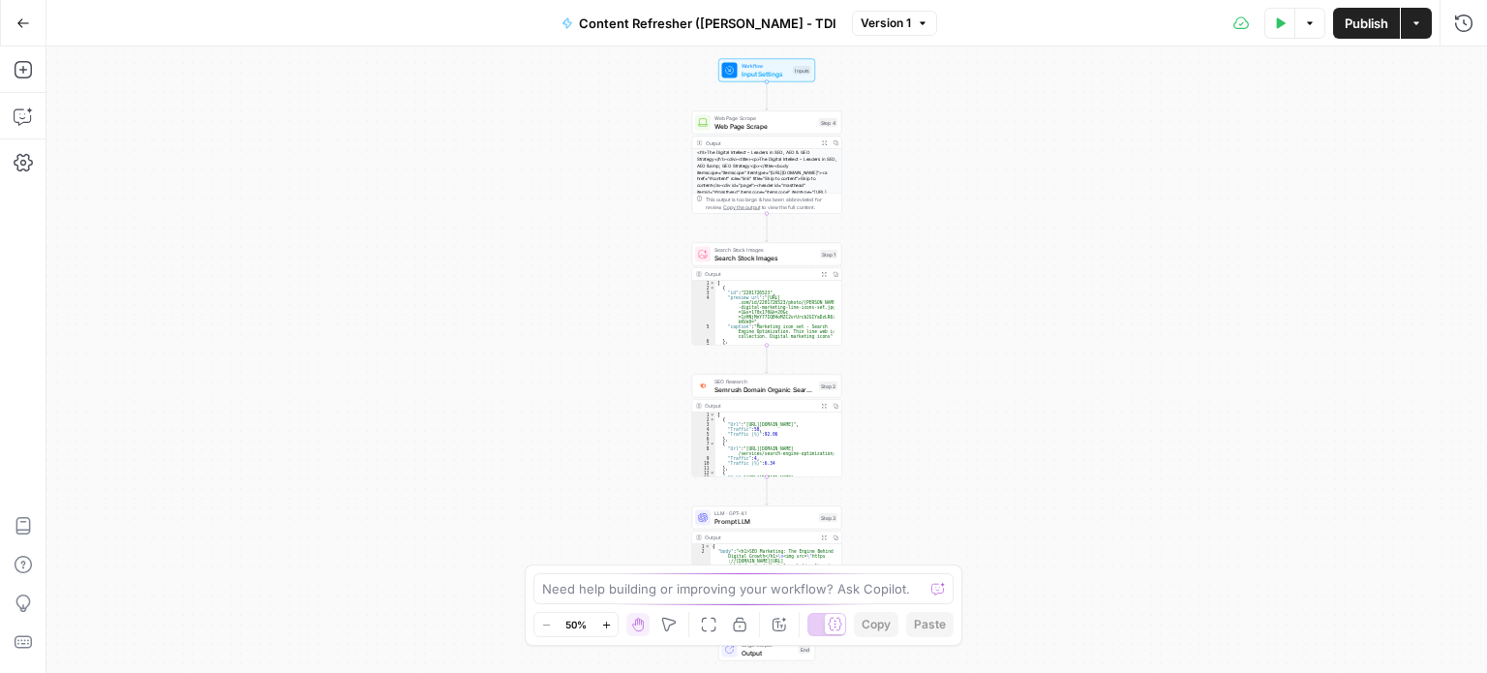
click at [778, 69] on span "Input Settings" at bounding box center [766, 74] width 48 height 10
click at [1360, 293] on button "Add Field" at bounding box center [1277, 294] width 322 height 31
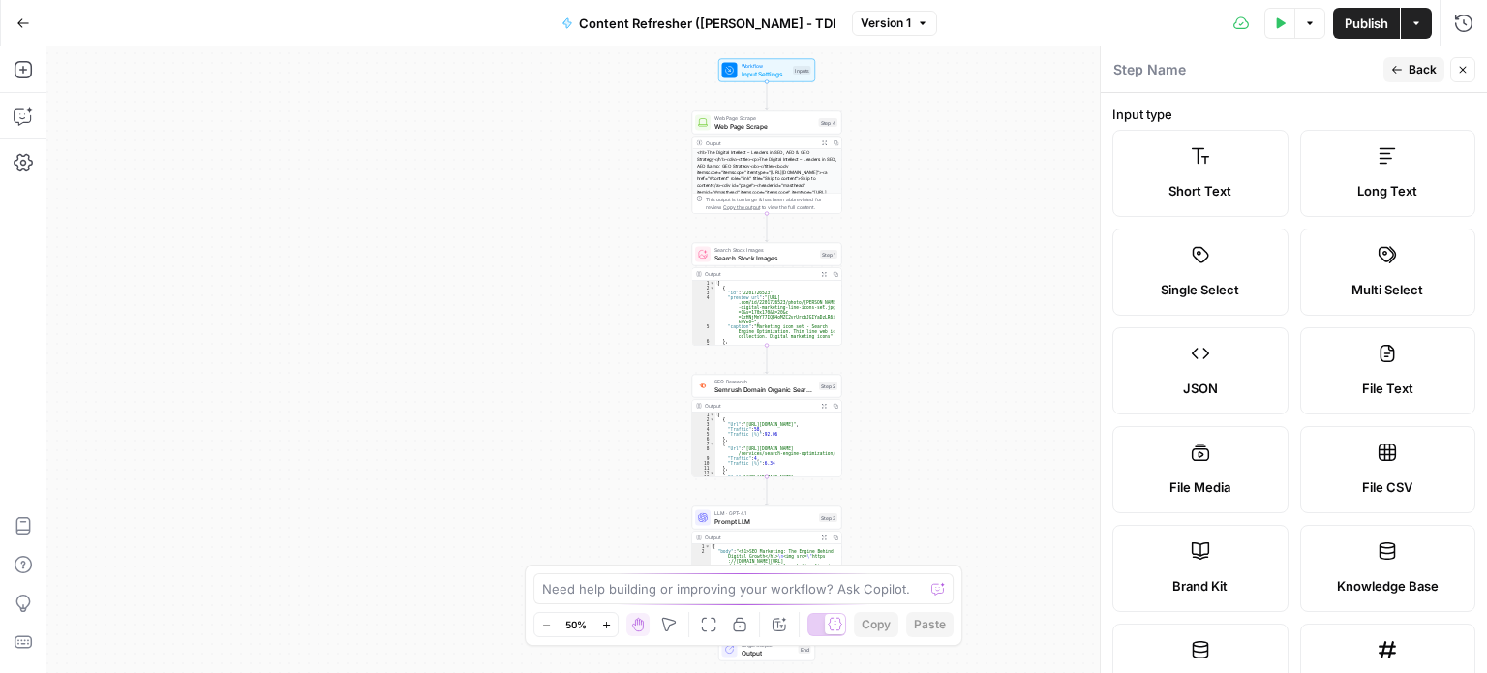
click at [1463, 65] on icon "button" at bounding box center [1463, 70] width 12 height 12
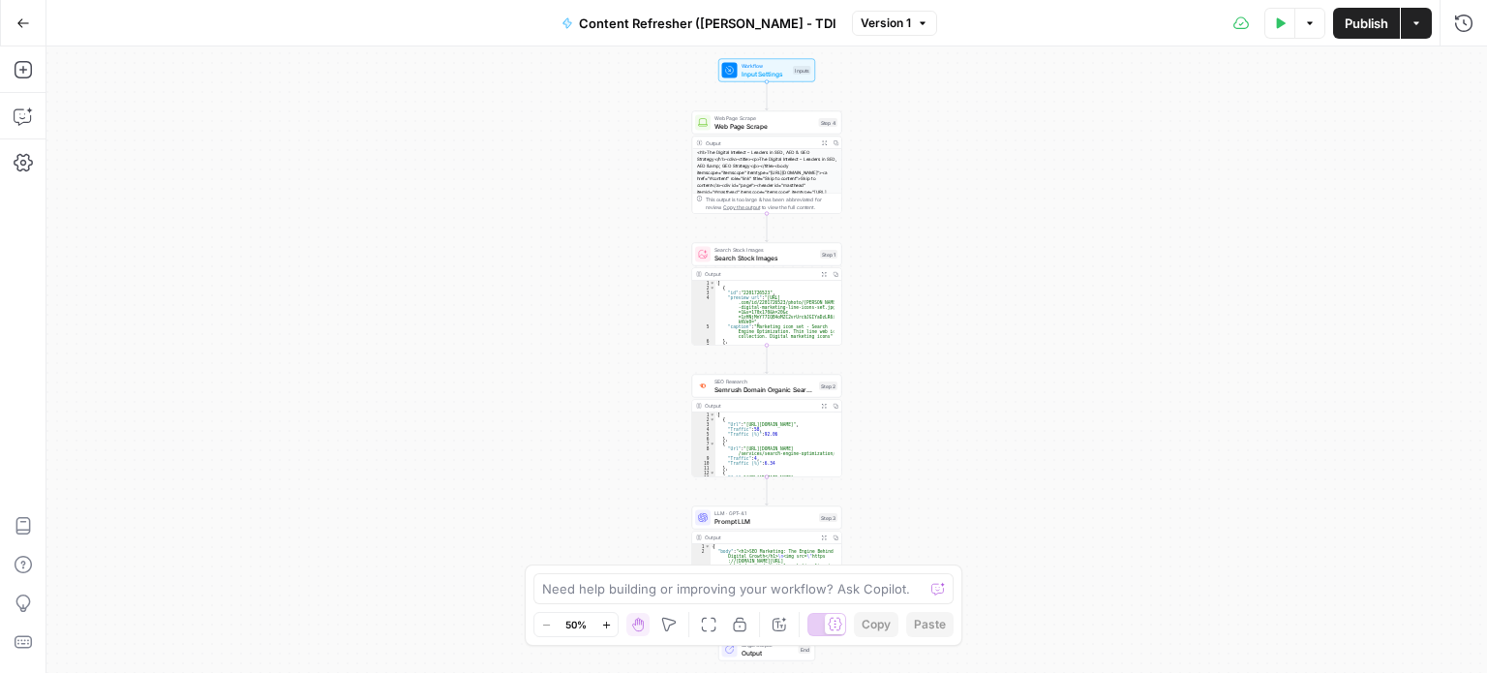
click at [12, 21] on button "Go Back" at bounding box center [23, 23] width 35 height 35
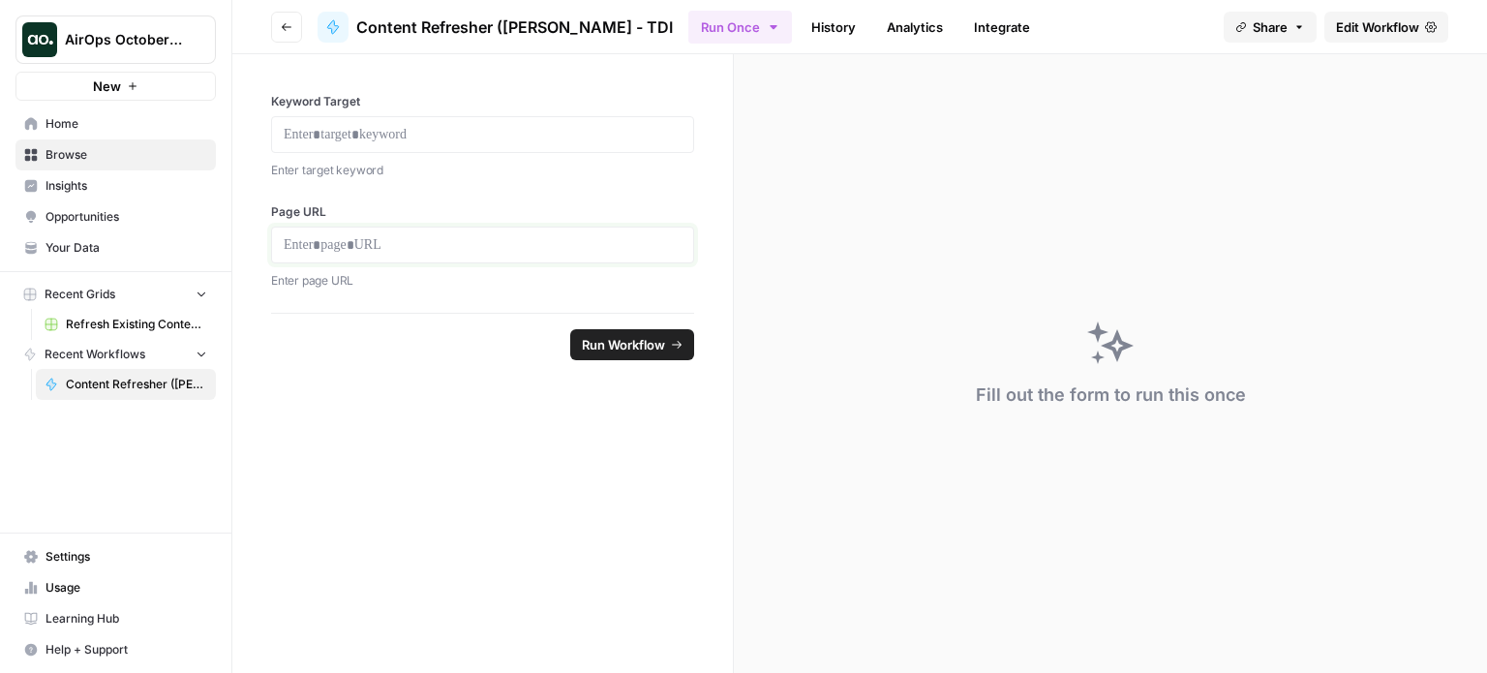
click at [339, 241] on p at bounding box center [483, 244] width 398 height 19
click at [349, 142] on p at bounding box center [483, 134] width 398 height 19
click at [350, 433] on form "Keyword Target Enter target keyword Page URL Enter page URL Run Workflow" at bounding box center [483, 363] width 502 height 619
click at [124, 320] on span "Refresh Existing Content (1)" at bounding box center [136, 324] width 141 height 17
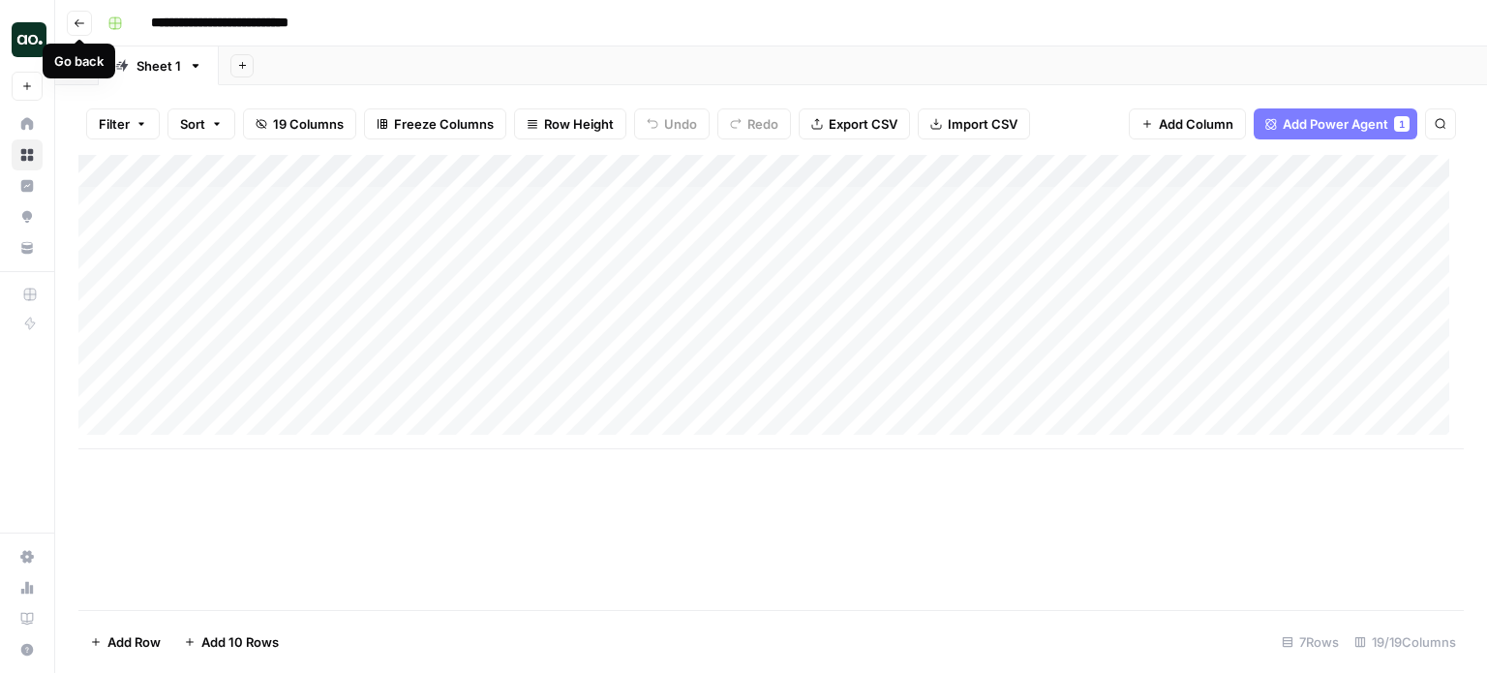
click at [76, 24] on icon "button" at bounding box center [80, 23] width 10 height 8
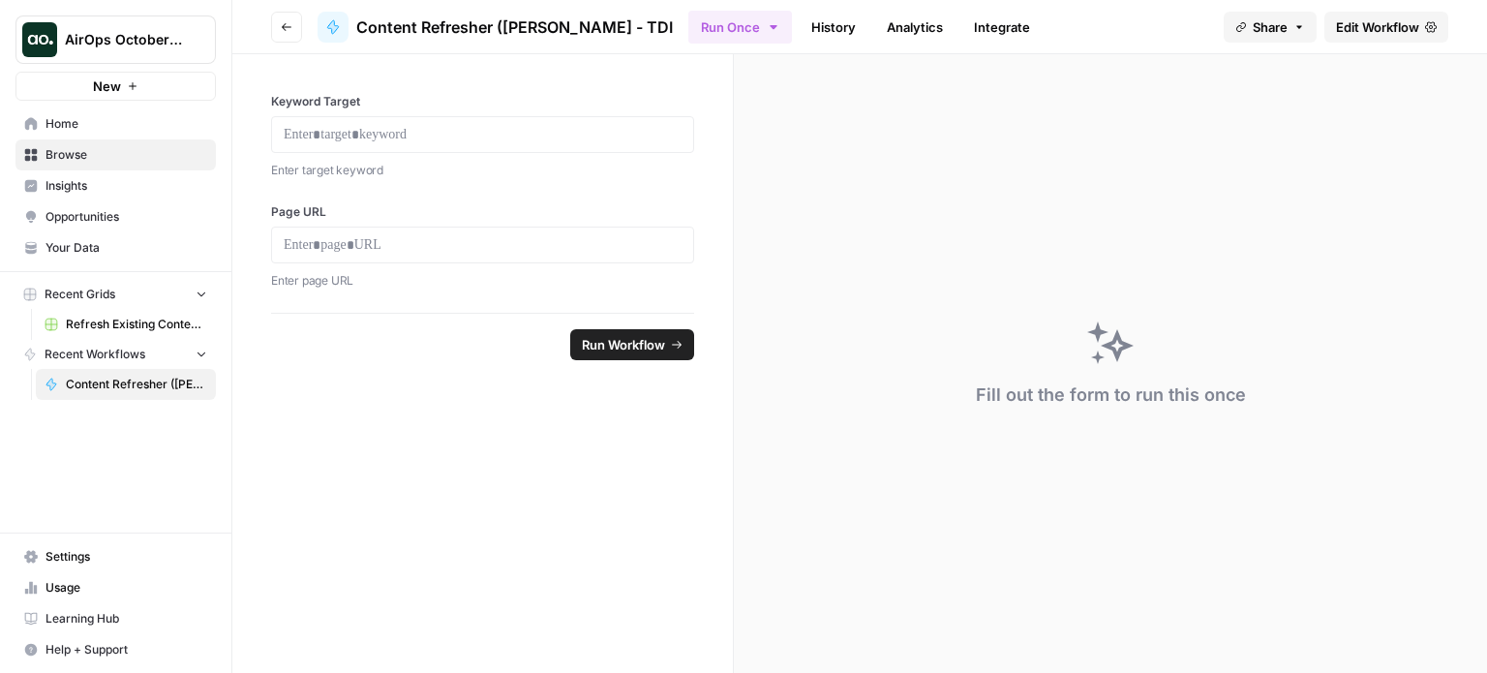
click at [74, 247] on span "Your Data" at bounding box center [127, 247] width 162 height 17
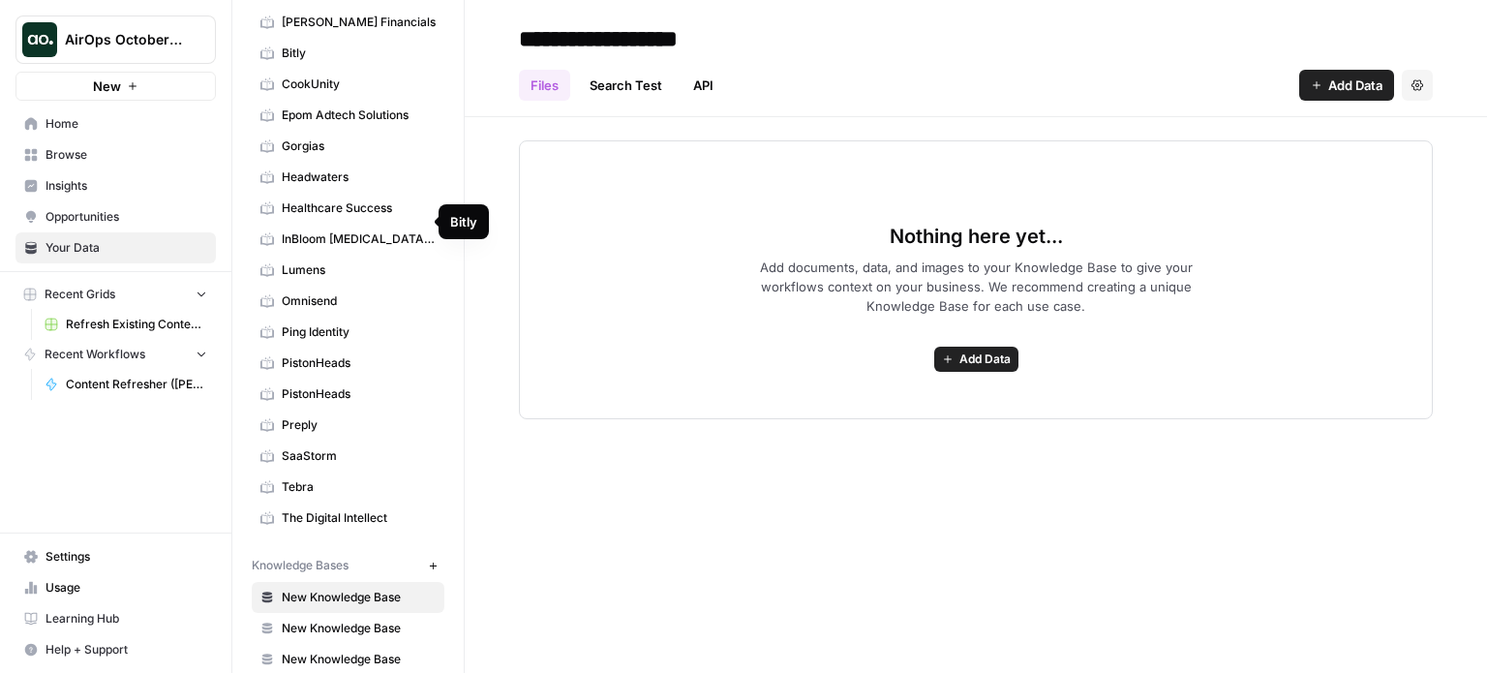
scroll to position [266, 0]
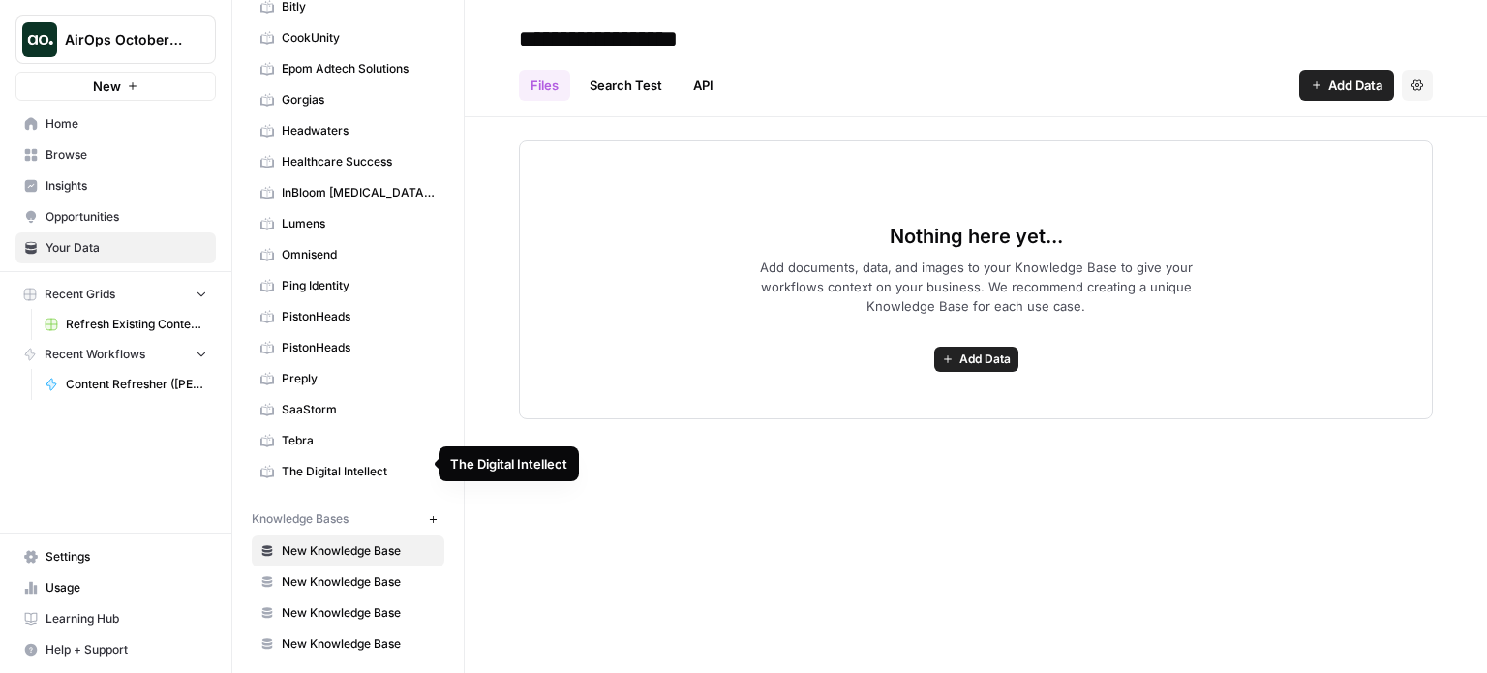
click at [357, 468] on span "The Digital Intellect" at bounding box center [359, 471] width 154 height 17
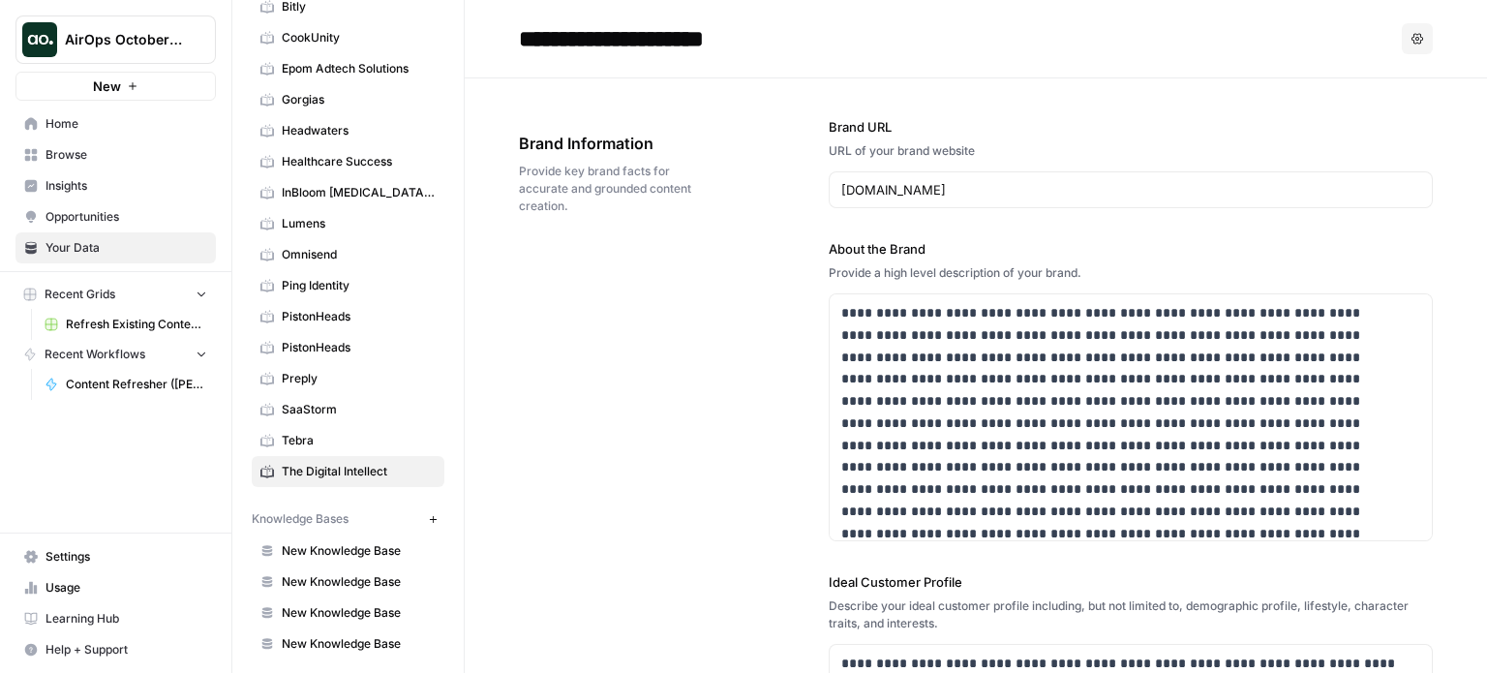
click at [64, 128] on span "Home" at bounding box center [127, 123] width 162 height 17
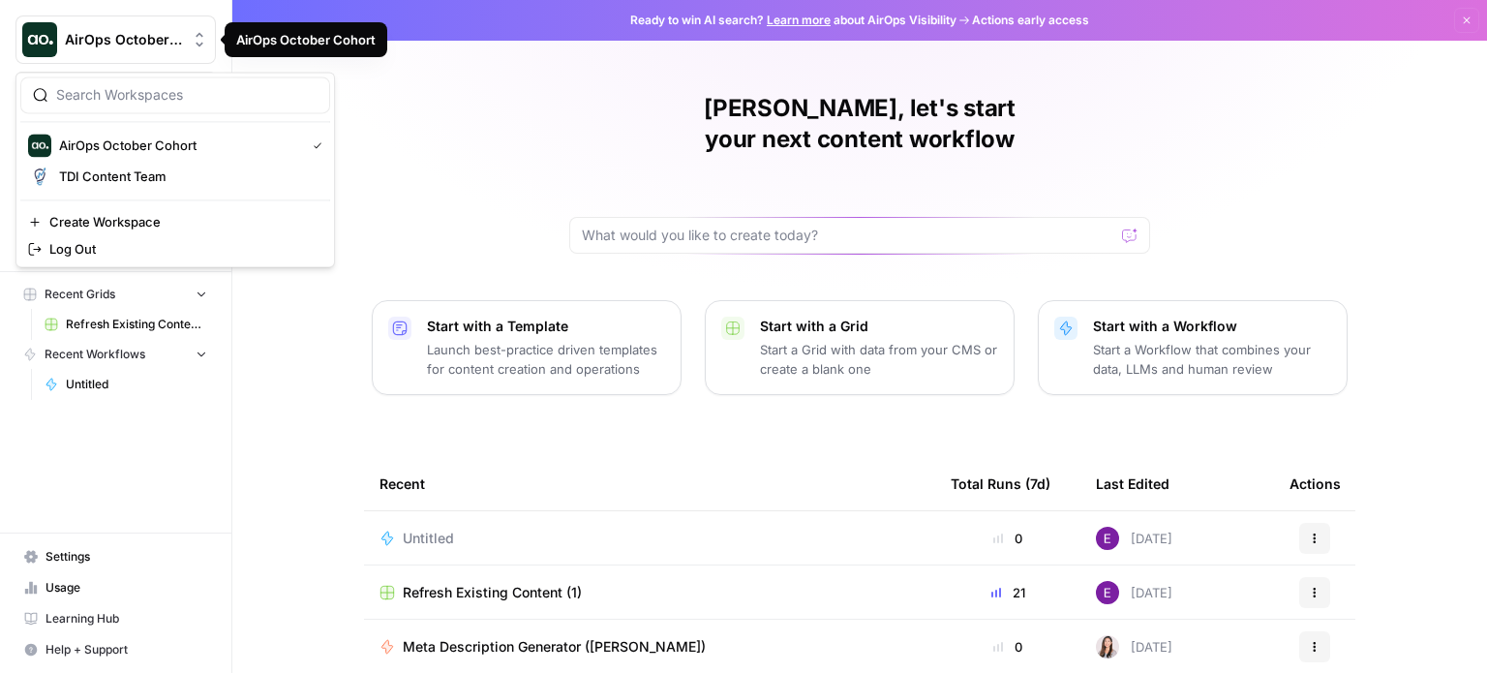
click at [137, 39] on span "AirOps October Cohort" at bounding box center [123, 39] width 117 height 19
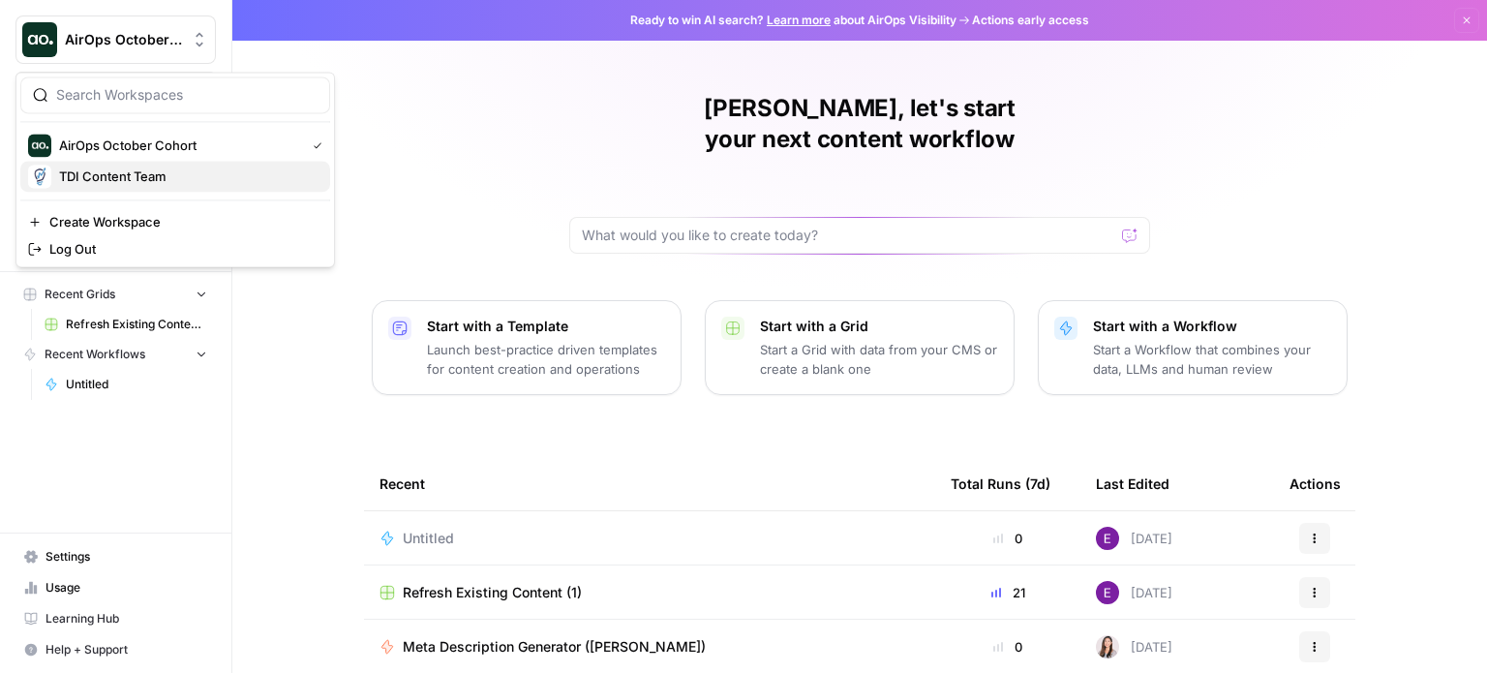
click at [78, 179] on span "TDI Content Team" at bounding box center [187, 176] width 256 height 19
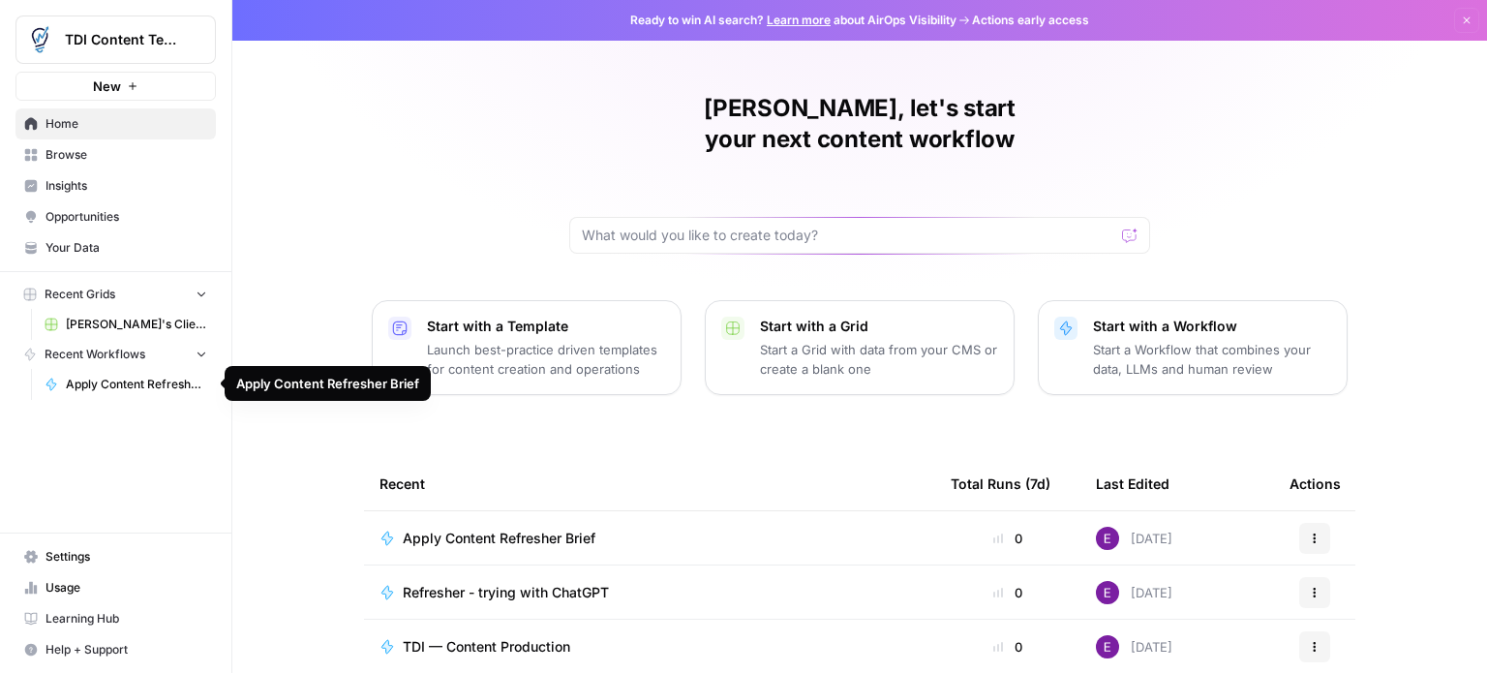
click at [128, 379] on span "Apply Content Refresher Brief" at bounding box center [136, 384] width 141 height 17
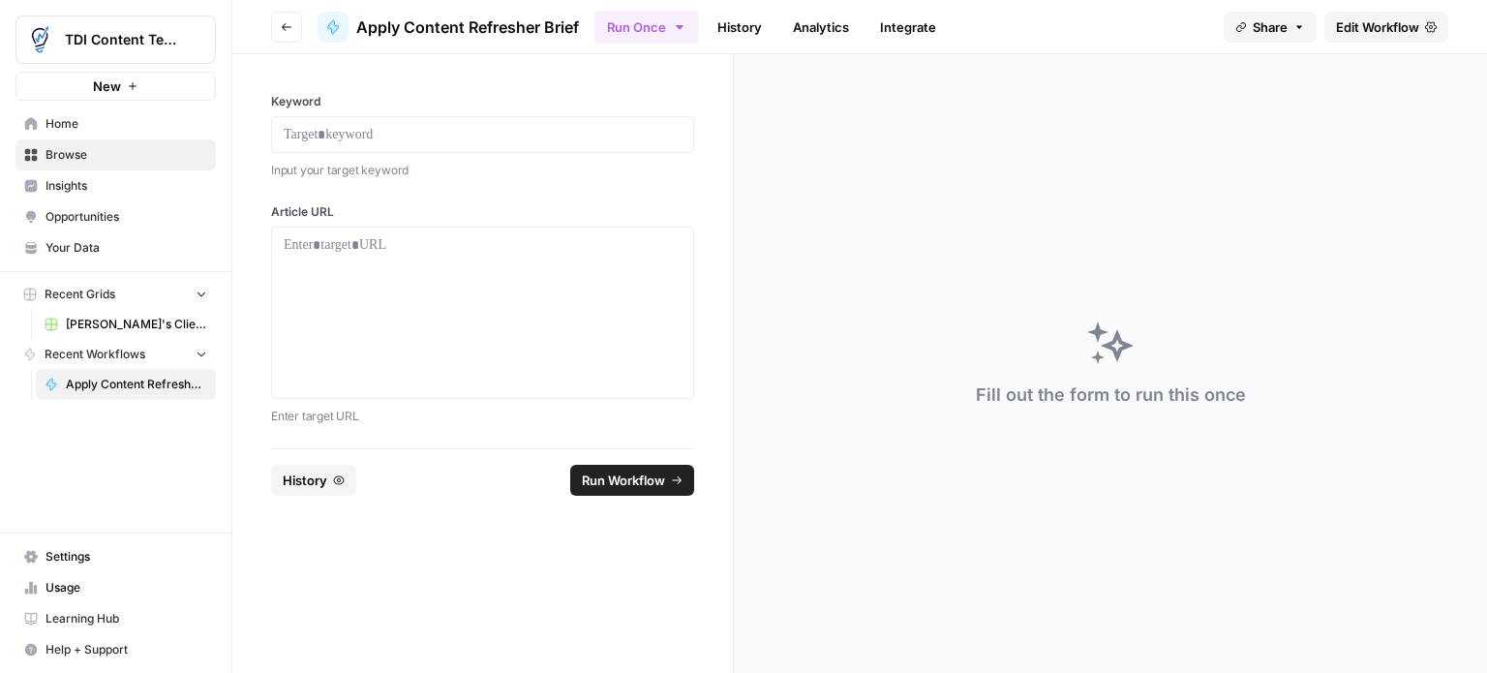
click at [1365, 19] on span "Edit Workflow" at bounding box center [1377, 26] width 83 height 19
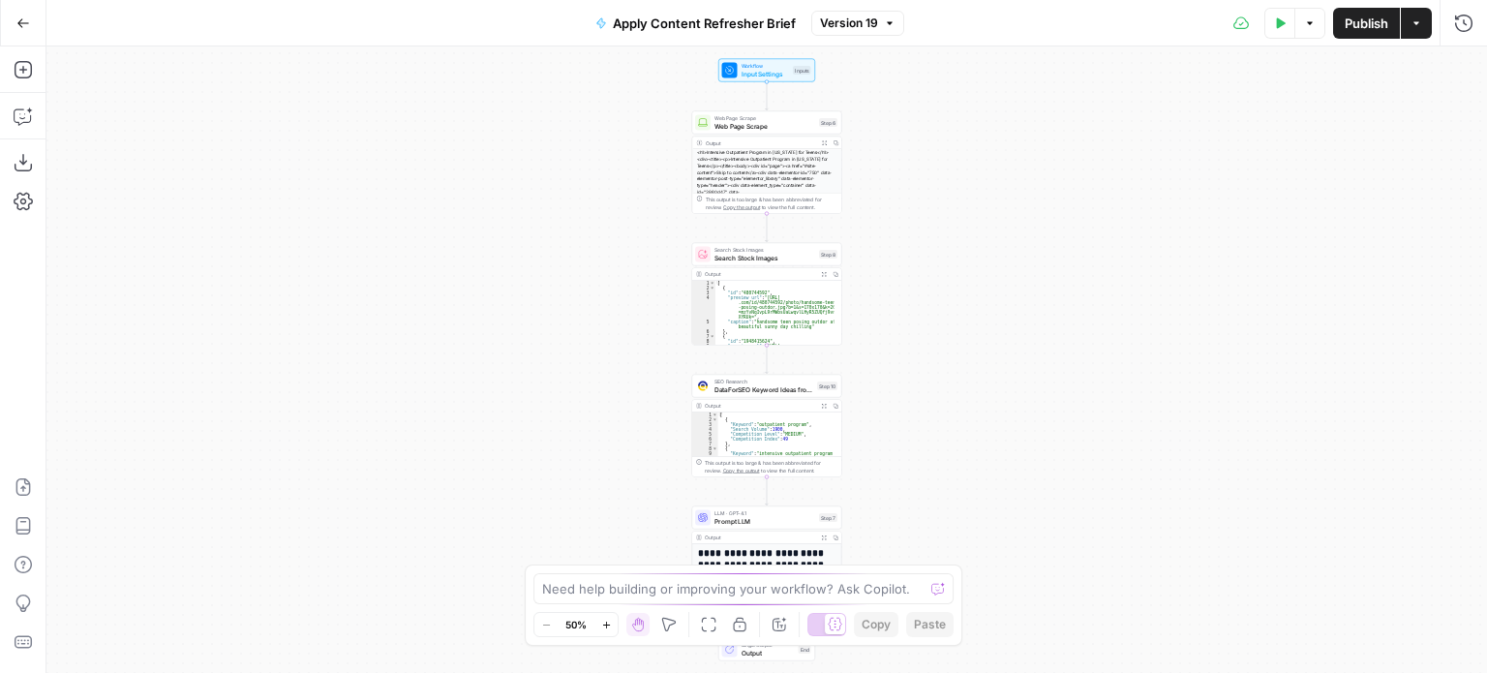
click at [882, 28] on button "Version 19" at bounding box center [857, 23] width 93 height 25
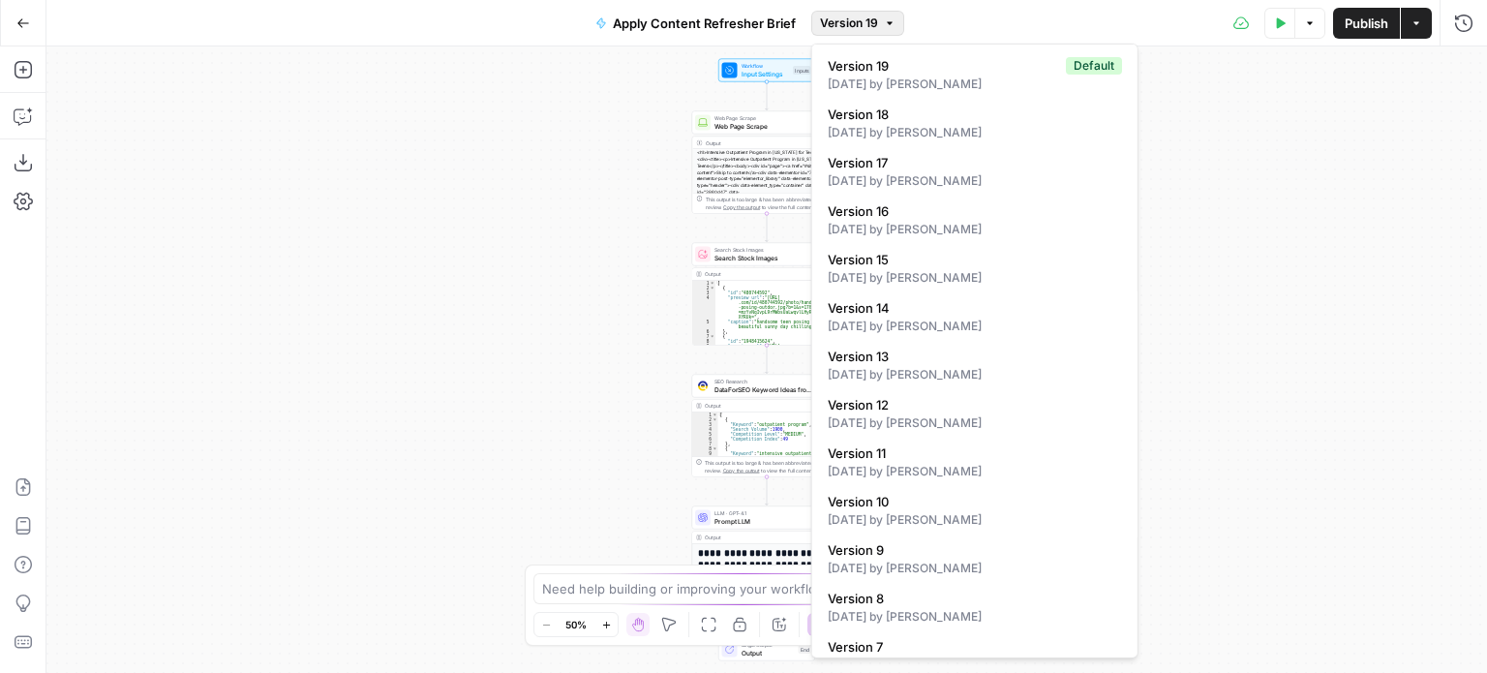
click at [1043, 18] on div "Test Data Options Publish Actions Run History" at bounding box center [1196, 23] width 584 height 46
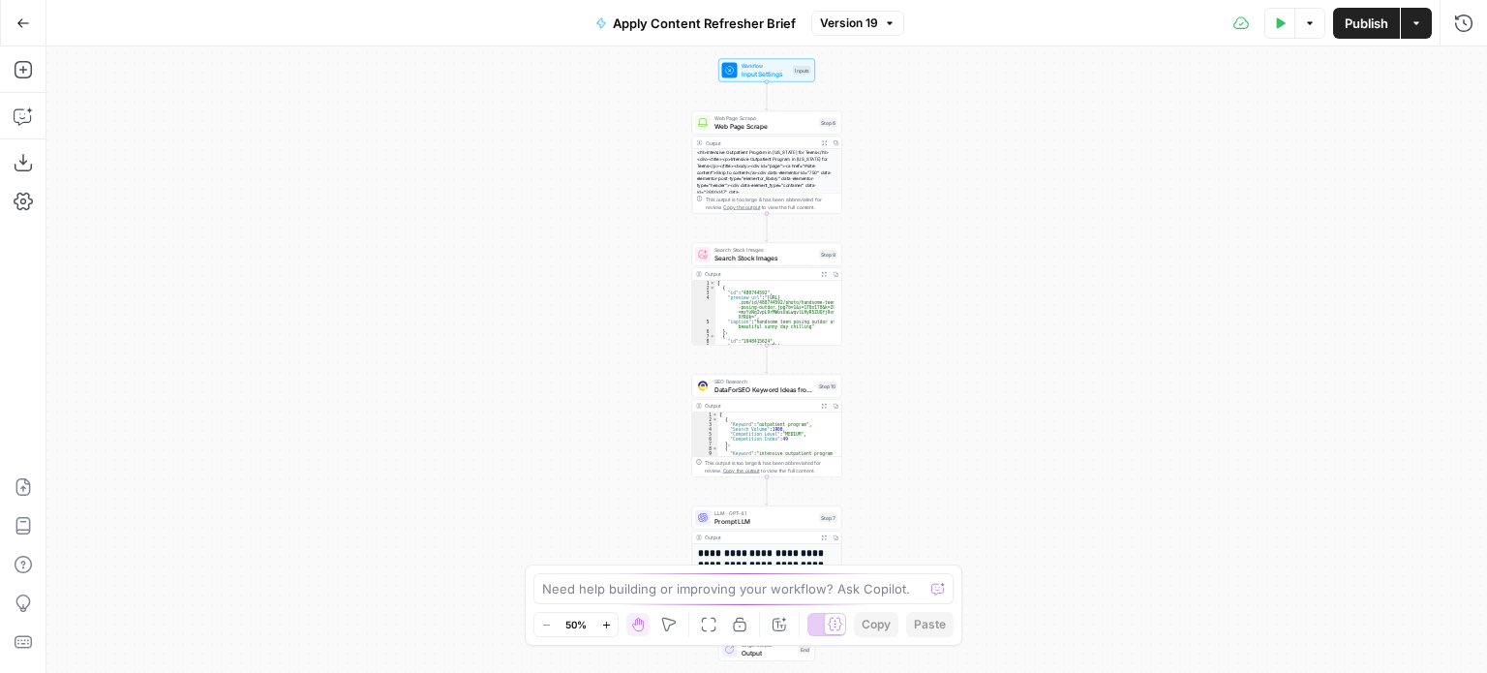
click at [758, 71] on span "Input Settings" at bounding box center [766, 74] width 48 height 10
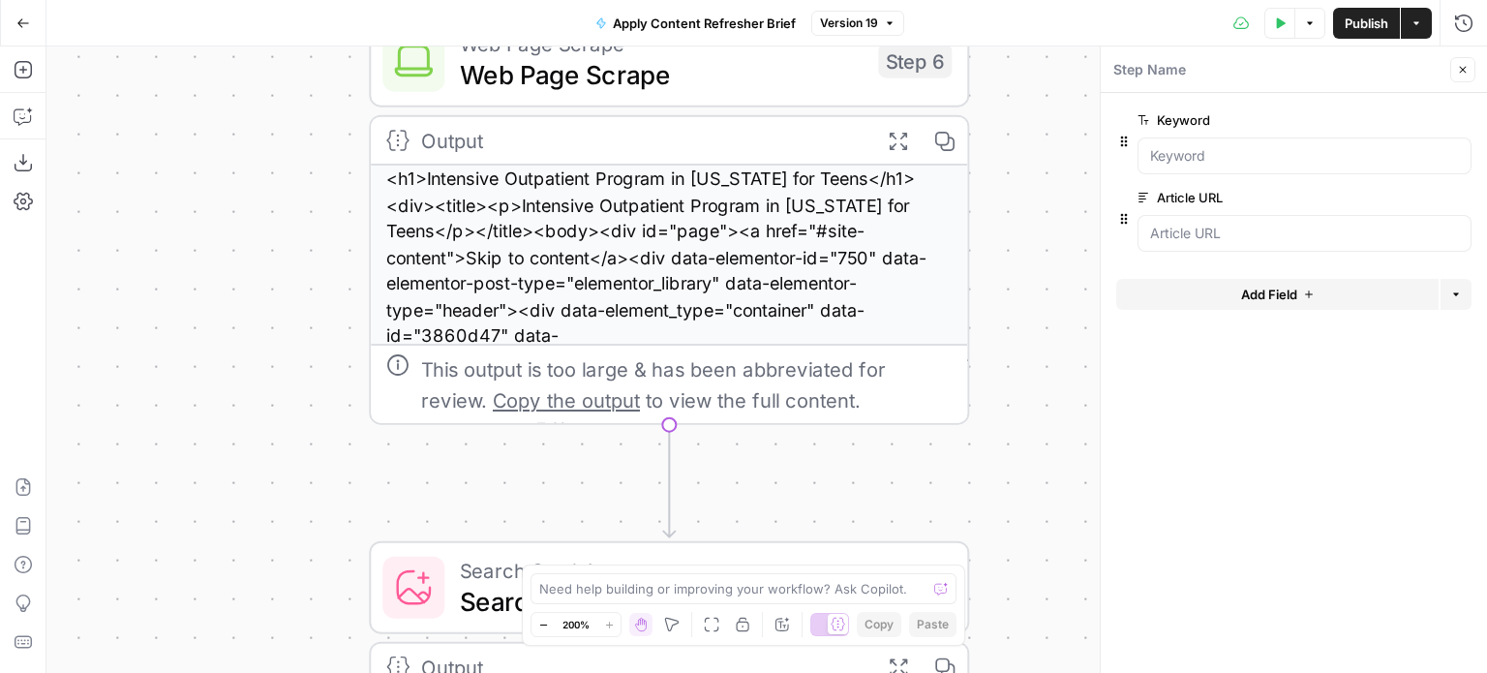
drag, startPoint x: 815, startPoint y: 184, endPoint x: 990, endPoint y: 483, distance: 346.7
click at [990, 483] on div "Workflow Input Settings Inputs Web Page Scrape Web Page Scrape Step 6 Output Ex…" at bounding box center [766, 359] width 1441 height 626
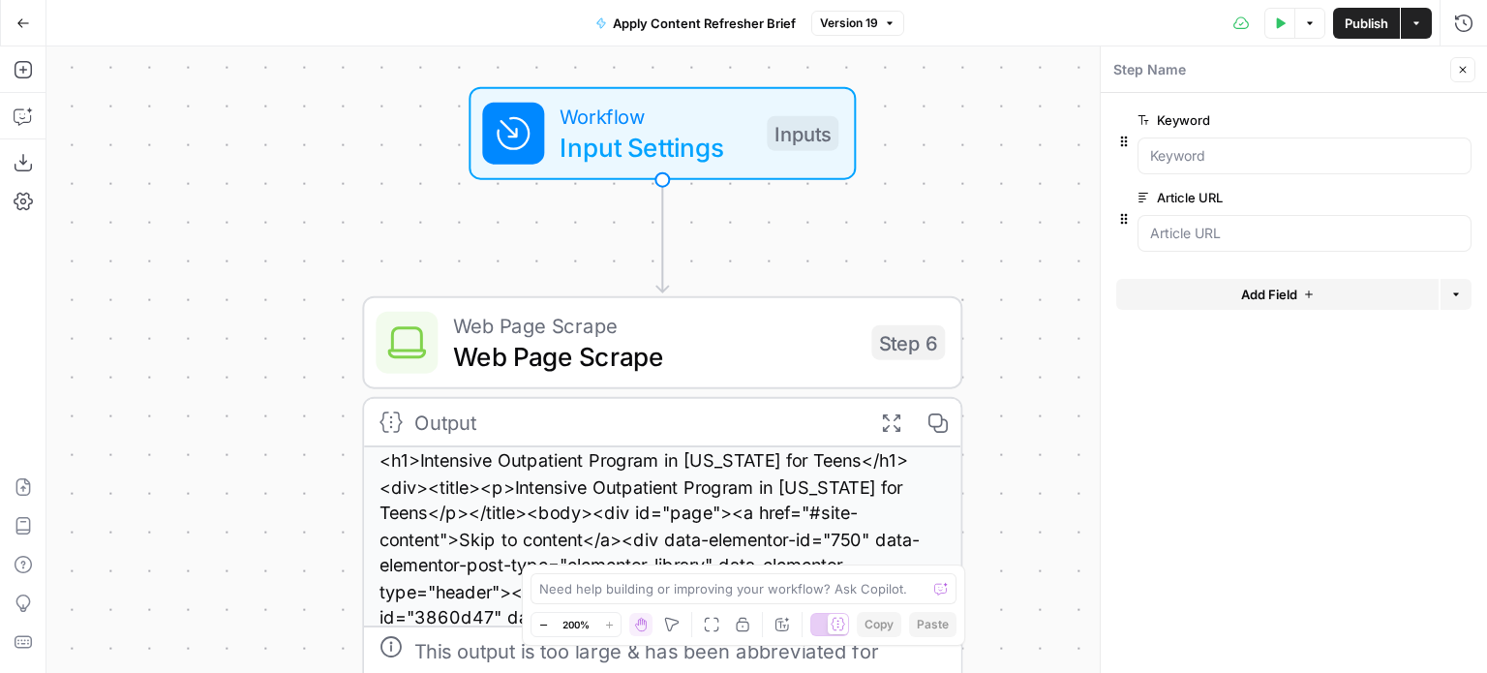
drag, startPoint x: 1028, startPoint y: 251, endPoint x: 1020, endPoint y: 529, distance: 278.0
click at [1020, 529] on div "Workflow Input Settings Inputs Web Page Scrape Web Page Scrape Step 6 Output Ex…" at bounding box center [766, 359] width 1441 height 626
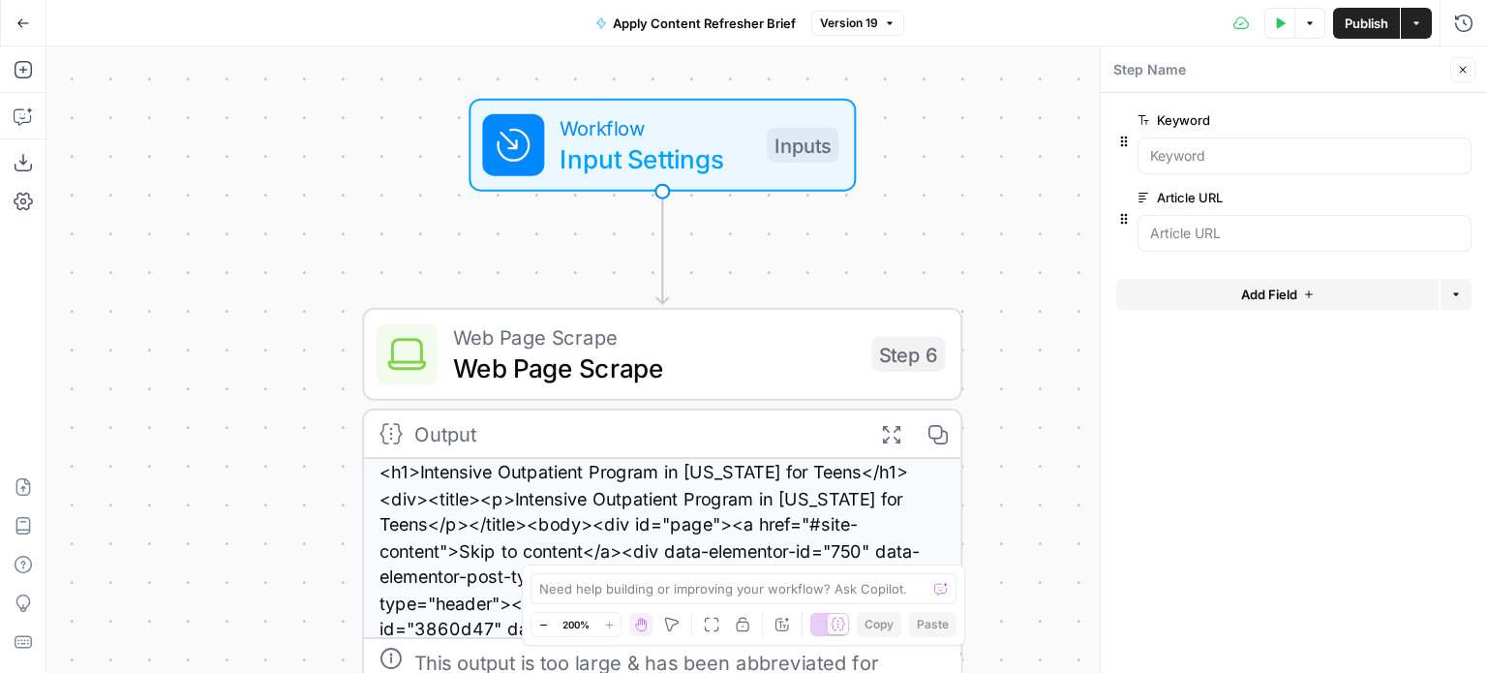
drag, startPoint x: 1024, startPoint y: 324, endPoint x: 1024, endPoint y: 339, distance: 14.5
click at [1024, 339] on div "Workflow Input Settings Inputs Web Page Scrape Web Page Scrape Step 6 Output Ex…" at bounding box center [766, 359] width 1441 height 626
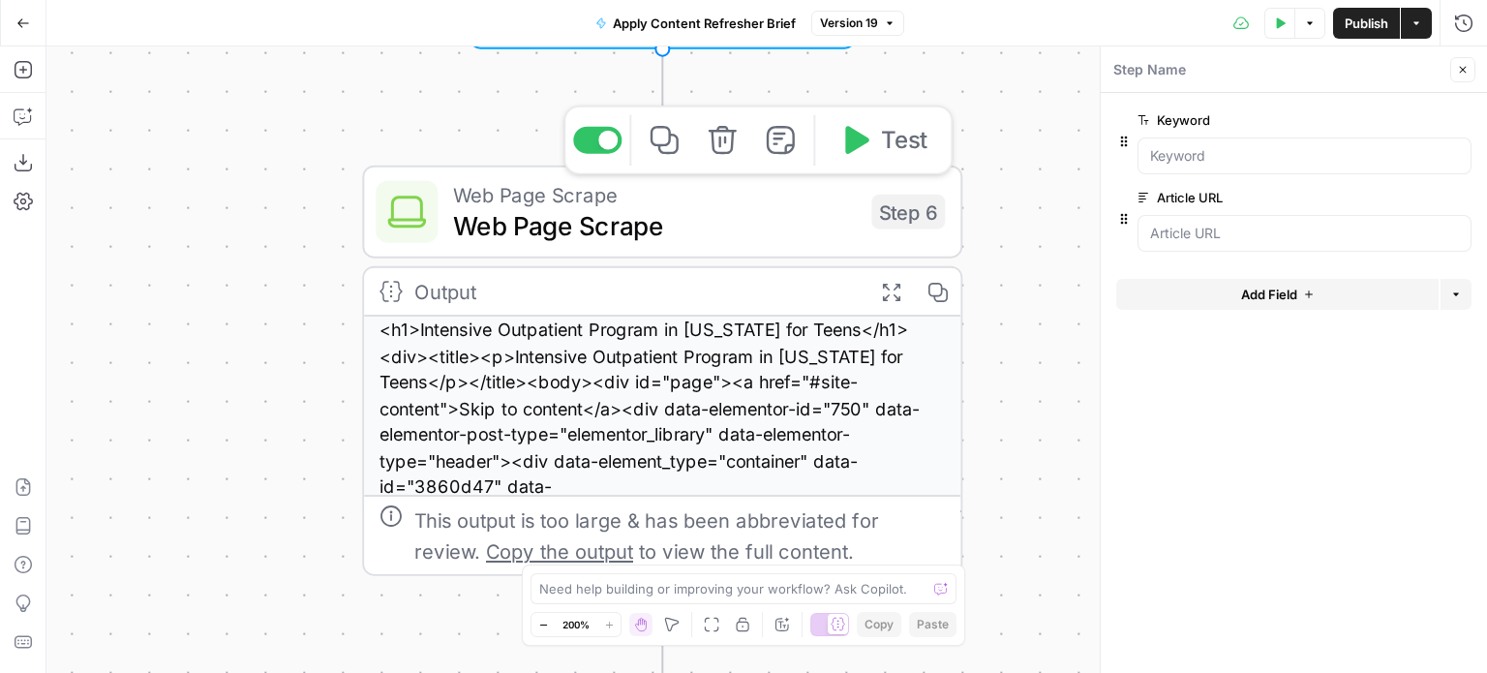
click at [679, 232] on span "Web Page Scrape" at bounding box center [654, 225] width 403 height 39
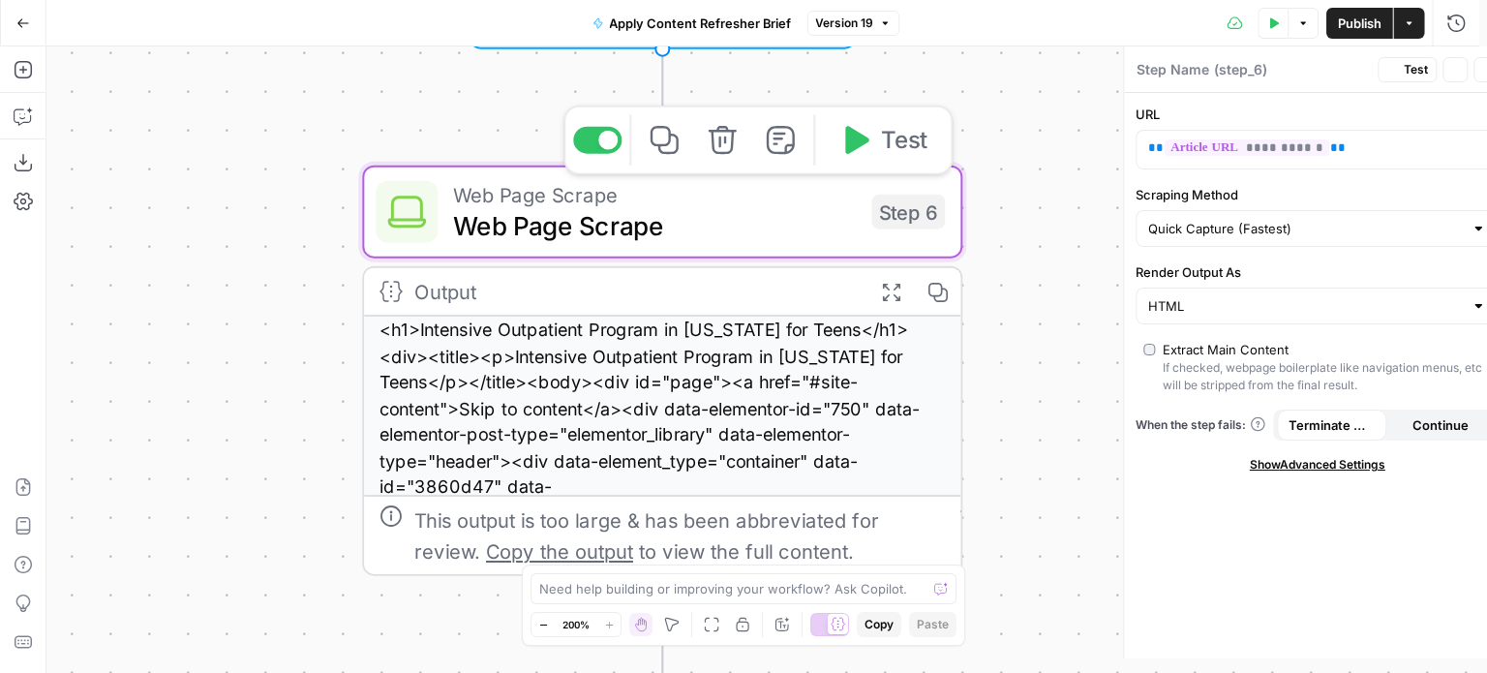
type textarea "Web Page Scrape"
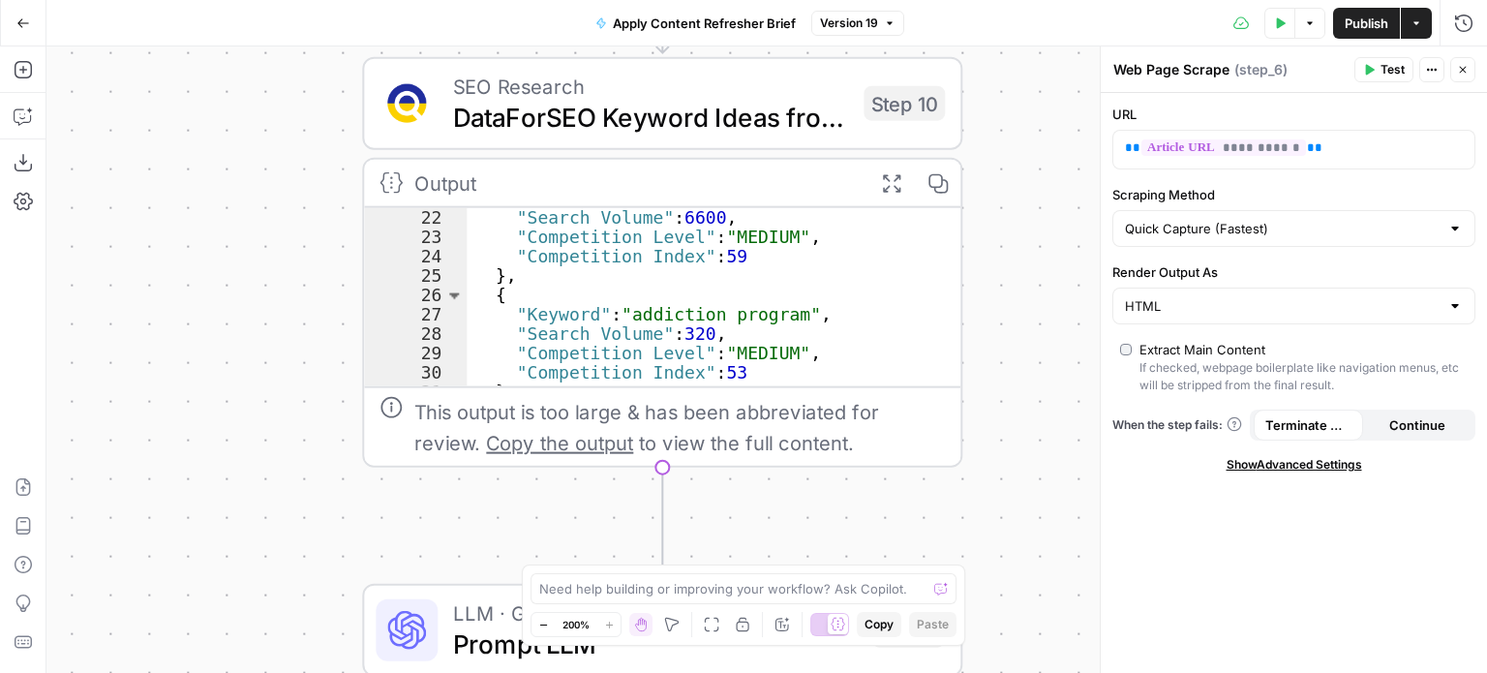
scroll to position [232, 0]
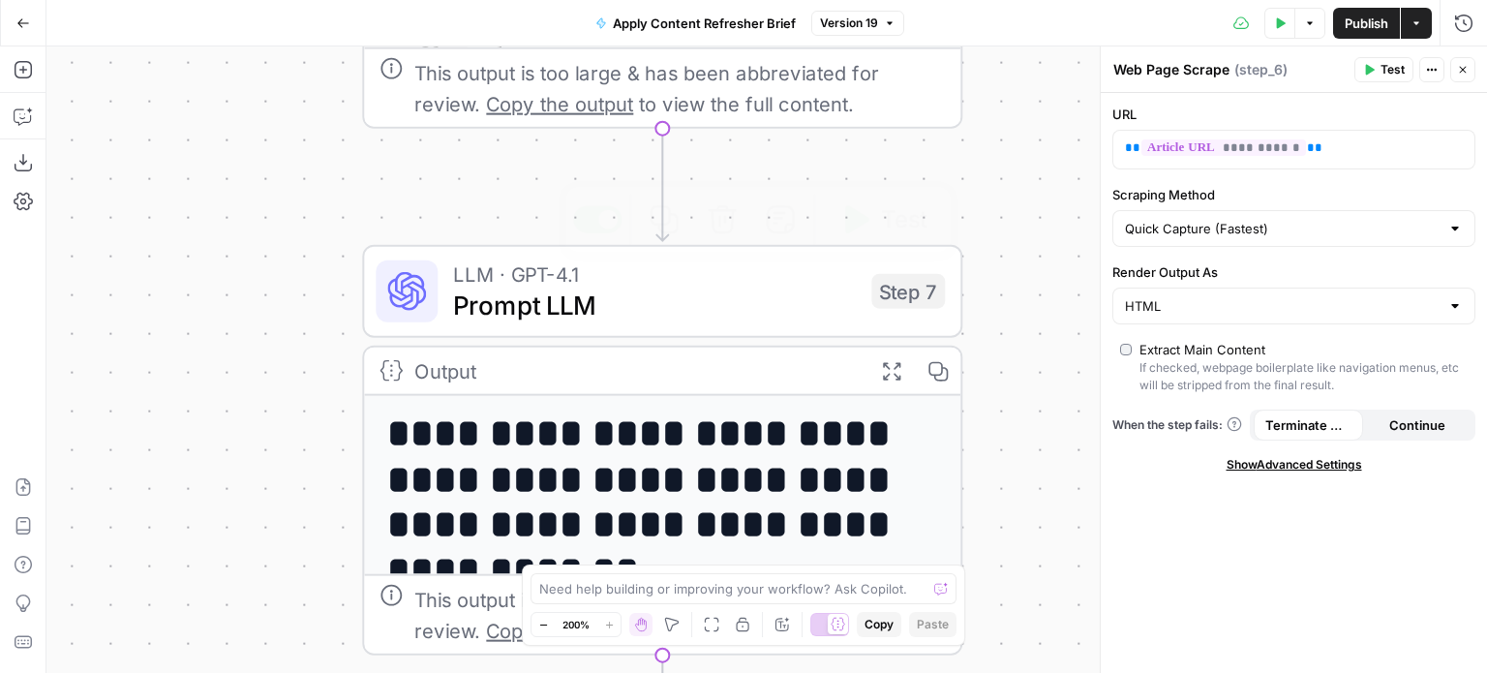
click at [713, 275] on span "LLM · GPT-4.1" at bounding box center [654, 274] width 403 height 31
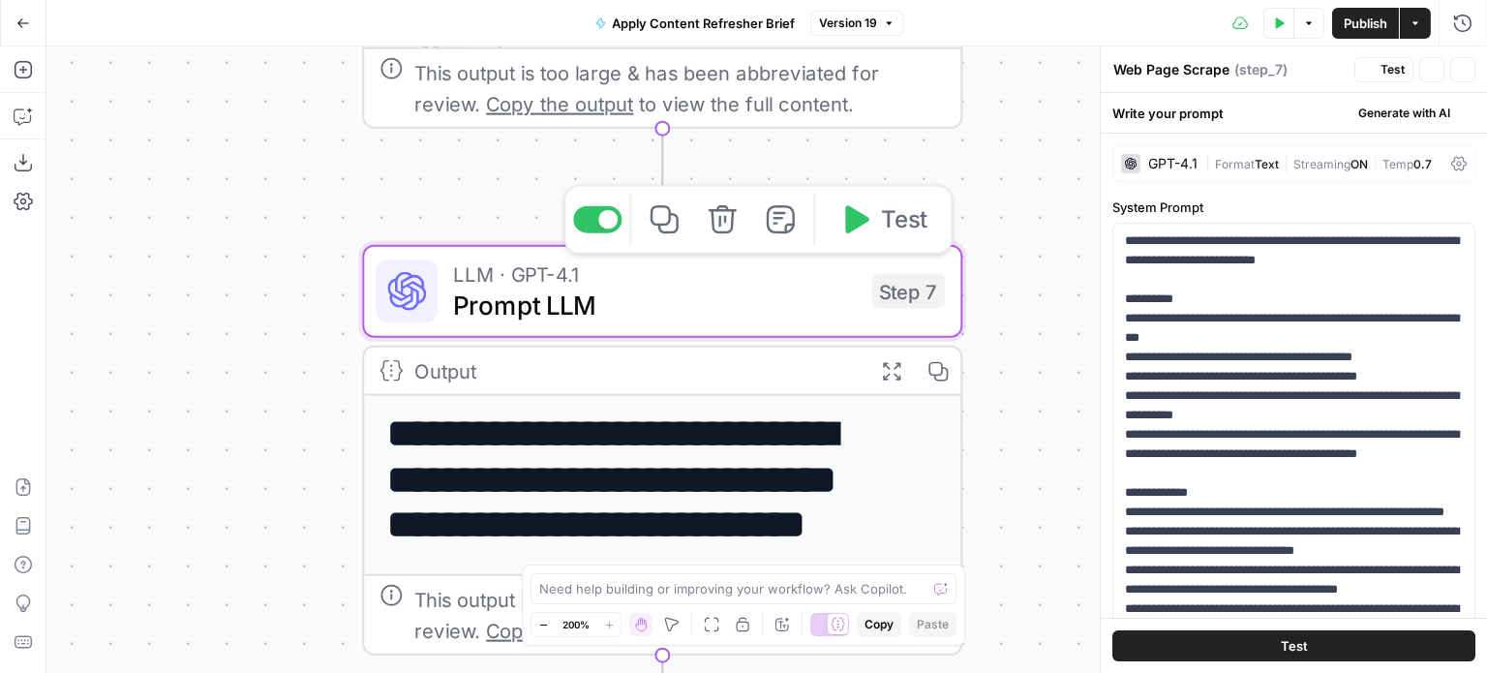
type textarea "Prompt LLM"
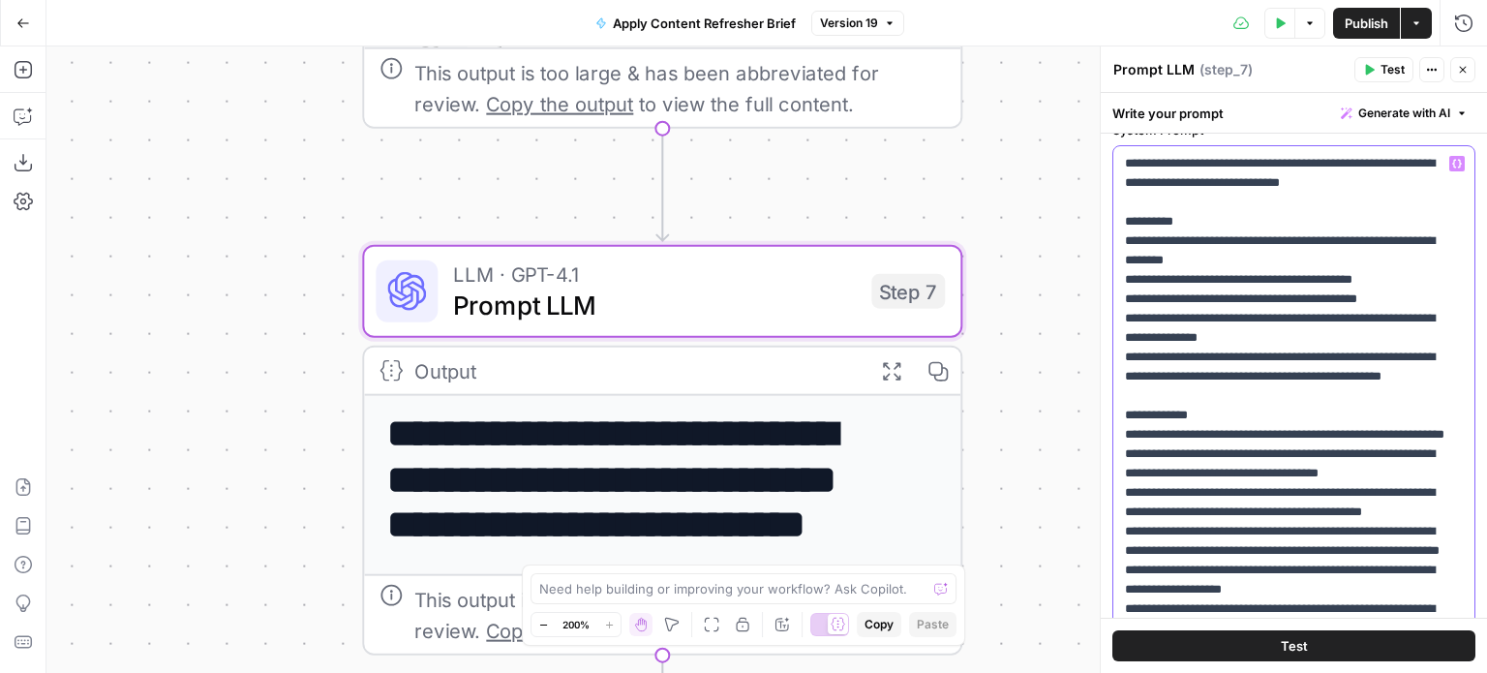
scroll to position [0, 0]
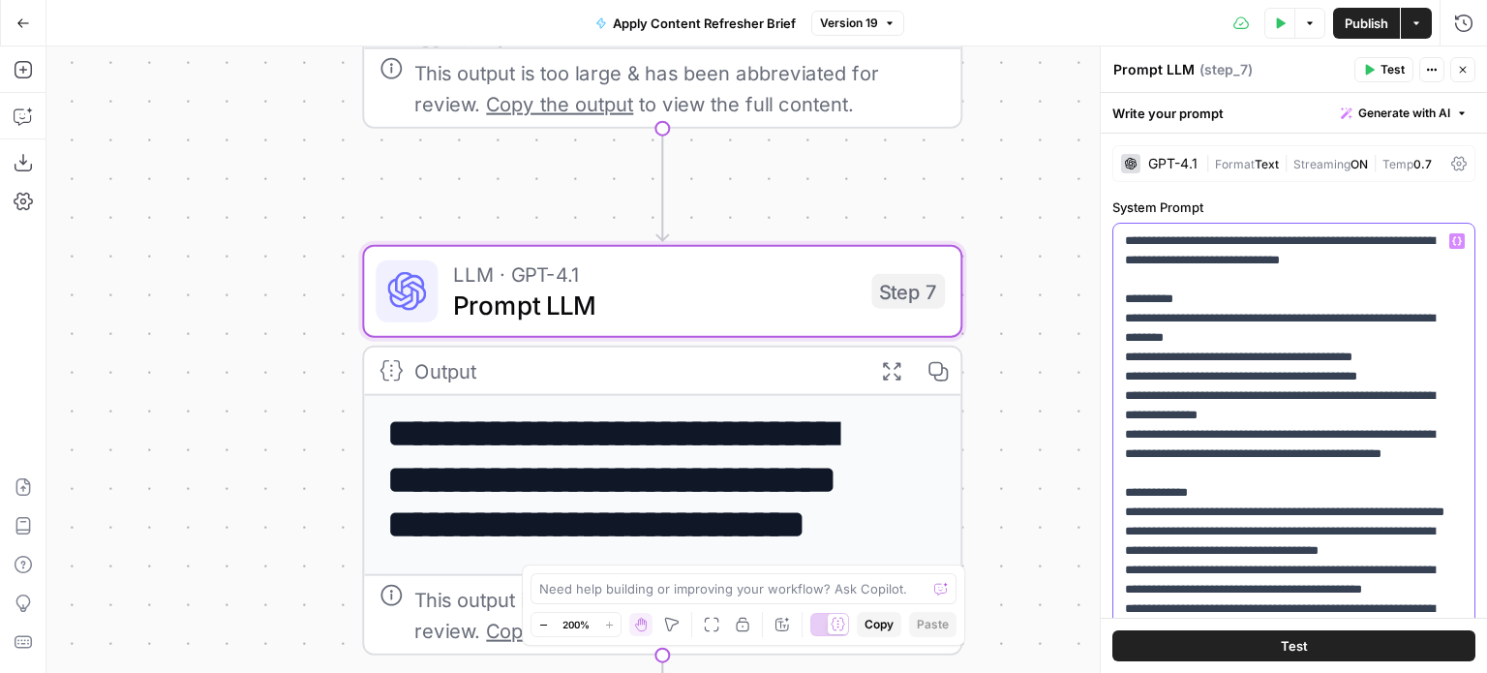
drag, startPoint x: 1307, startPoint y: 375, endPoint x: 1112, endPoint y: 228, distance: 244.2
copy p "**********"
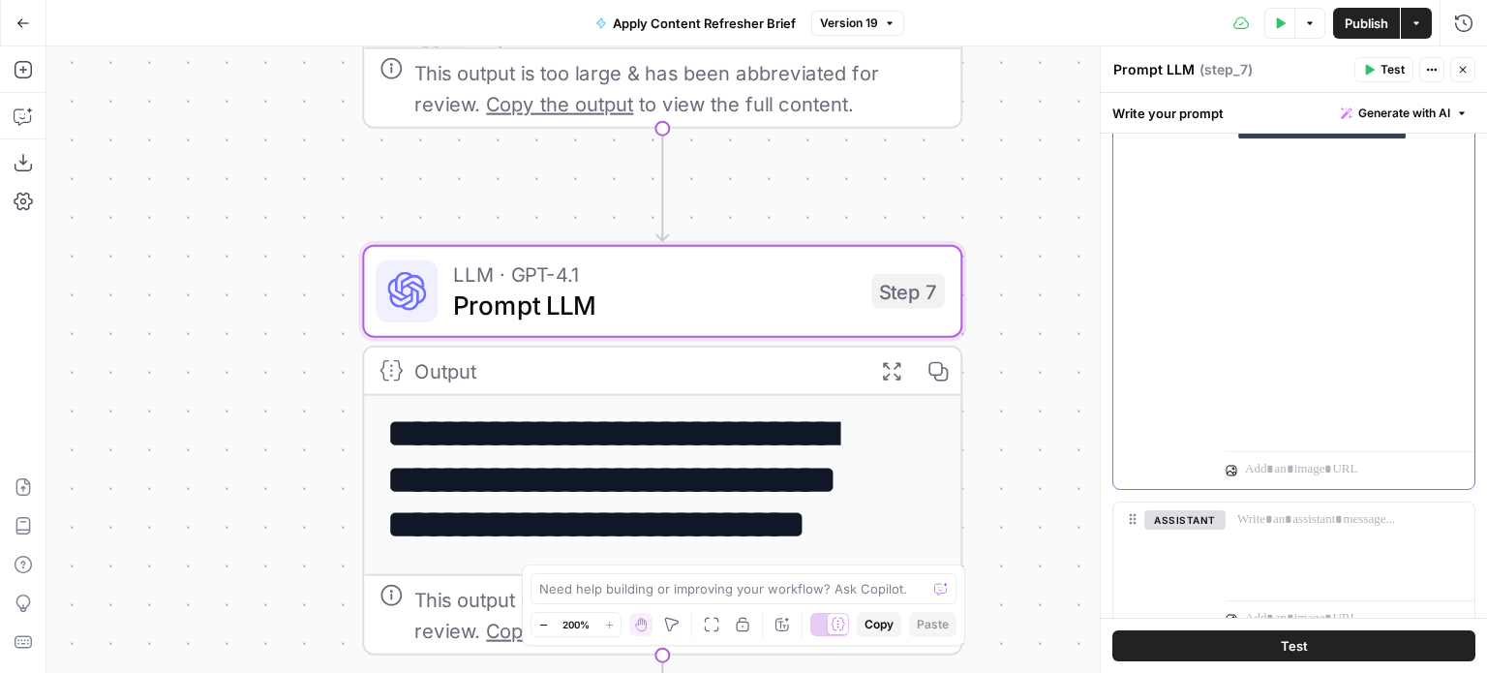
scroll to position [1341, 0]
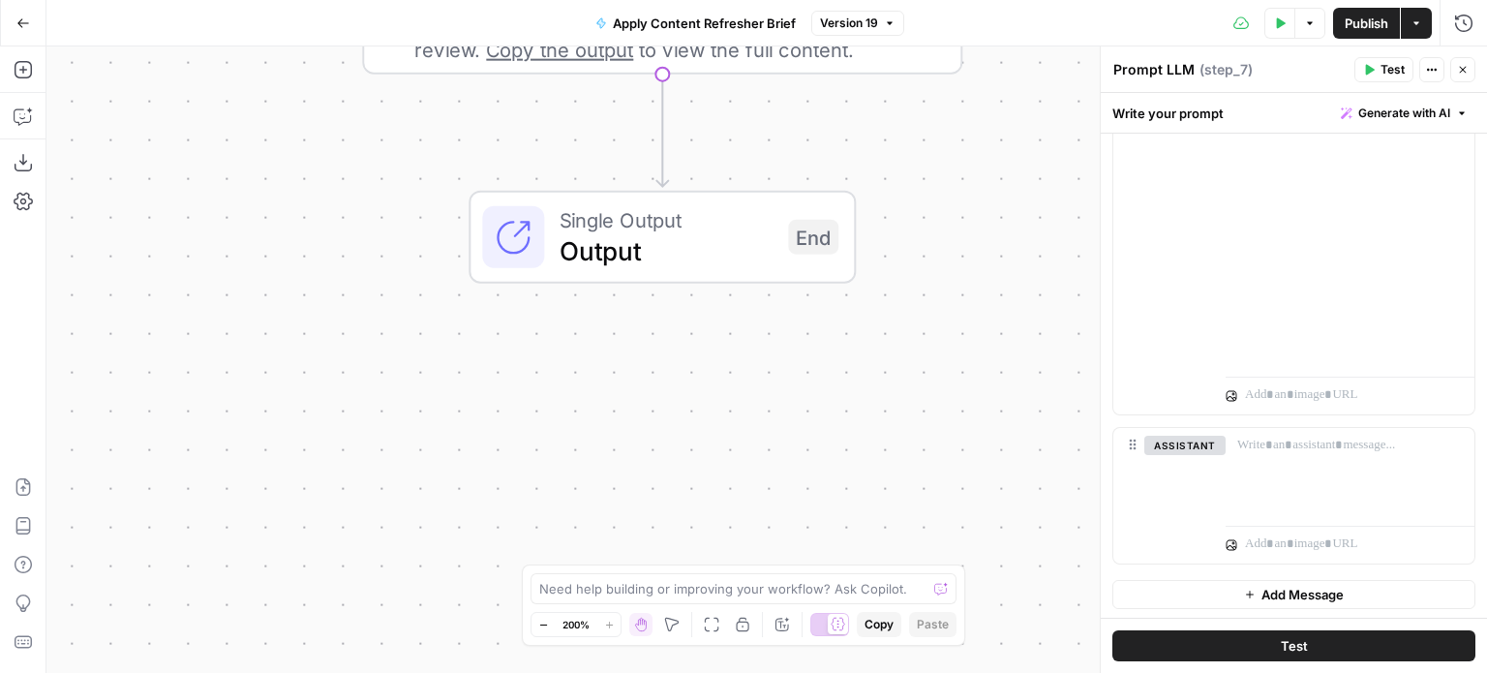
click at [1065, 447] on div "Workflow Input Settings Inputs Web Page Scrape Web Page Scrape Step 6 Output Ex…" at bounding box center [766, 359] width 1441 height 626
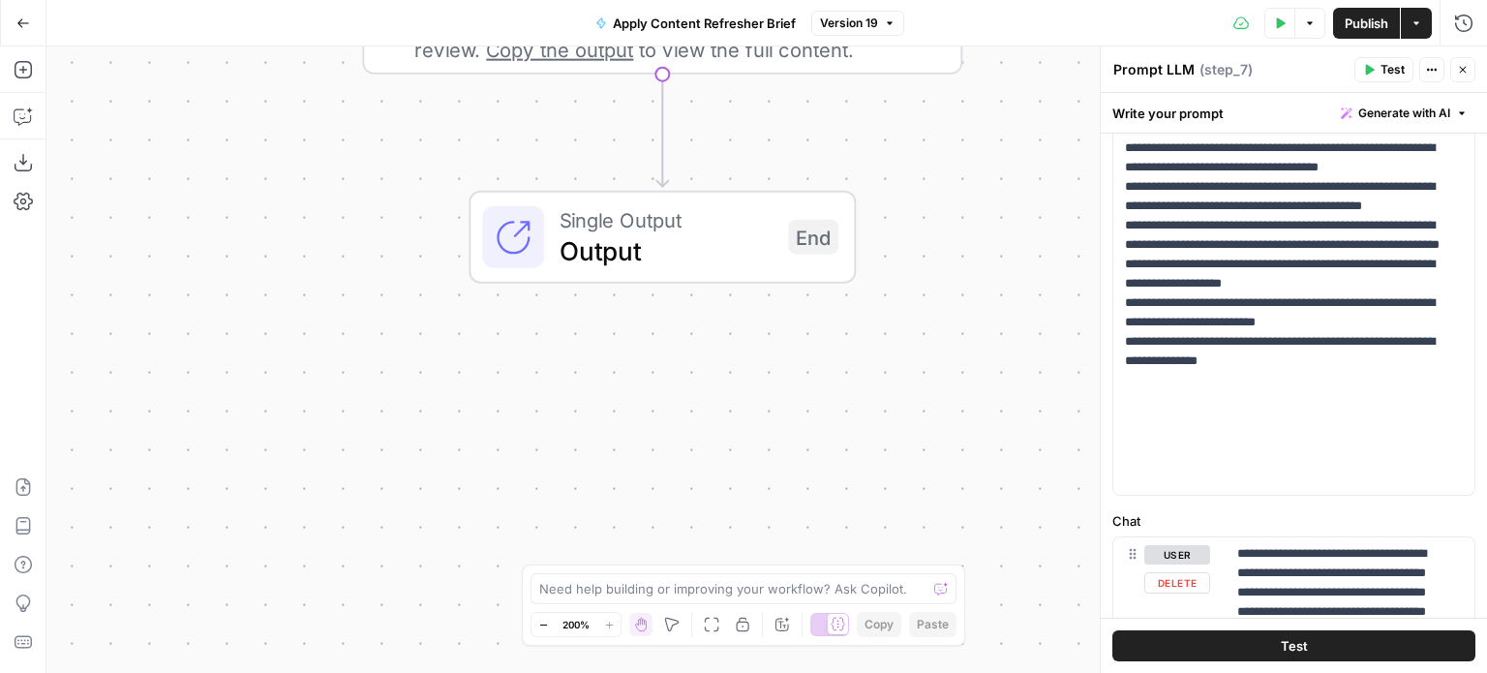
scroll to position [0, 0]
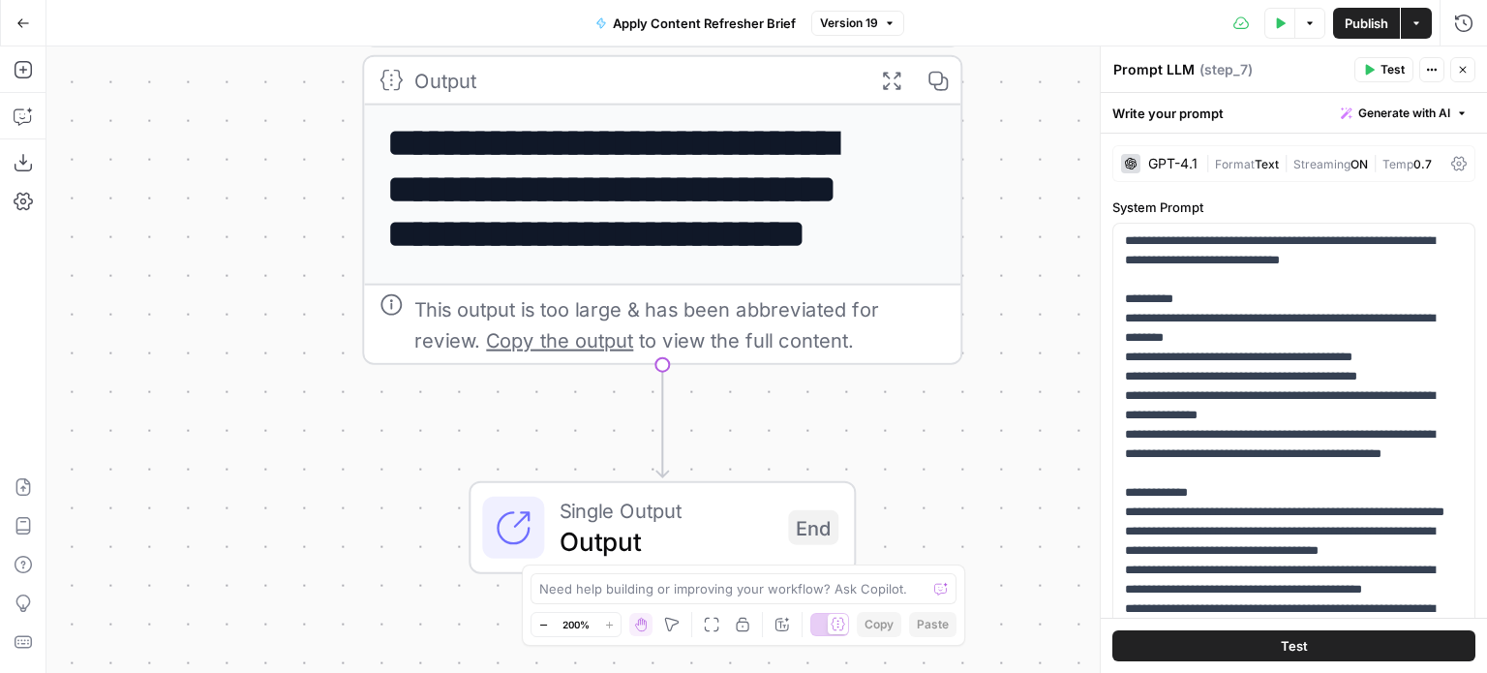
click at [24, 15] on button "Go Back" at bounding box center [23, 23] width 35 height 35
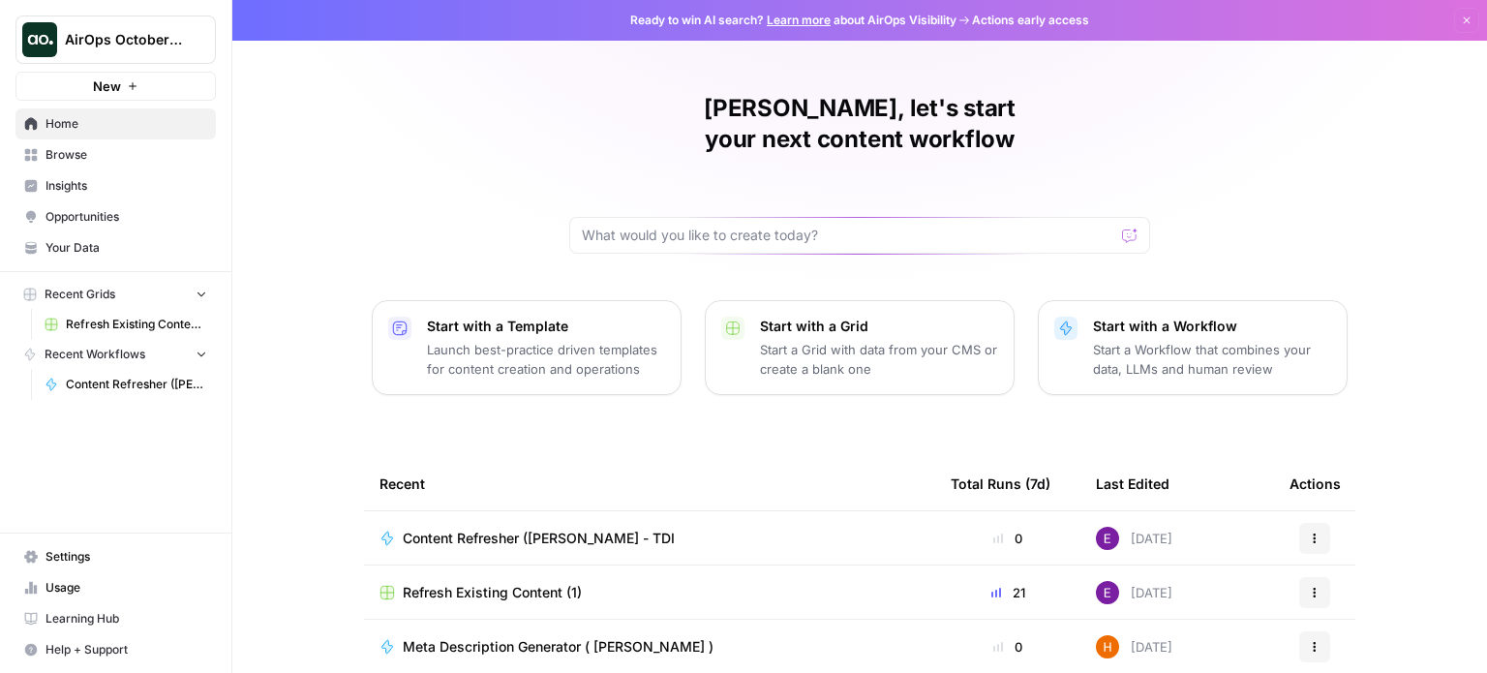
click at [195, 352] on icon "button" at bounding box center [202, 354] width 14 height 14
click at [195, 352] on icon "button" at bounding box center [202, 355] width 14 height 14
click at [109, 318] on span "Refresh Existing Content (1)" at bounding box center [136, 324] width 141 height 17
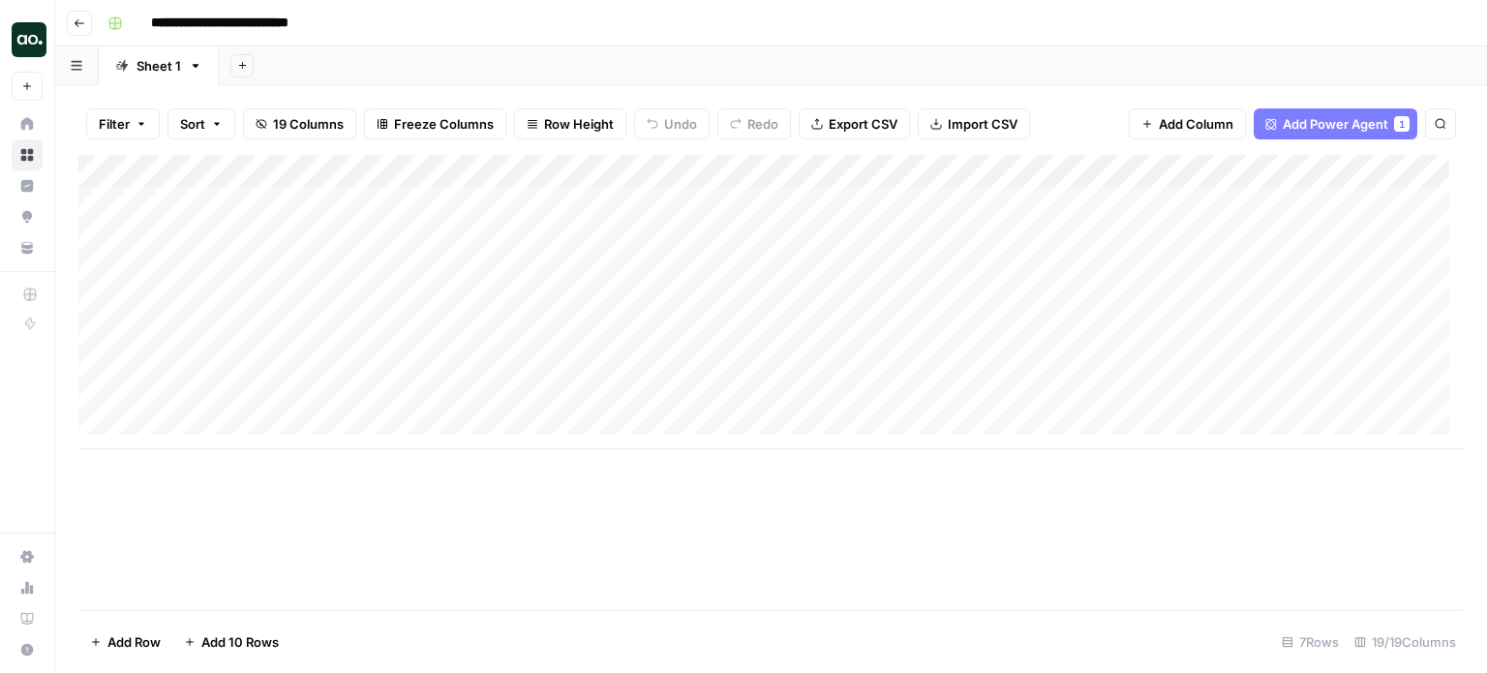
click at [77, 23] on icon "button" at bounding box center [80, 23] width 12 height 12
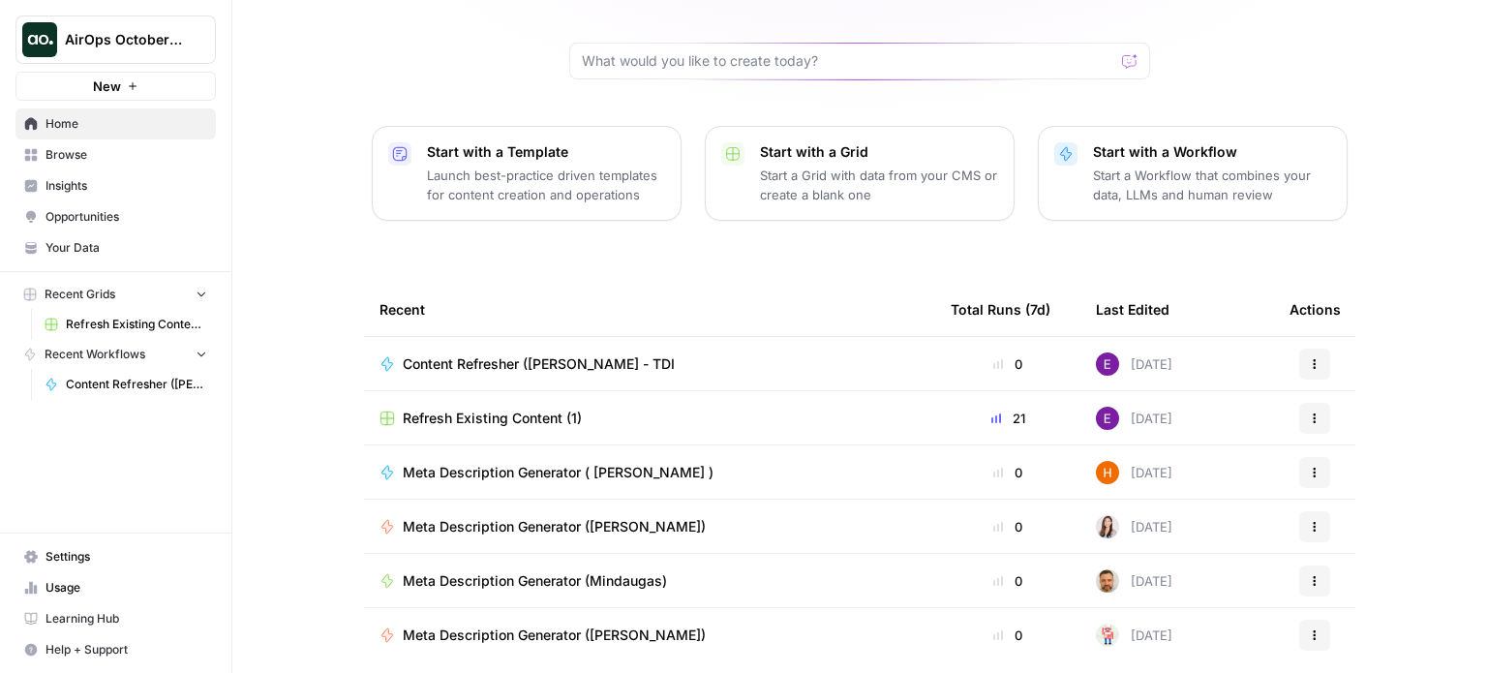
scroll to position [194, 0]
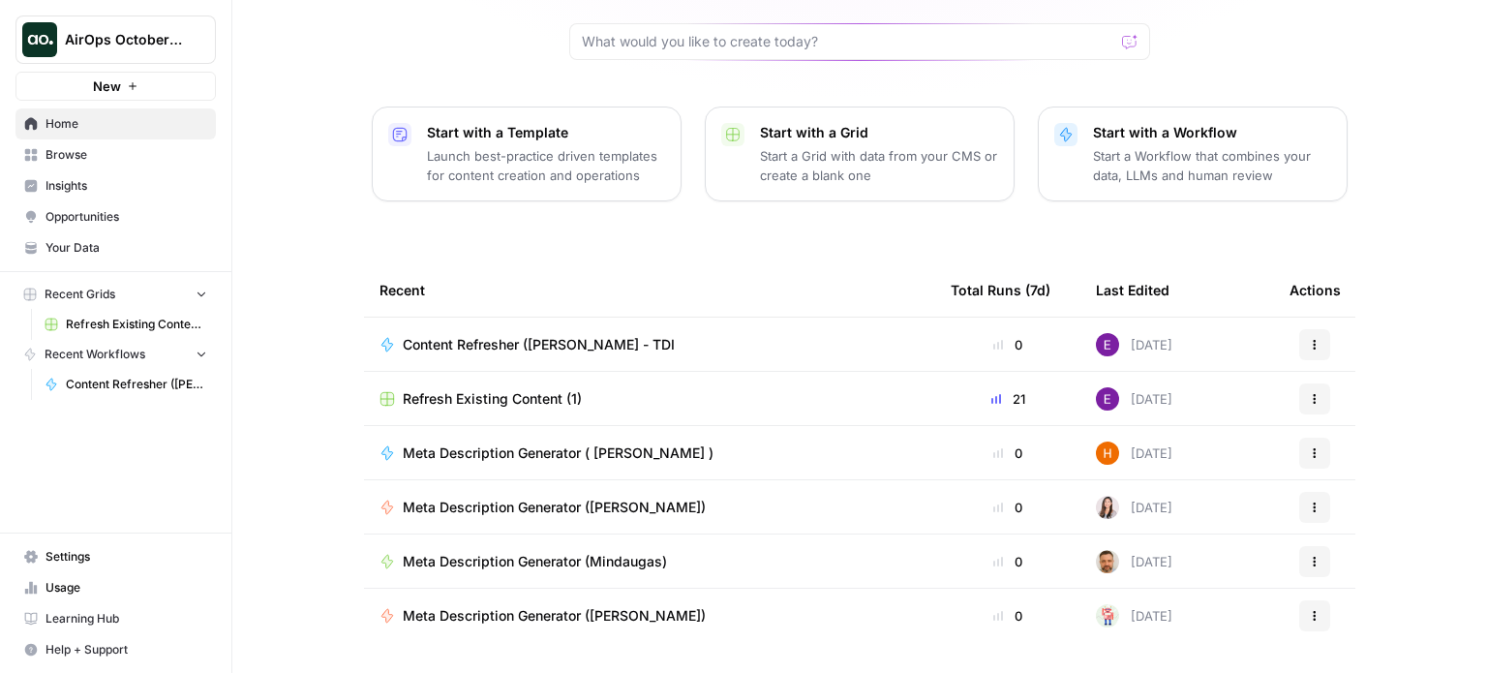
click at [449, 389] on span "Refresh Existing Content (1)" at bounding box center [492, 398] width 179 height 19
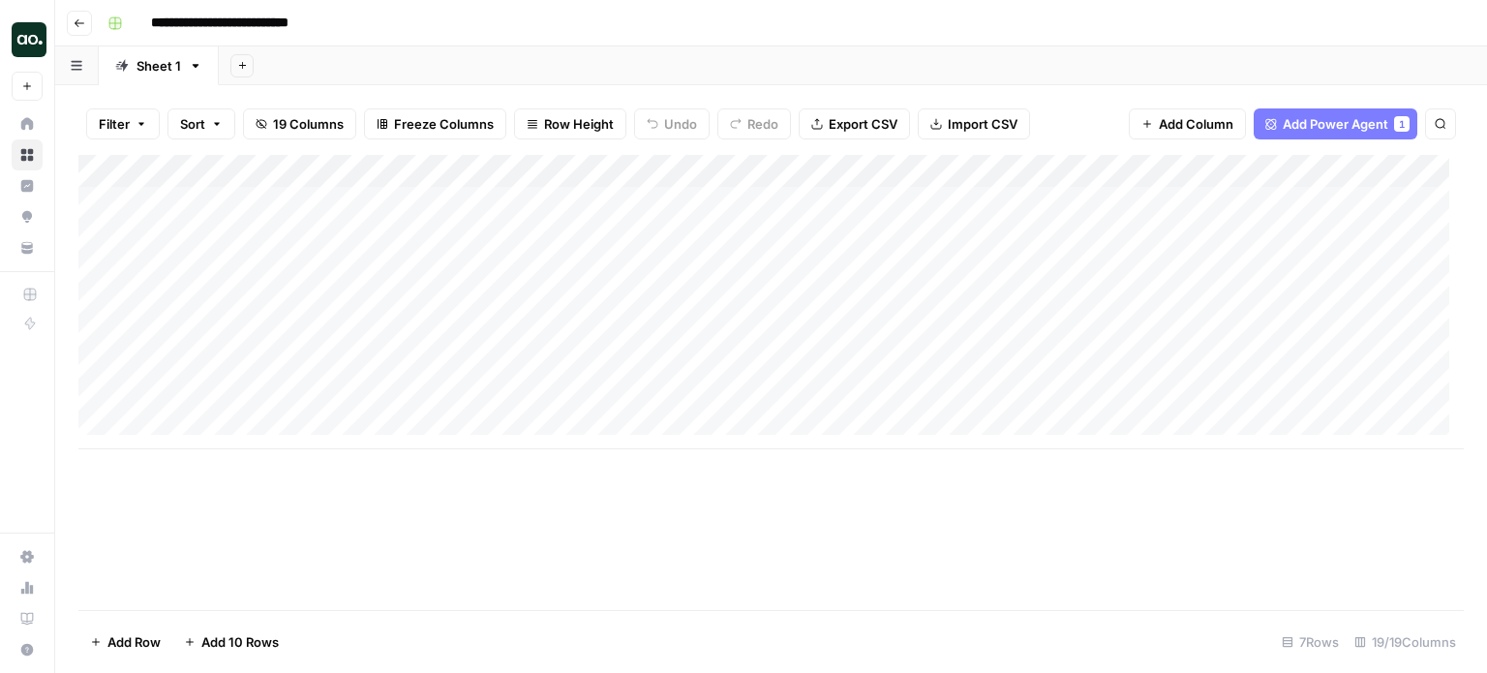
click at [237, 205] on div "Add Column" at bounding box center [771, 302] width 1386 height 294
click at [300, 201] on div "Add Column" at bounding box center [771, 302] width 1386 height 294
click at [790, 544] on div "Add Column" at bounding box center [771, 382] width 1386 height 455
drag, startPoint x: 786, startPoint y: 200, endPoint x: 759, endPoint y: 203, distance: 27.3
click at [760, 203] on div "Add Column" at bounding box center [771, 302] width 1386 height 294
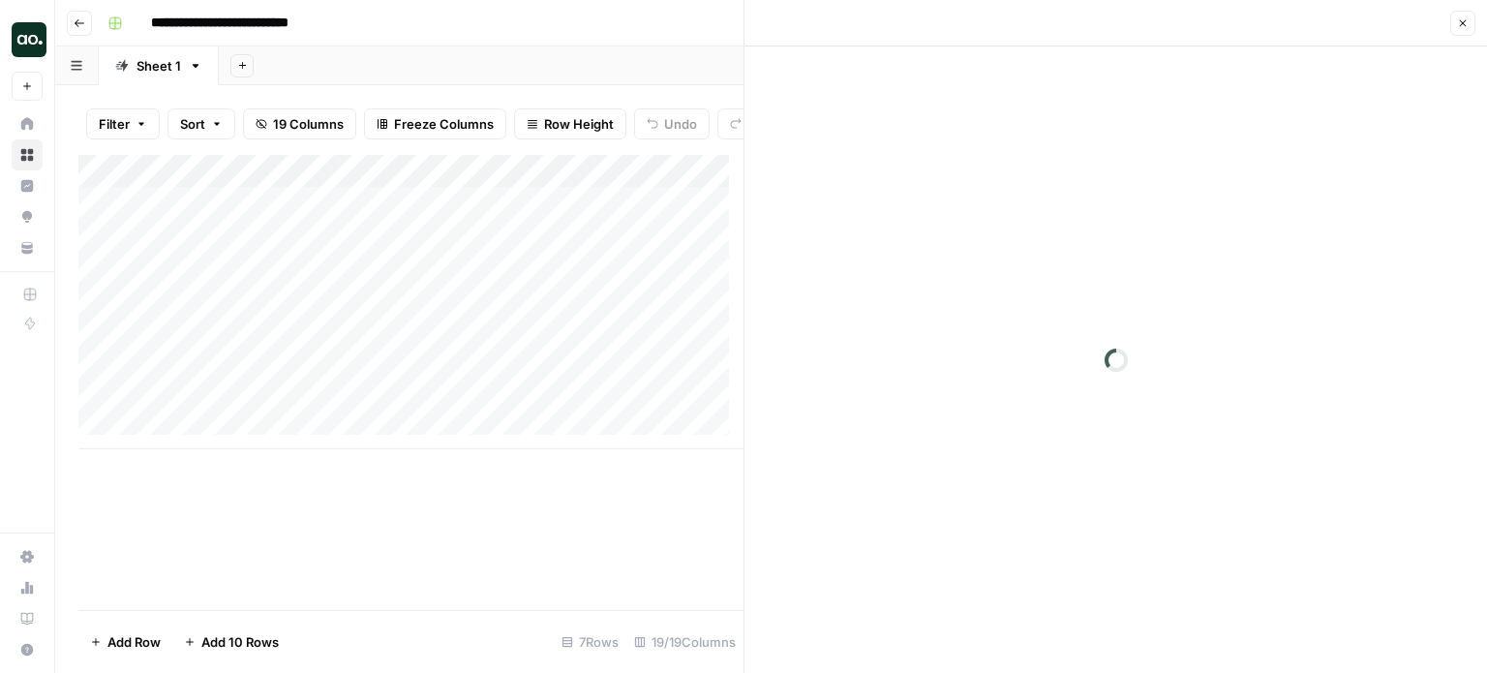
click at [759, 203] on div at bounding box center [1116, 359] width 743 height 626
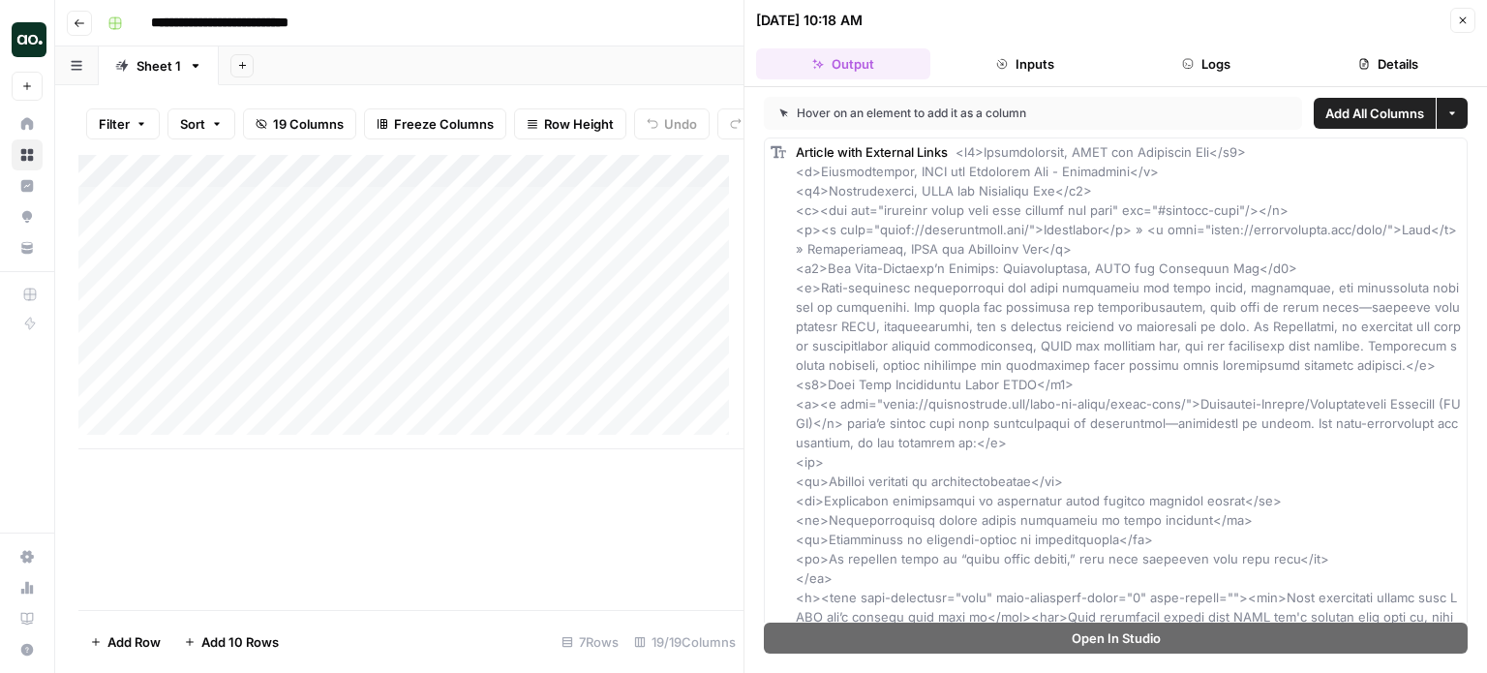
click at [1468, 11] on button "Close" at bounding box center [1462, 20] width 25 height 25
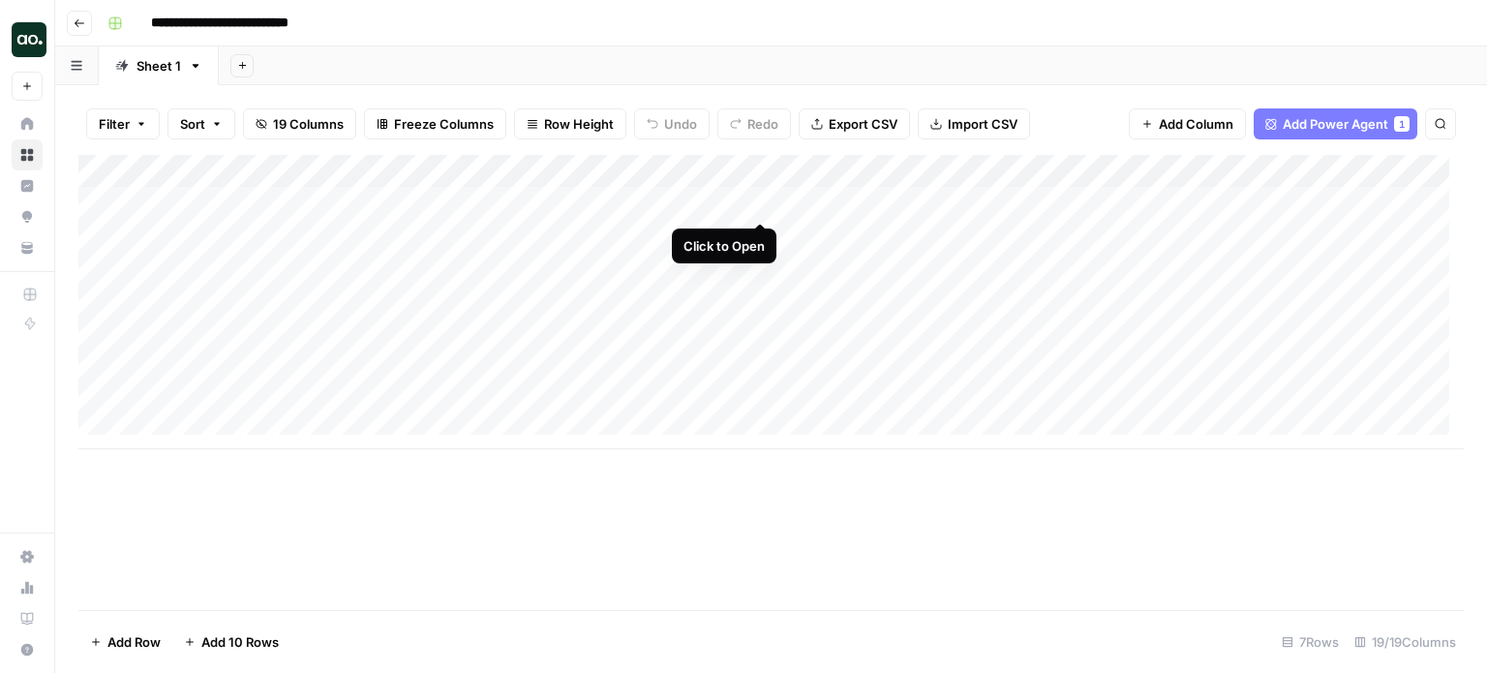
click at [756, 202] on div "Add Column" at bounding box center [771, 302] width 1386 height 294
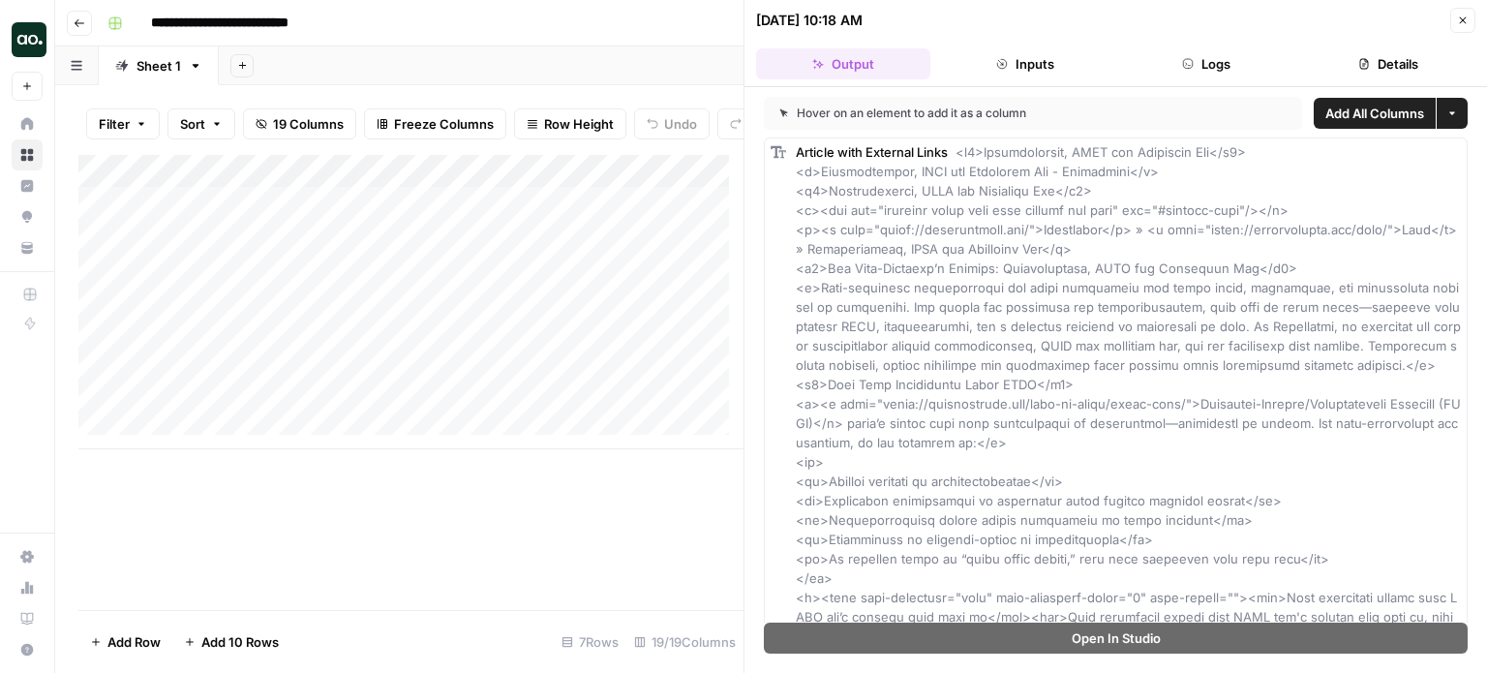
click at [1460, 17] on icon "button" at bounding box center [1463, 20] width 7 height 7
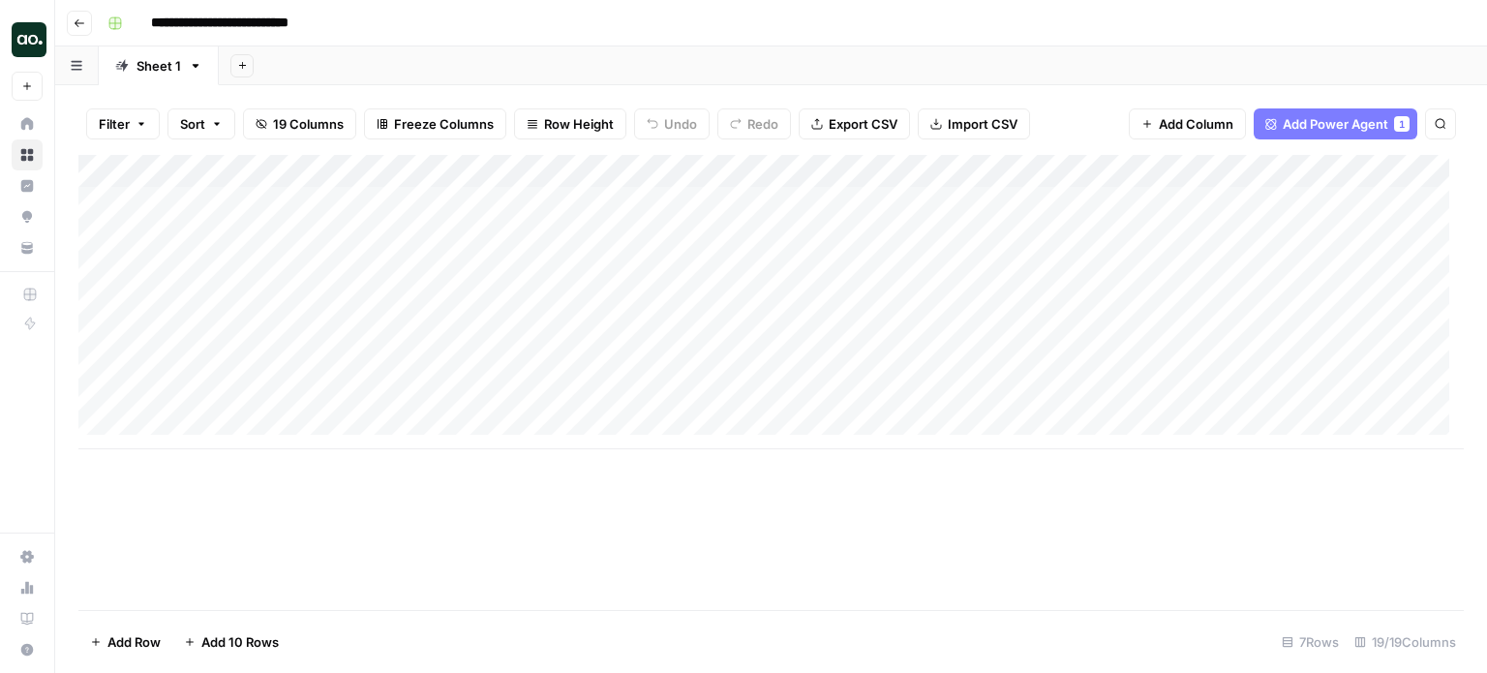
click at [986, 520] on div "Add Column" at bounding box center [771, 382] width 1386 height 455
click at [76, 15] on button "Go back" at bounding box center [79, 23] width 25 height 25
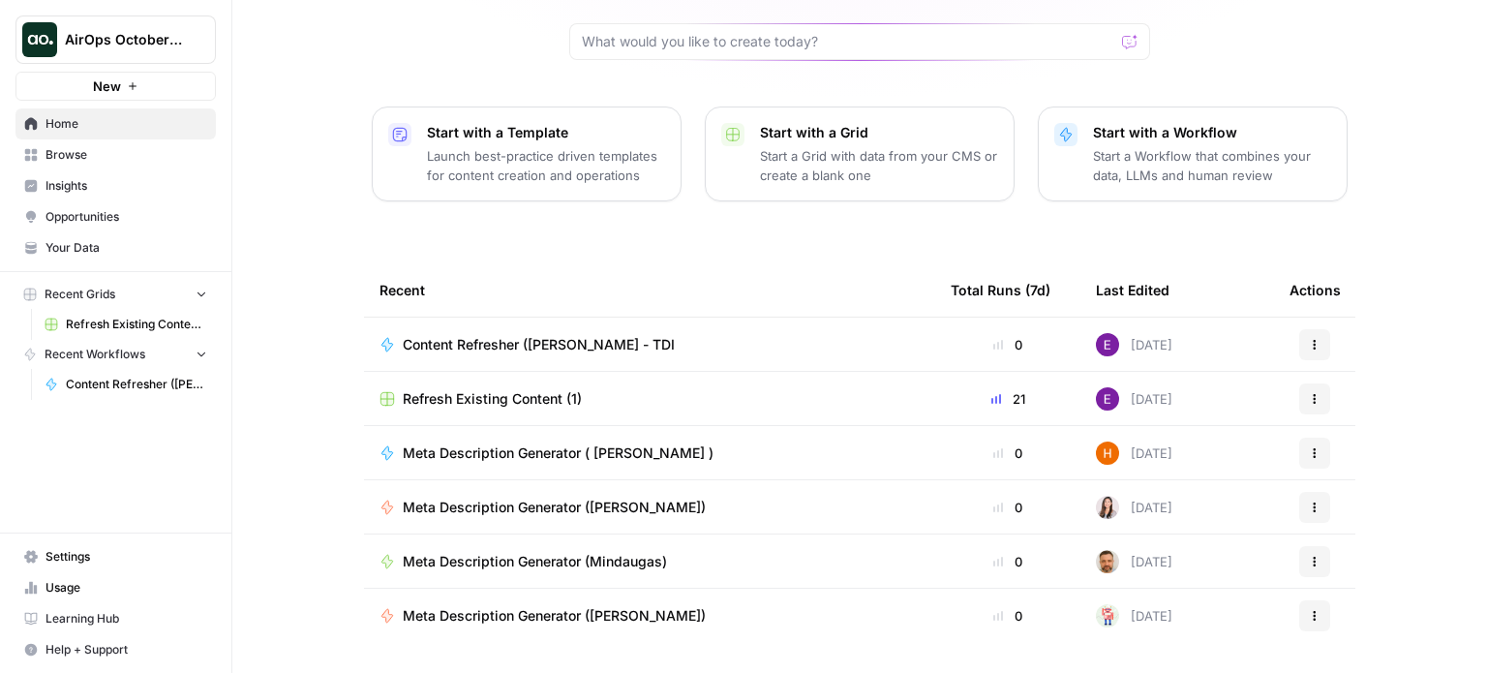
scroll to position [217, 0]
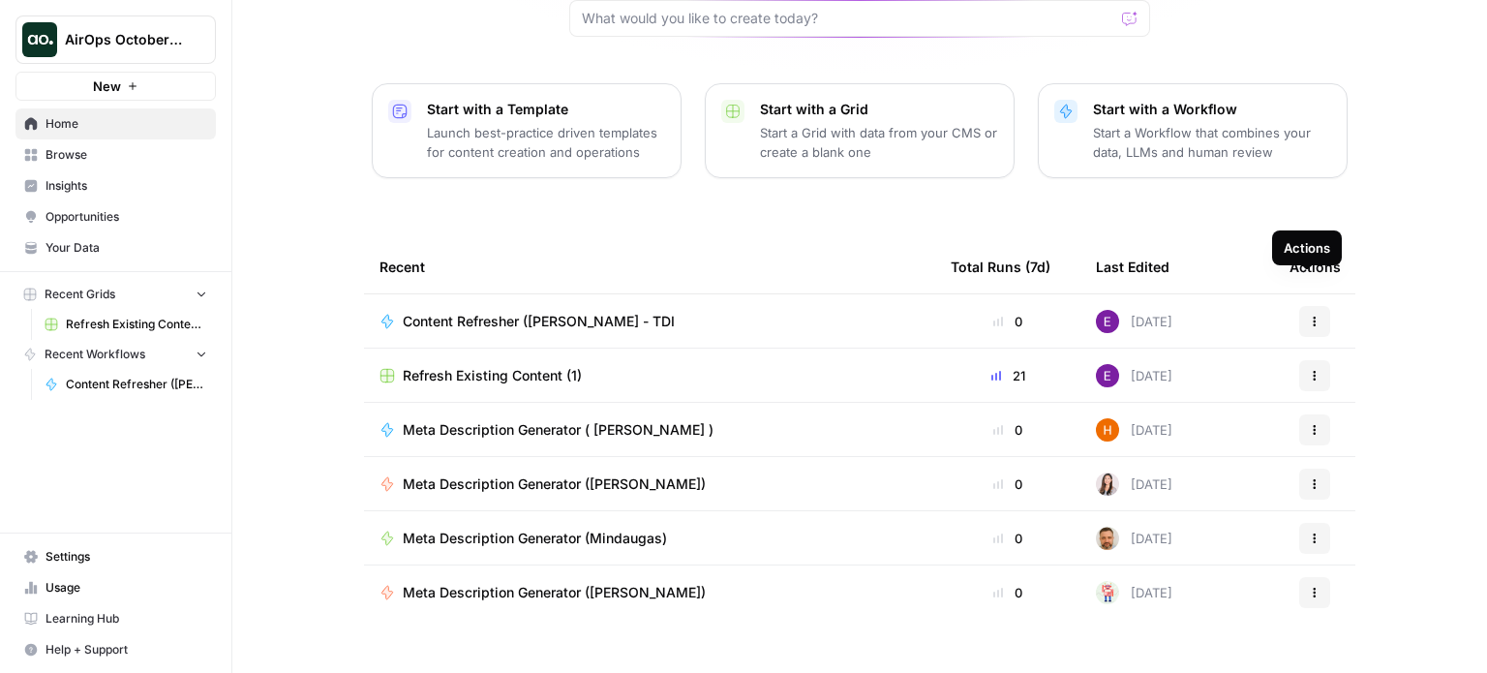
click at [1302, 306] on button "Actions" at bounding box center [1314, 321] width 31 height 31
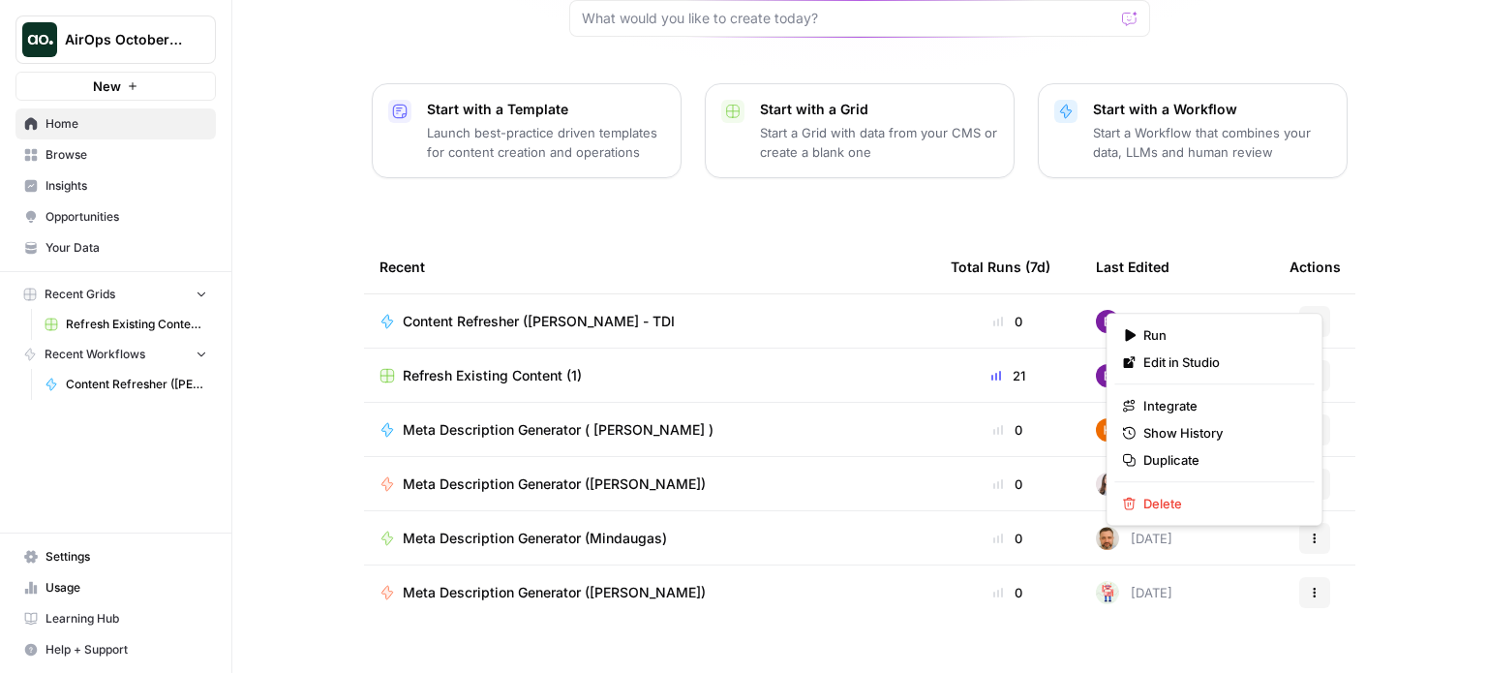
click at [1169, 623] on tbody "Content Refresher ([PERSON_NAME] - TDI 0 [DATE] Actions Refresh Existing Conten…" at bounding box center [859, 484] width 991 height 380
click at [1305, 306] on button "Actions" at bounding box center [1314, 321] width 31 height 31
click at [1143, 329] on span "Run" at bounding box center [1220, 334] width 155 height 19
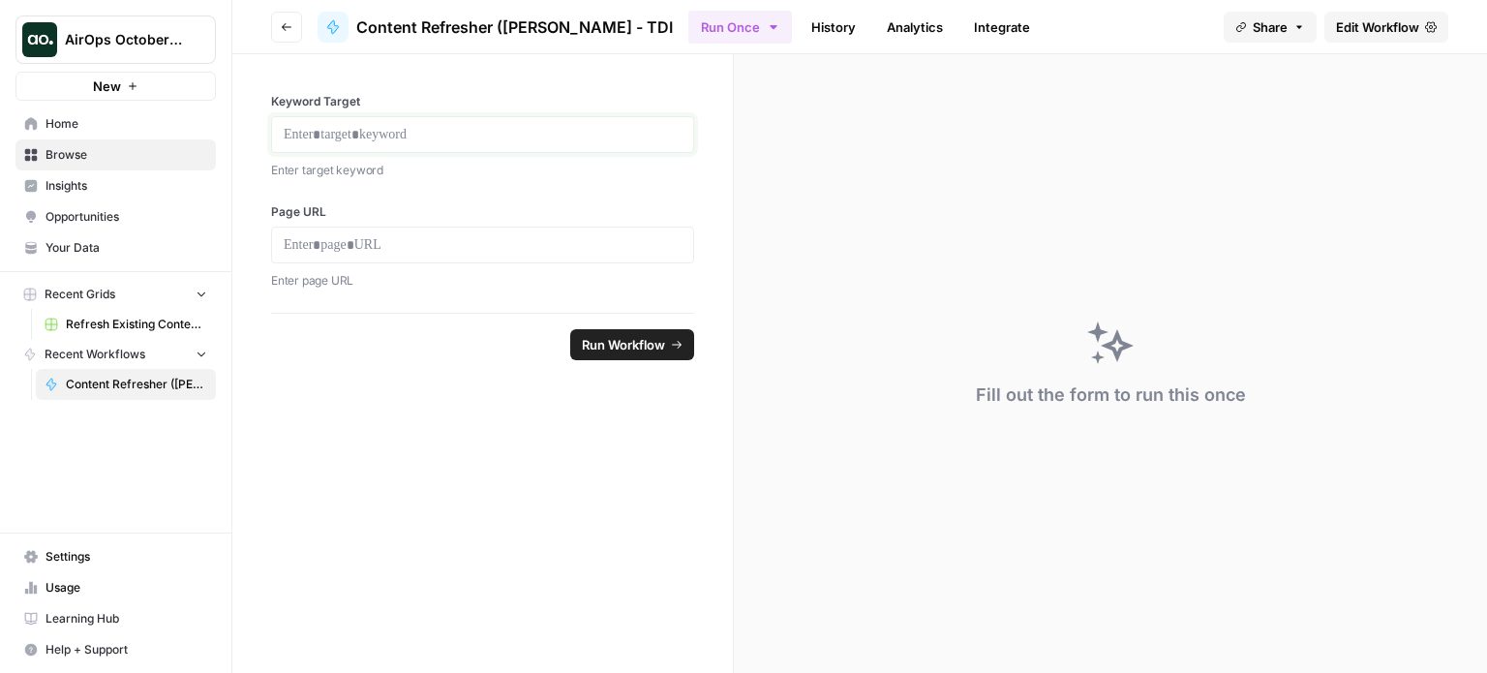
click at [437, 127] on p at bounding box center [483, 134] width 398 height 19
click at [629, 340] on span "Run Workflow" at bounding box center [623, 344] width 83 height 19
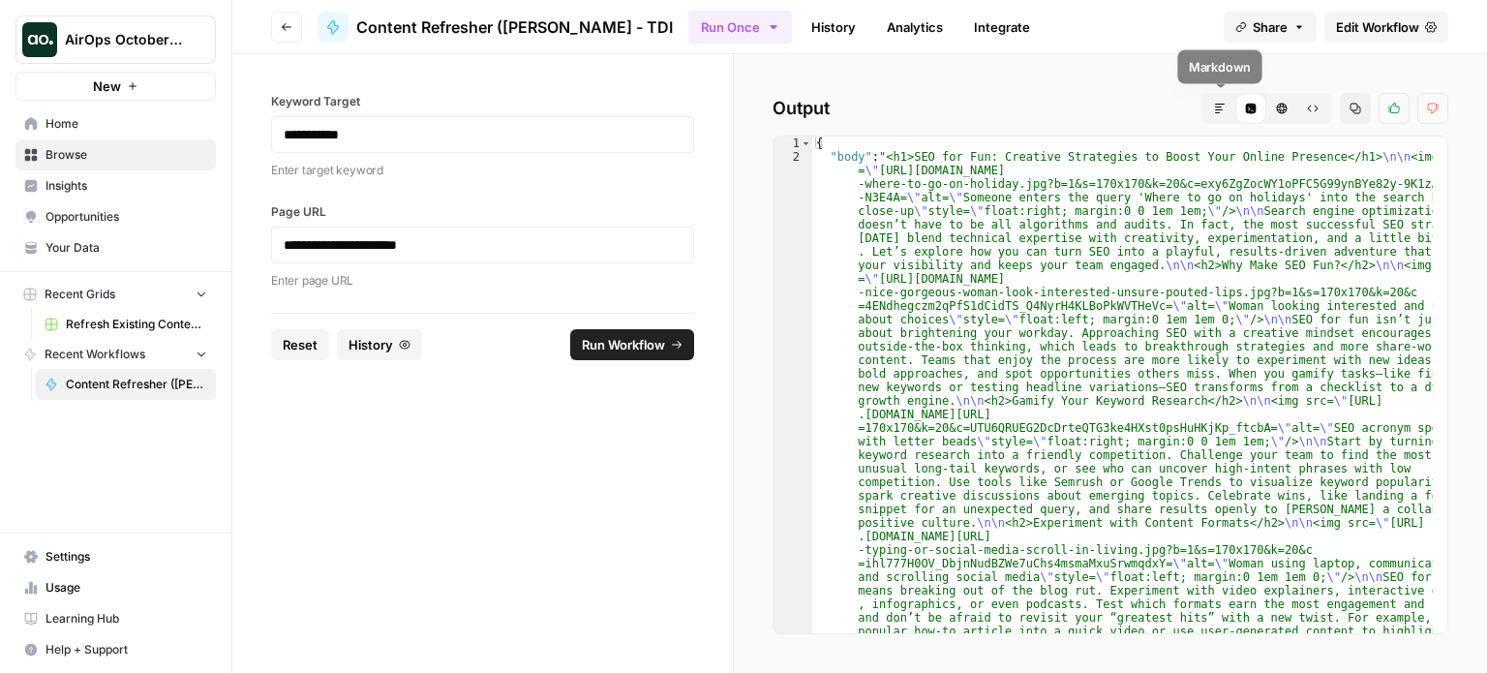
click at [1228, 102] on button "Markdown" at bounding box center [1219, 108] width 31 height 31
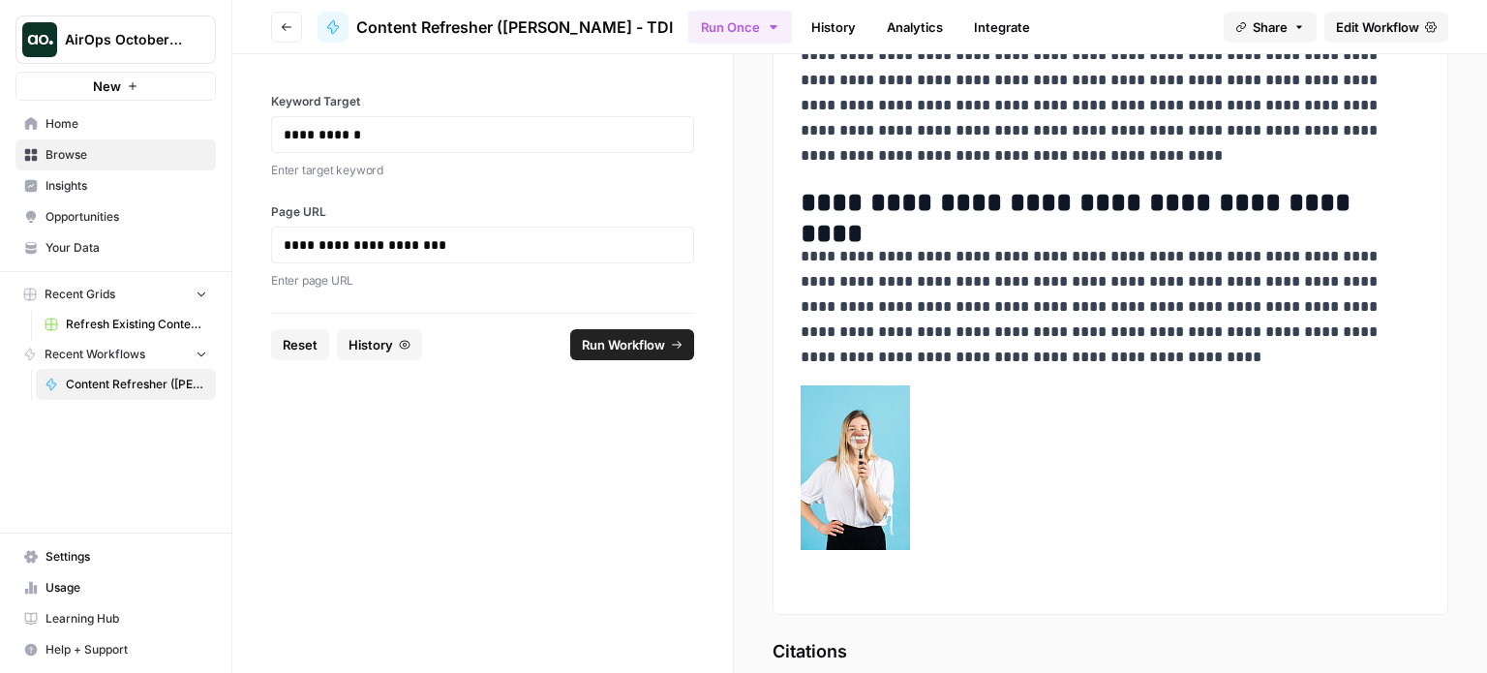
scroll to position [4315, 0]
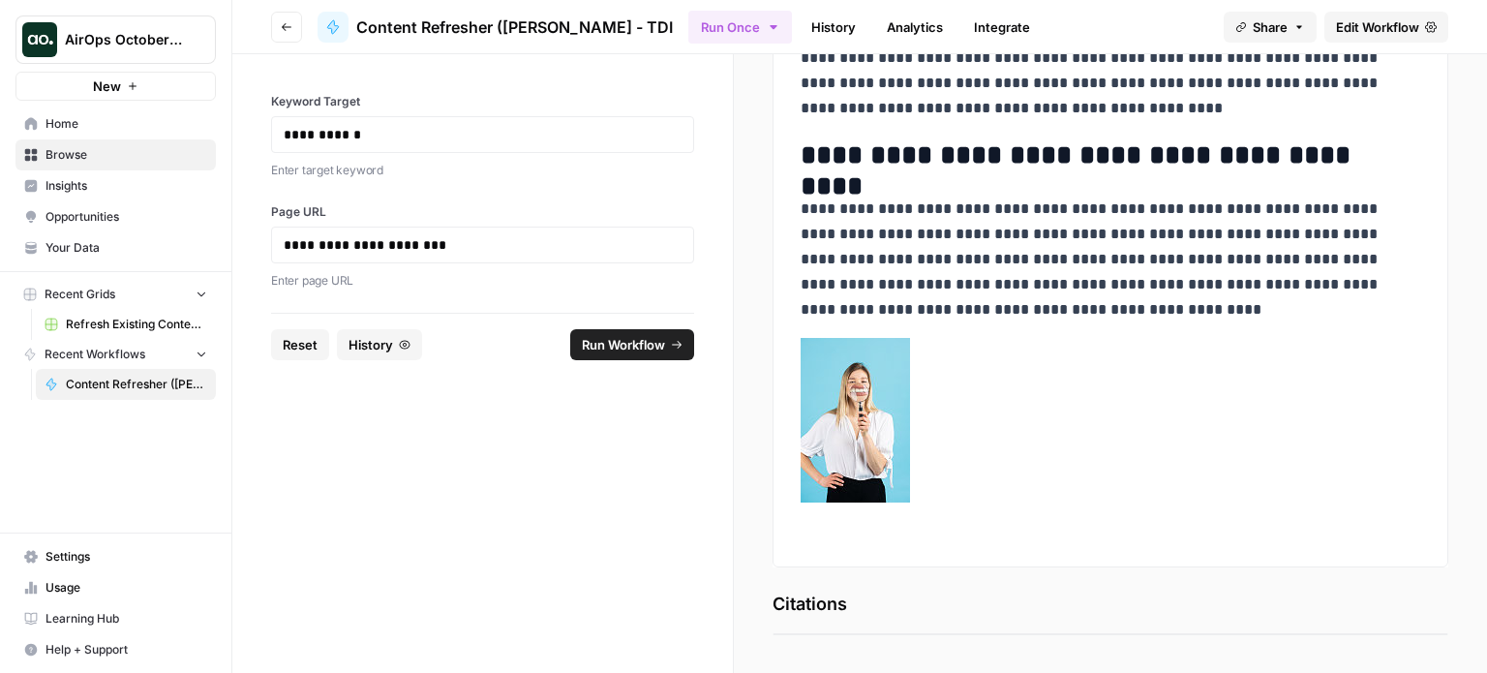
click at [844, 611] on span "Citations" at bounding box center [1111, 604] width 676 height 27
click at [887, 602] on span "Citations" at bounding box center [1111, 604] width 676 height 27
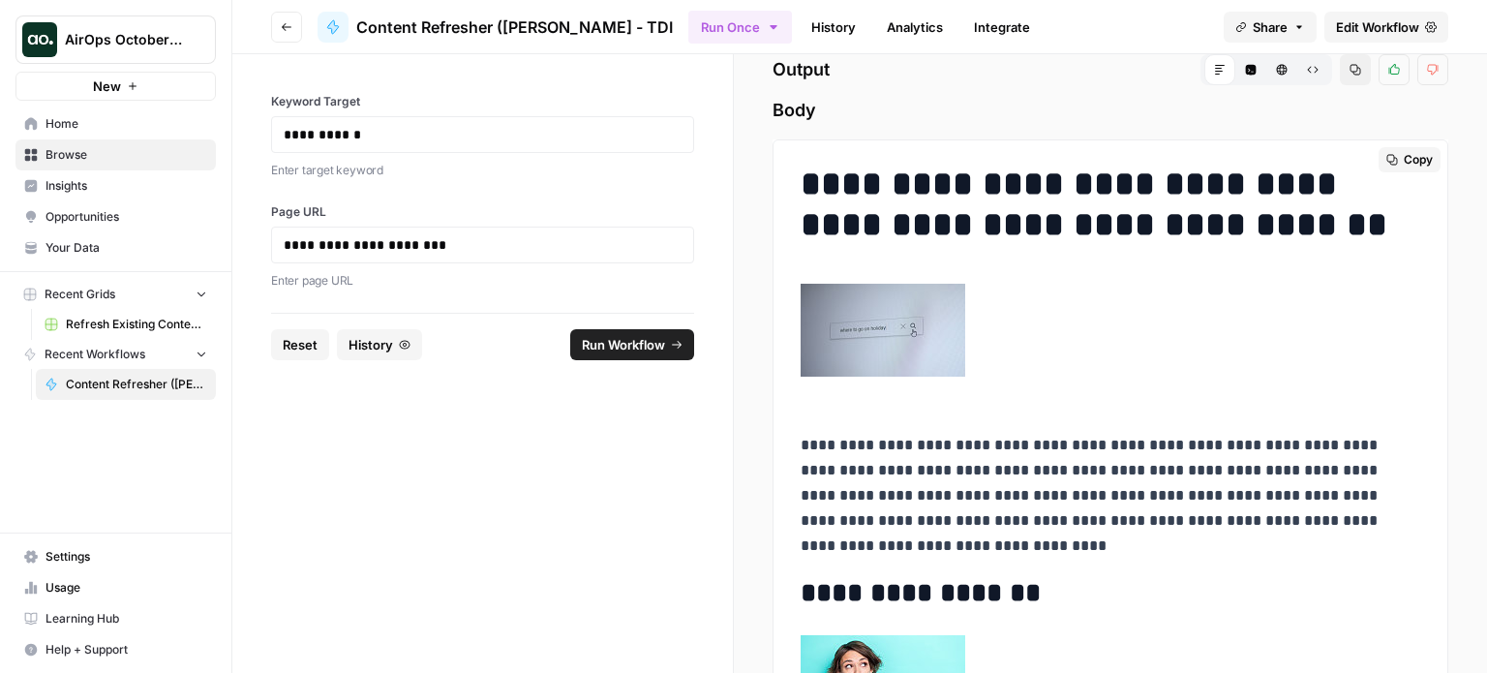
scroll to position [0, 0]
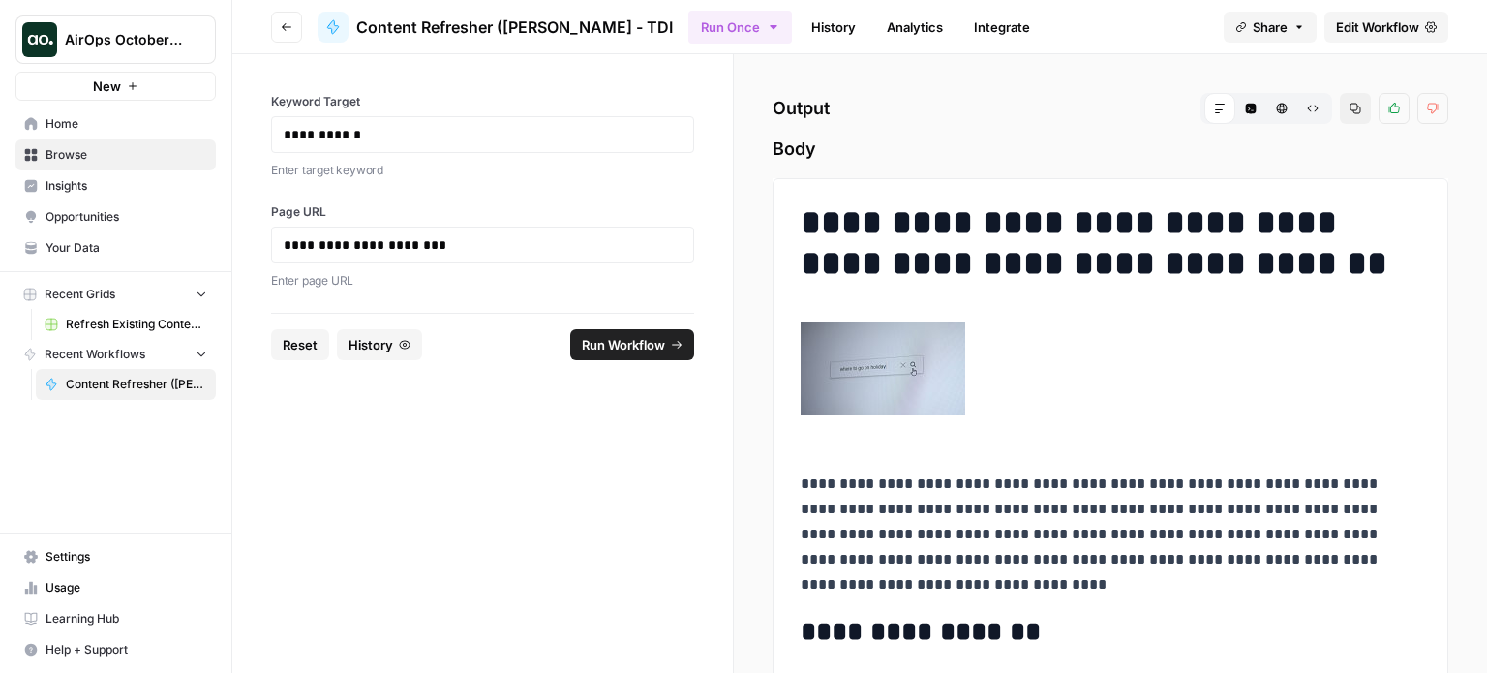
click at [1294, 23] on icon "button" at bounding box center [1300, 27] width 12 height 12
click at [1286, 79] on div at bounding box center [1307, 78] width 42 height 23
click at [1359, 158] on span "Body" at bounding box center [1111, 149] width 676 height 27
click at [128, 383] on span "Content Refresher ([PERSON_NAME] - TDI" at bounding box center [136, 384] width 141 height 17
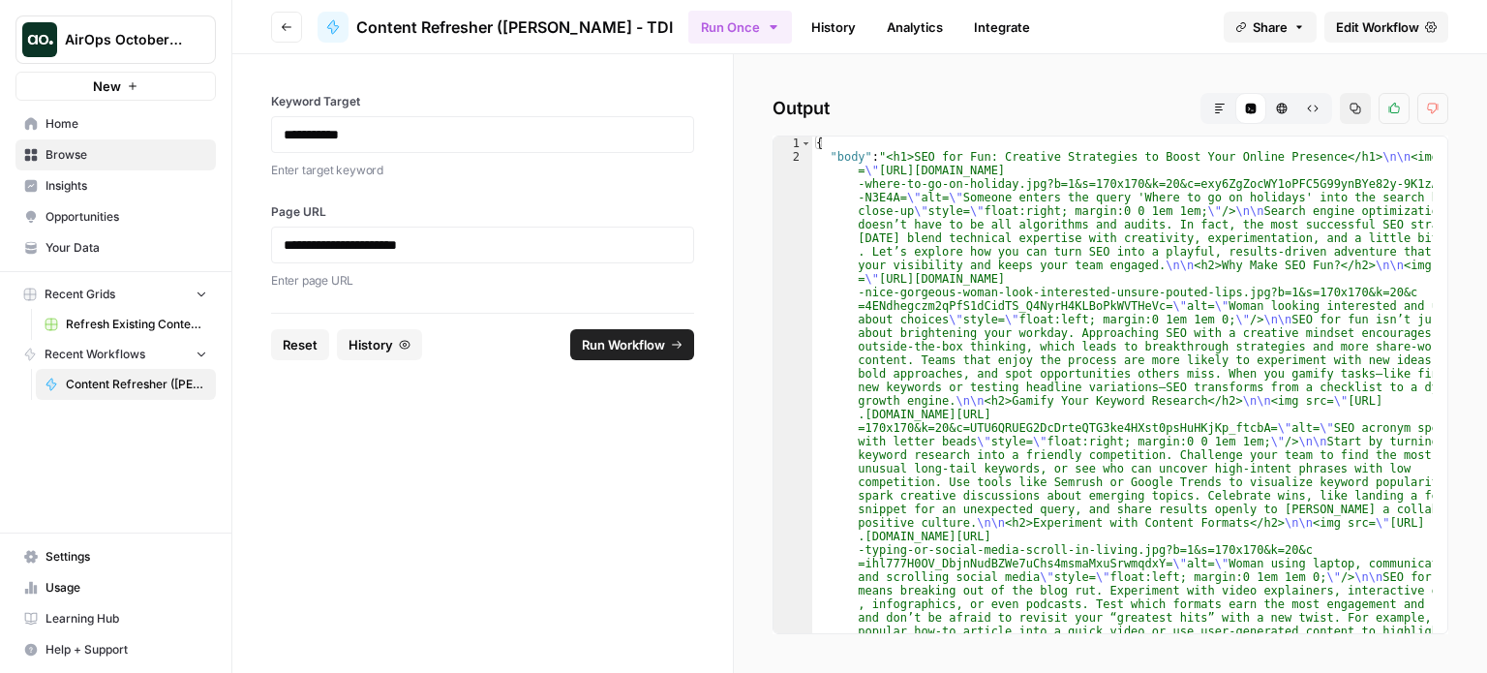
click at [81, 151] on span "Browse" at bounding box center [127, 154] width 162 height 17
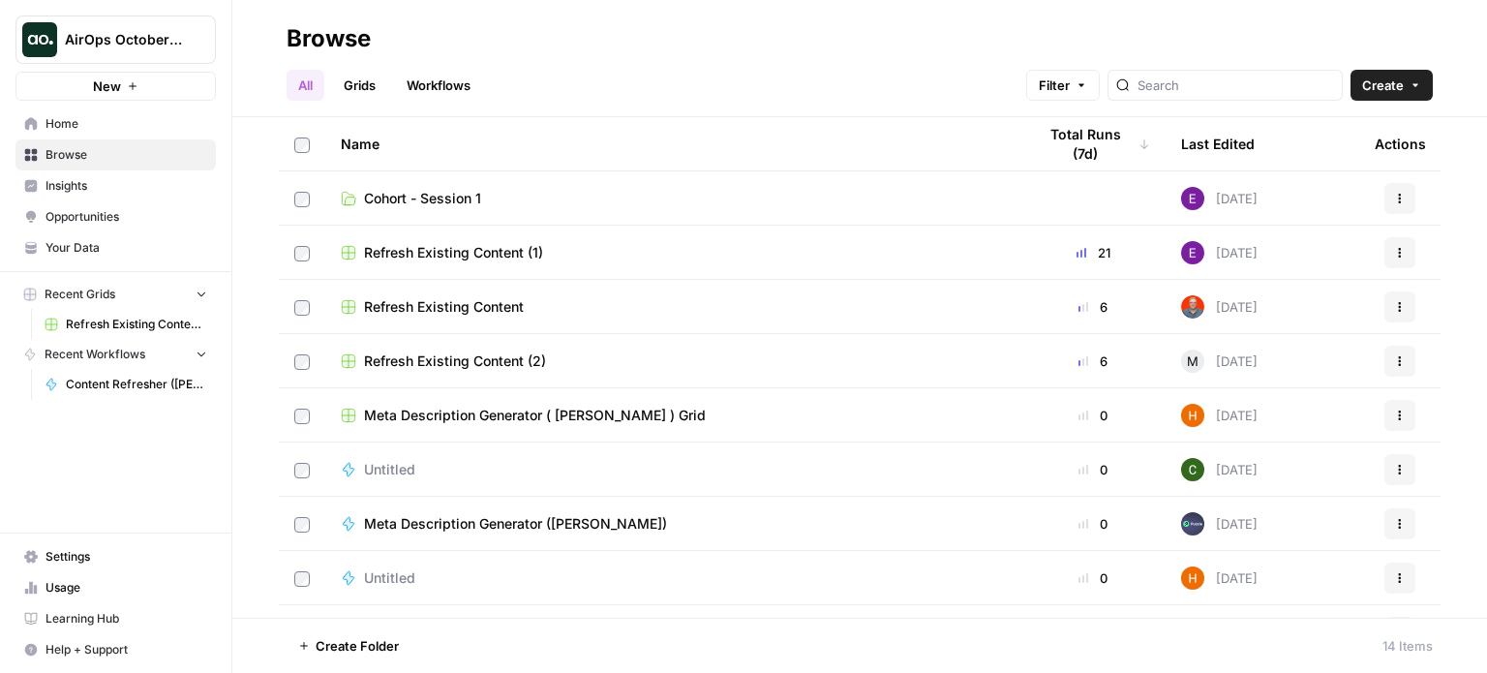
click at [457, 81] on link "Workflows" at bounding box center [438, 85] width 87 height 31
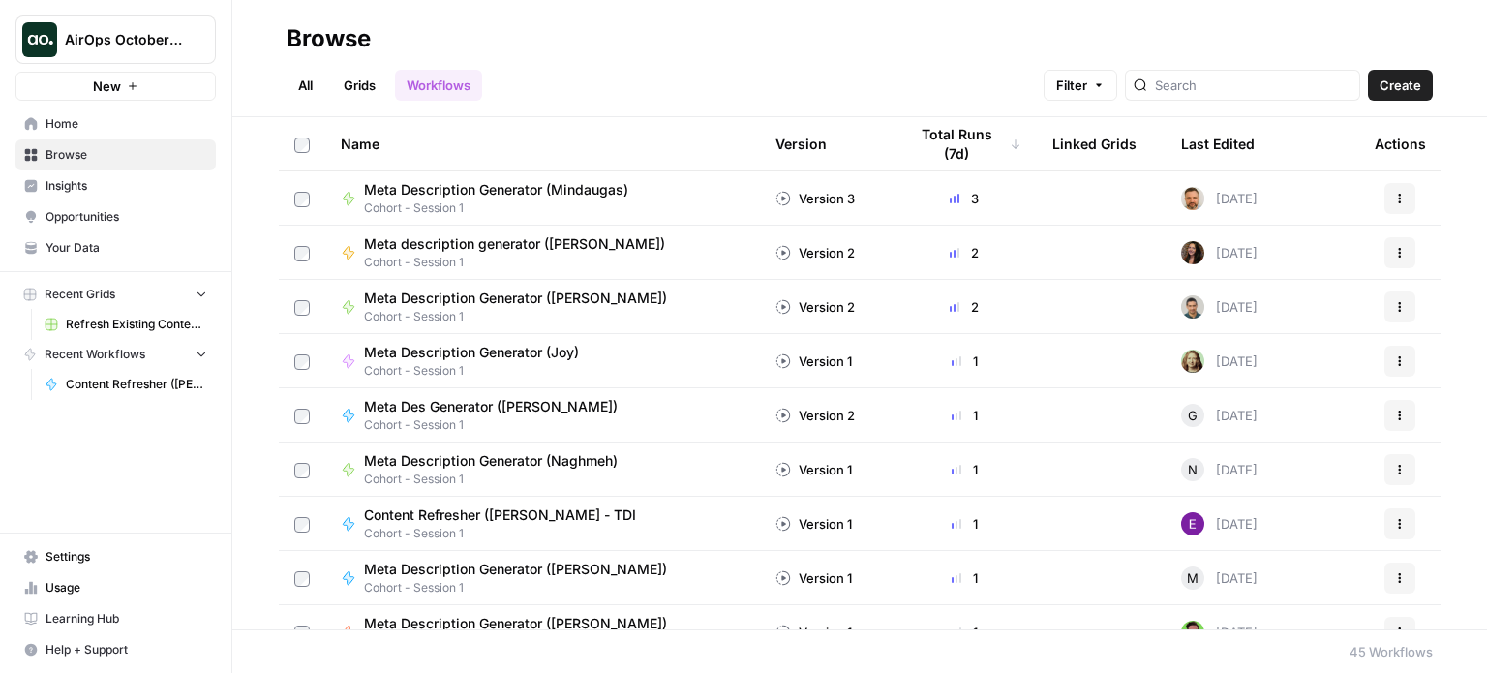
click at [485, 514] on span "Content Refresher ([PERSON_NAME] - TDI" at bounding box center [500, 514] width 272 height 19
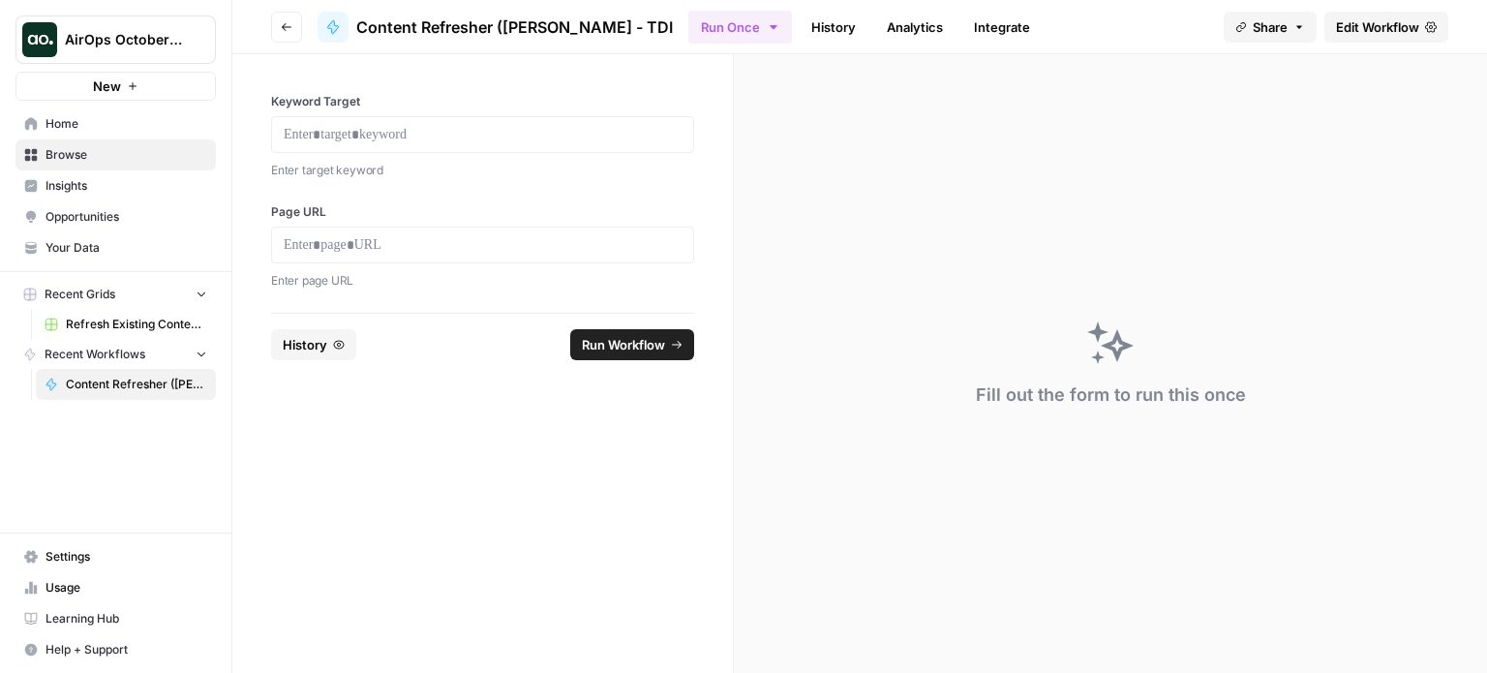
click at [285, 25] on icon "button" at bounding box center [287, 27] width 12 height 12
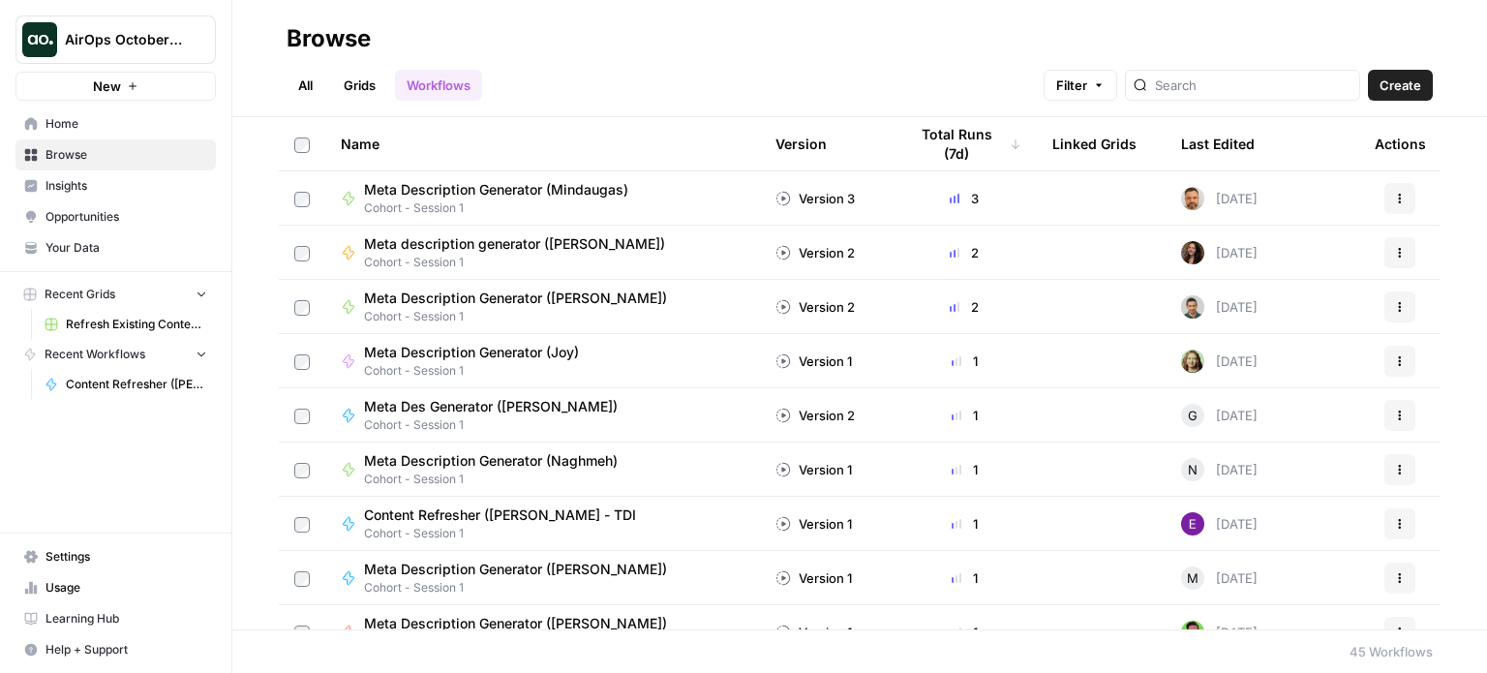
click at [502, 458] on span "Meta Description Generator (Naghmeh)" at bounding box center [491, 460] width 254 height 19
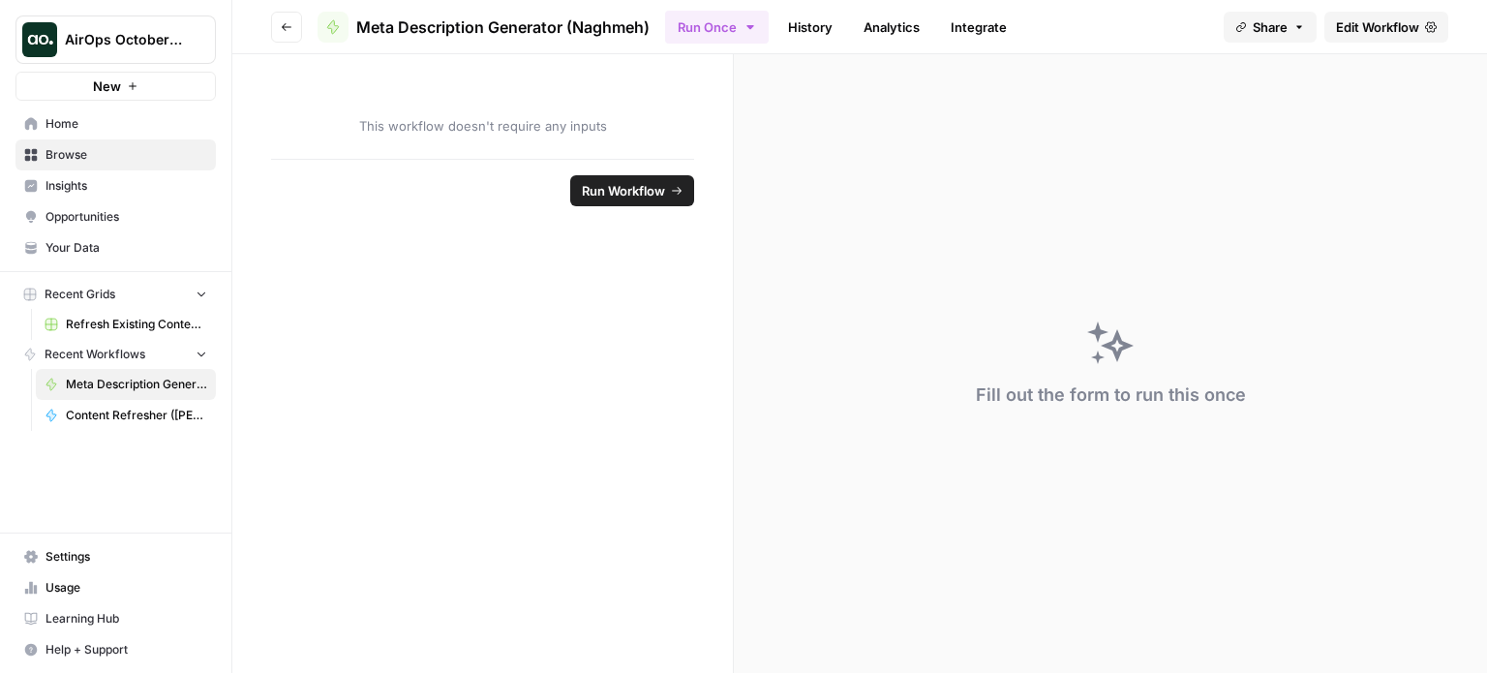
click at [1360, 18] on span "Edit Workflow" at bounding box center [1377, 26] width 83 height 19
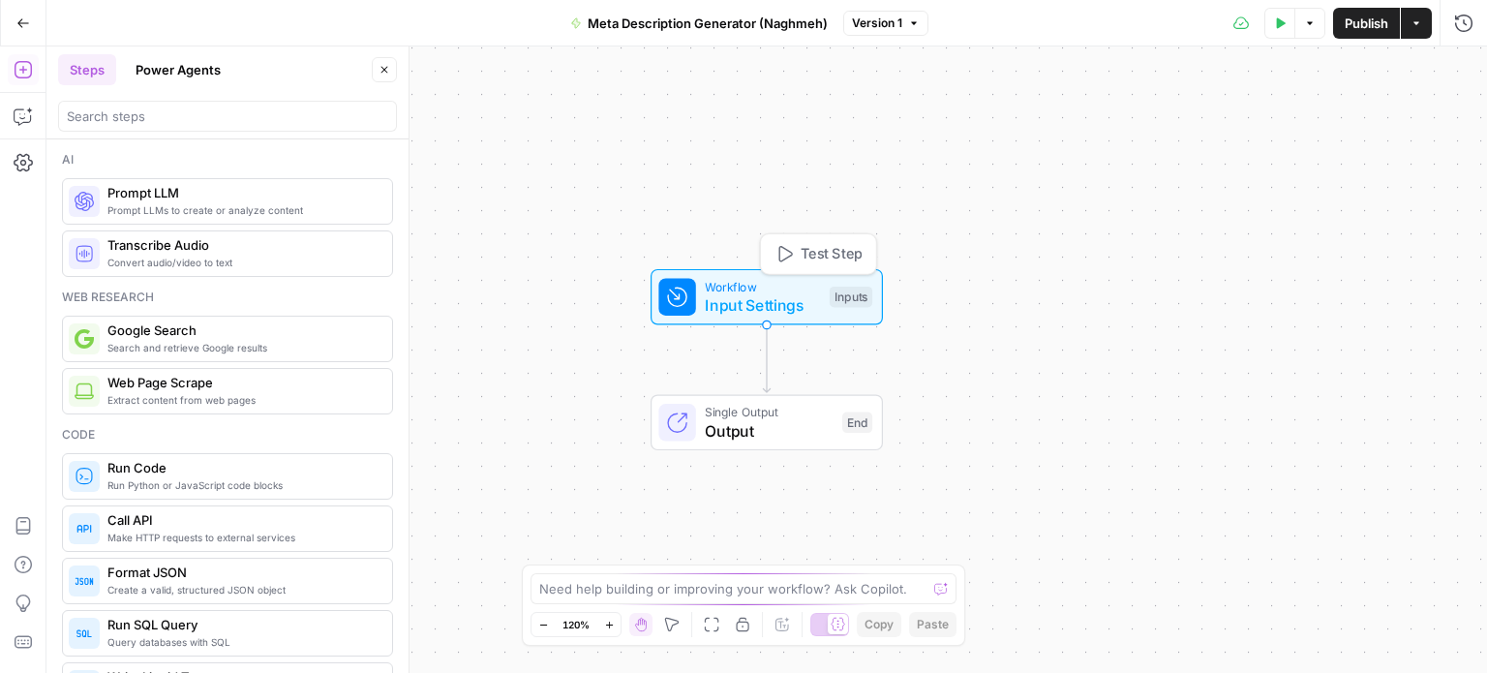
click at [777, 306] on span "Input Settings" at bounding box center [762, 304] width 115 height 23
click at [747, 422] on span "Output" at bounding box center [769, 430] width 128 height 23
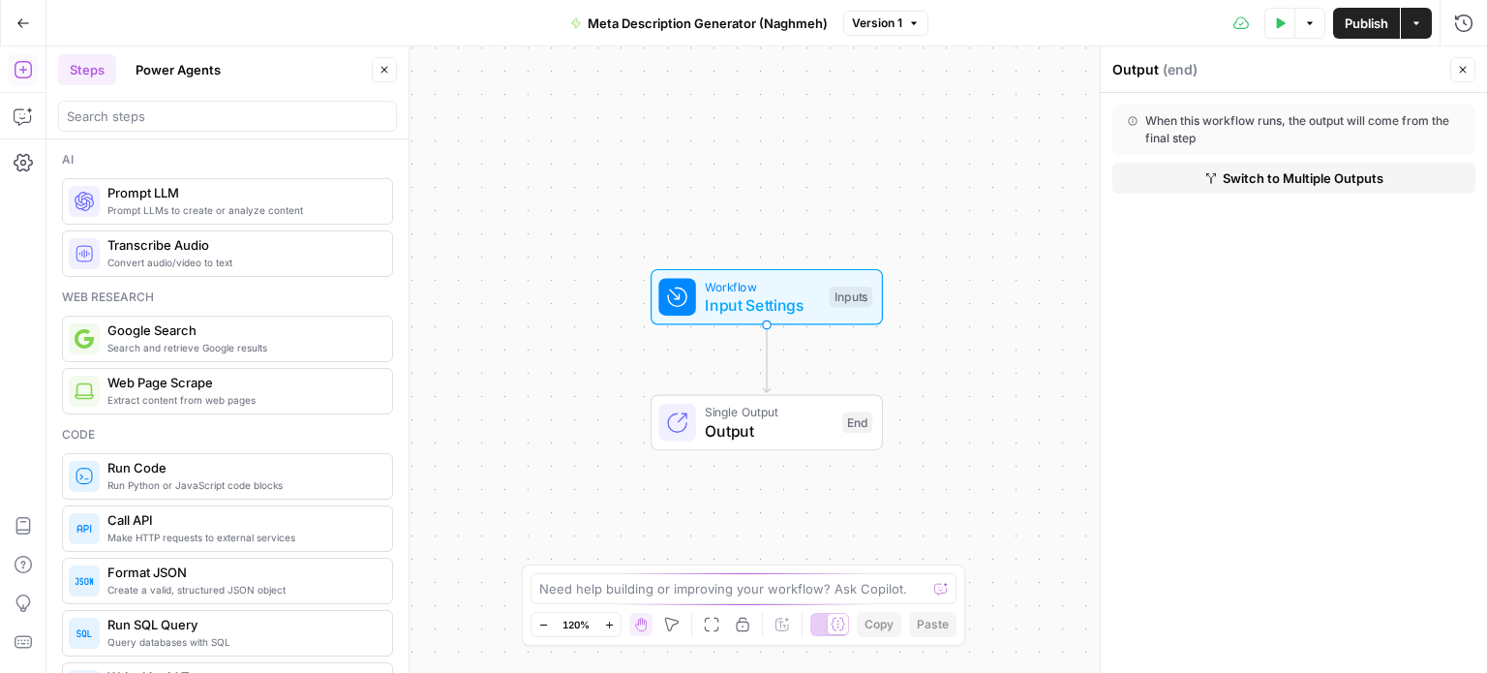
click at [15, 25] on button "Go Back" at bounding box center [23, 23] width 35 height 35
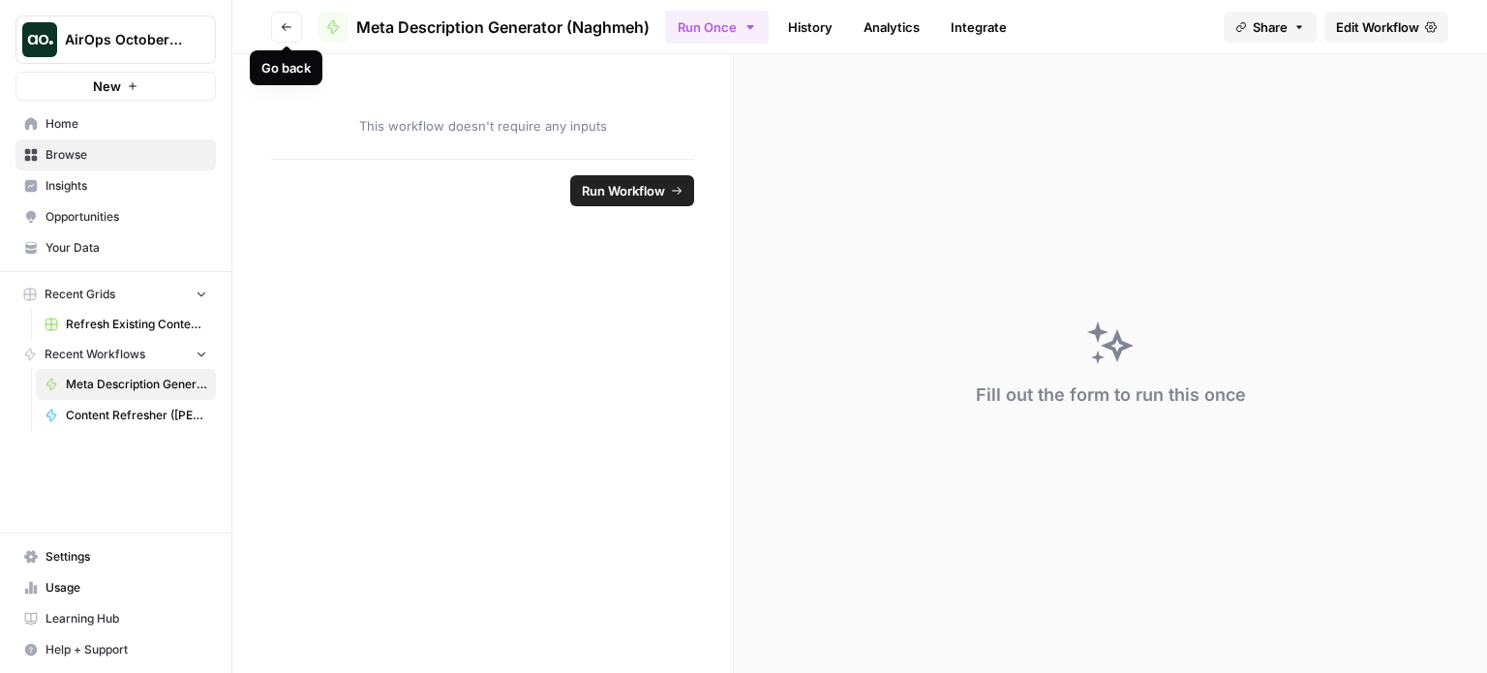
click at [275, 22] on button "Go back" at bounding box center [286, 27] width 31 height 31
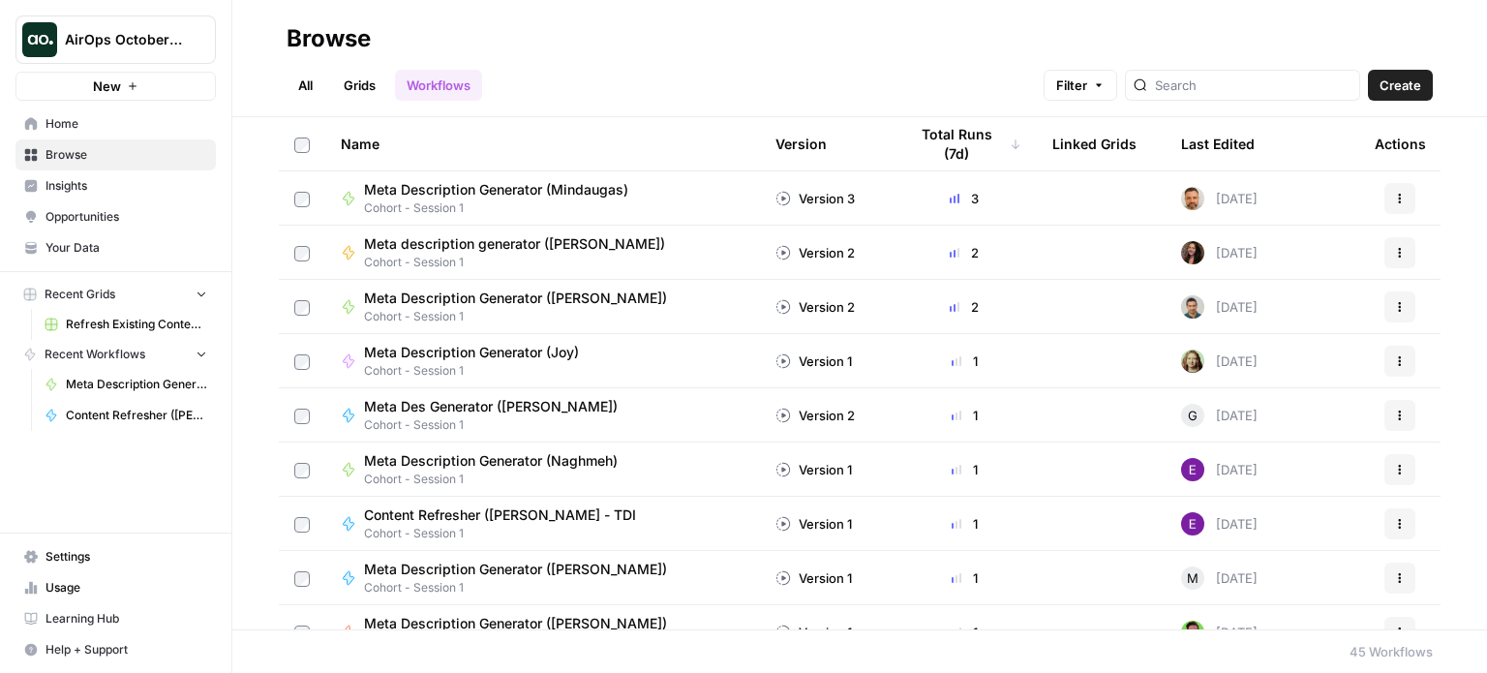
click at [550, 243] on span "Meta description generator ([PERSON_NAME])" at bounding box center [514, 243] width 301 height 19
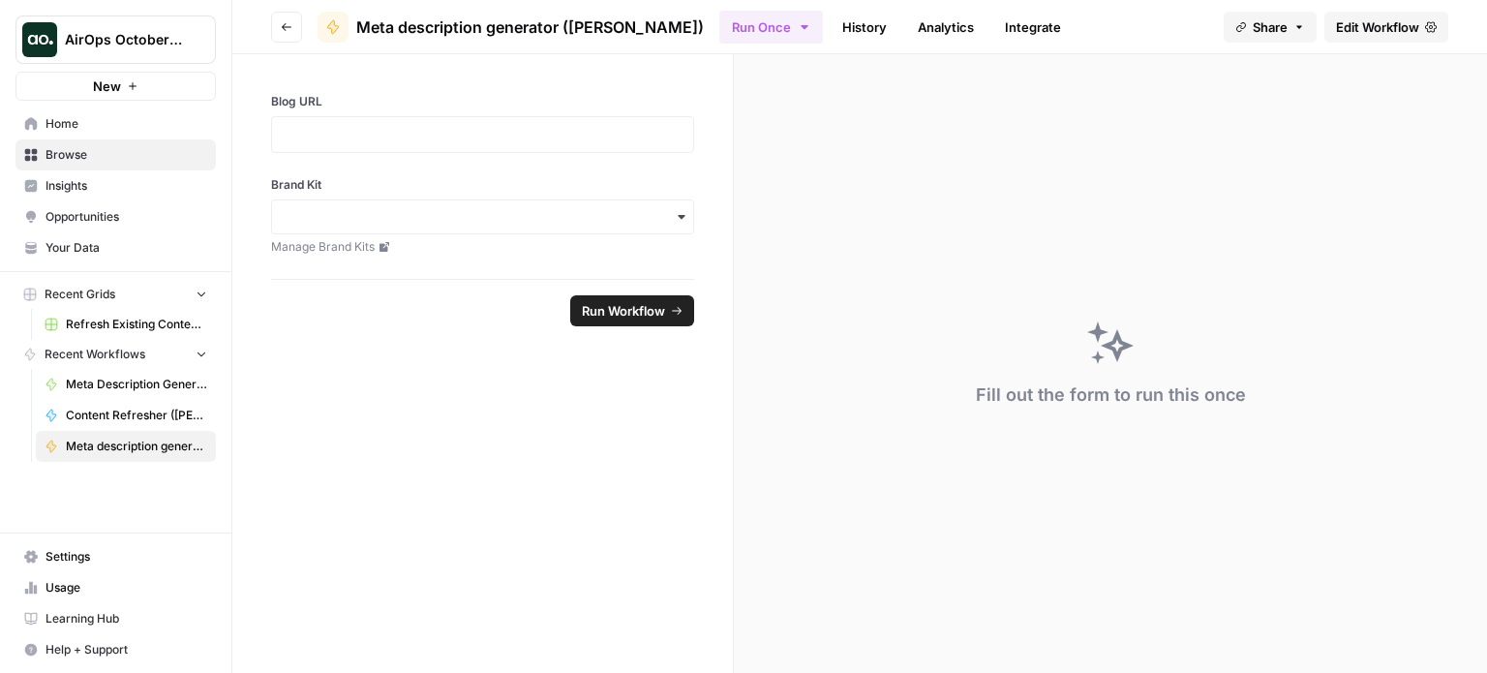
click at [1370, 22] on span "Edit Workflow" at bounding box center [1377, 26] width 83 height 19
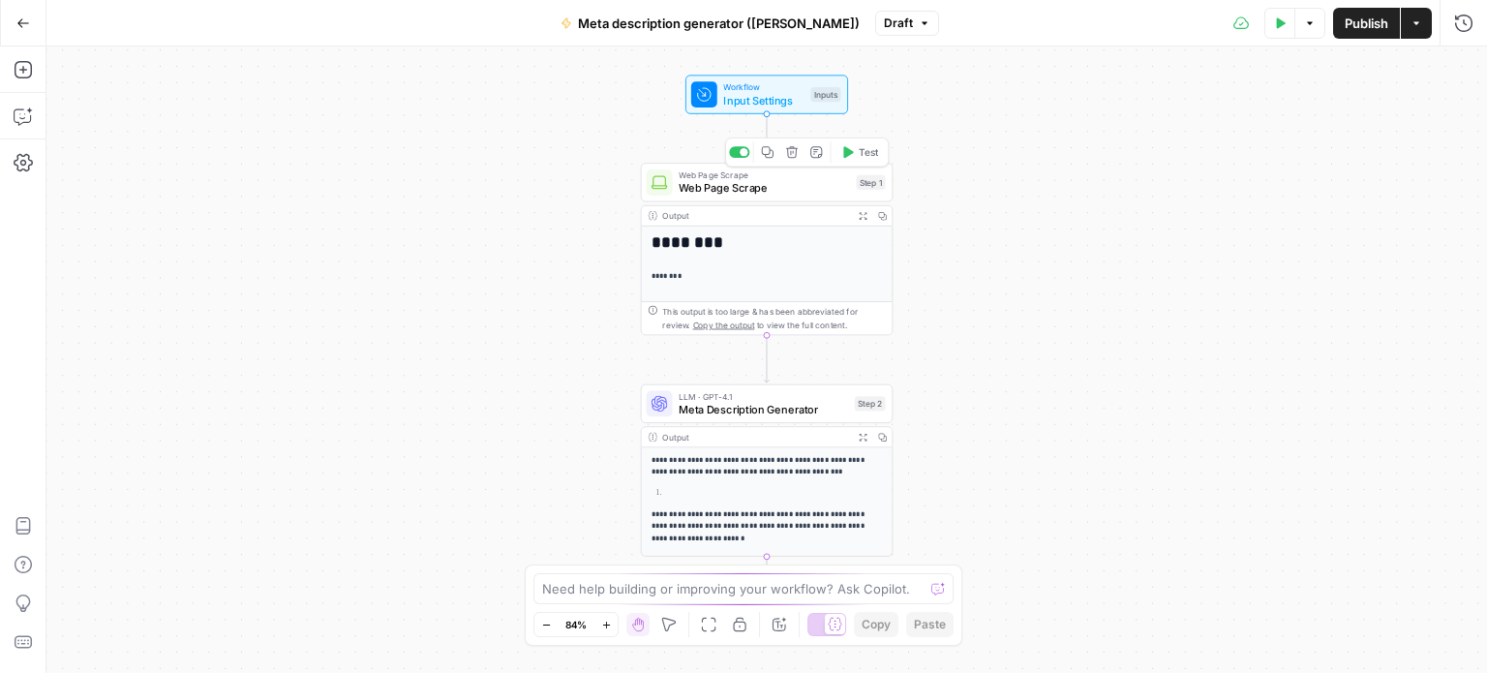
click at [782, 193] on span "Web Page Scrape" at bounding box center [764, 188] width 170 height 16
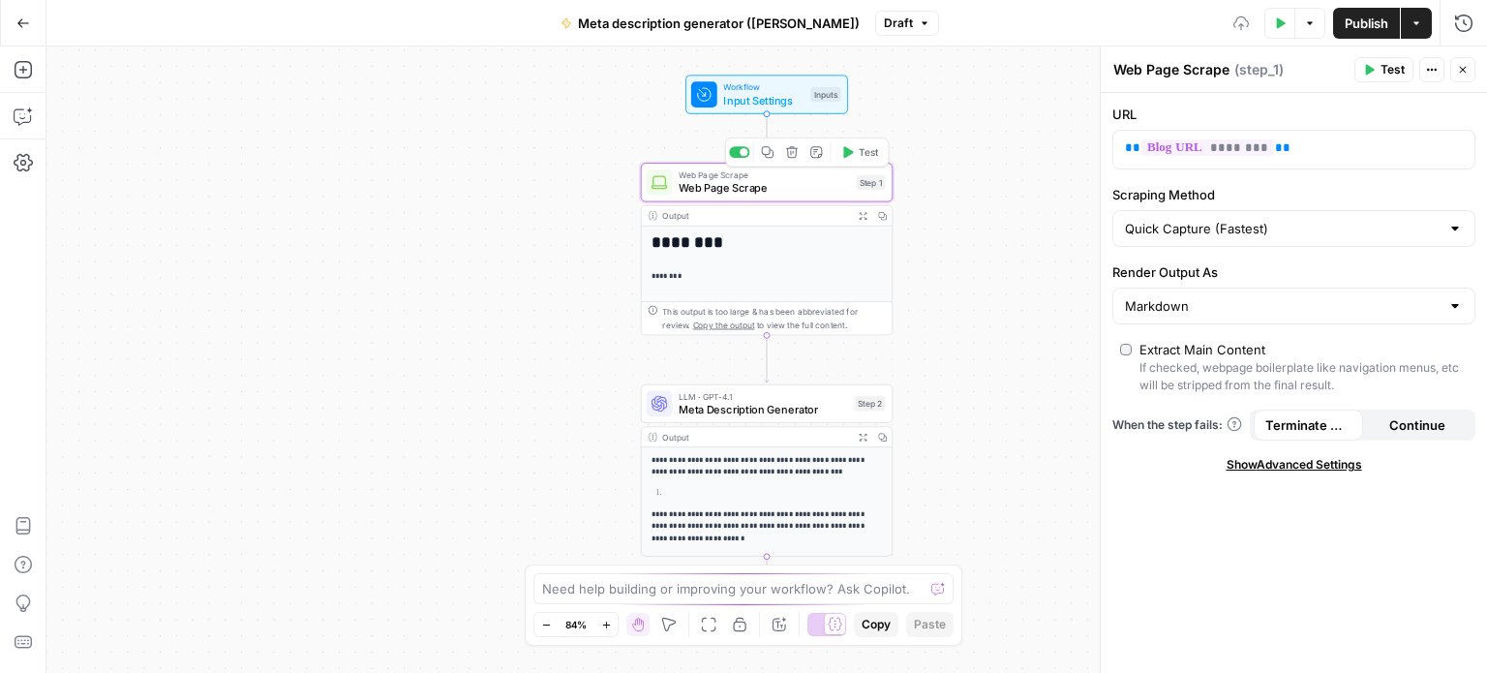
click at [767, 100] on span "Input Settings" at bounding box center [763, 100] width 80 height 16
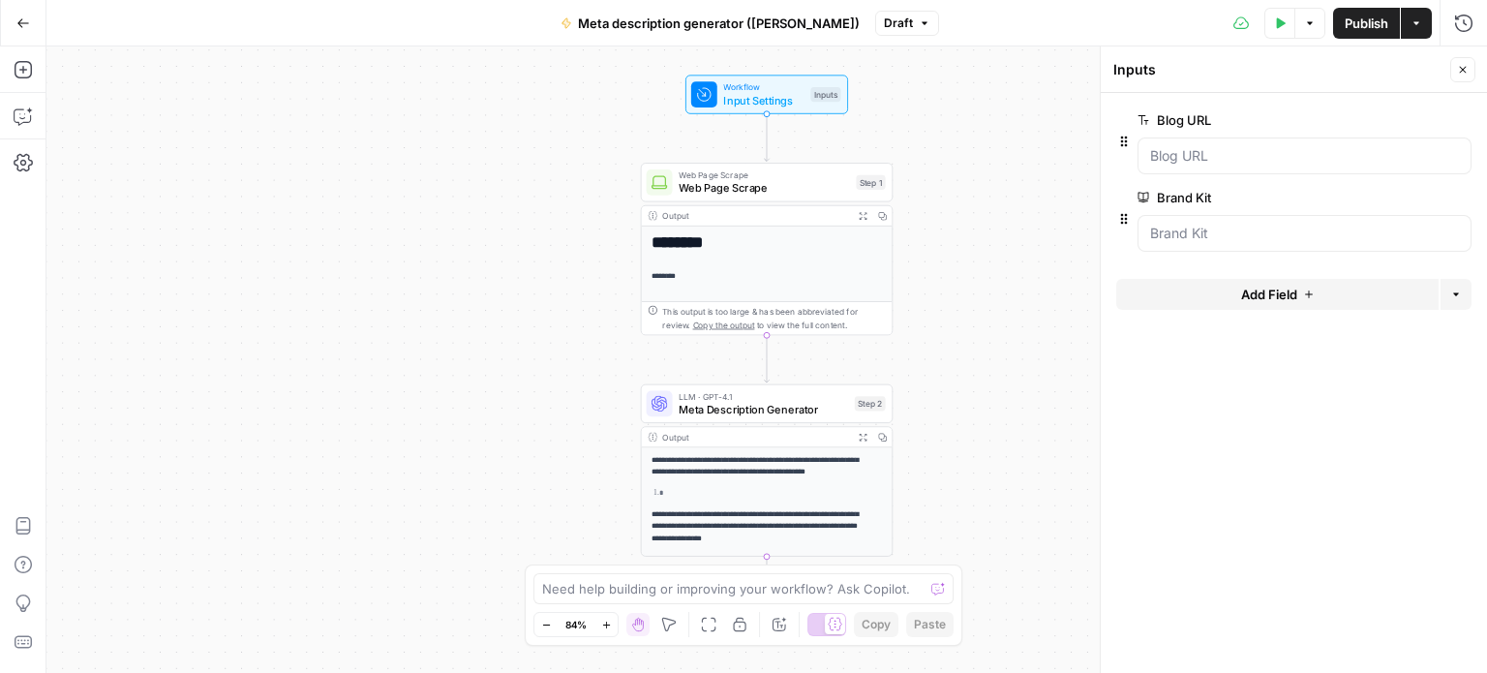
click at [768, 184] on span "Web Page Scrape" at bounding box center [764, 188] width 170 height 16
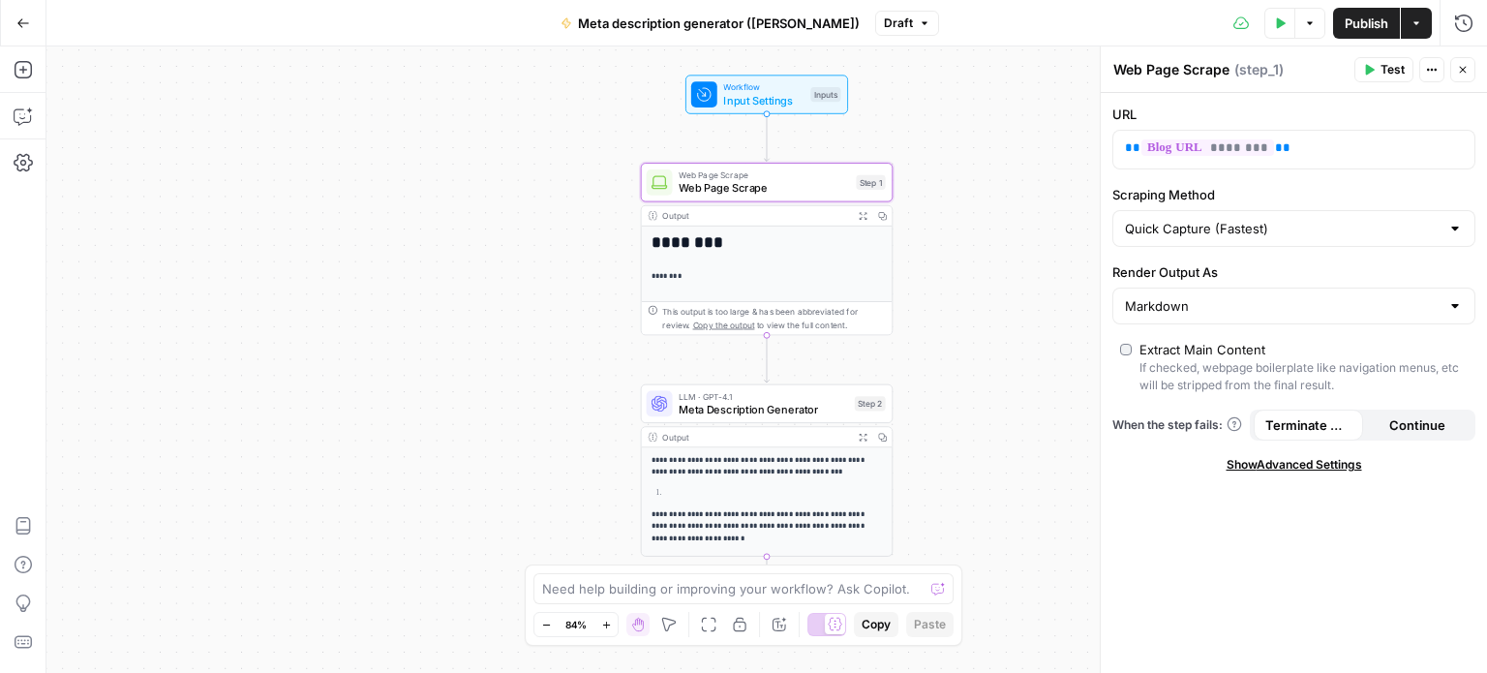
click at [14, 22] on button "Go Back" at bounding box center [23, 23] width 35 height 35
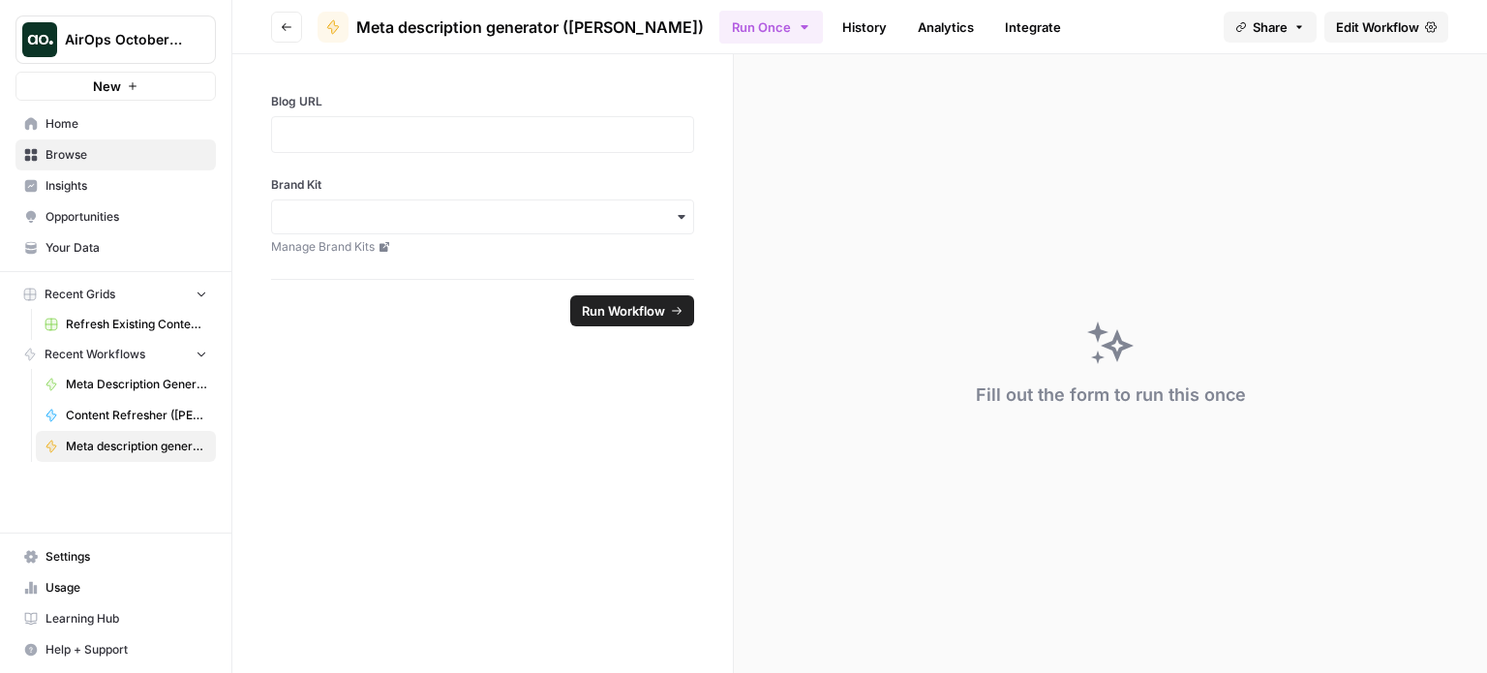
click at [287, 21] on icon "button" at bounding box center [287, 27] width 12 height 12
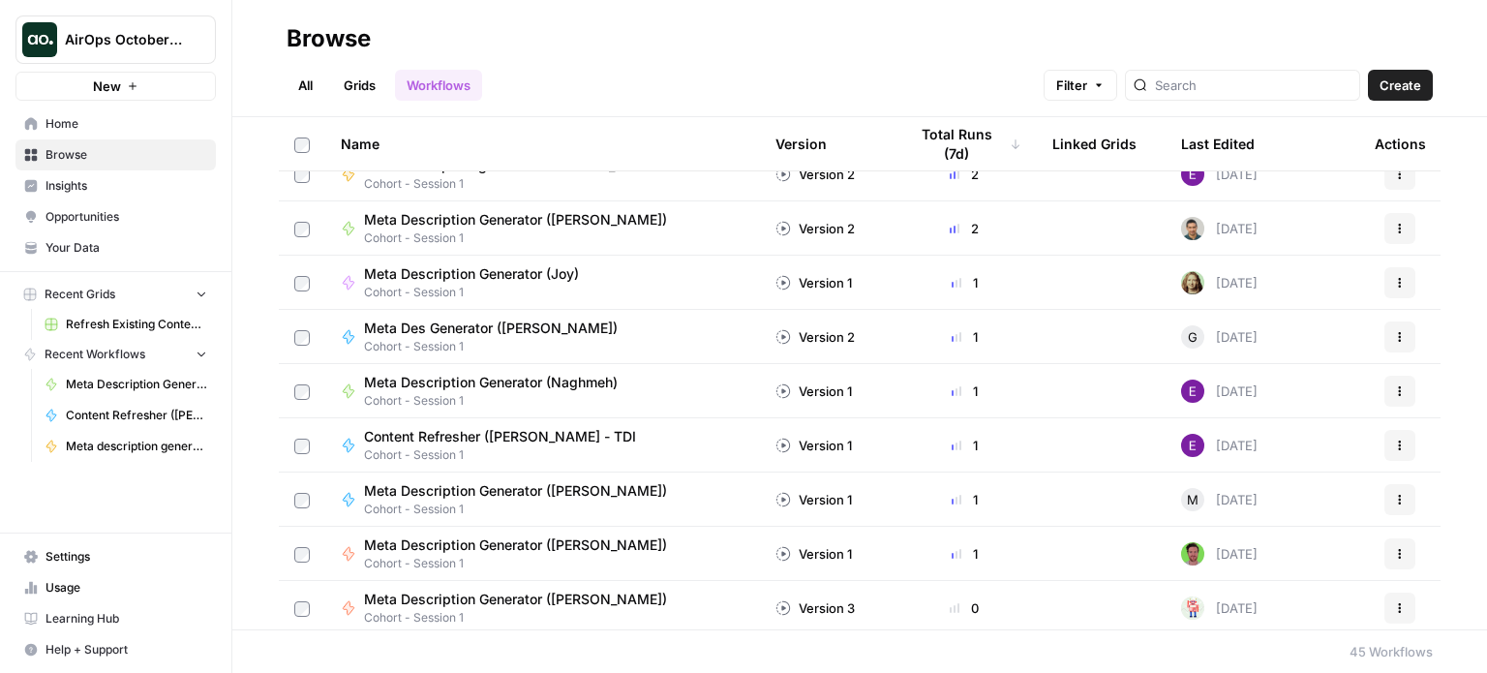
scroll to position [97, 0]
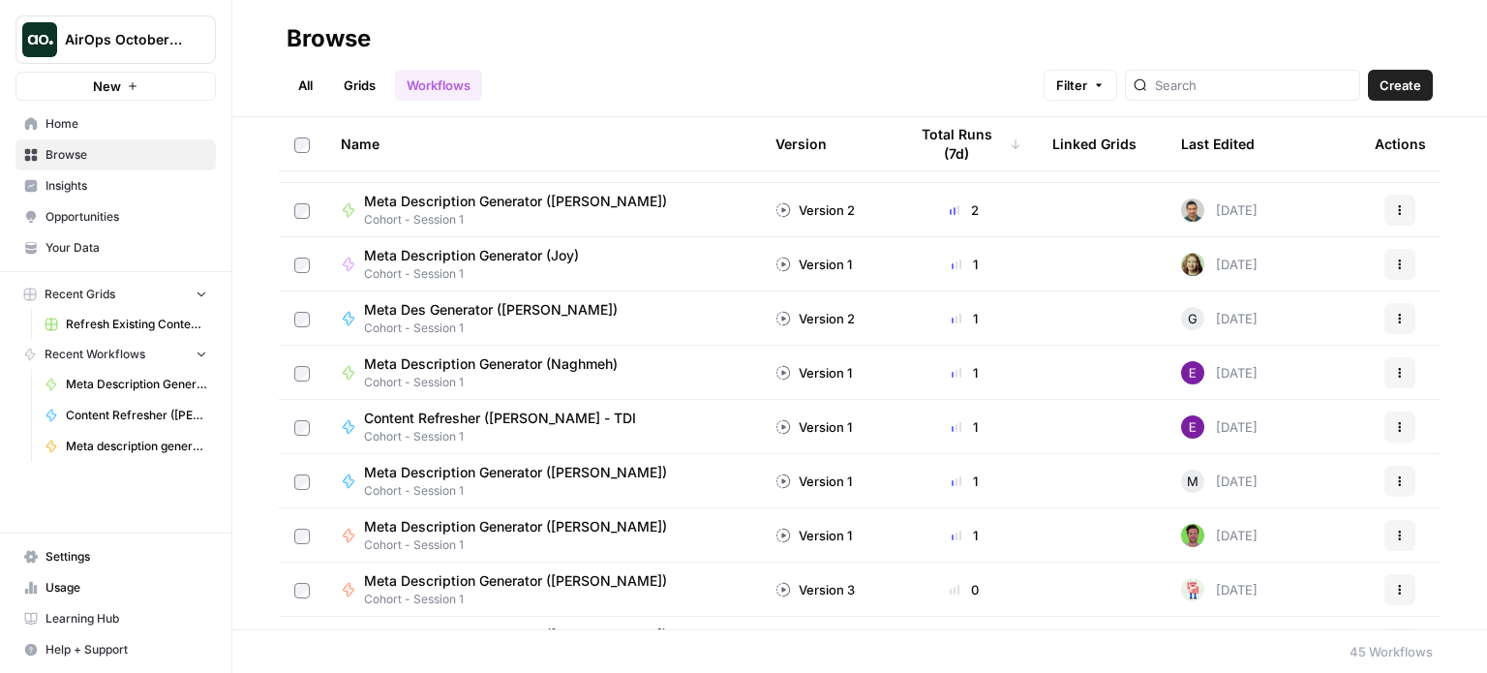
click at [100, 622] on span "Learning Hub" at bounding box center [127, 618] width 162 height 17
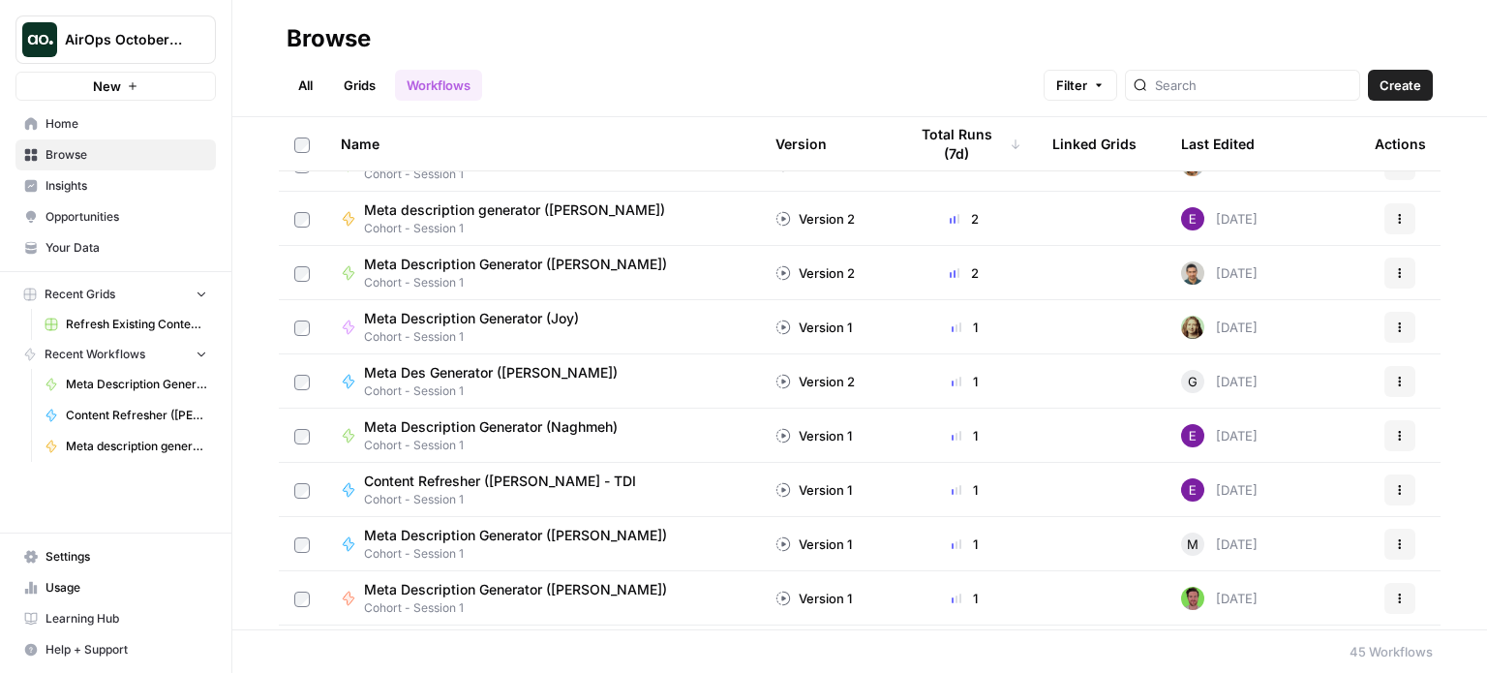
scroll to position [0, 0]
